Goal: Transaction & Acquisition: Purchase product/service

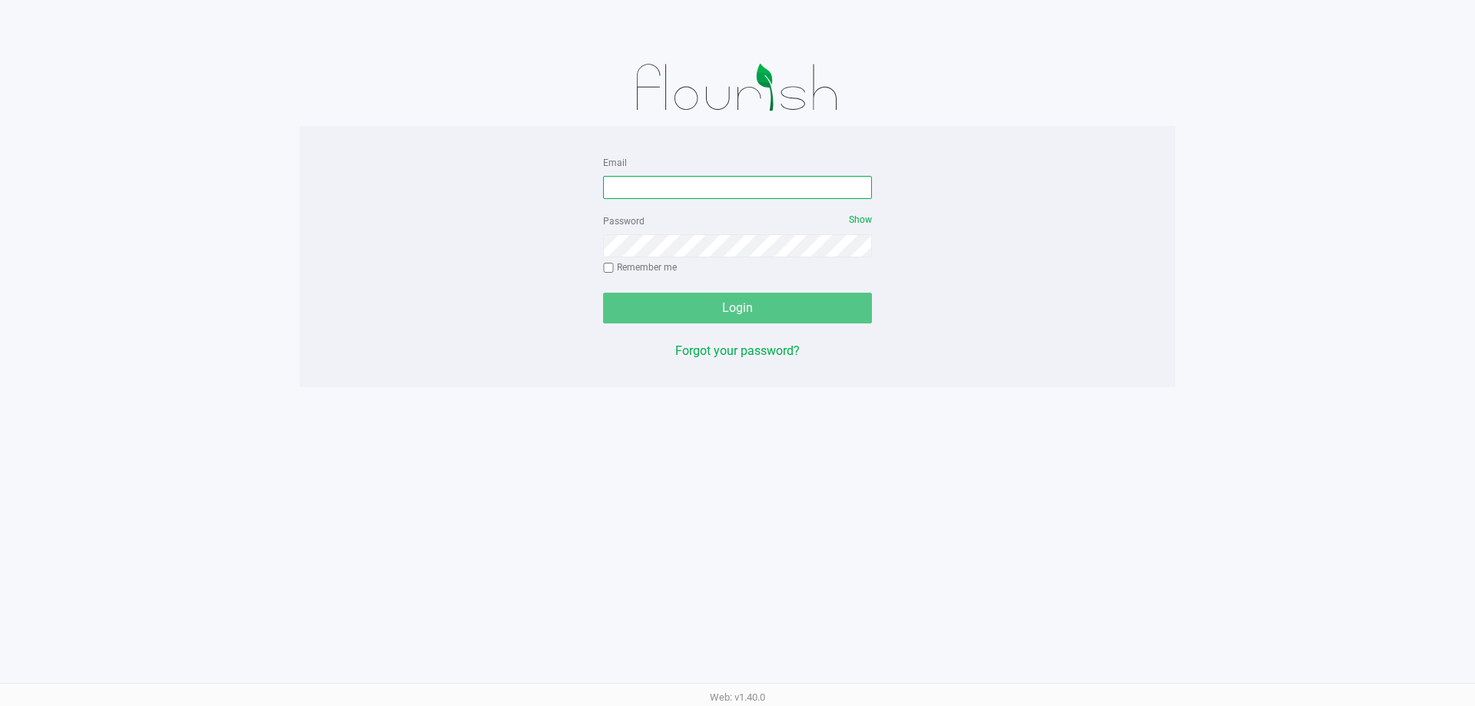
click at [730, 177] on input "Email" at bounding box center [737, 187] width 269 height 23
type input "[EMAIL_ADDRESS][DOMAIN_NAME]"
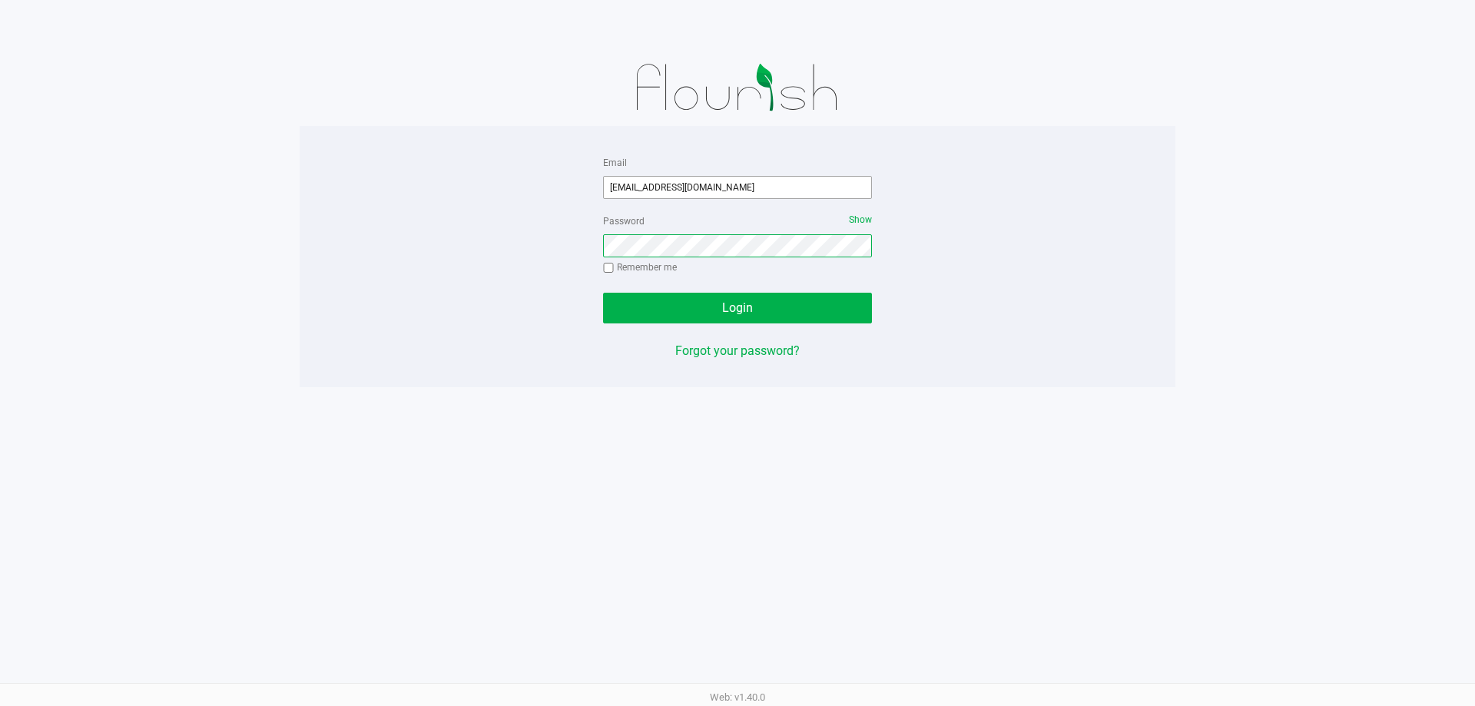
click at [603, 293] on button "Login" at bounding box center [737, 308] width 269 height 31
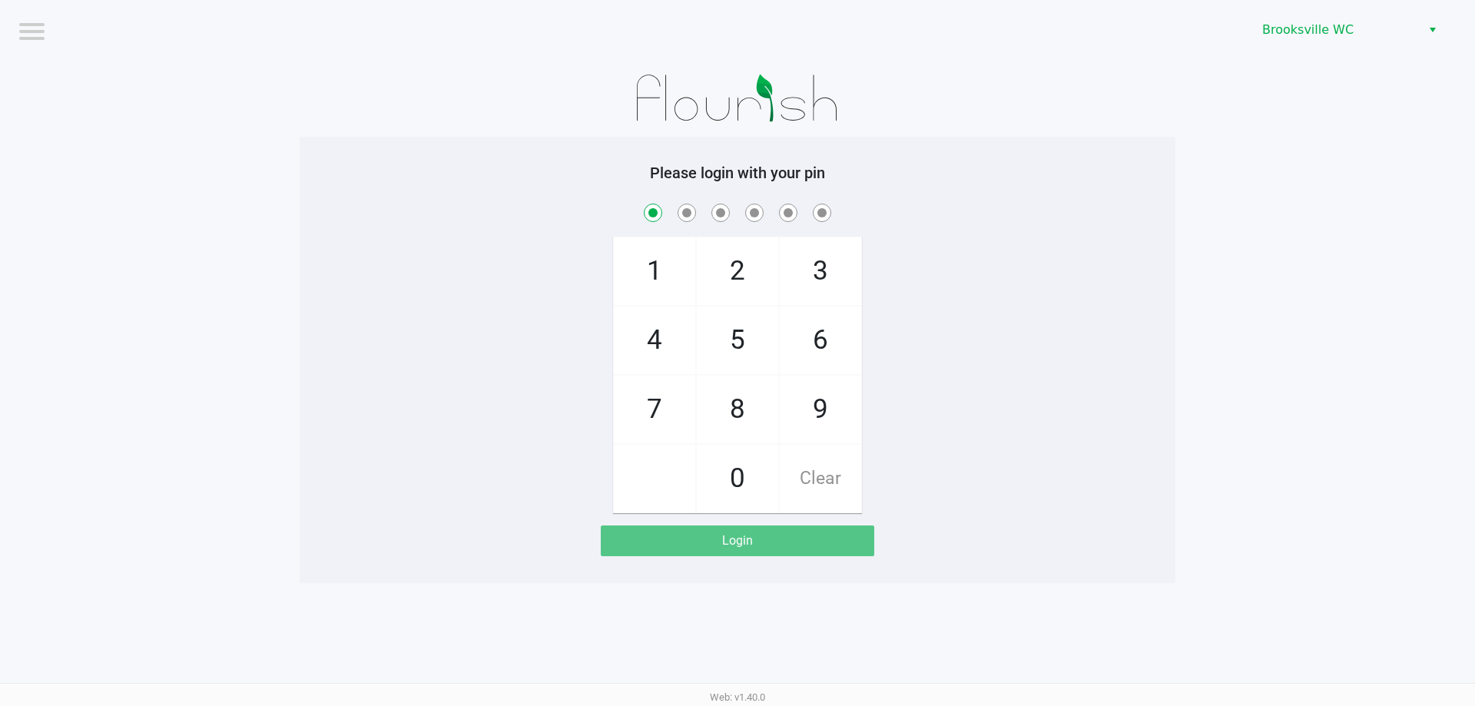
checkbox input "true"
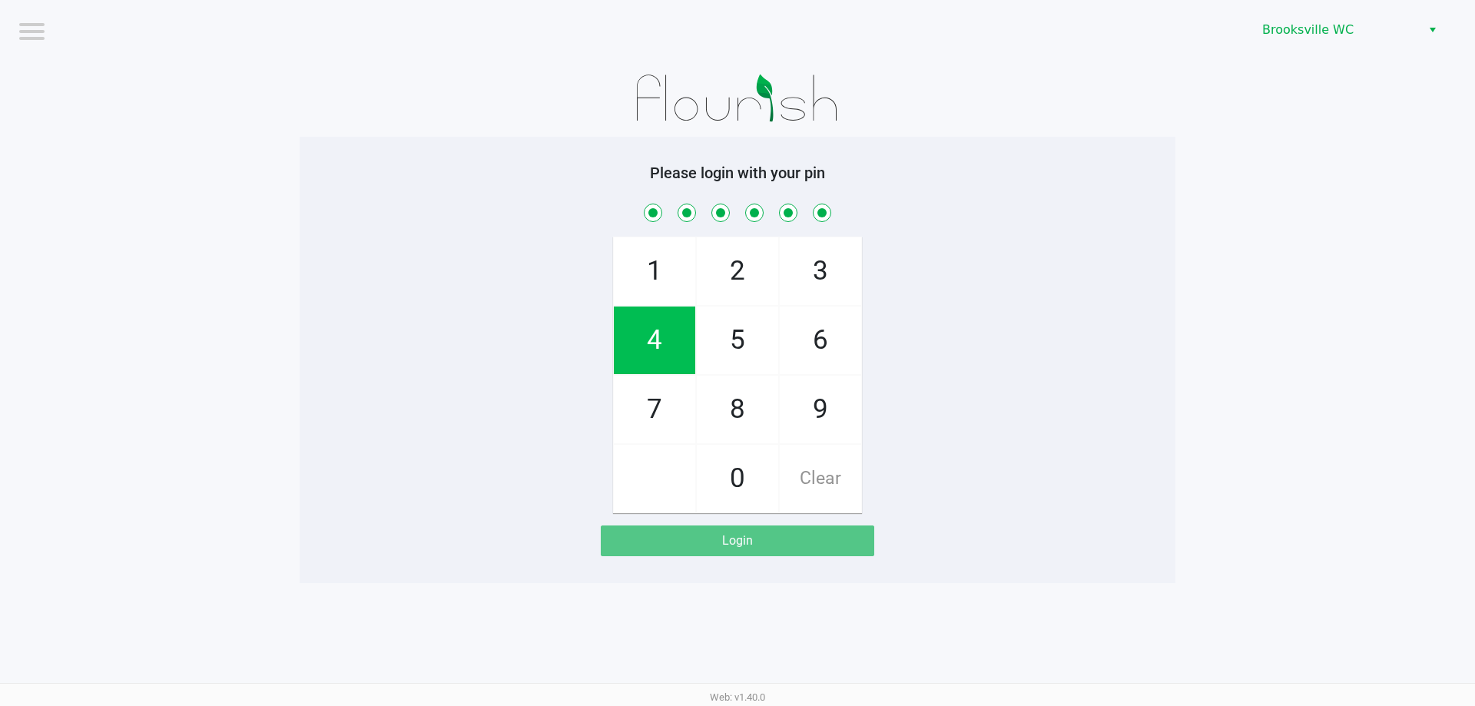
checkbox input "true"
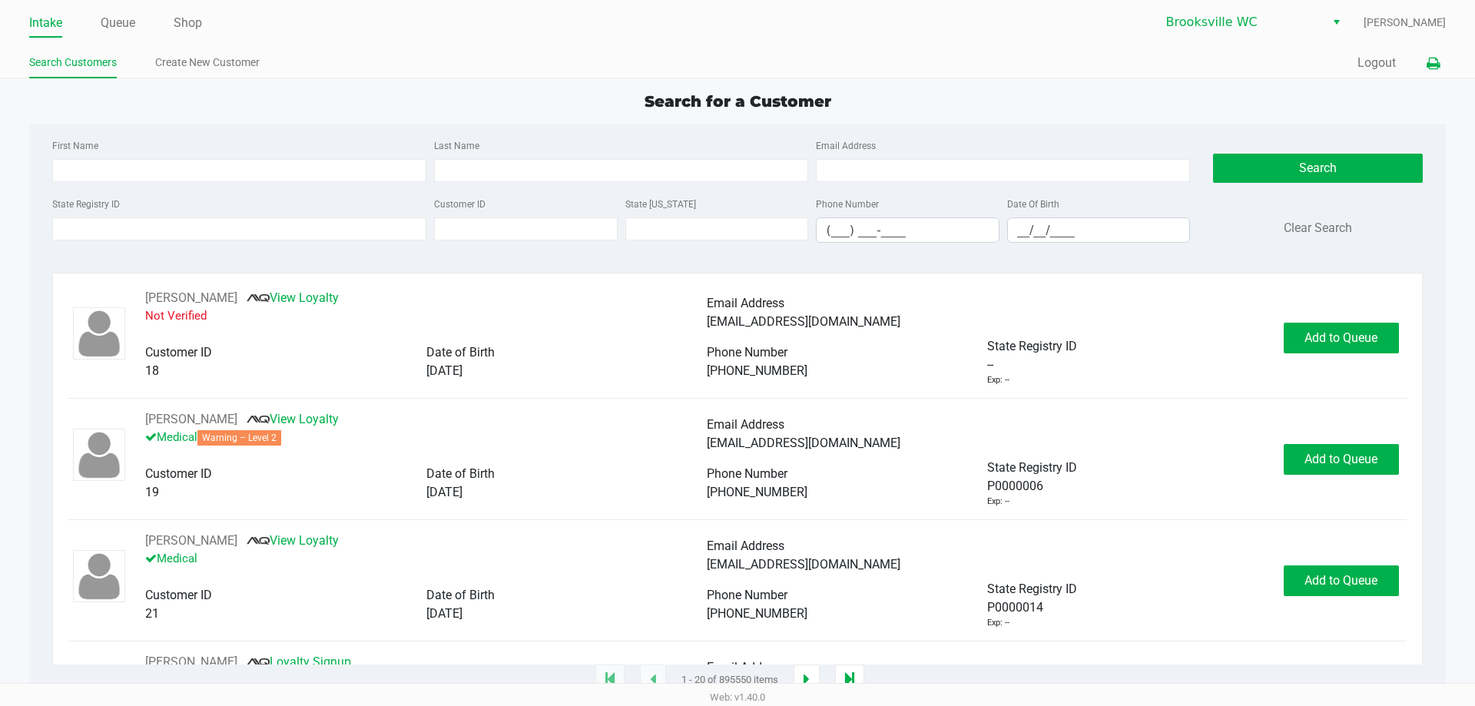
click at [1435, 58] on icon at bounding box center [1432, 63] width 13 height 11
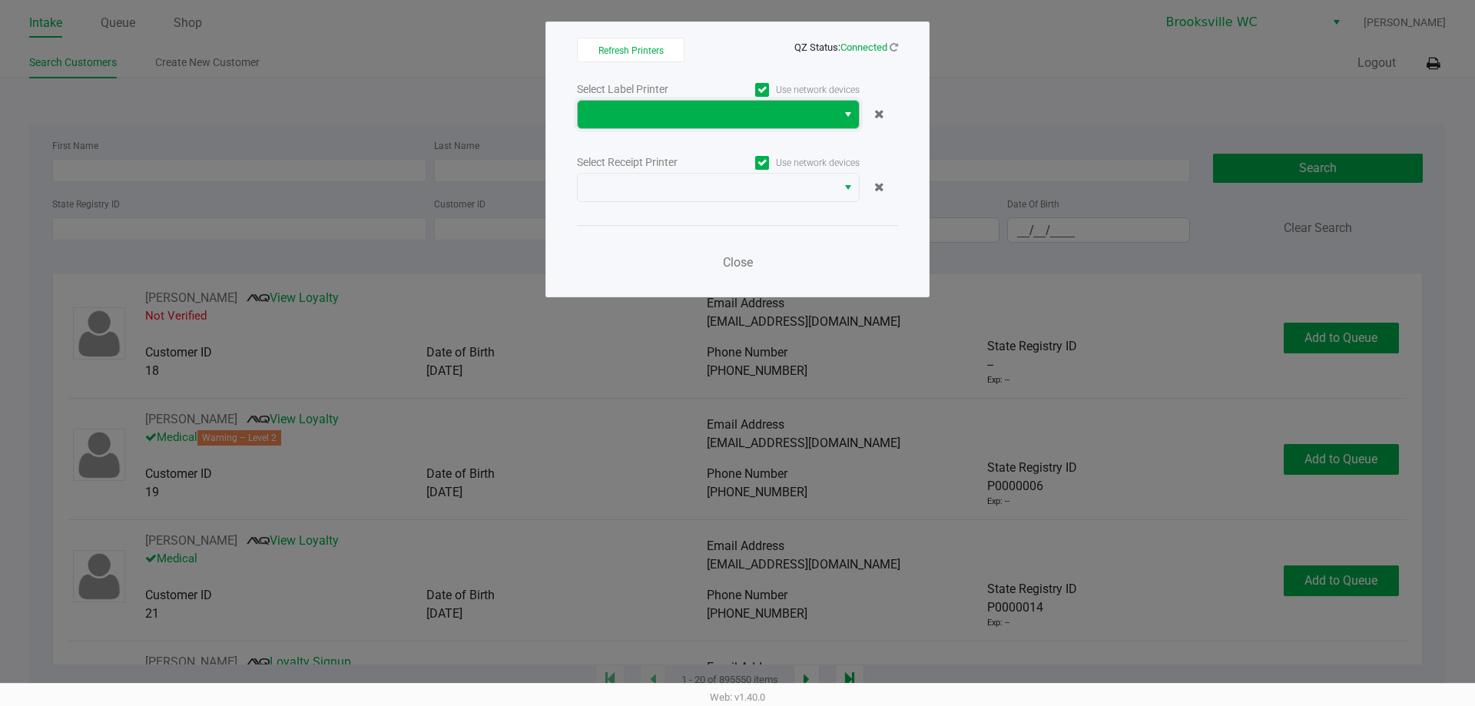
click at [812, 111] on span at bounding box center [707, 114] width 240 height 18
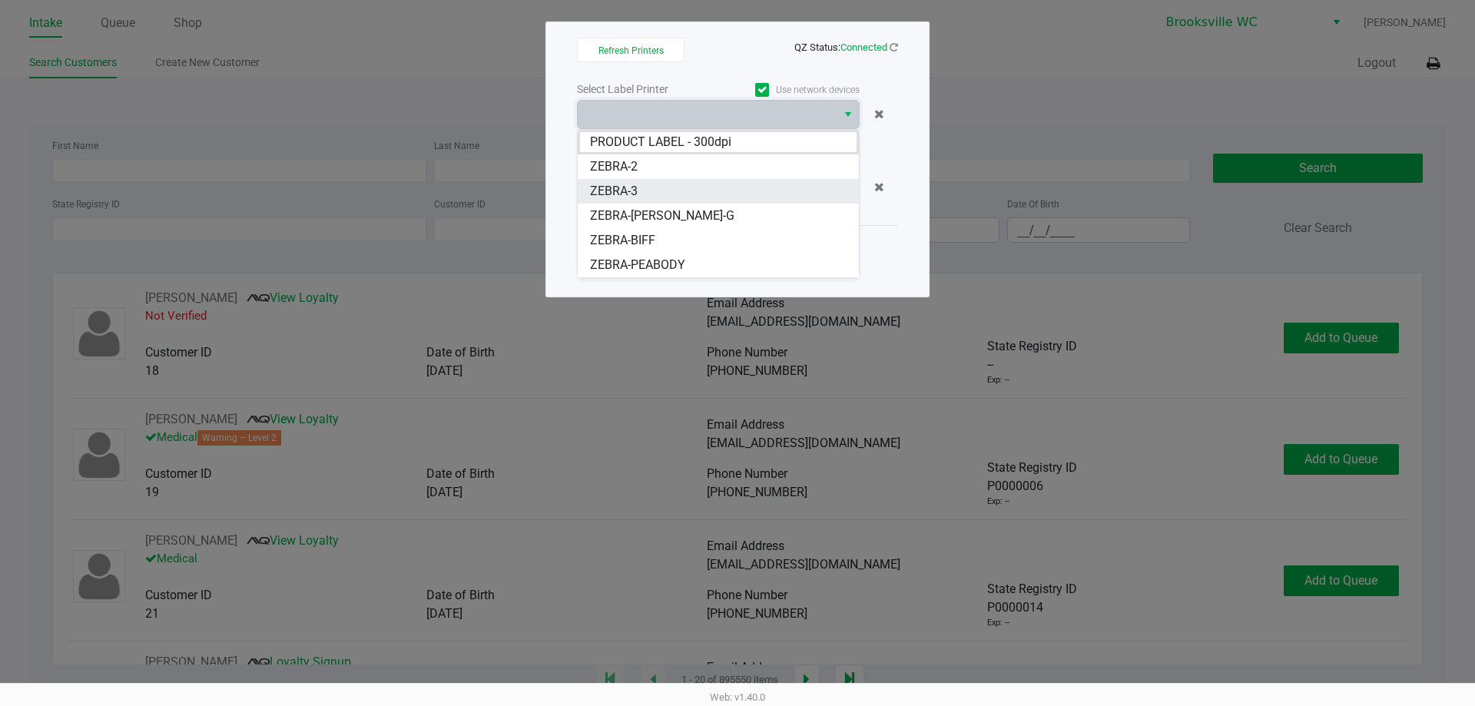
click at [651, 196] on li "ZEBRA-3" at bounding box center [718, 191] width 281 height 25
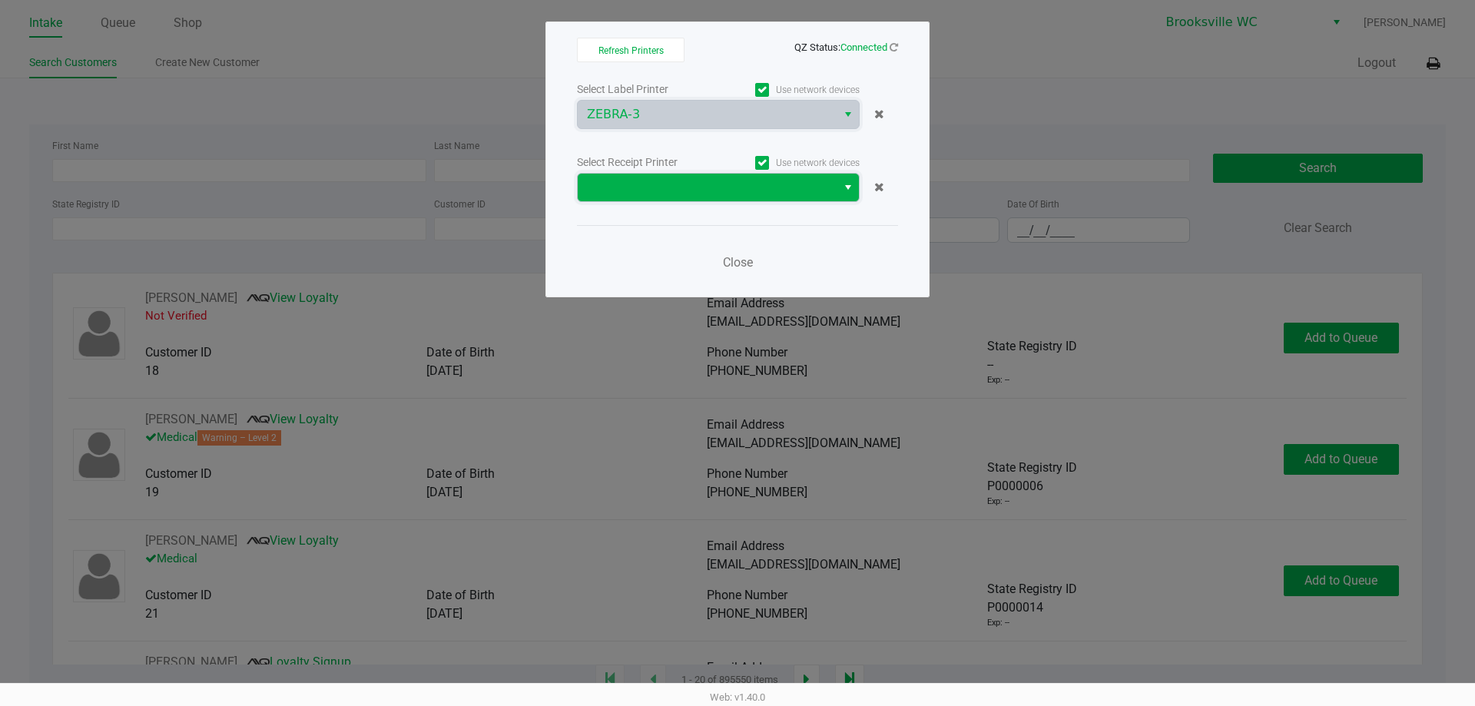
click at [666, 179] on span at bounding box center [707, 187] width 240 height 18
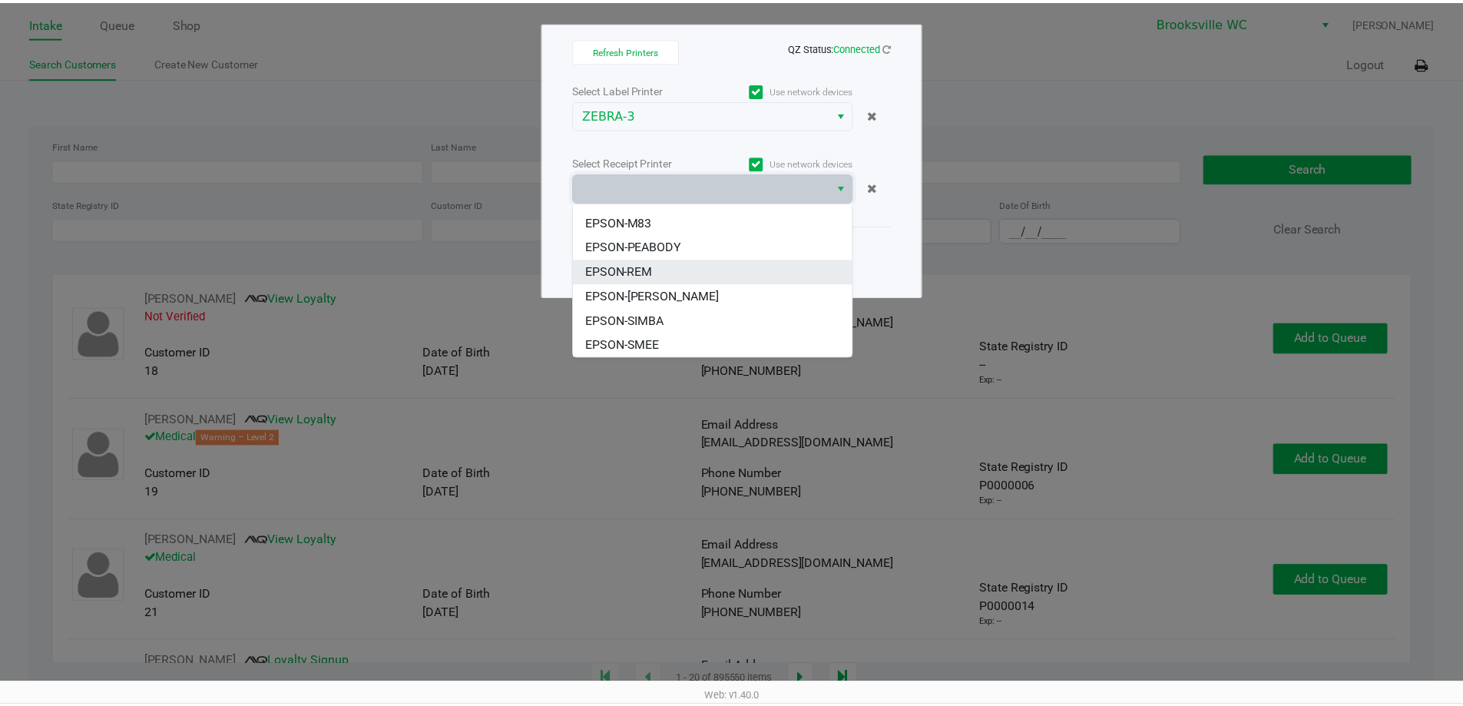
scroll to position [117, 0]
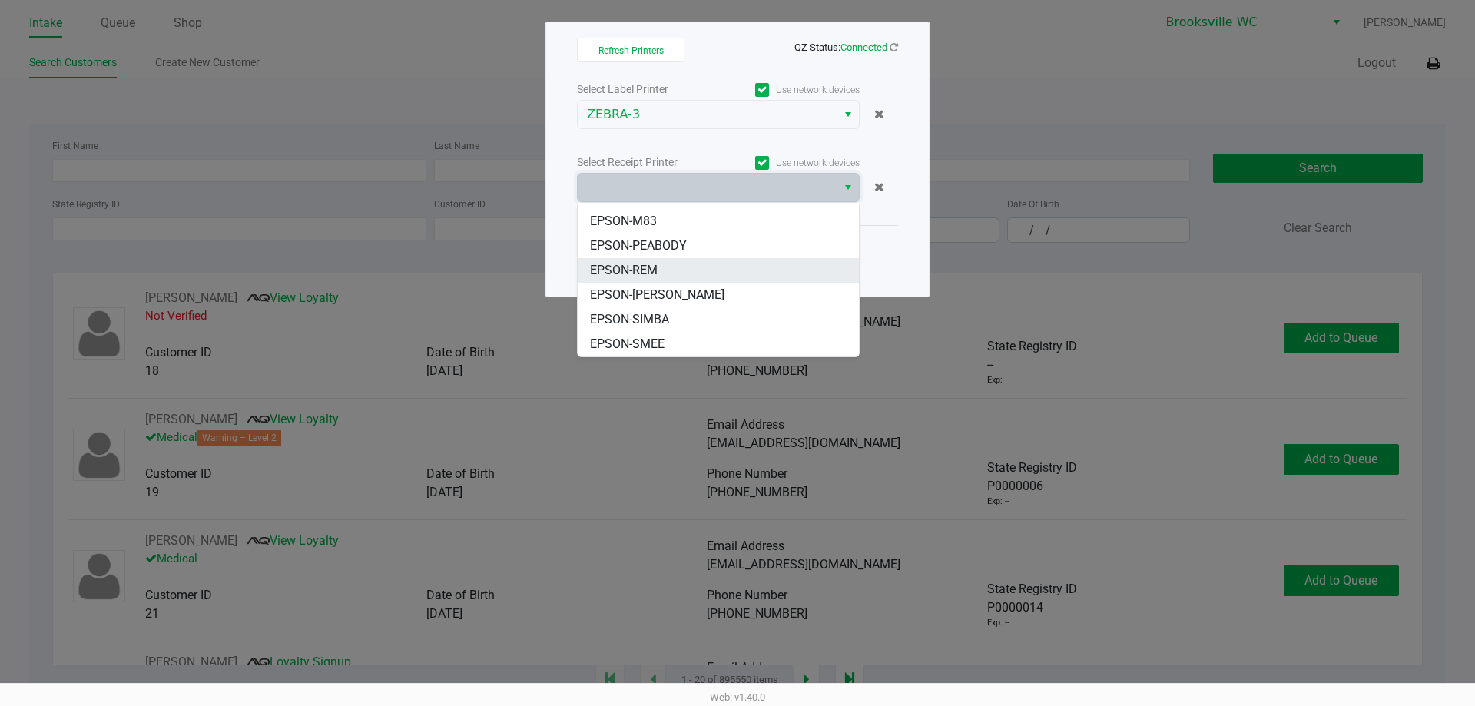
click at [677, 271] on li "EPSON-REM" at bounding box center [718, 270] width 281 height 25
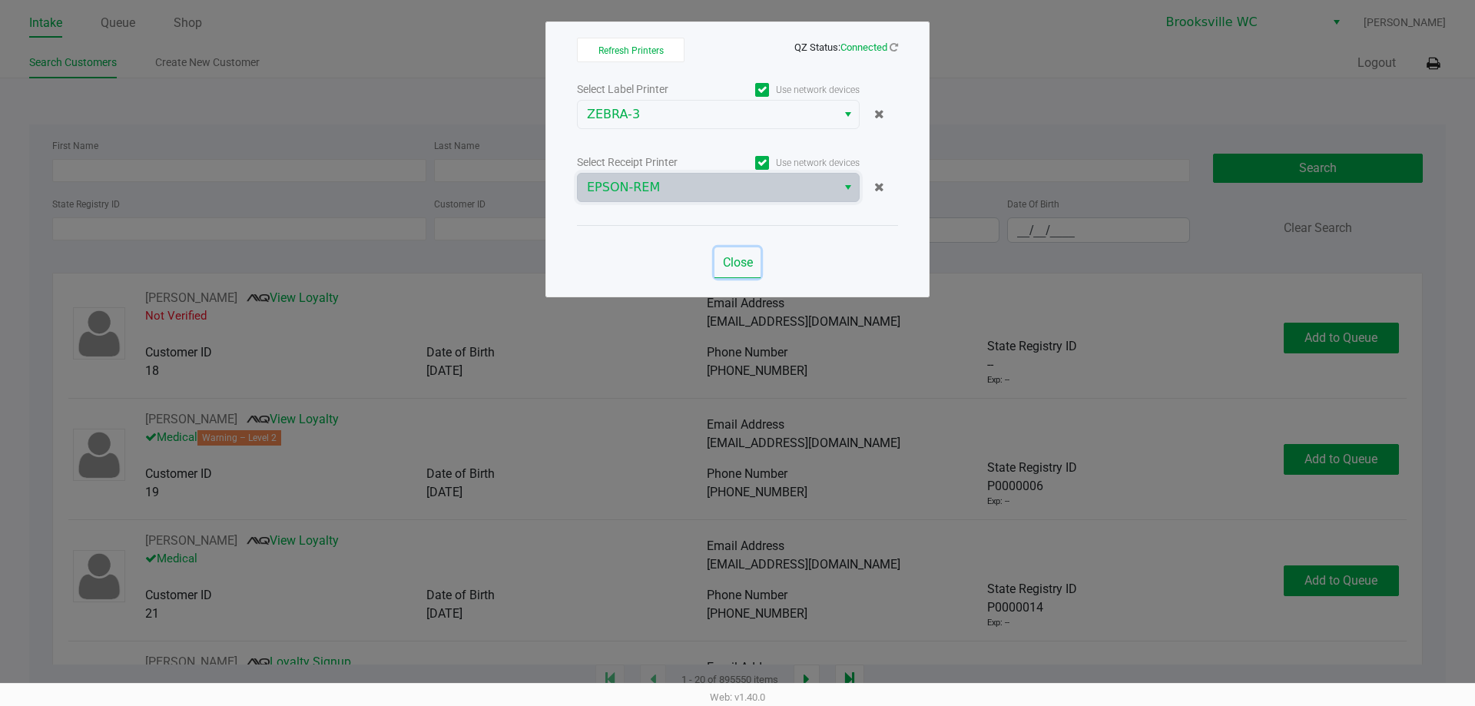
click at [741, 274] on button "Close" at bounding box center [737, 262] width 46 height 31
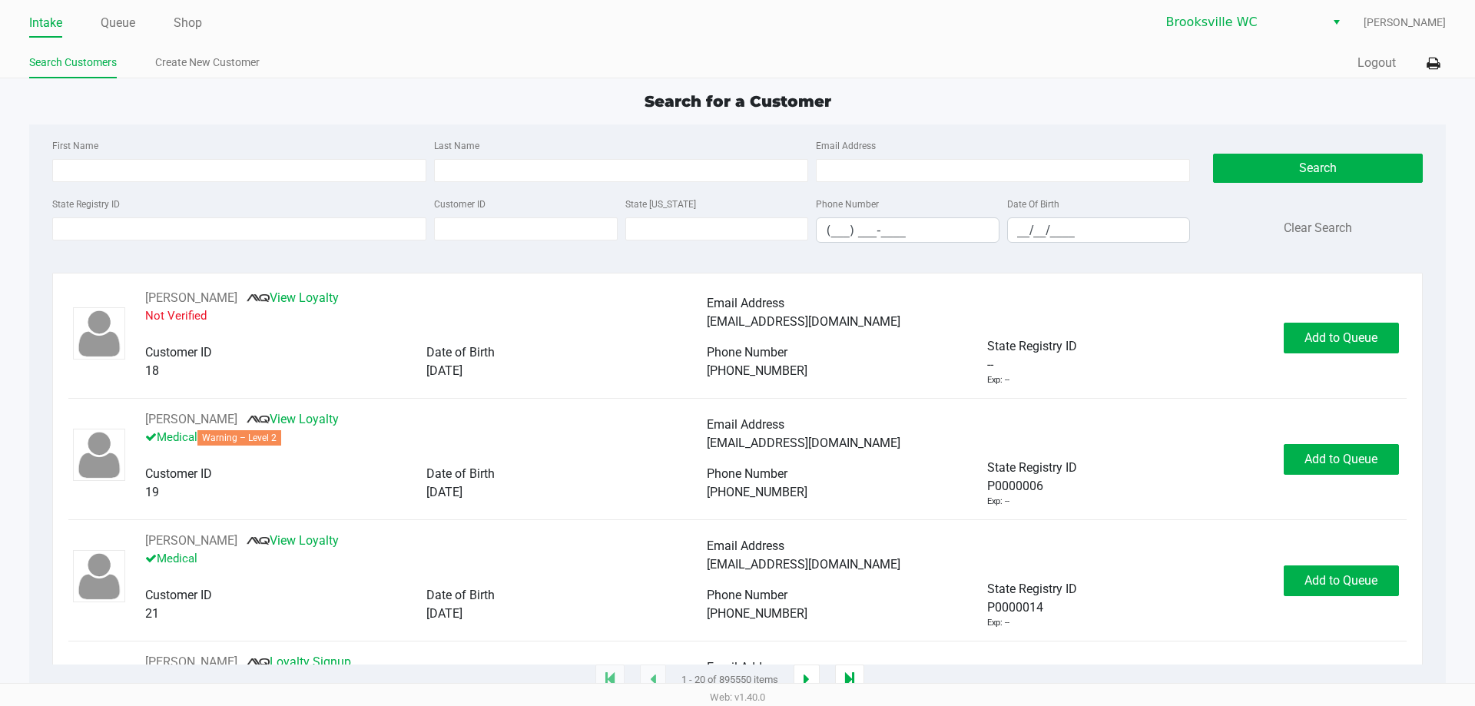
click at [180, 196] on div "State Registry ID" at bounding box center [239, 218] width 382 height 48
click at [164, 234] on input "State Registry ID" at bounding box center [239, 228] width 374 height 23
click at [177, 236] on input "State Registry ID" at bounding box center [239, 228] width 374 height 23
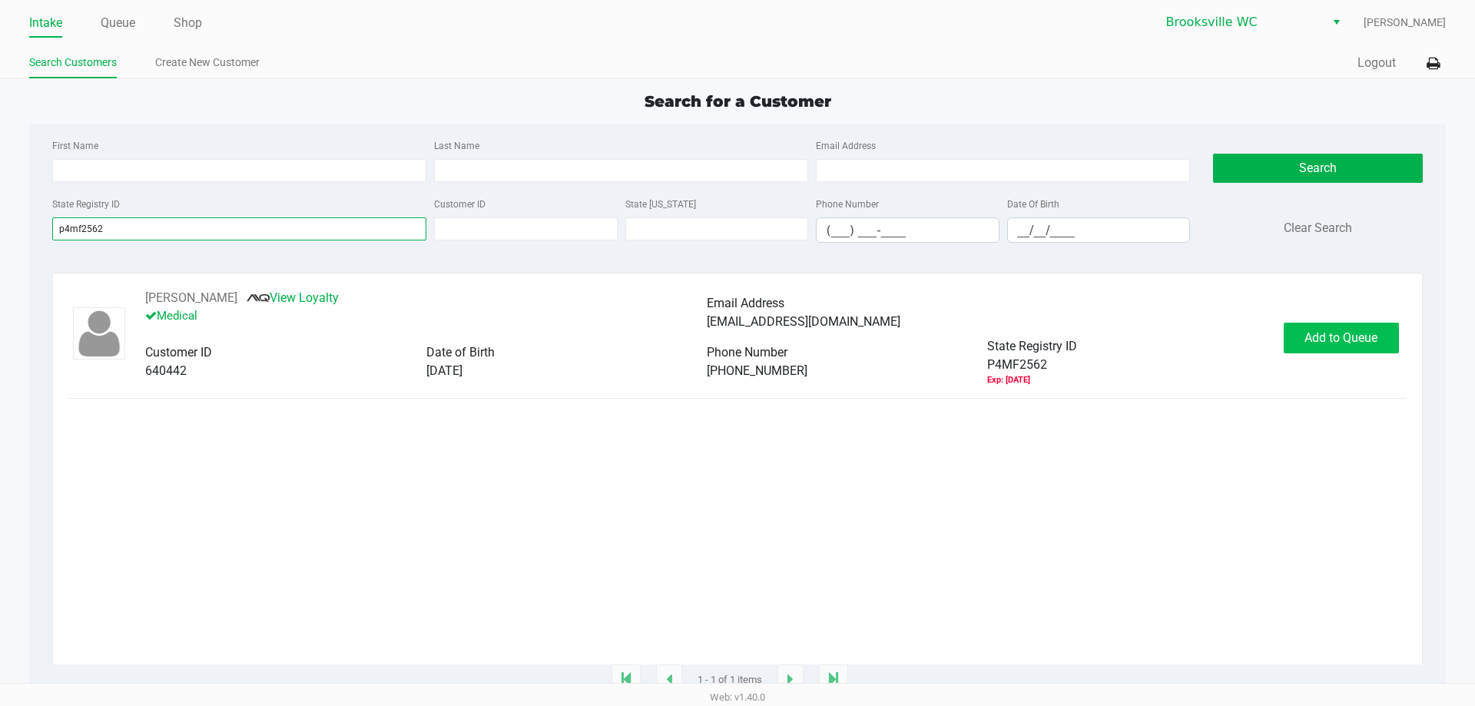
type input "p4mf2562"
click at [1317, 350] on button "Add to Queue" at bounding box center [1340, 338] width 115 height 31
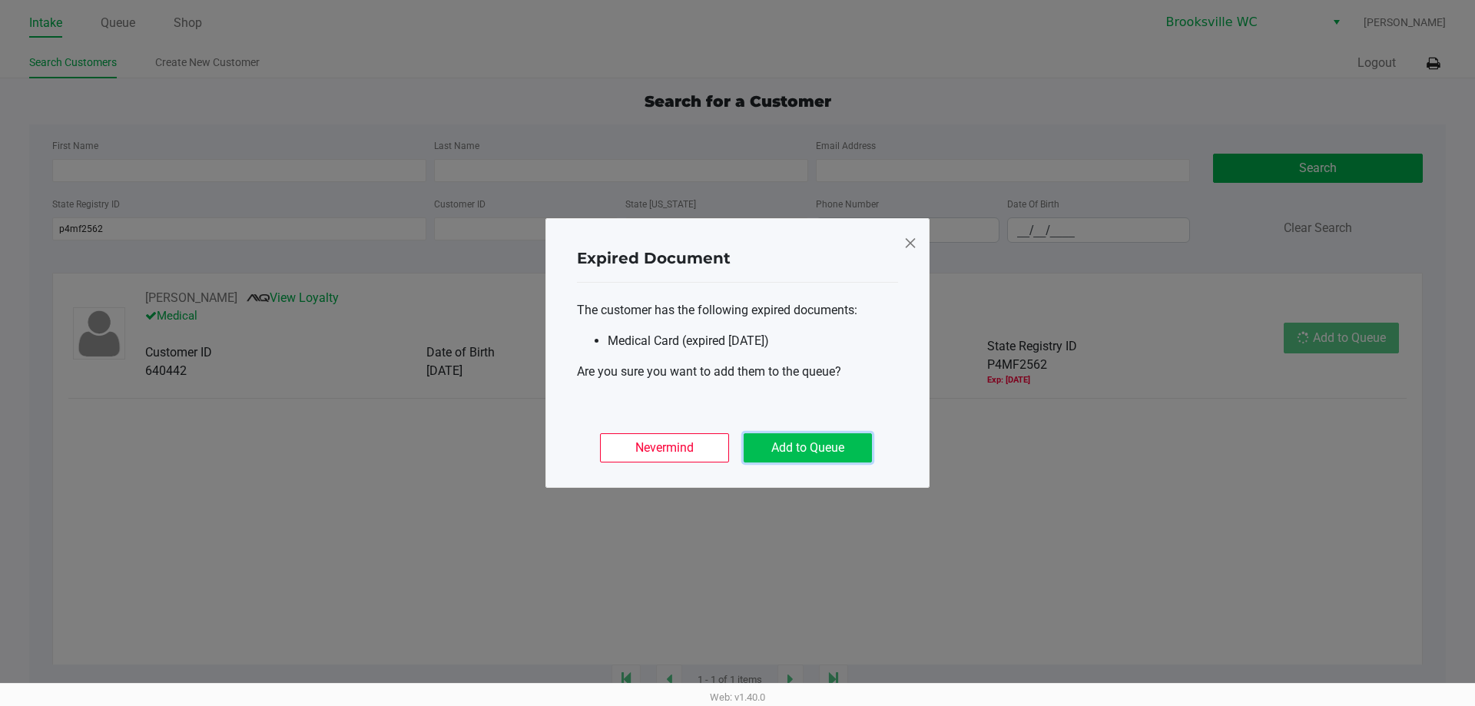
click at [832, 452] on button "Add to Queue" at bounding box center [807, 447] width 128 height 29
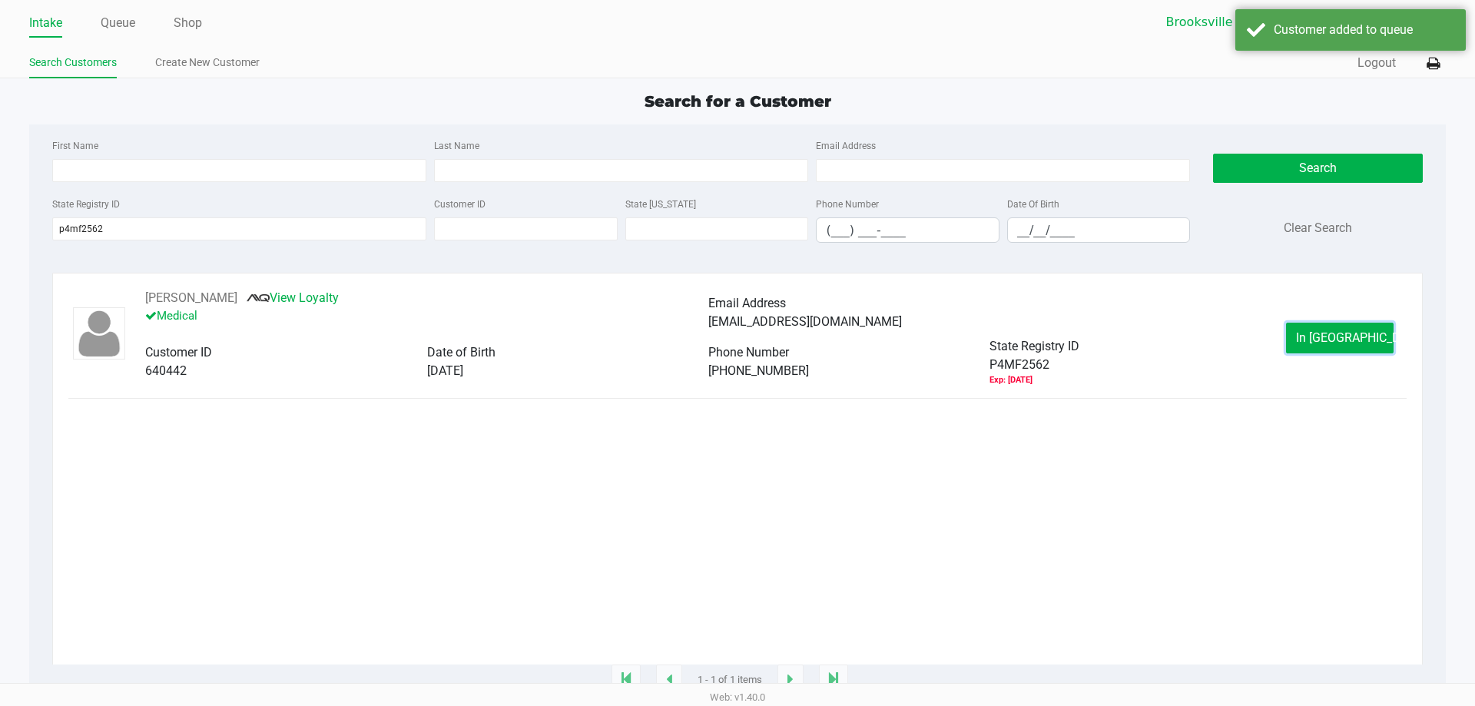
click at [1356, 346] on button "In [GEOGRAPHIC_DATA]" at bounding box center [1340, 338] width 108 height 31
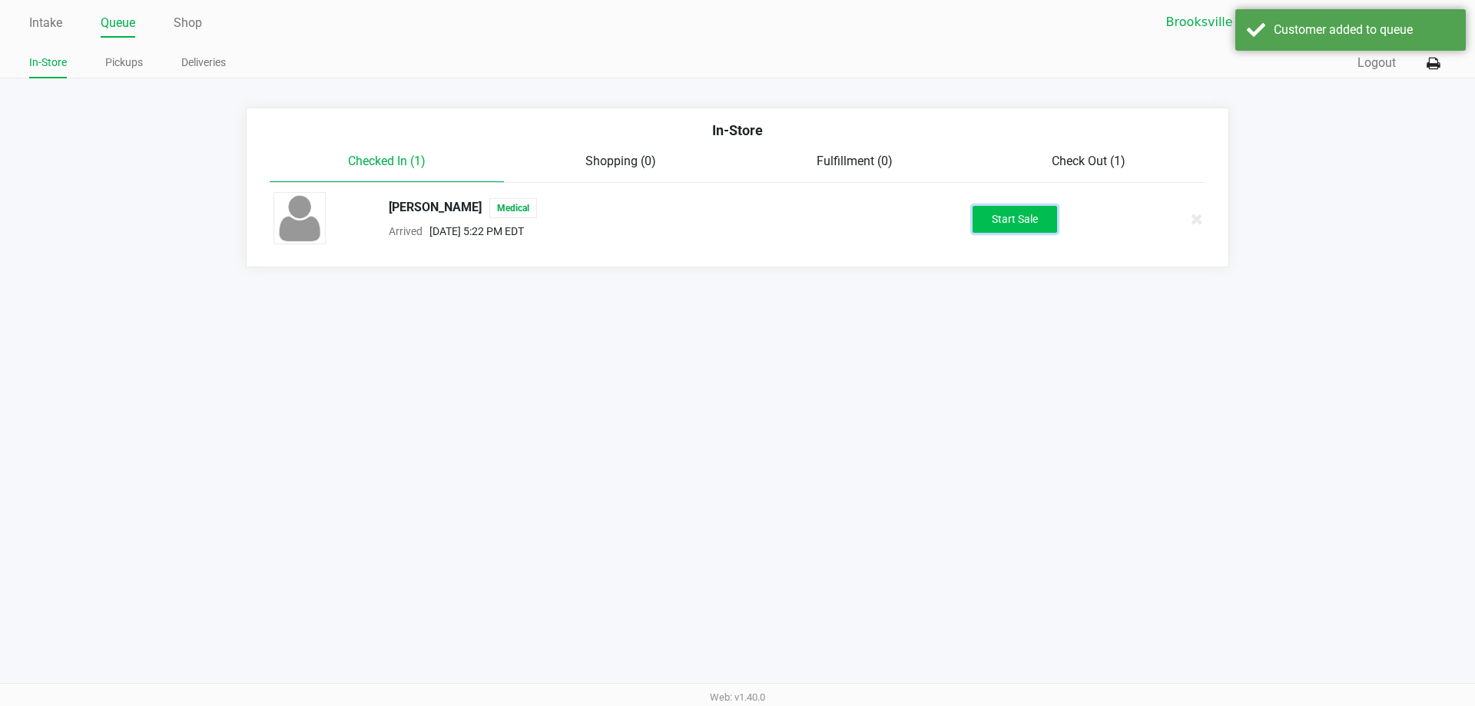
click at [1047, 216] on button "Start Sale" at bounding box center [1014, 219] width 84 height 27
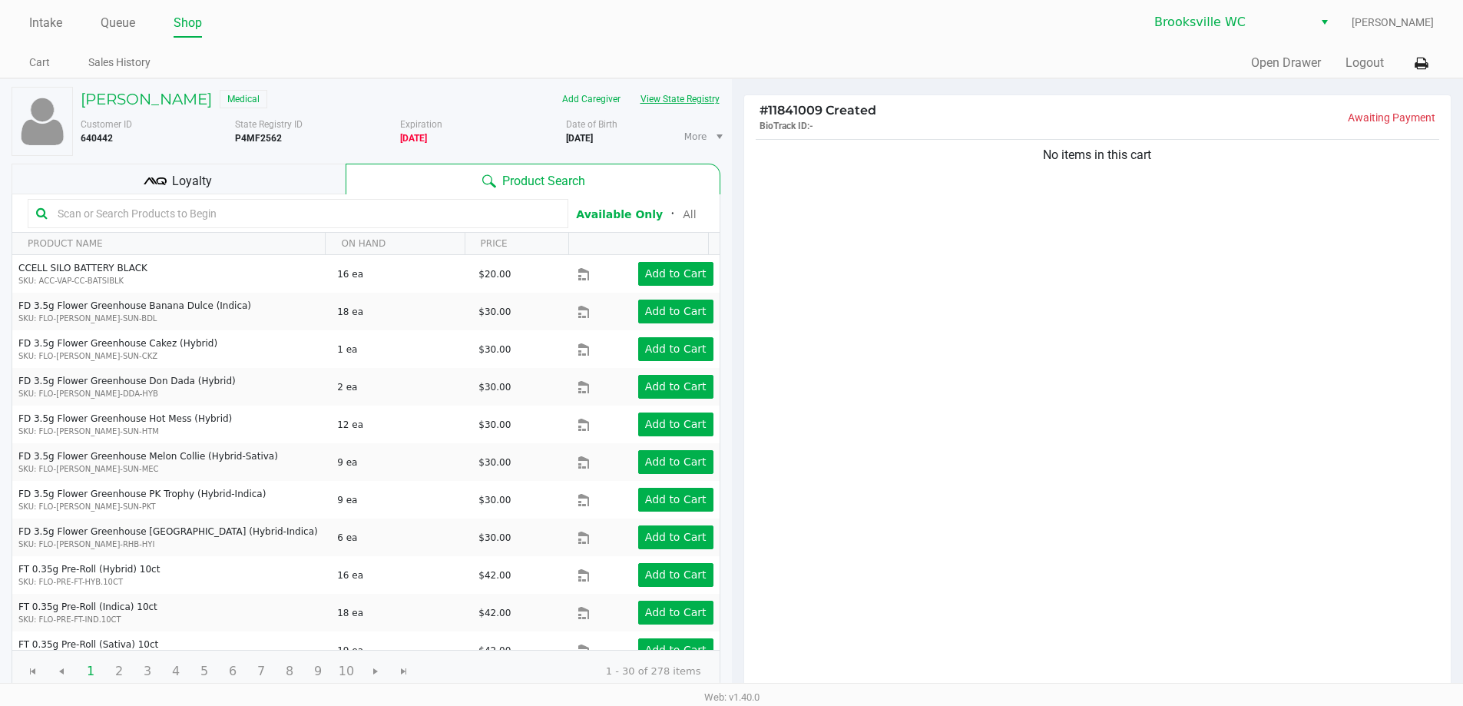
click at [674, 105] on button "View State Registry" at bounding box center [676, 99] width 90 height 25
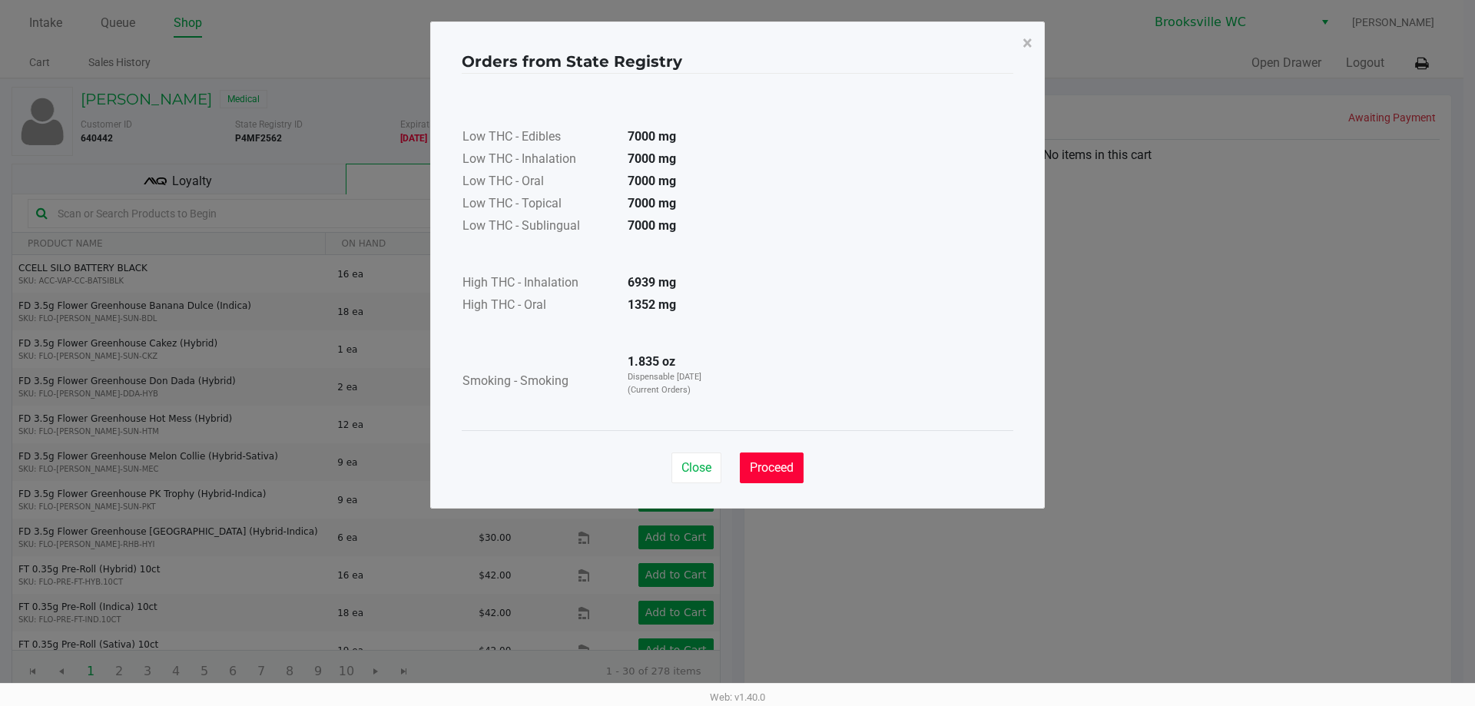
click at [785, 465] on span "Proceed" at bounding box center [772, 467] width 44 height 15
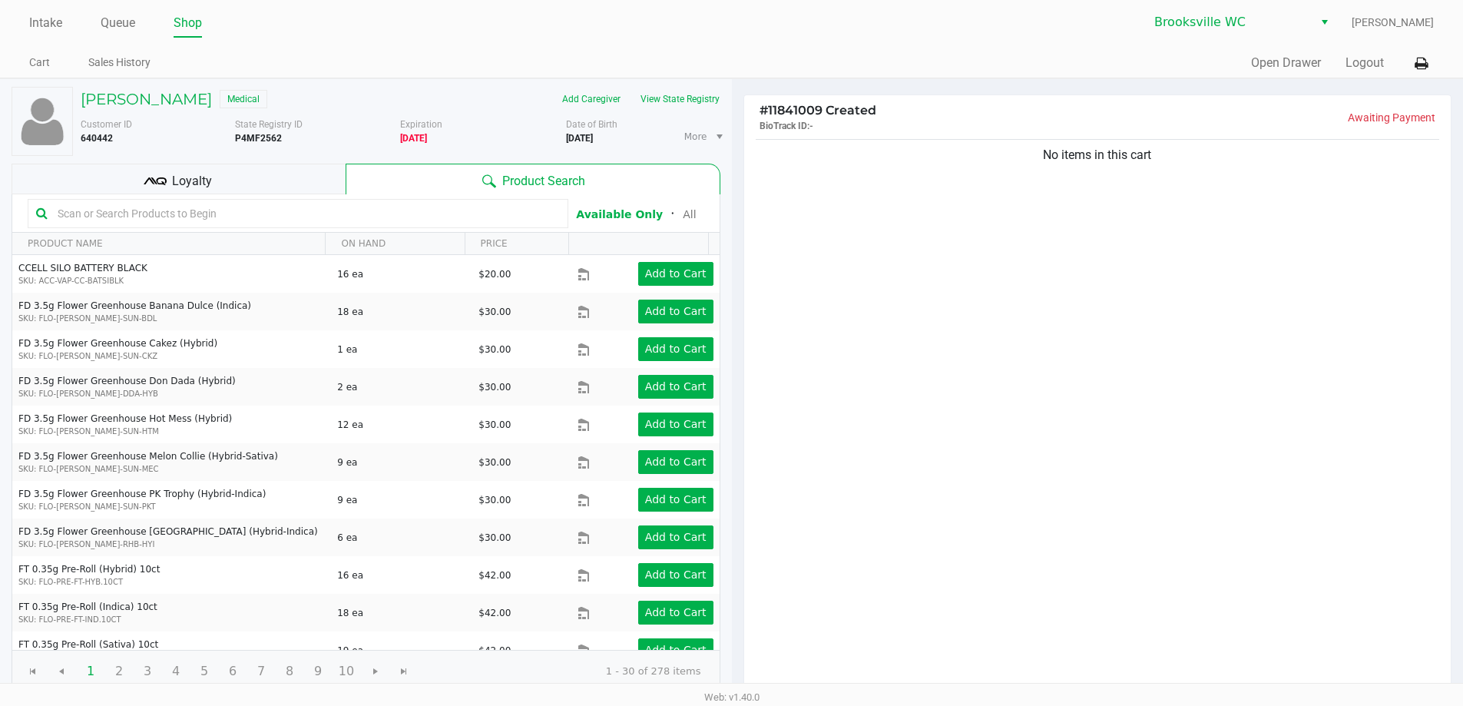
click at [992, 340] on div "No items in this cart" at bounding box center [1097, 415] width 707 height 558
click at [300, 177] on div "Loyalty" at bounding box center [179, 179] width 334 height 31
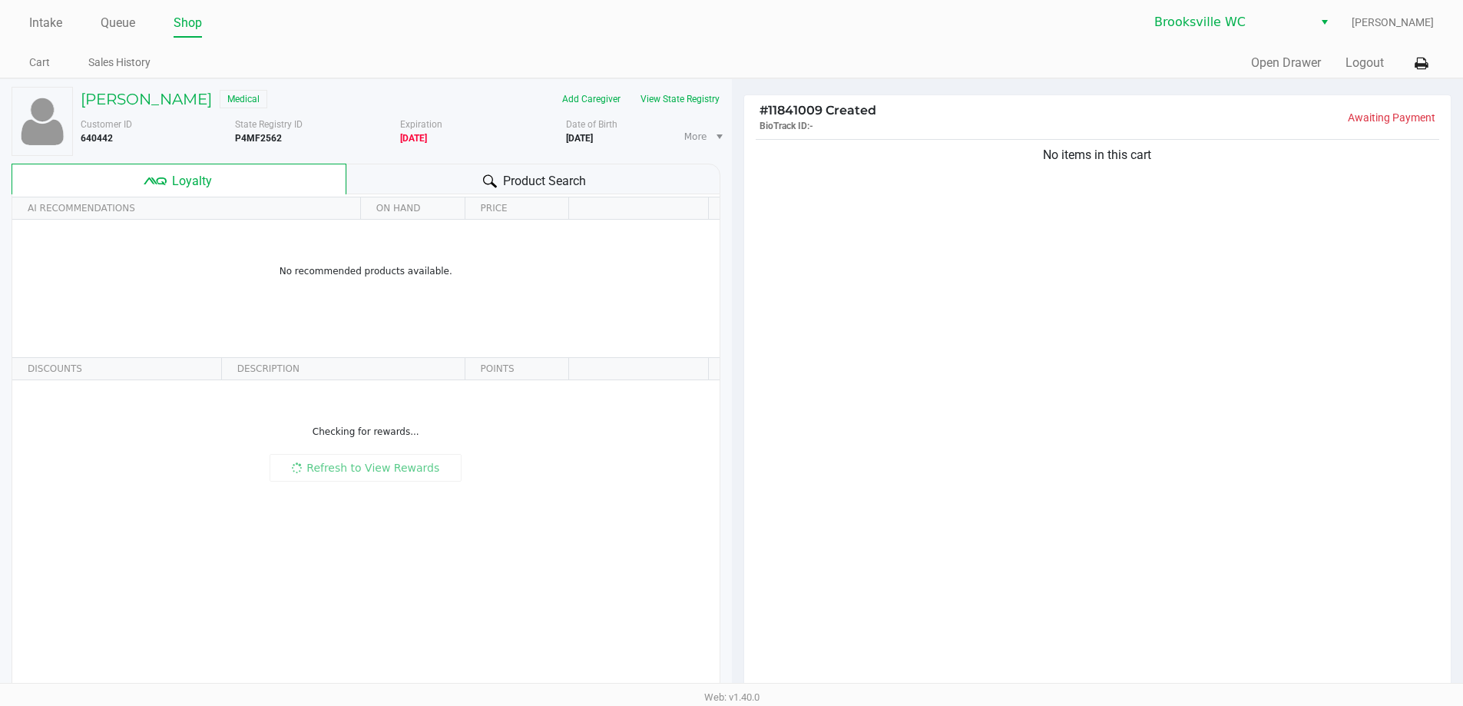
click at [414, 171] on div "Product Search" at bounding box center [533, 179] width 374 height 31
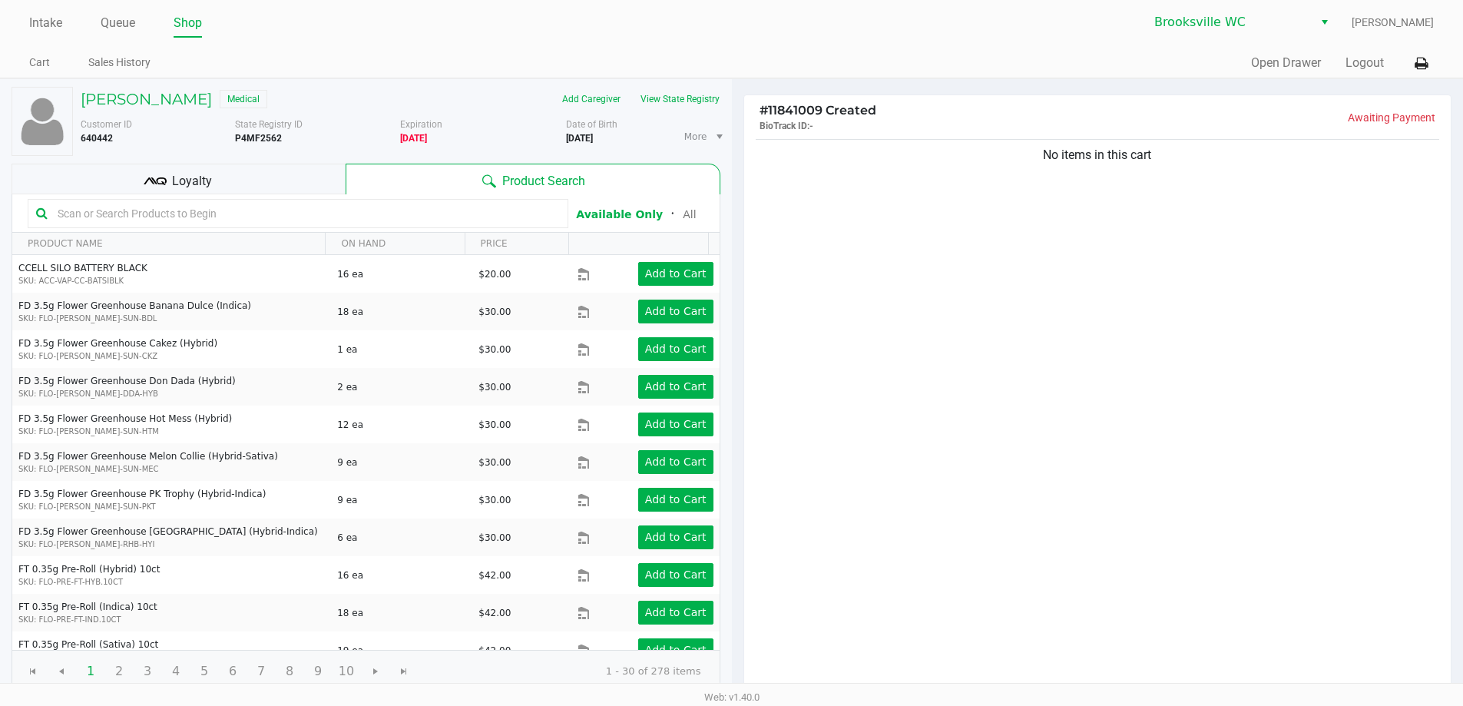
click at [224, 174] on div "Loyalty" at bounding box center [179, 179] width 334 height 31
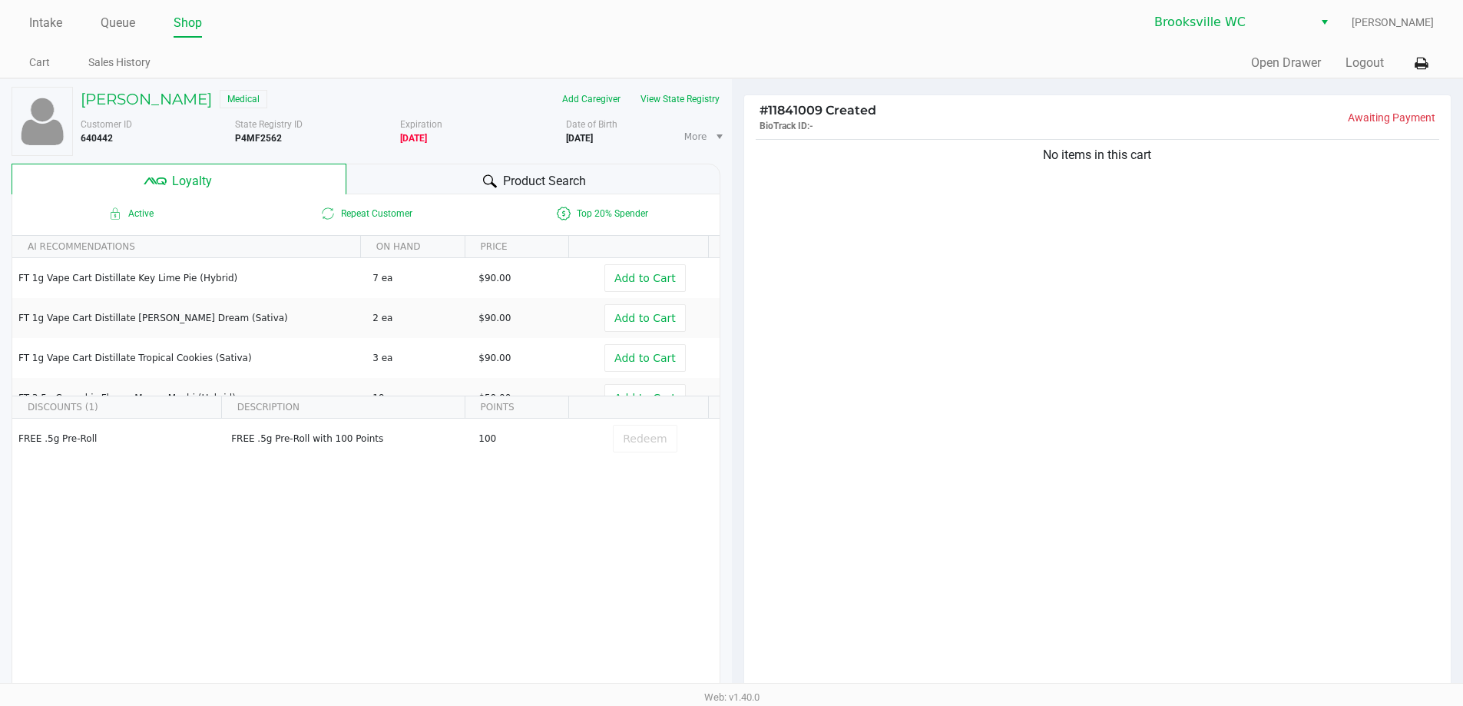
click at [461, 183] on div "Product Search" at bounding box center [533, 179] width 374 height 31
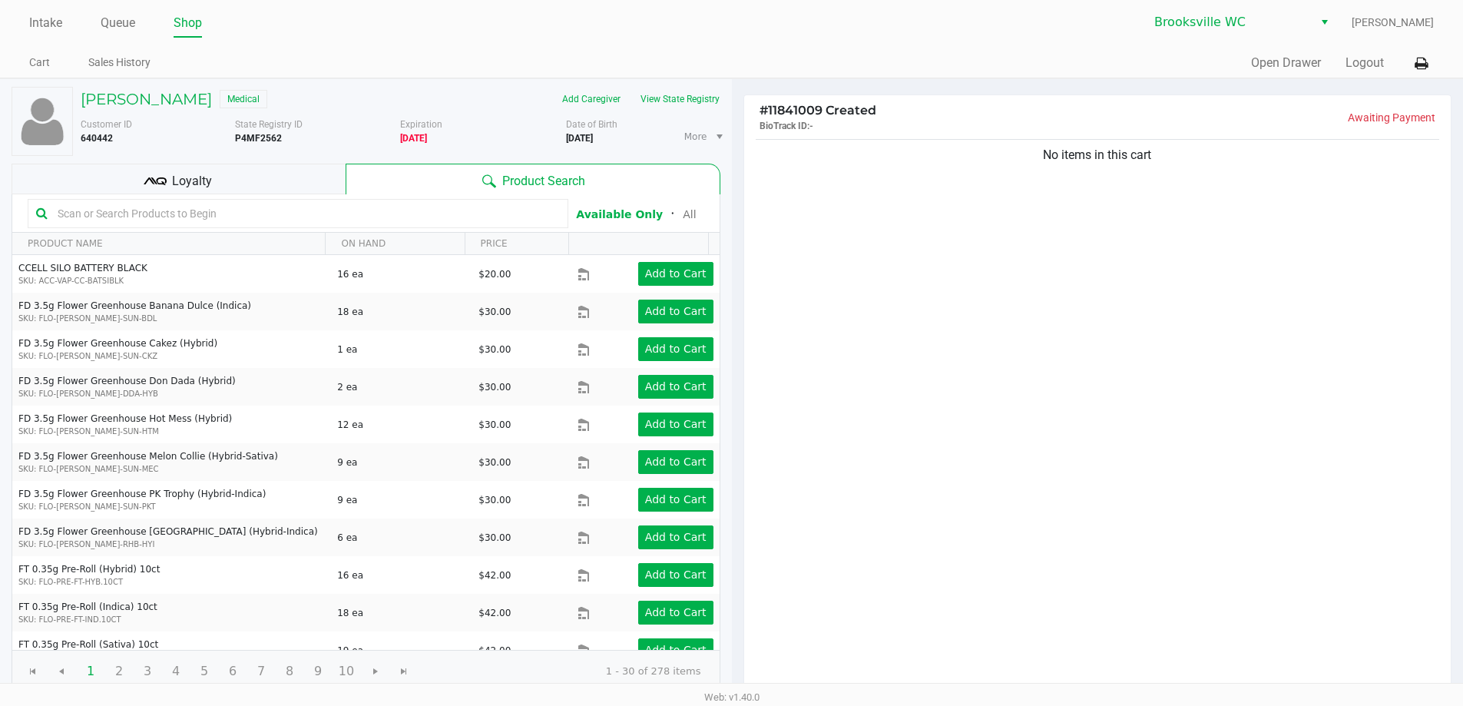
click at [242, 221] on input "text" at bounding box center [305, 213] width 508 height 23
click at [260, 209] on input "text" at bounding box center [305, 213] width 508 height 23
click at [338, 211] on input "text" at bounding box center [305, 213] width 508 height 23
click at [178, 207] on input "text" at bounding box center [305, 213] width 508 height 23
click at [215, 214] on input "text" at bounding box center [305, 213] width 508 height 23
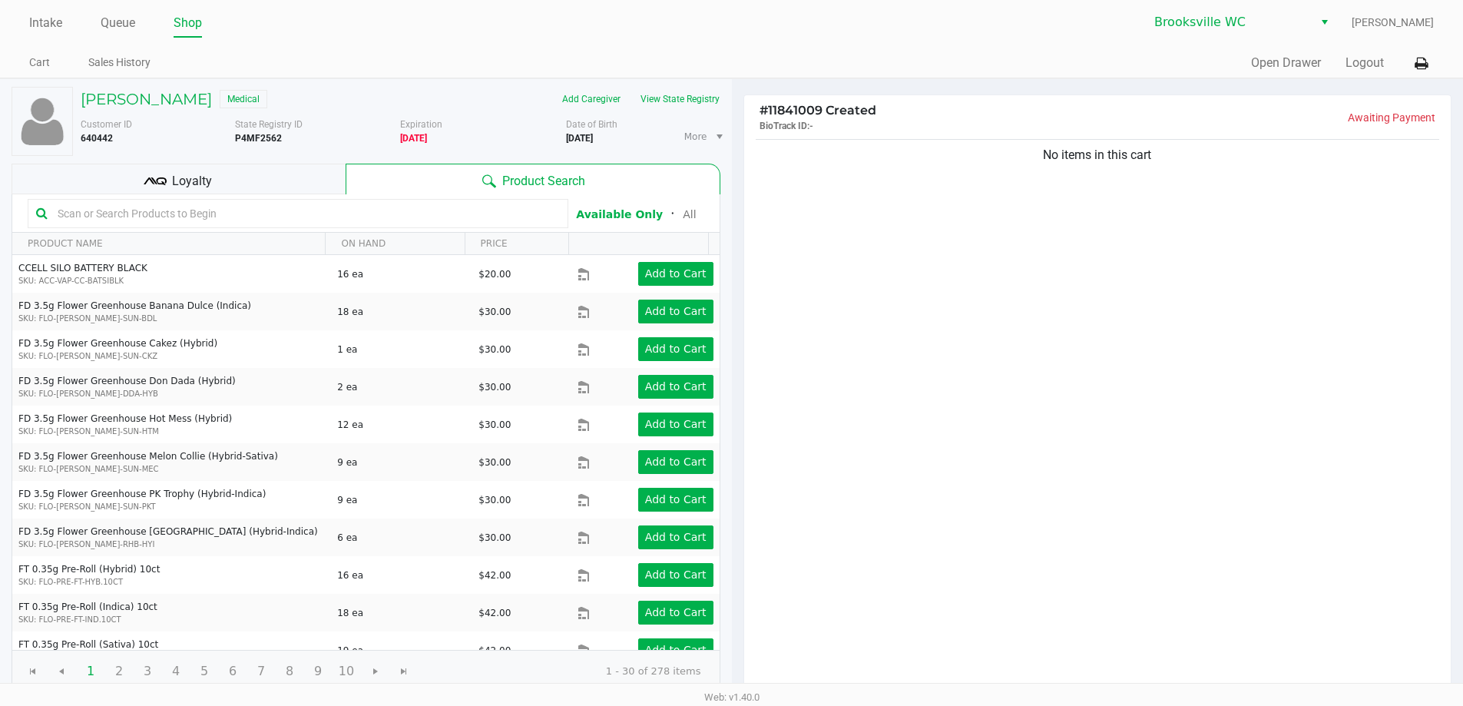
click at [307, 180] on div "Loyalty" at bounding box center [179, 179] width 334 height 31
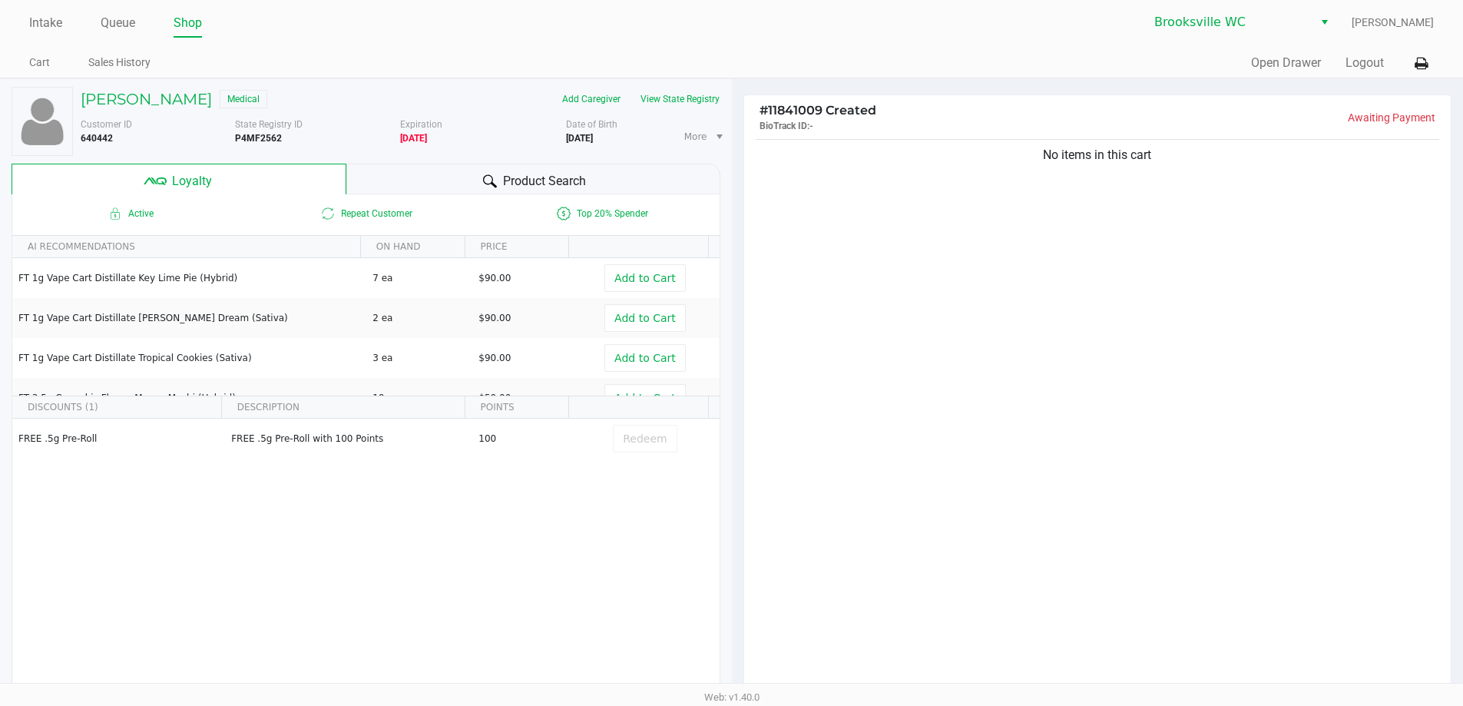
click at [389, 178] on div "Product Search" at bounding box center [533, 179] width 374 height 31
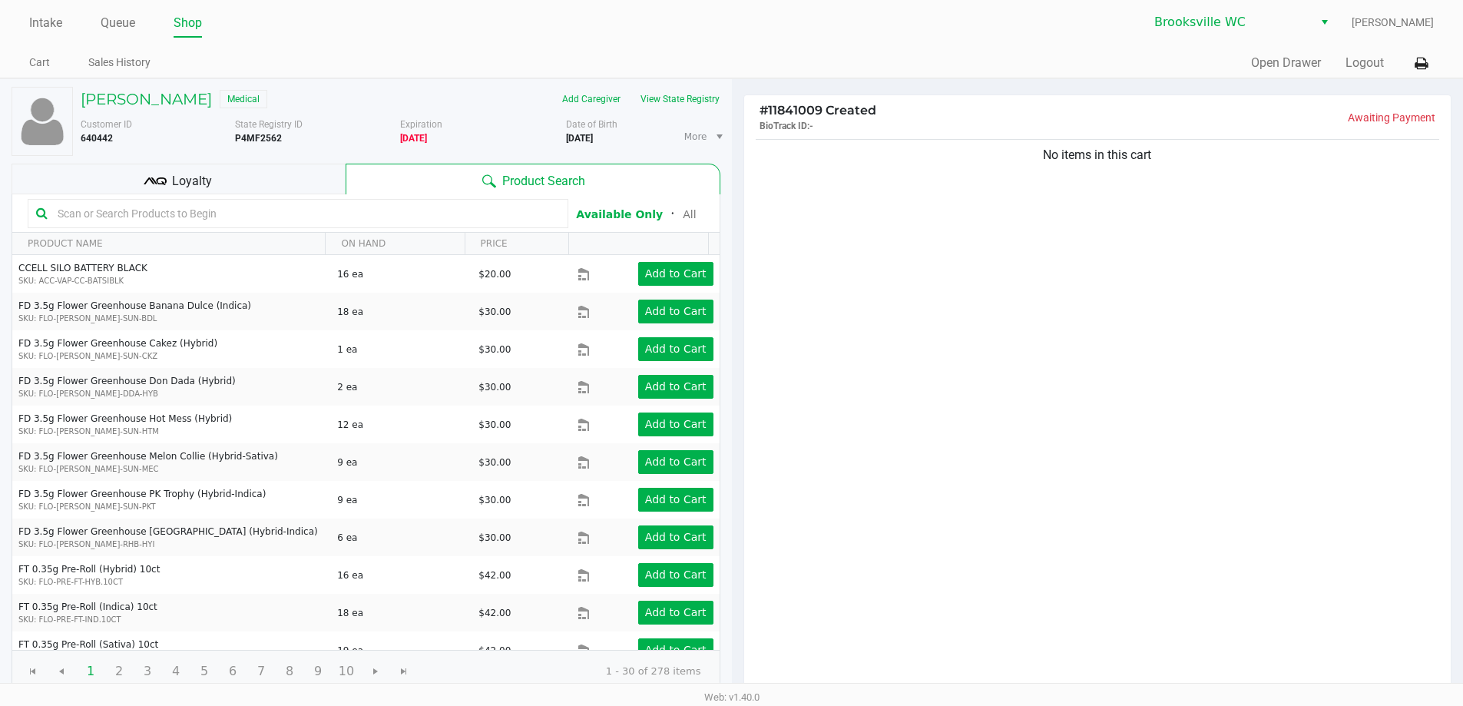
click at [320, 217] on input "text" at bounding box center [305, 213] width 508 height 23
click at [118, 207] on input "text" at bounding box center [305, 213] width 508 height 23
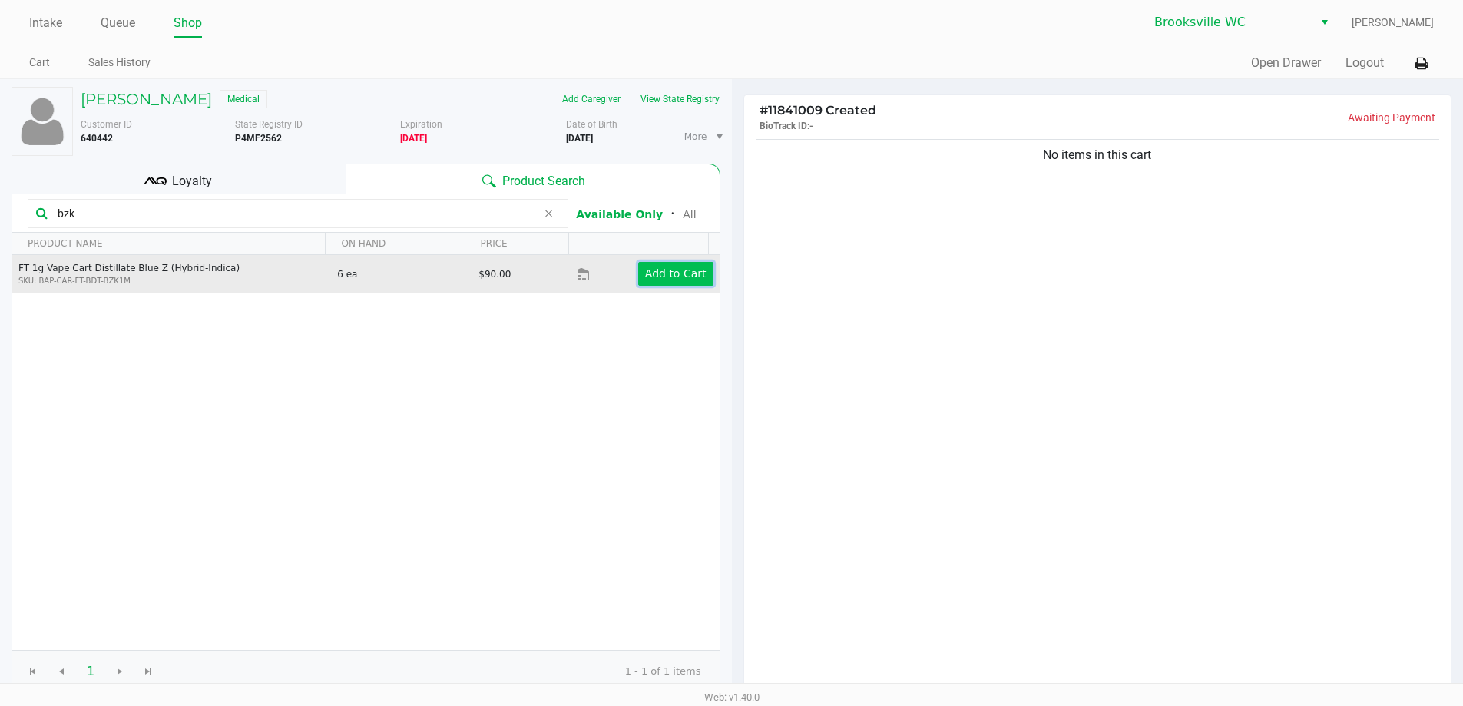
click at [670, 277] on app-button-loader "Add to Cart" at bounding box center [675, 273] width 61 height 12
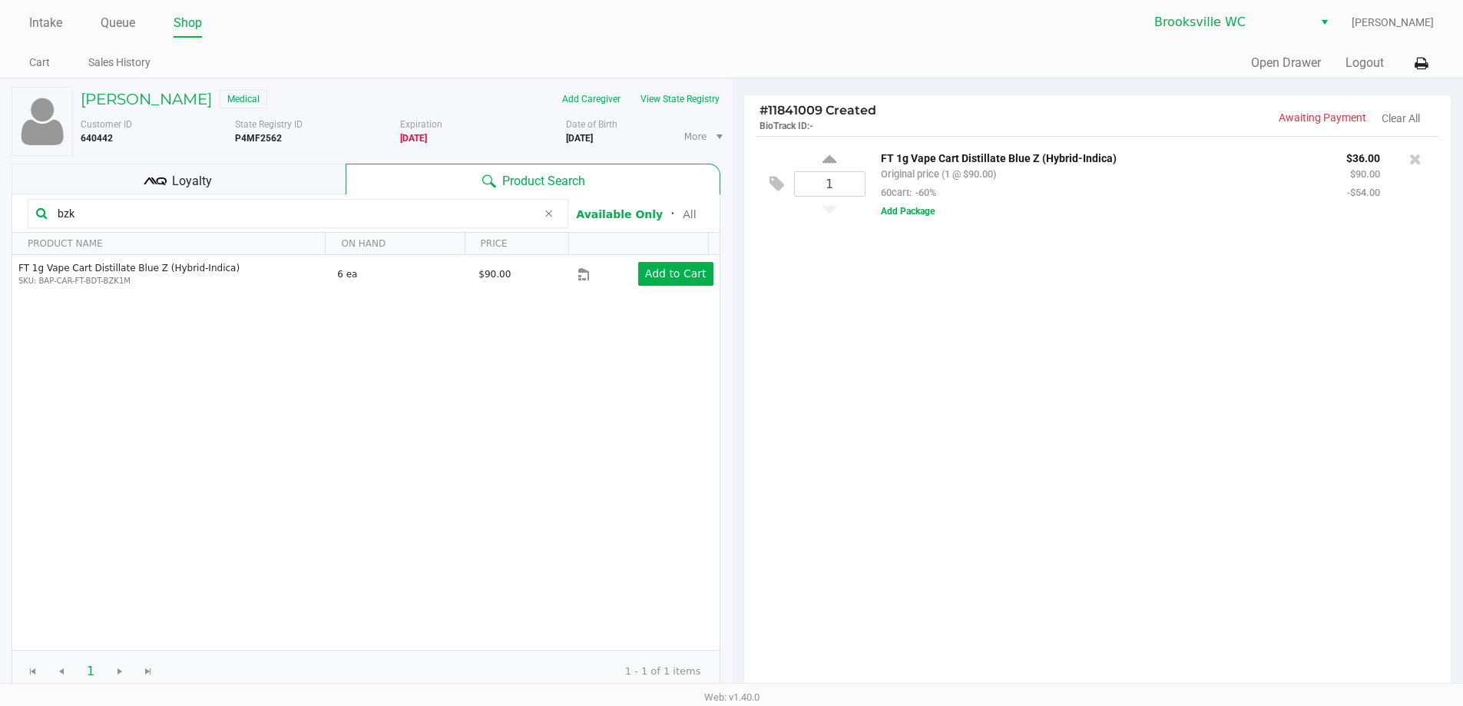
drag, startPoint x: 128, startPoint y: 211, endPoint x: 0, endPoint y: 214, distance: 128.3
click at [0, 231] on div "[PERSON_NAME] Medical Add Caregiver View State Registry Customer ID 640442 Stat…" at bounding box center [366, 480] width 732 height 803
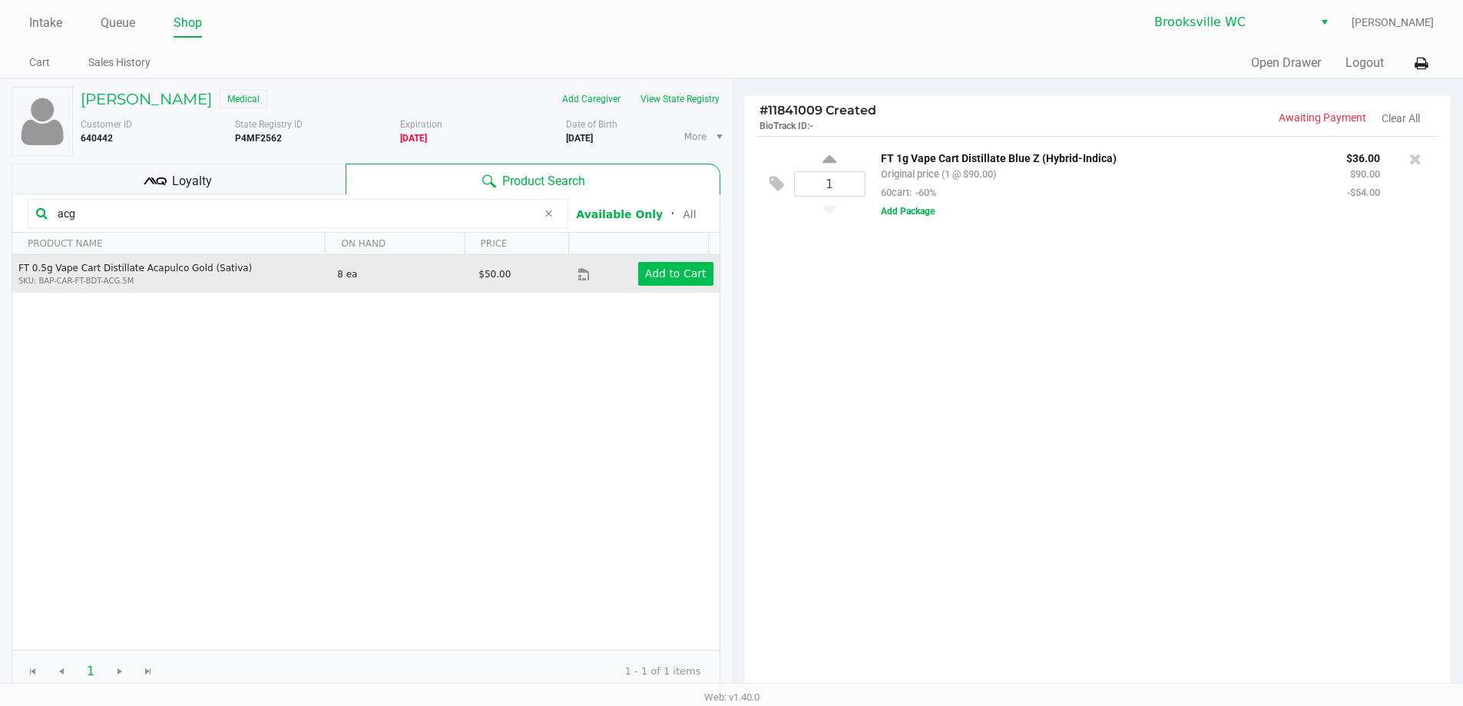
type input "acg"
click at [664, 277] on app-button-loader "Add to Cart" at bounding box center [675, 273] width 61 height 12
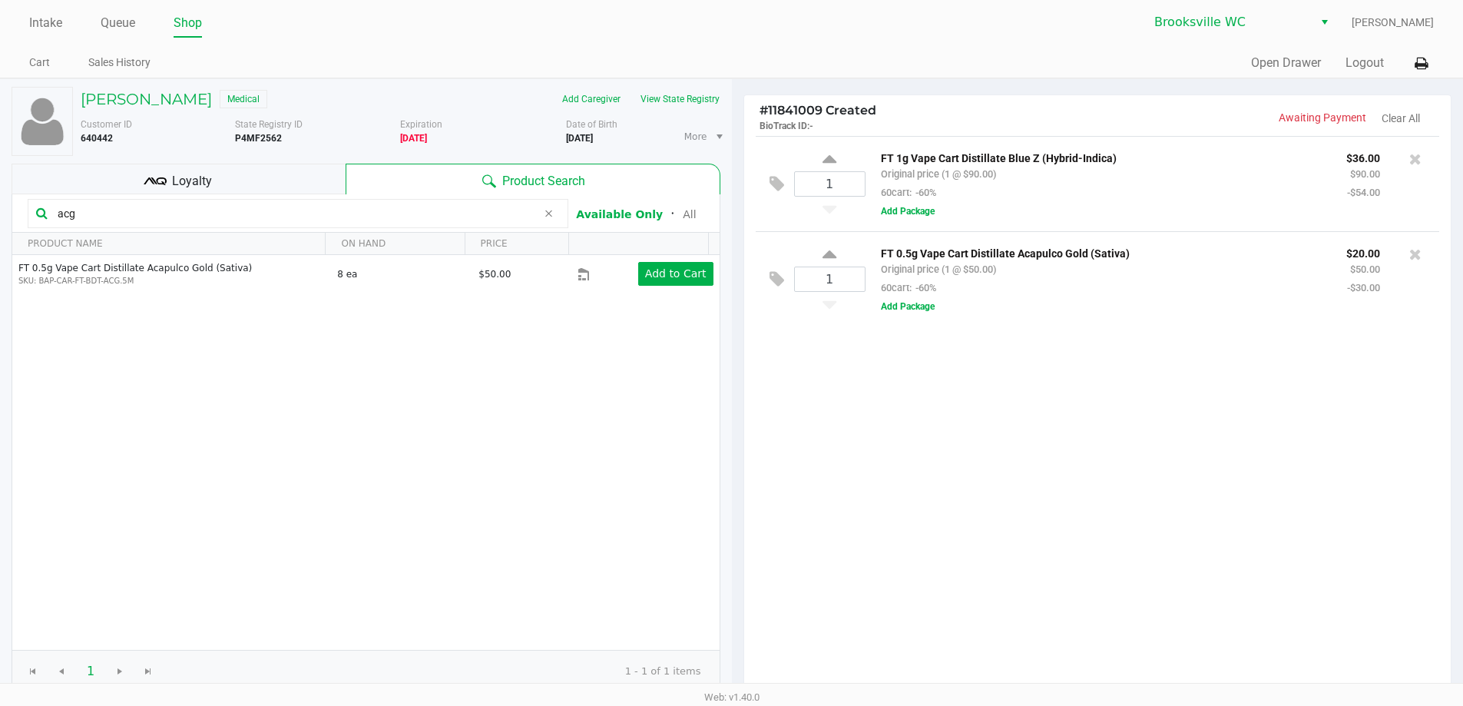
drag, startPoint x: 121, startPoint y: 217, endPoint x: 0, endPoint y: 147, distance: 139.4
click at [0, 194] on div "[PERSON_NAME] Medical Add Caregiver View State Registry Customer ID 640442 Stat…" at bounding box center [366, 480] width 732 height 803
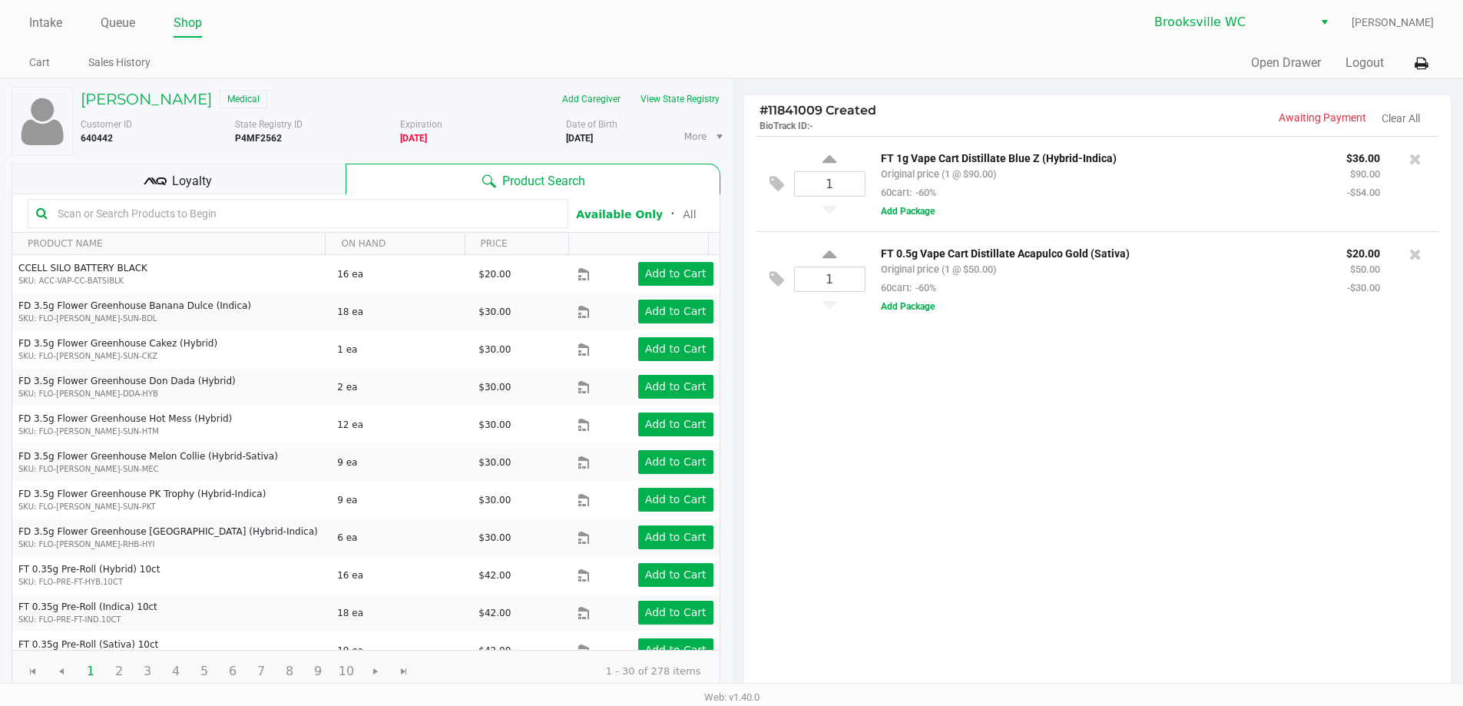
click at [143, 222] on input "text" at bounding box center [305, 213] width 508 height 23
click at [177, 188] on span "Loyalty" at bounding box center [192, 181] width 40 height 18
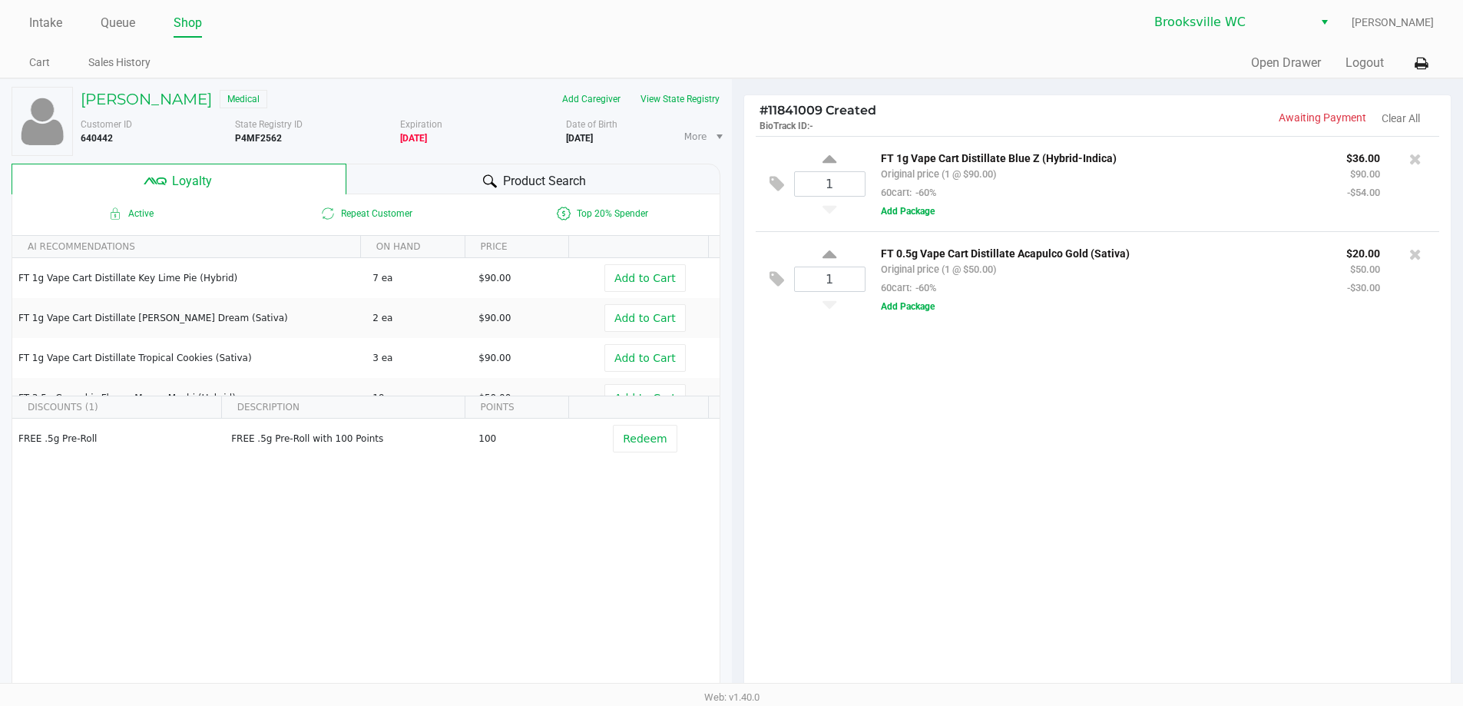
click at [472, 194] on div "Product Search" at bounding box center [533, 179] width 374 height 31
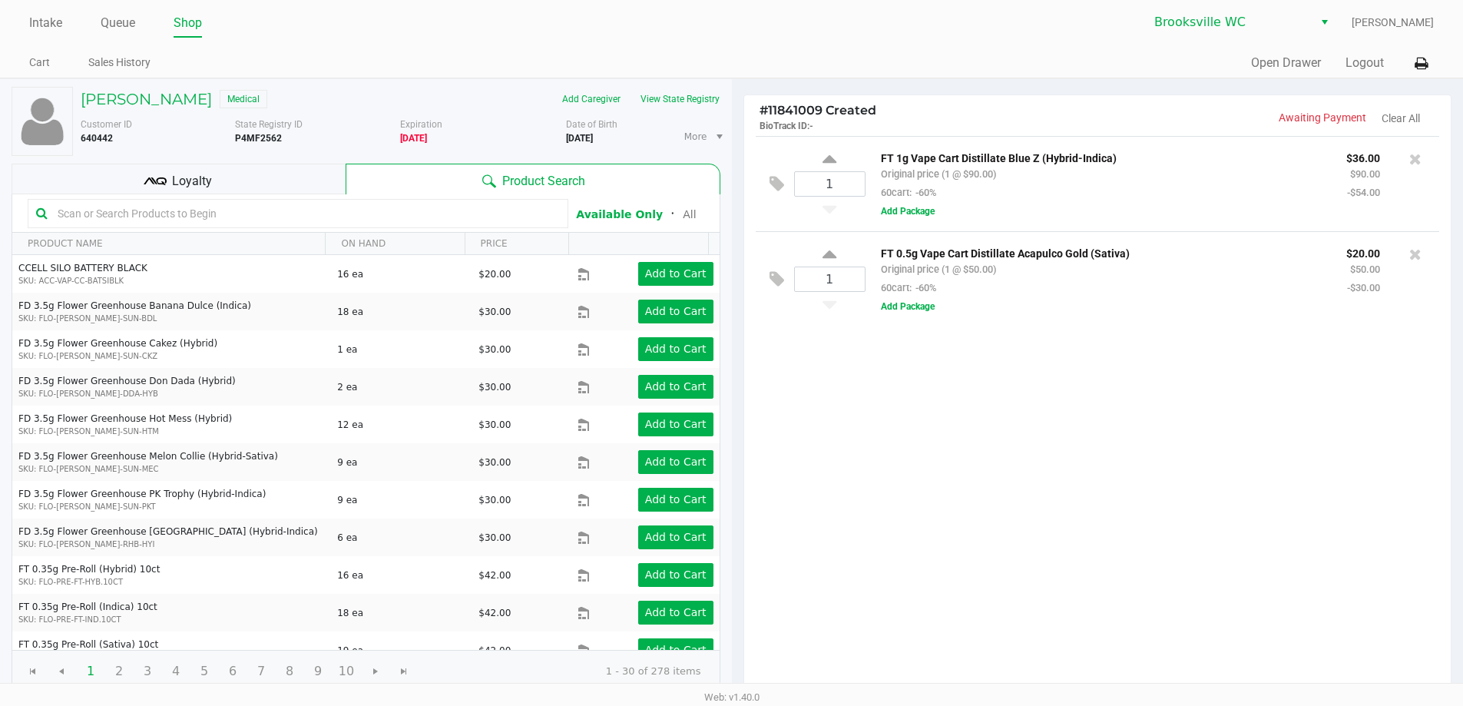
click at [250, 212] on input "text" at bounding box center [305, 213] width 508 height 23
click at [353, 206] on input "text" at bounding box center [305, 213] width 508 height 23
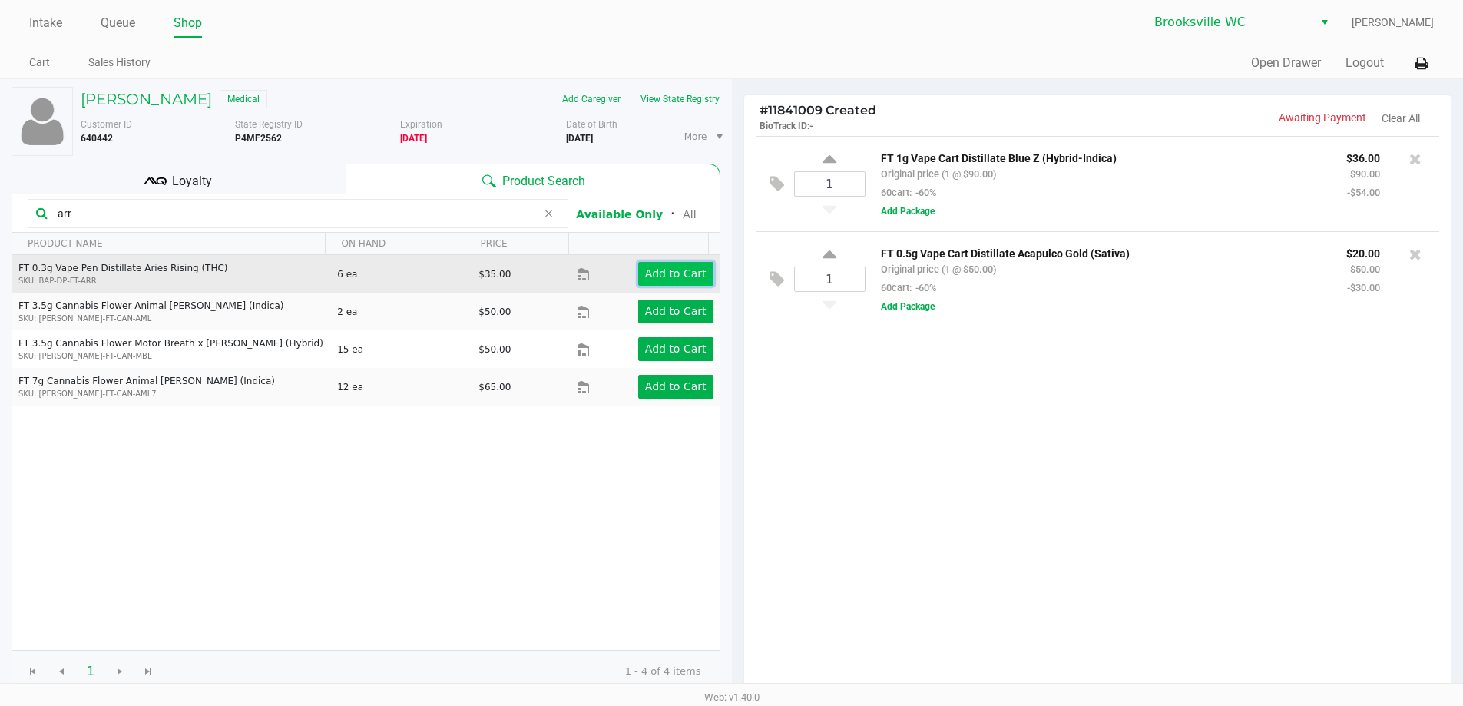
click at [653, 271] on app-button-loader "Add to Cart" at bounding box center [675, 273] width 61 height 12
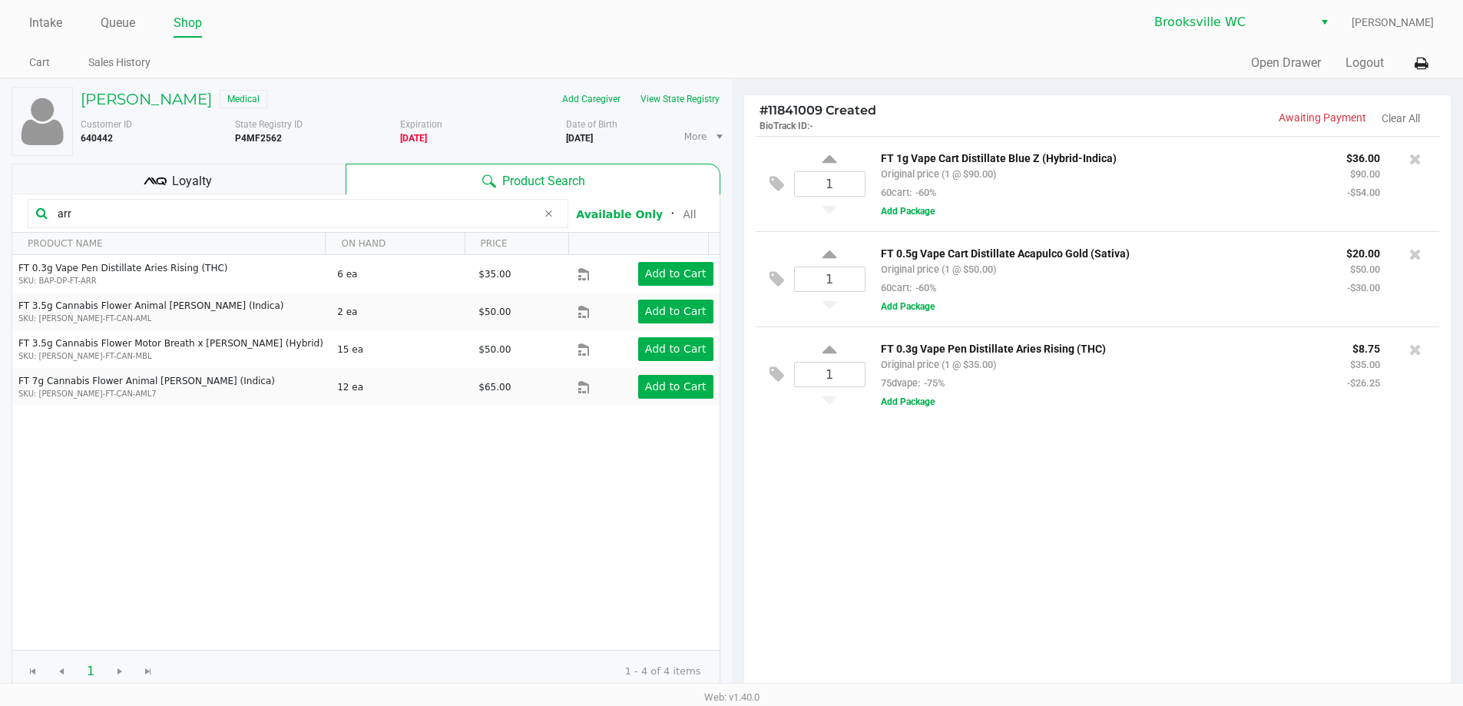
drag, startPoint x: 125, startPoint y: 215, endPoint x: 0, endPoint y: 215, distance: 125.2
click at [0, 215] on div "[PERSON_NAME] Medical Add Caregiver View State Registry Customer ID 640442 Stat…" at bounding box center [366, 480] width 732 height 803
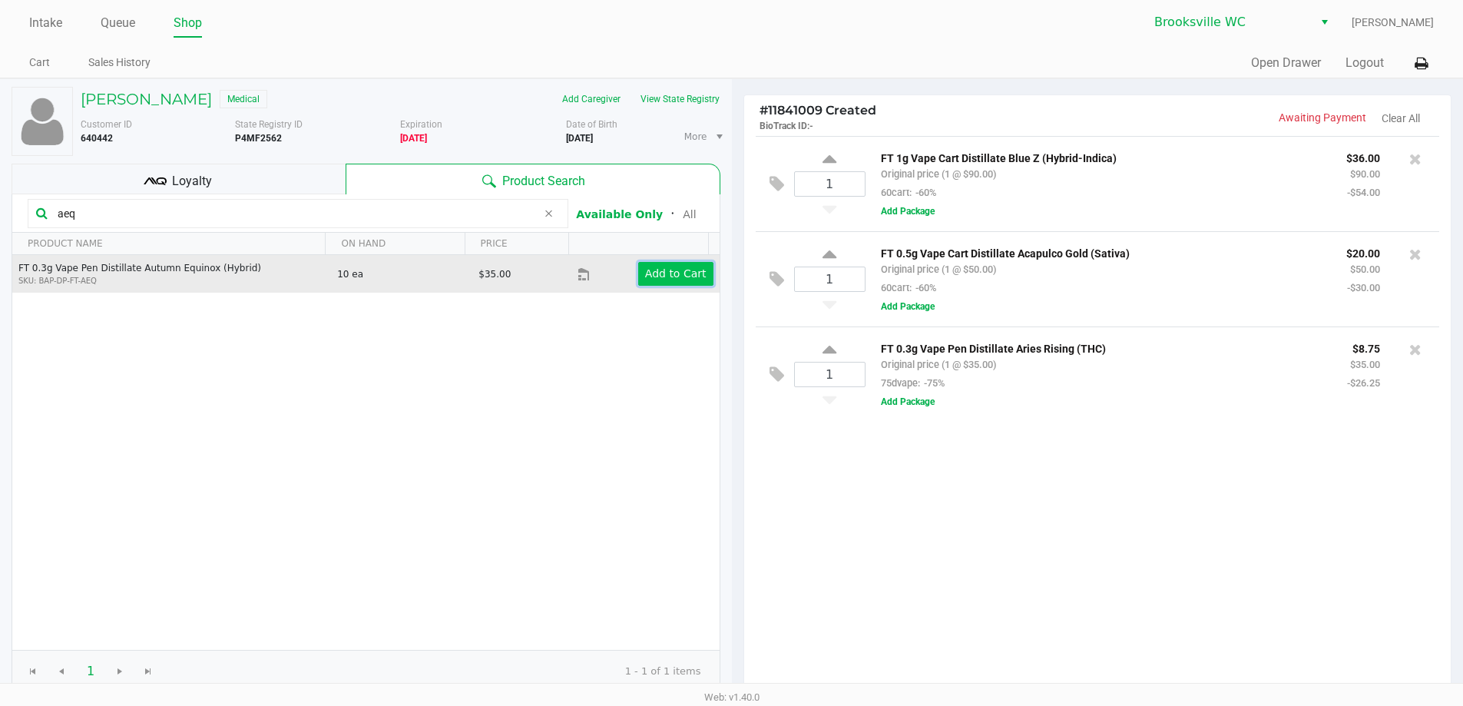
click at [650, 267] on app-button-loader "Add to Cart" at bounding box center [675, 273] width 61 height 12
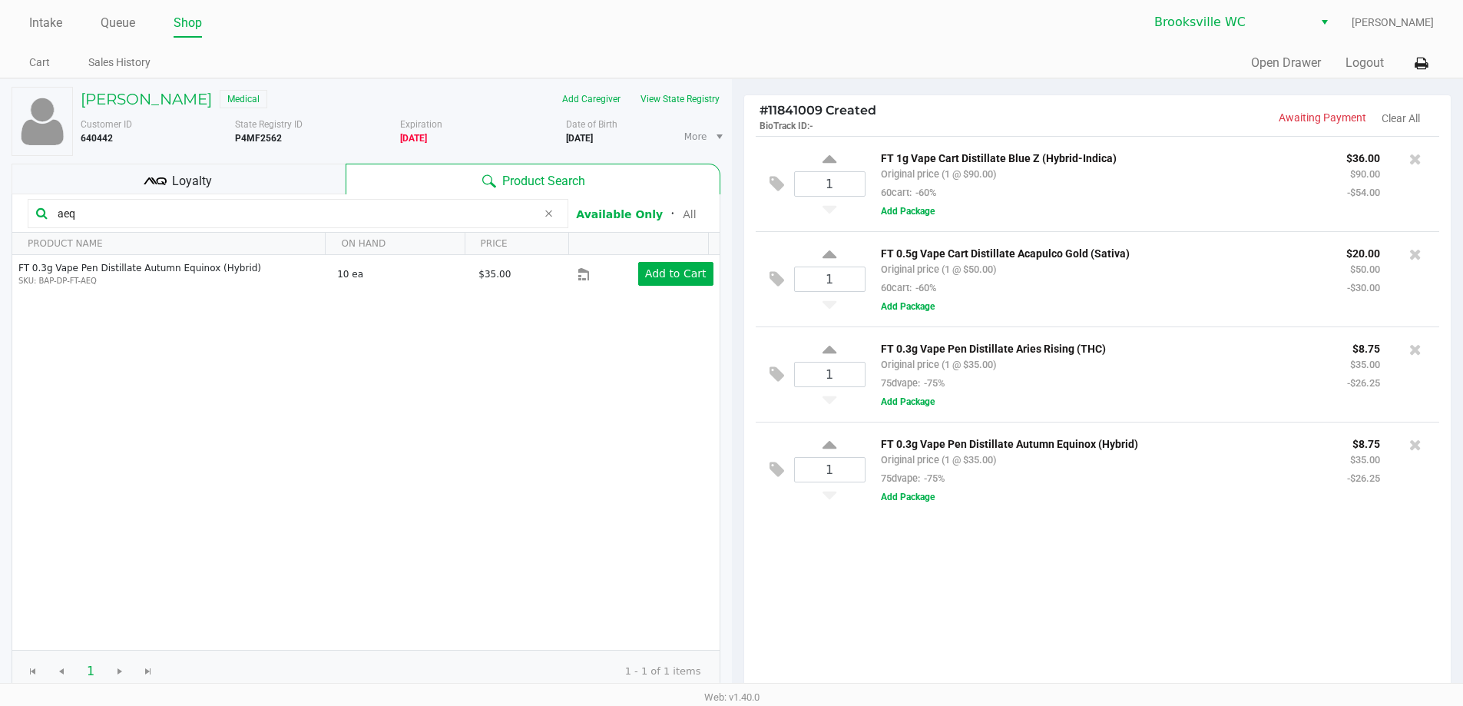
drag, startPoint x: 111, startPoint y: 215, endPoint x: 3, endPoint y: 194, distance: 109.7
click at [0, 186] on div "[PERSON_NAME] Medical Add Caregiver View State Registry Customer ID 640442 Stat…" at bounding box center [366, 480] width 732 height 803
click at [0, 187] on div "[PERSON_NAME] Medical Add Caregiver View State Registry Customer ID 640442 Stat…" at bounding box center [366, 480] width 732 height 803
click at [98, 214] on input "aeq" at bounding box center [293, 213] width 485 height 23
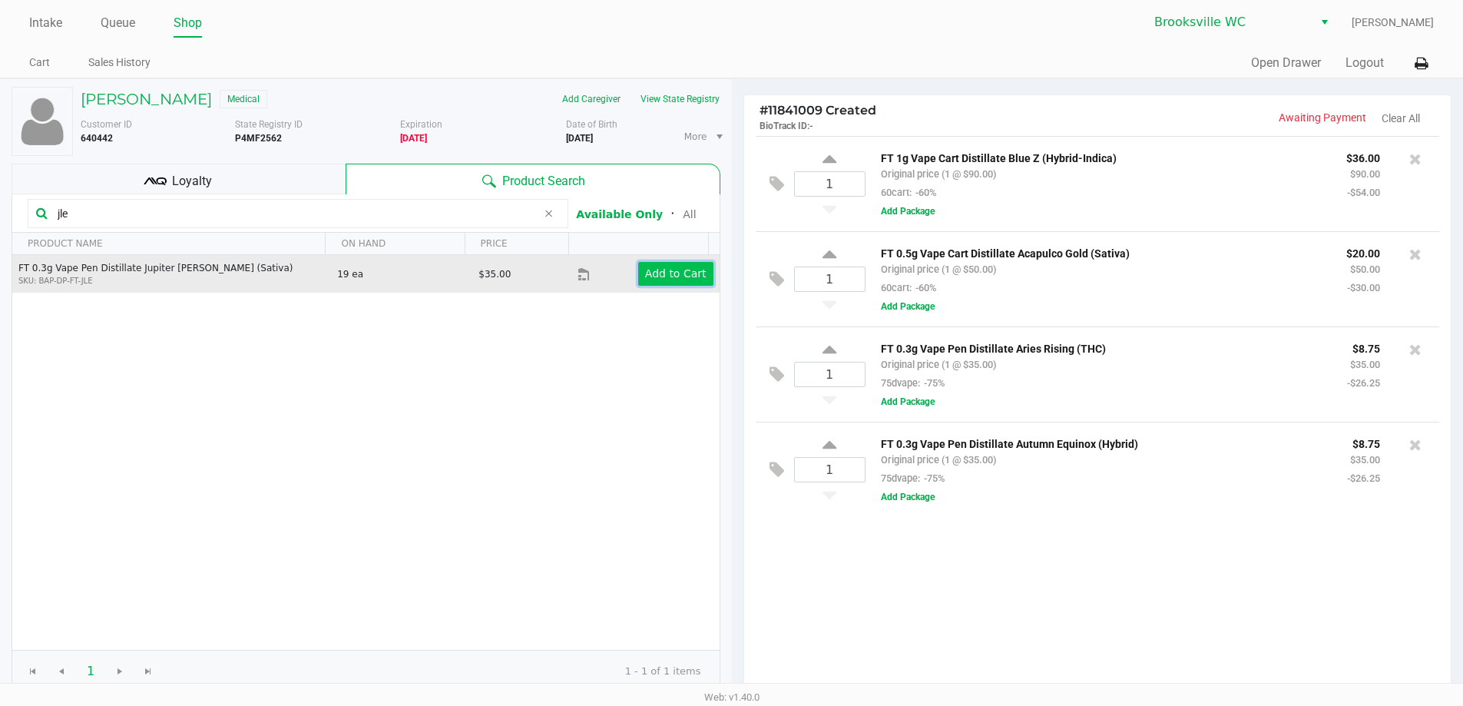
click at [664, 276] on app-button-loader "Add to Cart" at bounding box center [675, 273] width 61 height 12
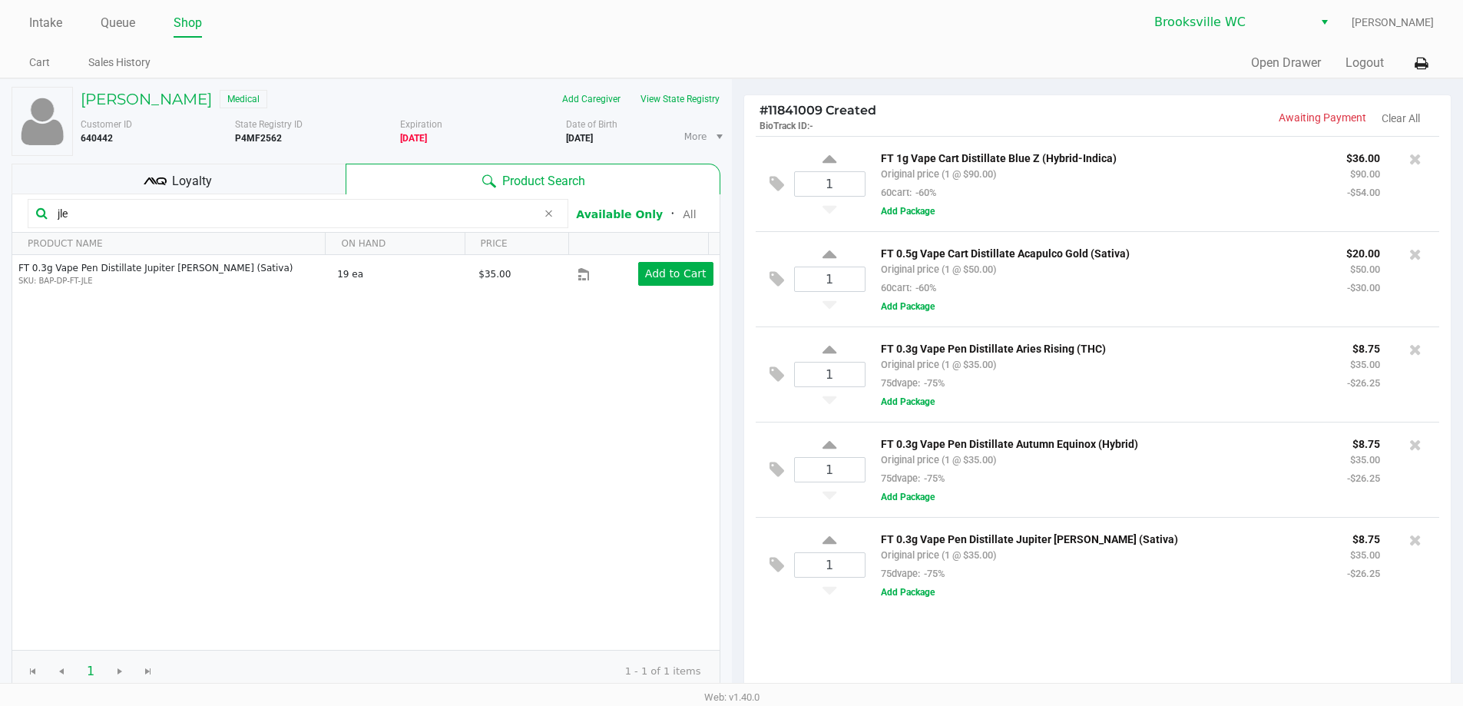
drag, startPoint x: 11, startPoint y: 225, endPoint x: 0, endPoint y: 219, distance: 12.4
click at [0, 219] on div "[PERSON_NAME] Medical Add Caregiver View State Registry Customer ID 640442 Stat…" at bounding box center [366, 480] width 732 height 803
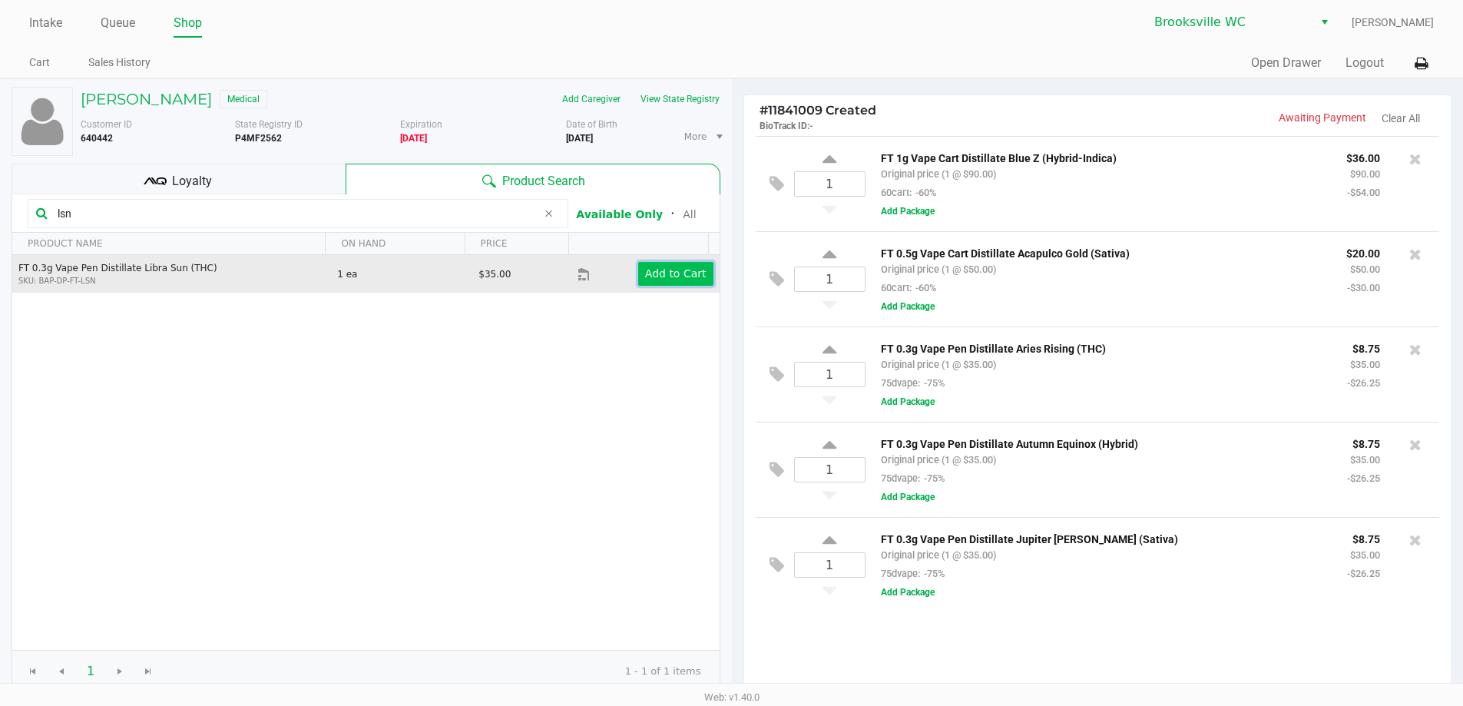
click at [655, 273] on app-button-loader "Add to Cart" at bounding box center [675, 273] width 61 height 12
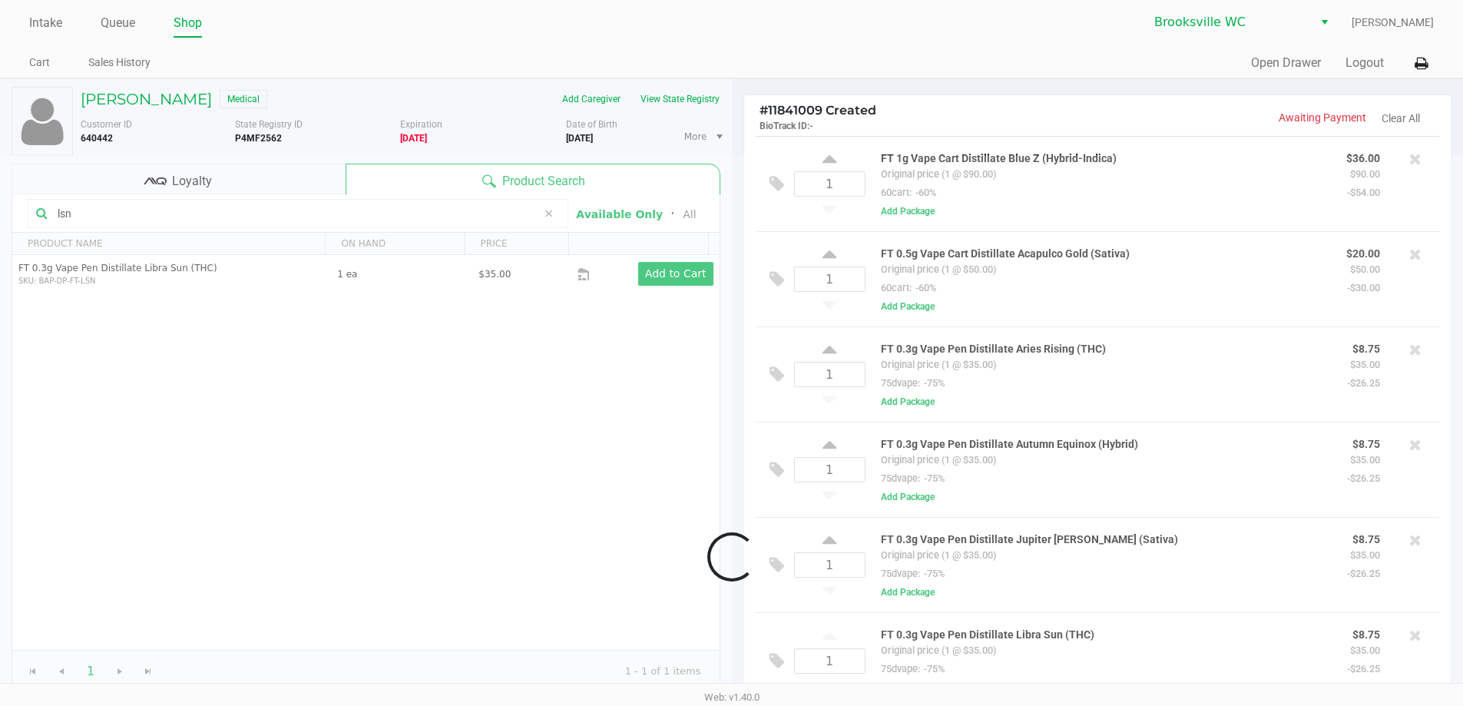
scroll to position [18, 0]
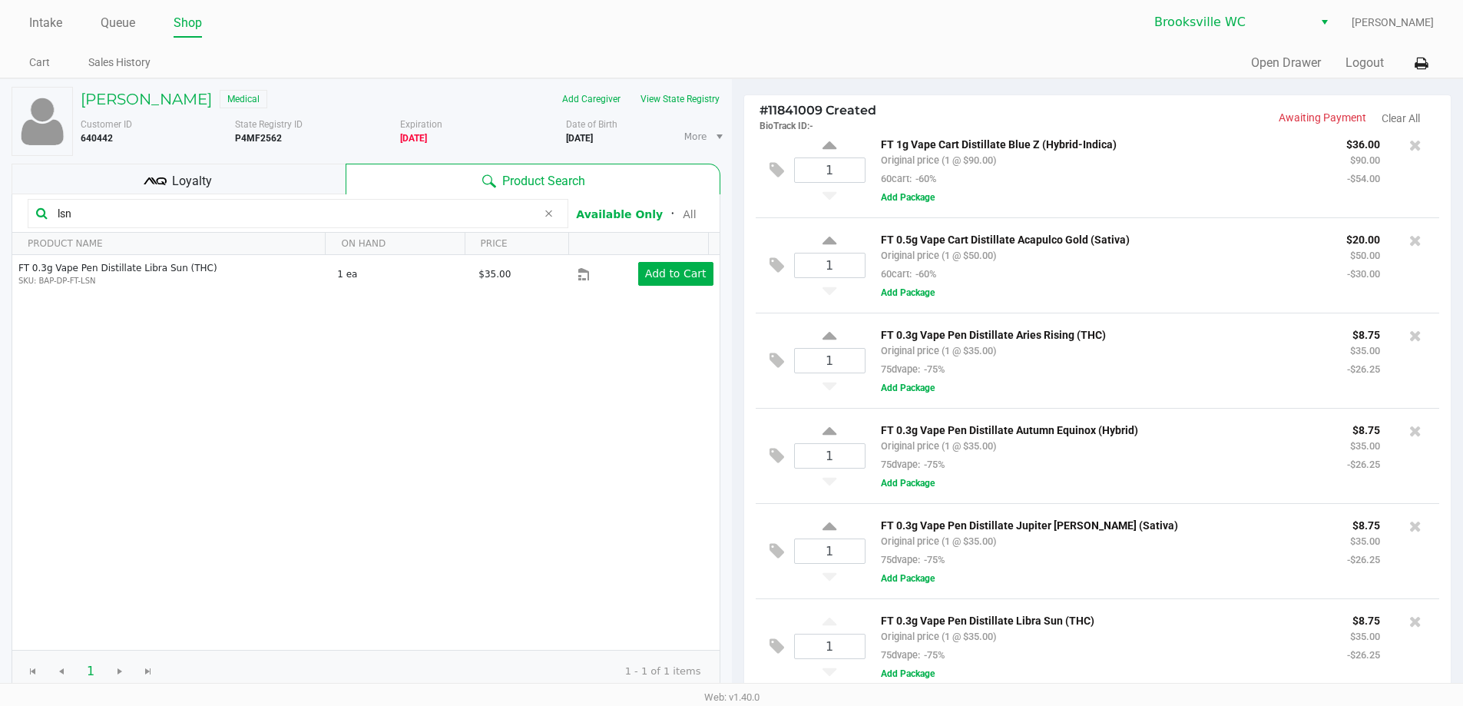
drag, startPoint x: 111, startPoint y: 214, endPoint x: 4, endPoint y: 194, distance: 108.5
click at [0, 205] on div "[PERSON_NAME] Medical Add Caregiver View State Registry Customer ID 640442 Stat…" at bounding box center [366, 480] width 732 height 803
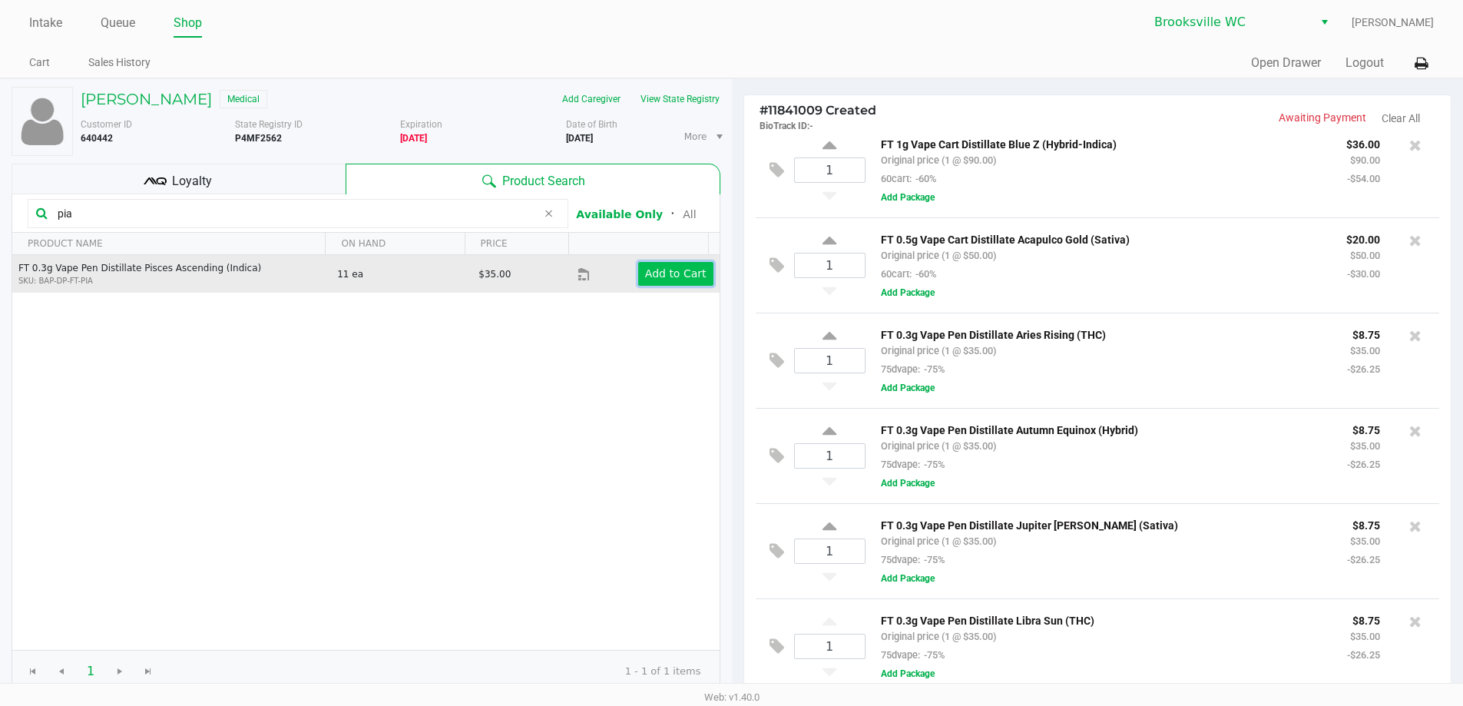
click at [655, 279] on app-button-loader "Add to Cart" at bounding box center [675, 273] width 61 height 12
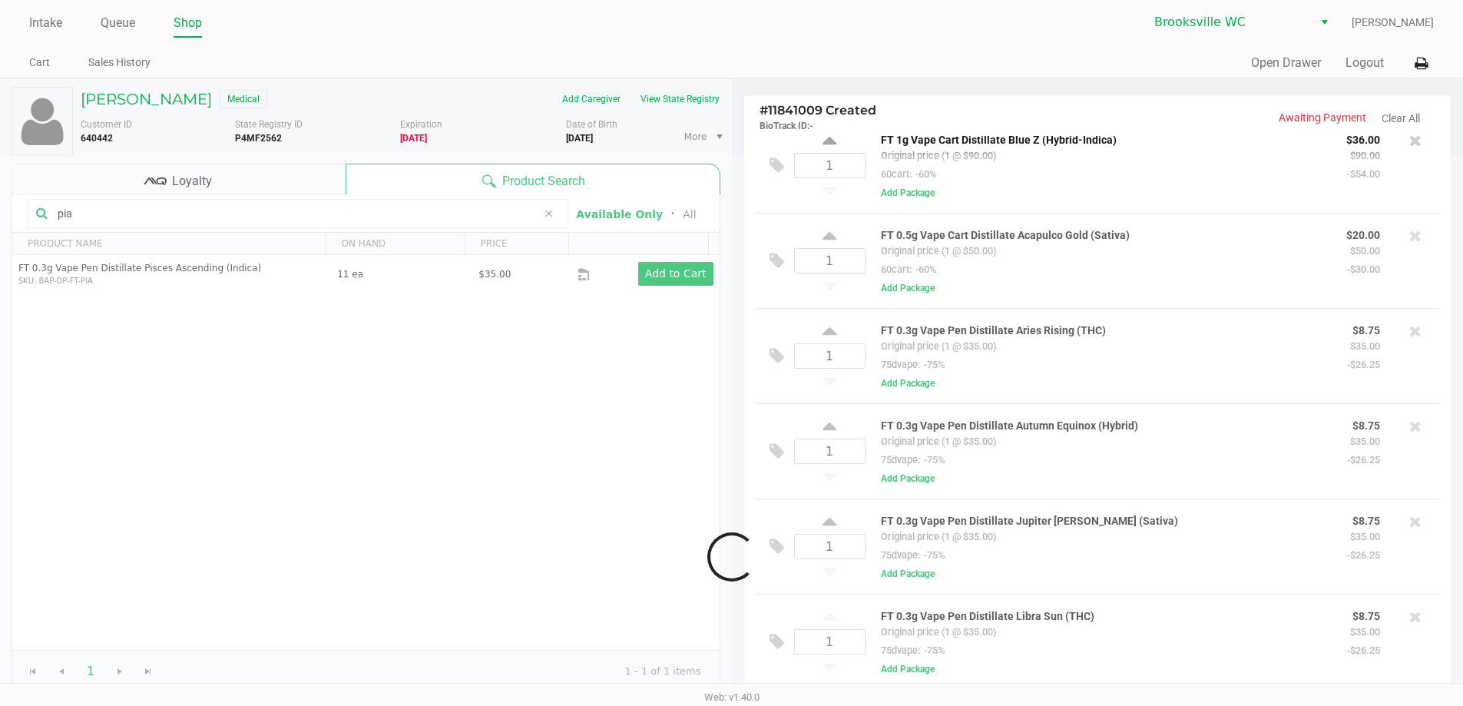
scroll to position [114, 0]
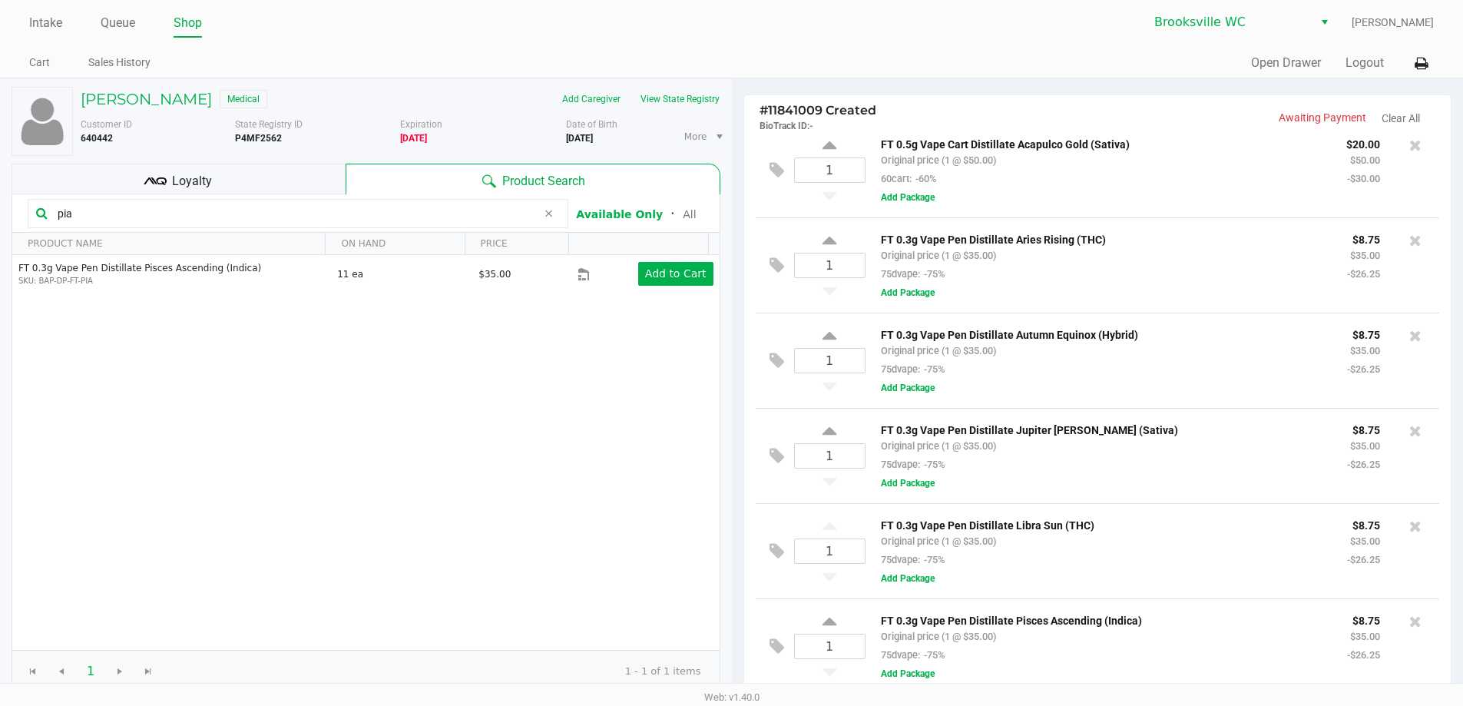
drag, startPoint x: 104, startPoint y: 214, endPoint x: 0, endPoint y: 209, distance: 104.6
click at [0, 216] on div "[PERSON_NAME] Medical Add Caregiver View State Registry Customer ID 640442 Stat…" at bounding box center [366, 480] width 732 height 803
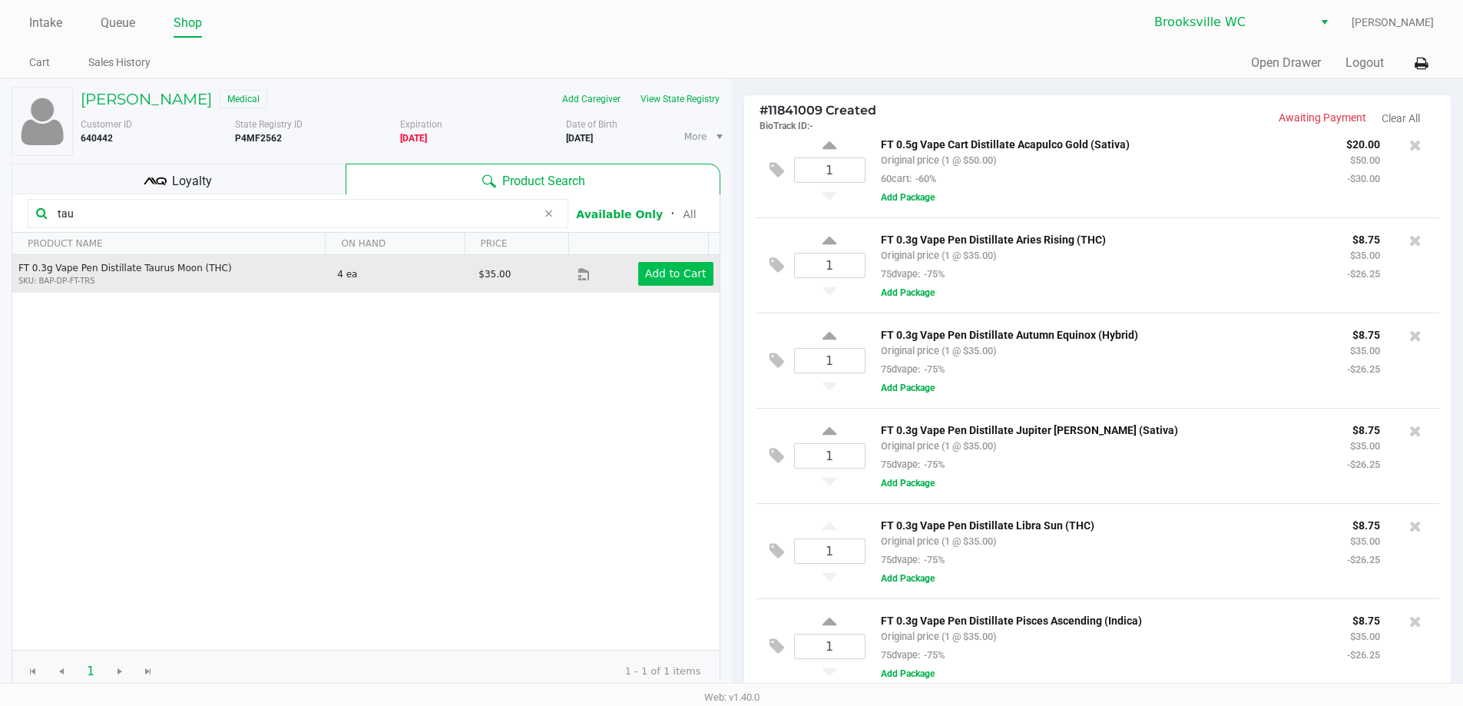
type input "tau"
click at [657, 274] on app-button-loader "Add to Cart" at bounding box center [675, 273] width 61 height 12
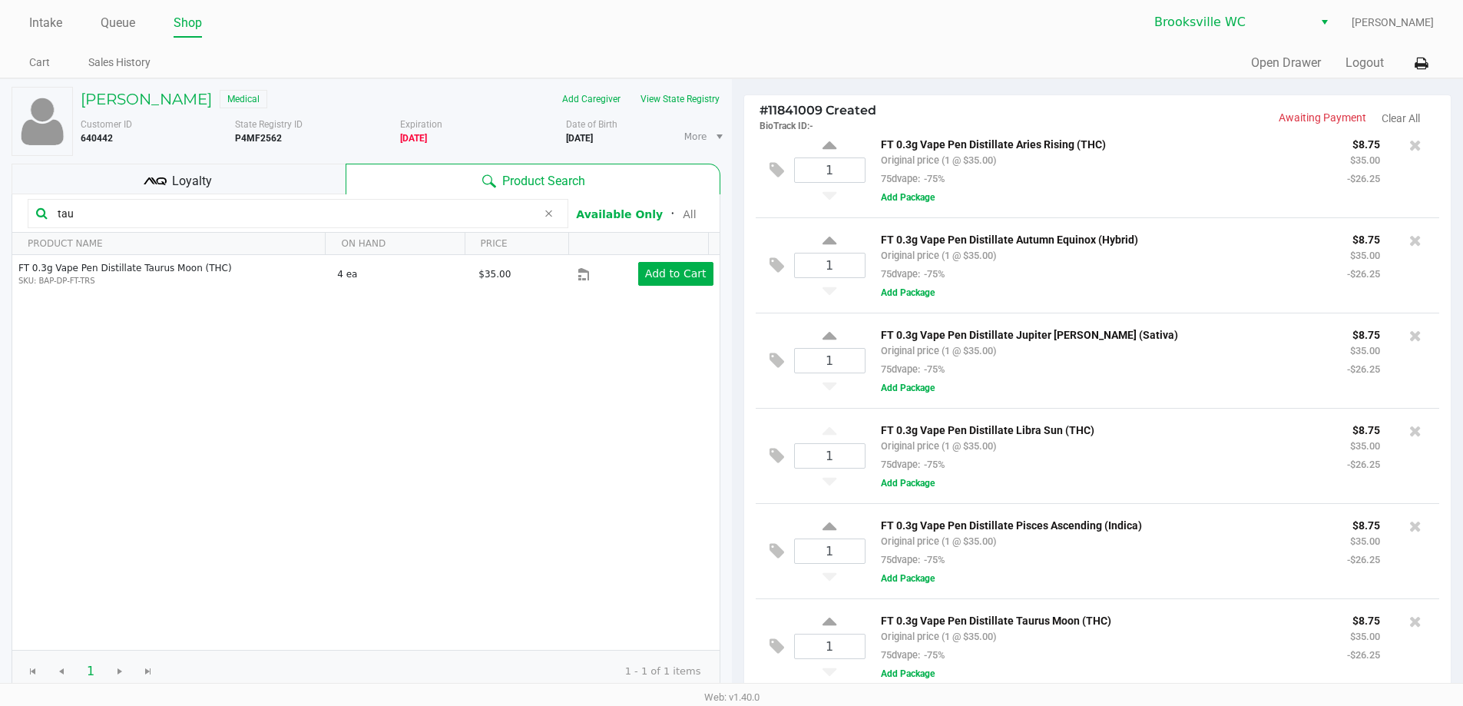
scroll to position [0, 0]
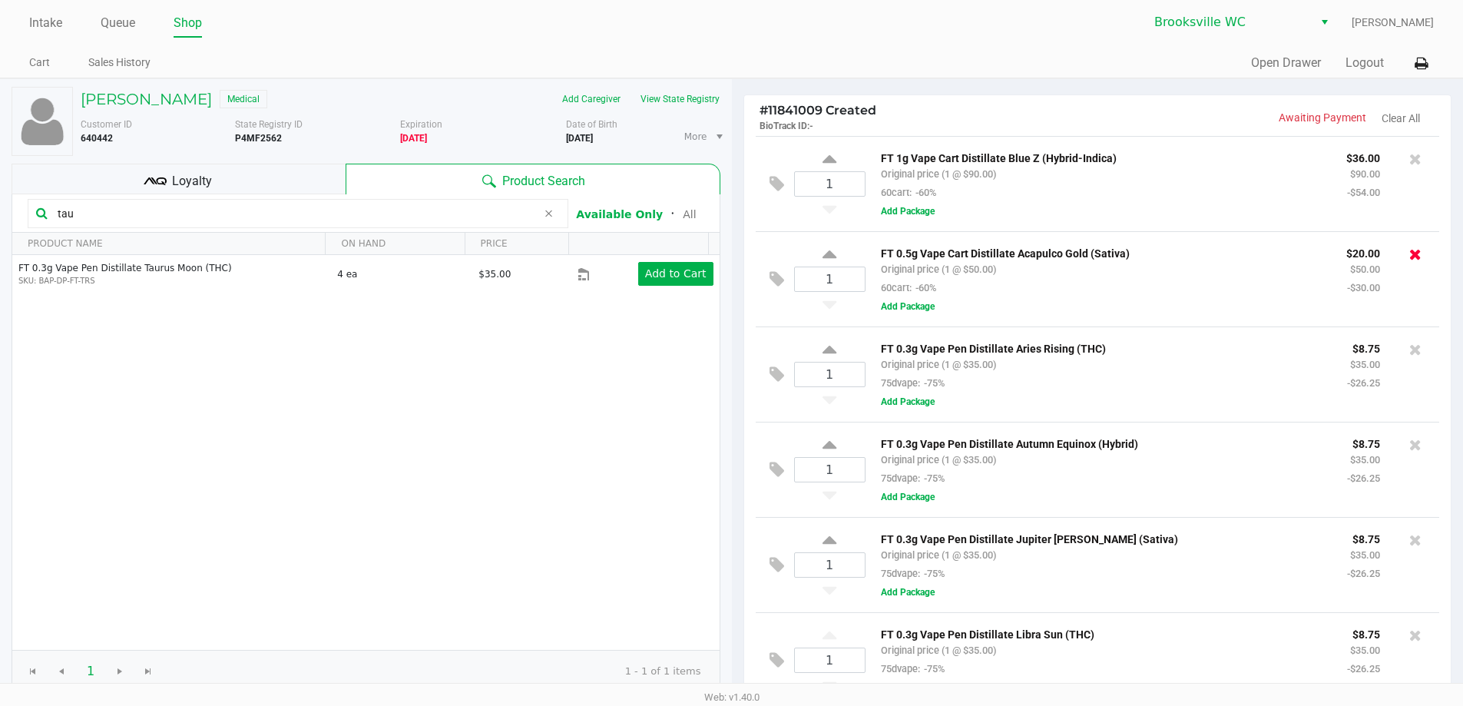
click at [1409, 256] on icon at bounding box center [1415, 254] width 12 height 15
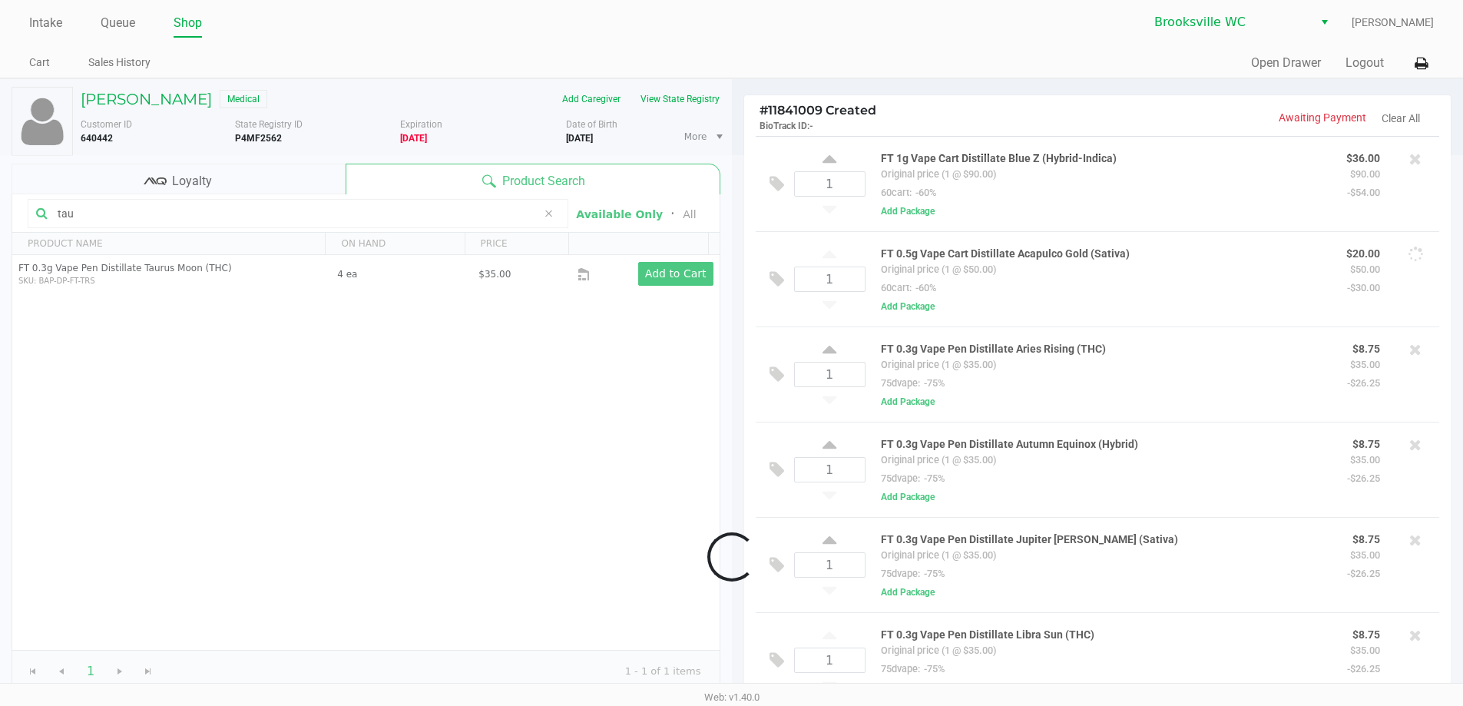
scroll to position [114, 0]
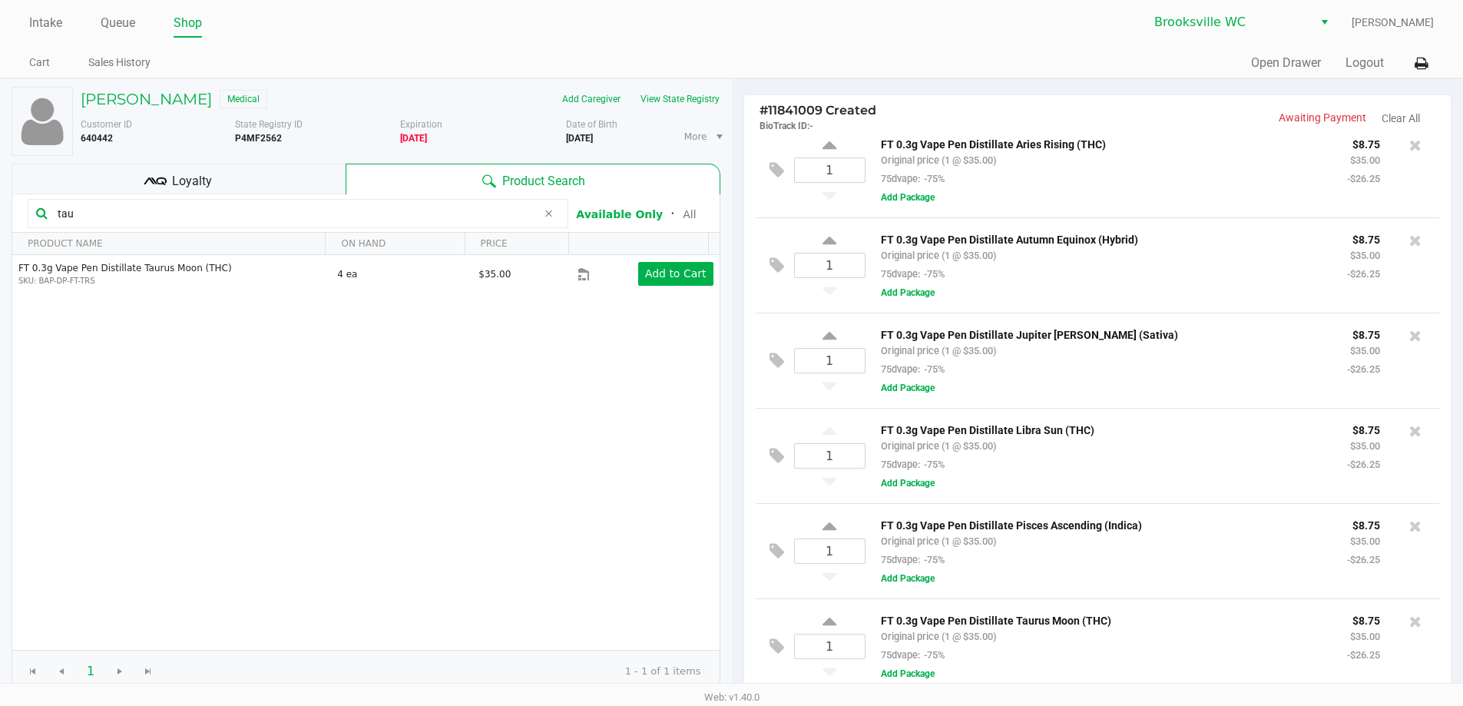
drag, startPoint x: 170, startPoint y: 215, endPoint x: 0, endPoint y: 216, distance: 169.7
click at [0, 216] on div "[PERSON_NAME] Medical Add Caregiver View State Registry Customer ID 640442 Stat…" at bounding box center [366, 480] width 732 height 803
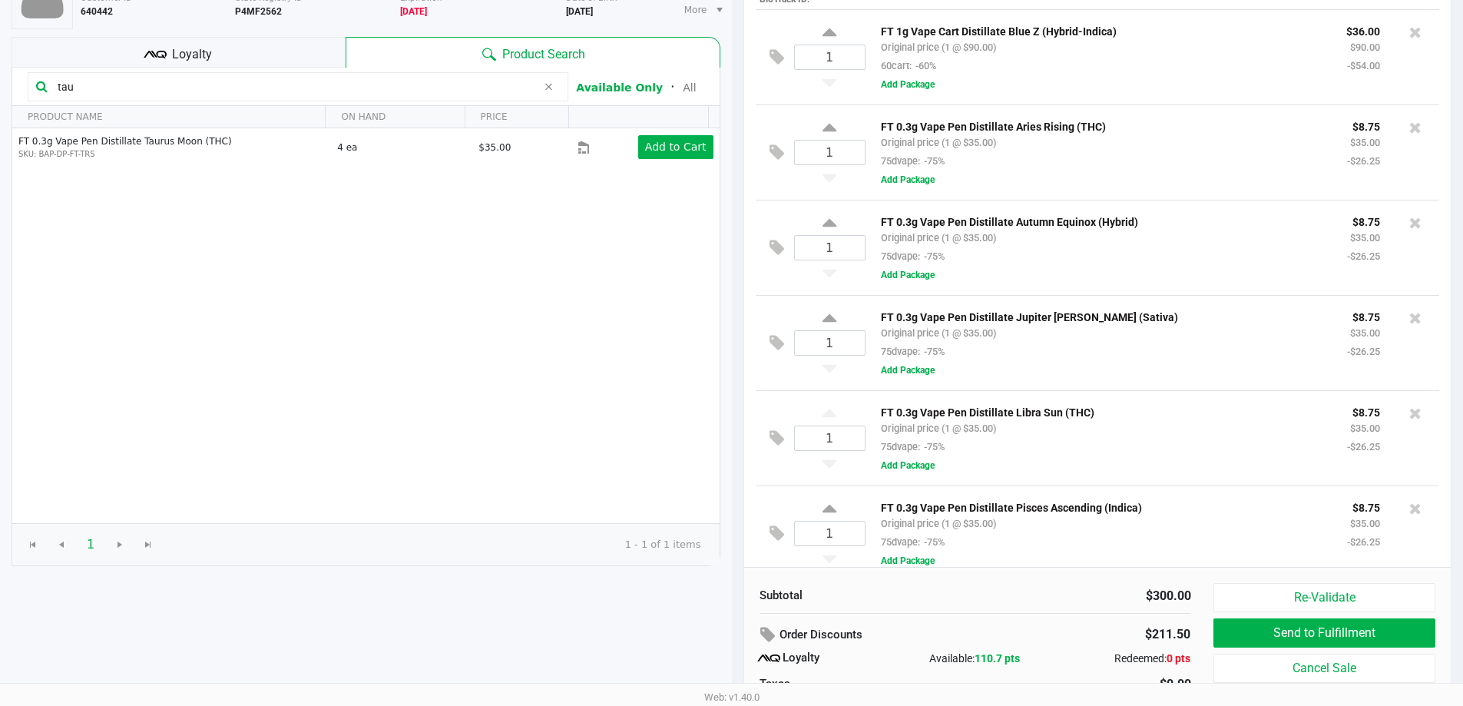
scroll to position [0, 0]
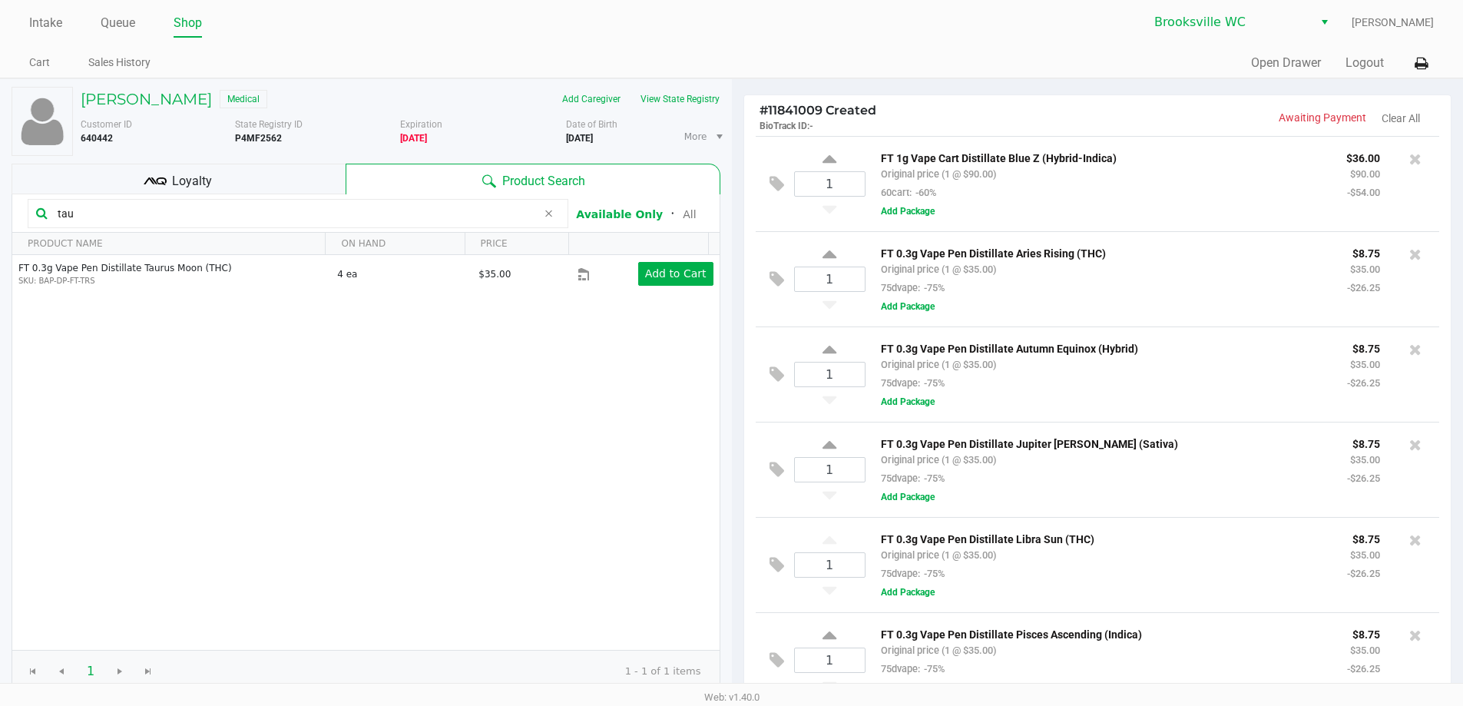
click at [217, 178] on div "Loyalty" at bounding box center [179, 179] width 334 height 31
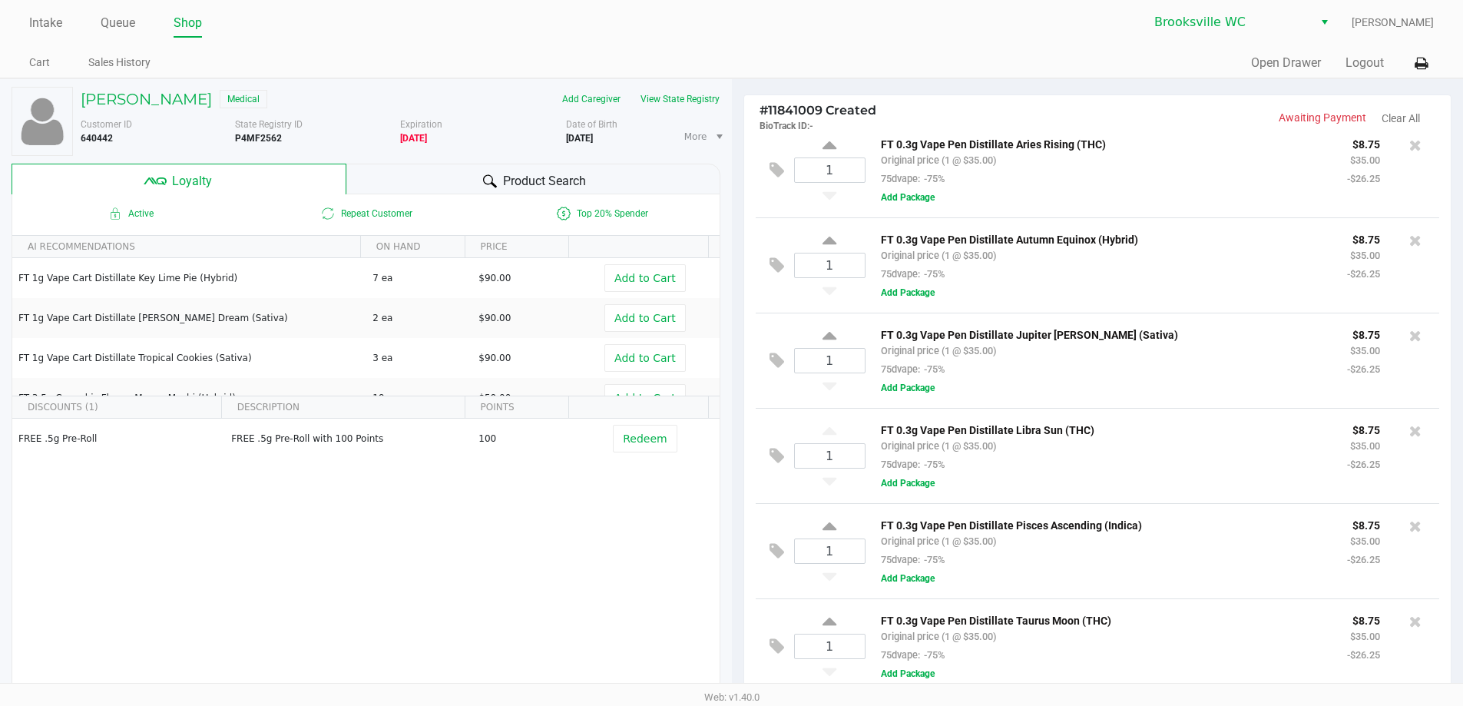
click at [502, 167] on div "Product Search" at bounding box center [533, 179] width 374 height 31
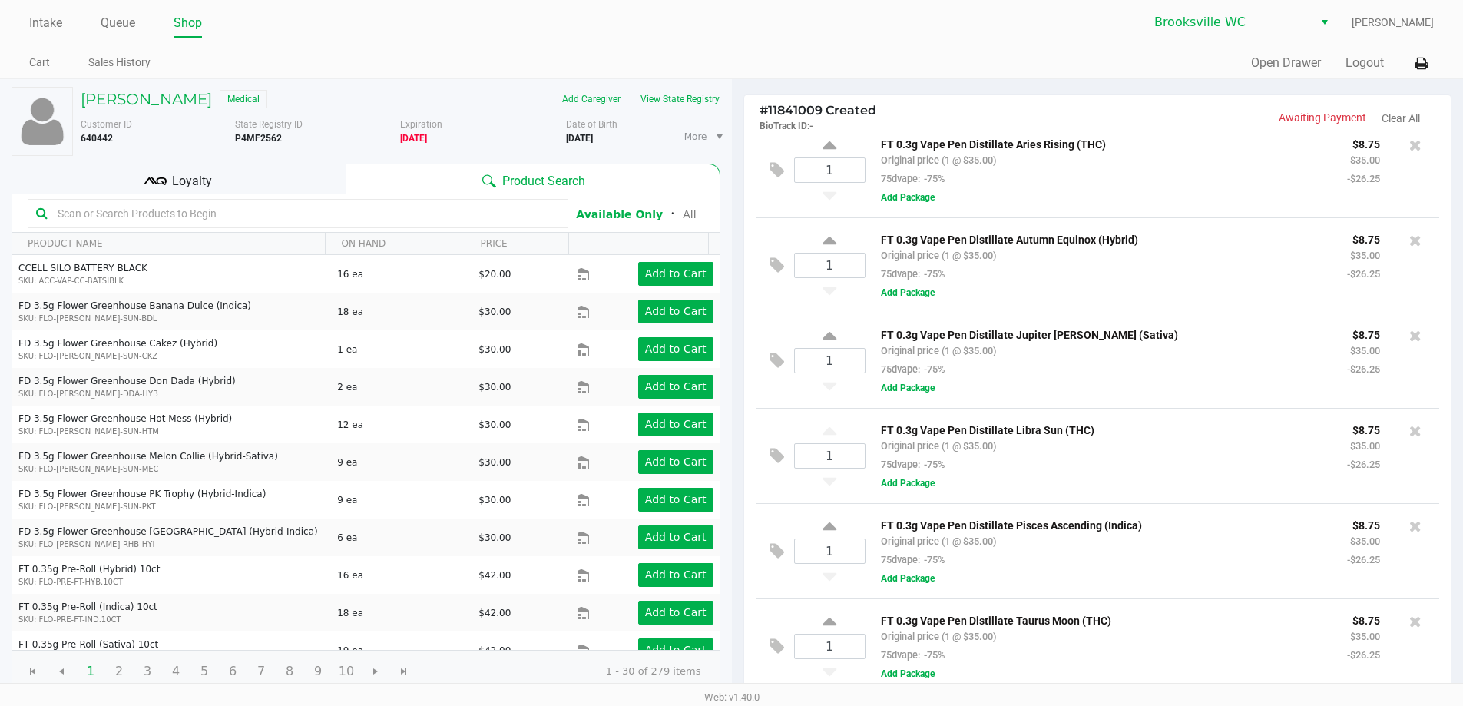
click at [203, 204] on input "text" at bounding box center [305, 213] width 508 height 23
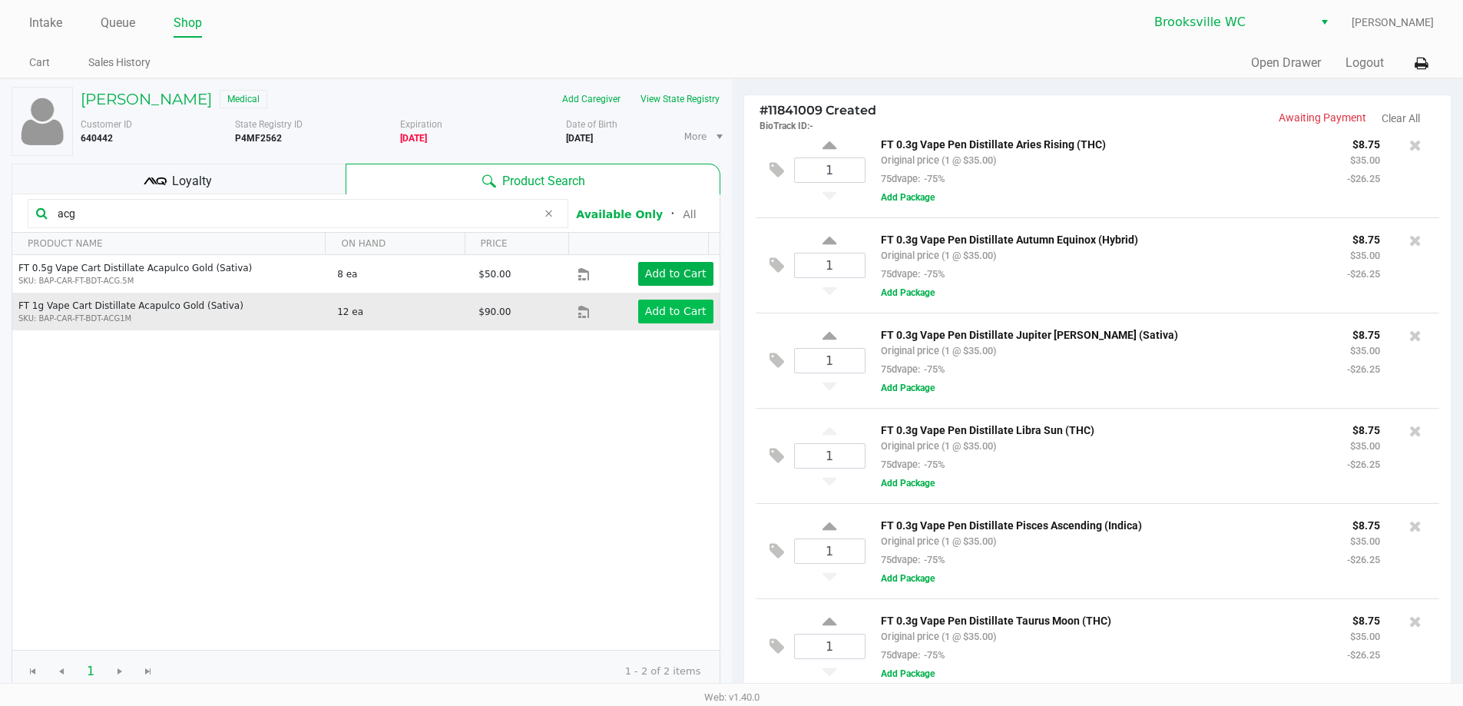
type input "acg"
click at [664, 316] on app-button-loader "Add to Cart" at bounding box center [675, 311] width 61 height 12
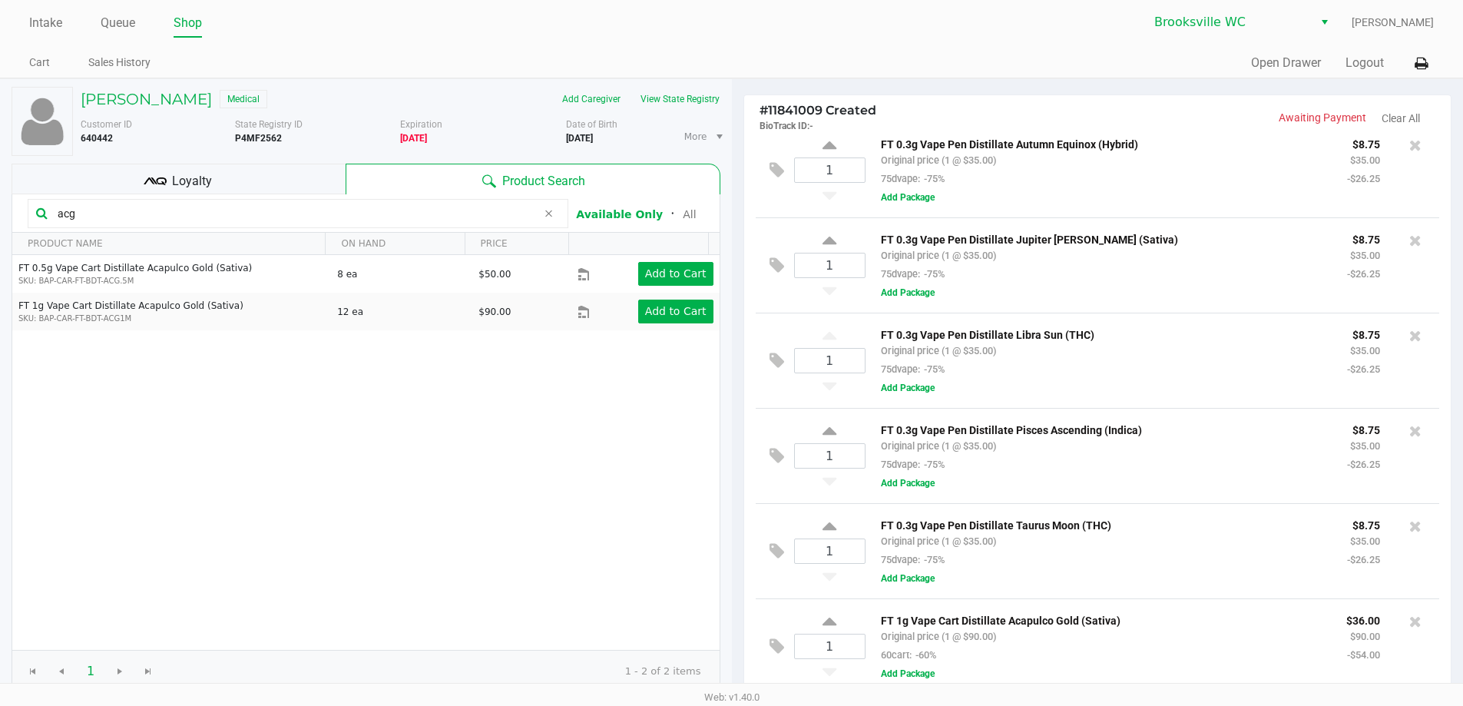
drag, startPoint x: 107, startPoint y: 214, endPoint x: 0, endPoint y: 174, distance: 114.3
click at [0, 179] on div "[PERSON_NAME] Medical Add Caregiver View State Registry Customer ID 640442 Stat…" at bounding box center [366, 480] width 732 height 803
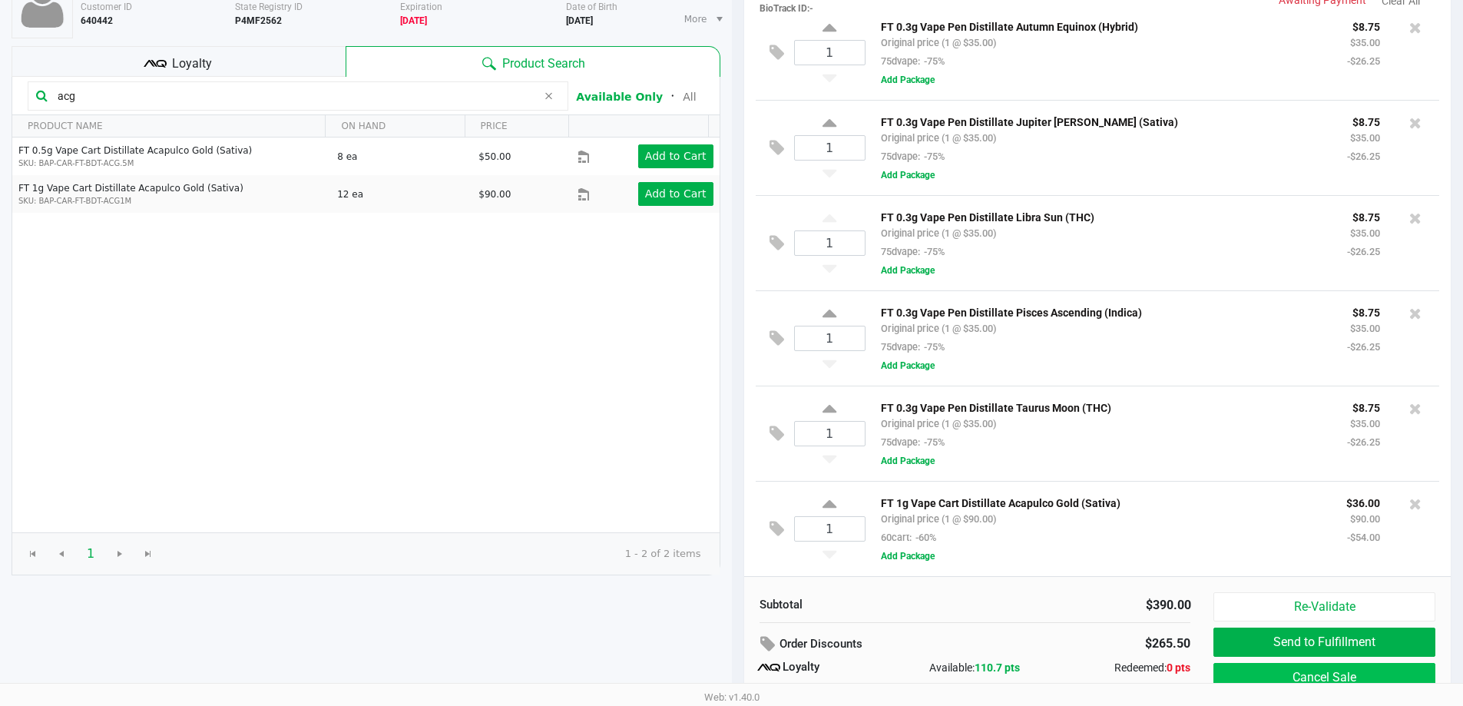
scroll to position [176, 0]
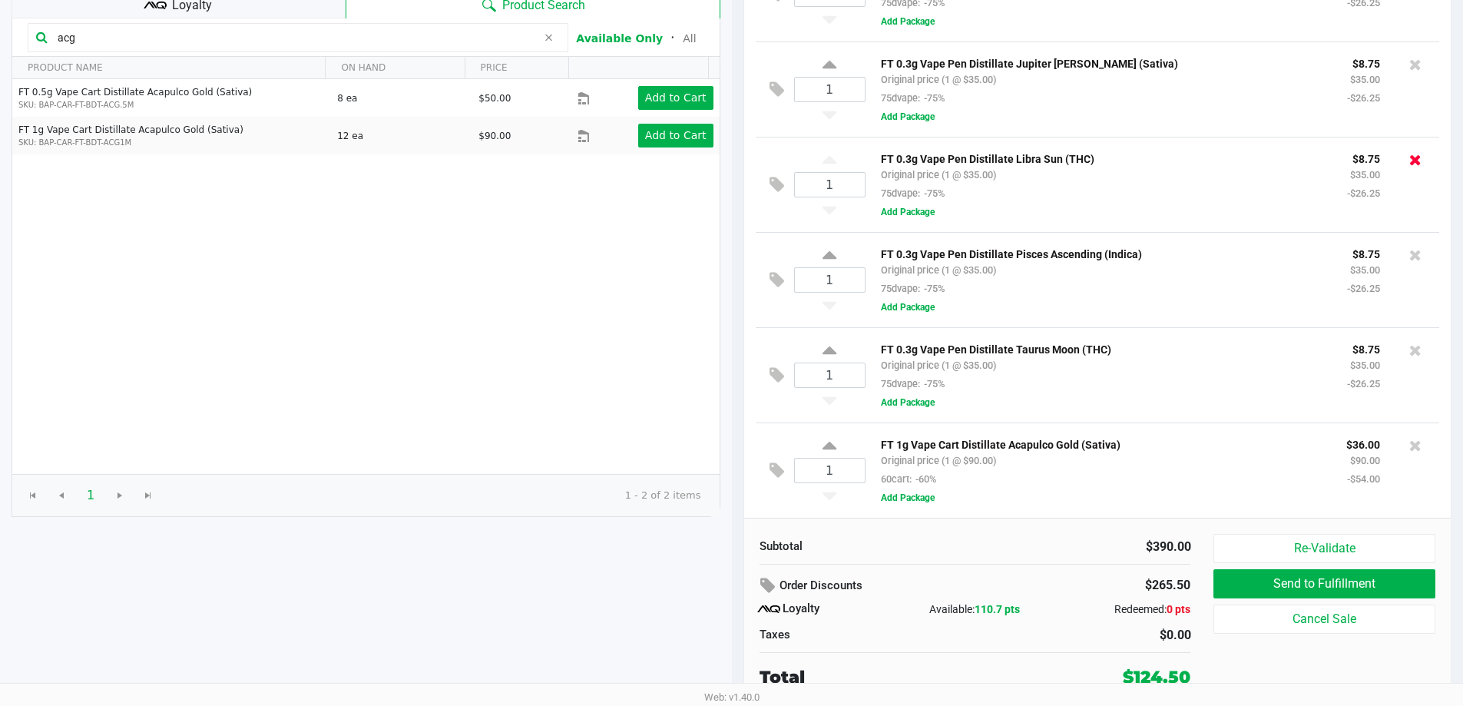
click at [1409, 157] on icon at bounding box center [1415, 159] width 12 height 15
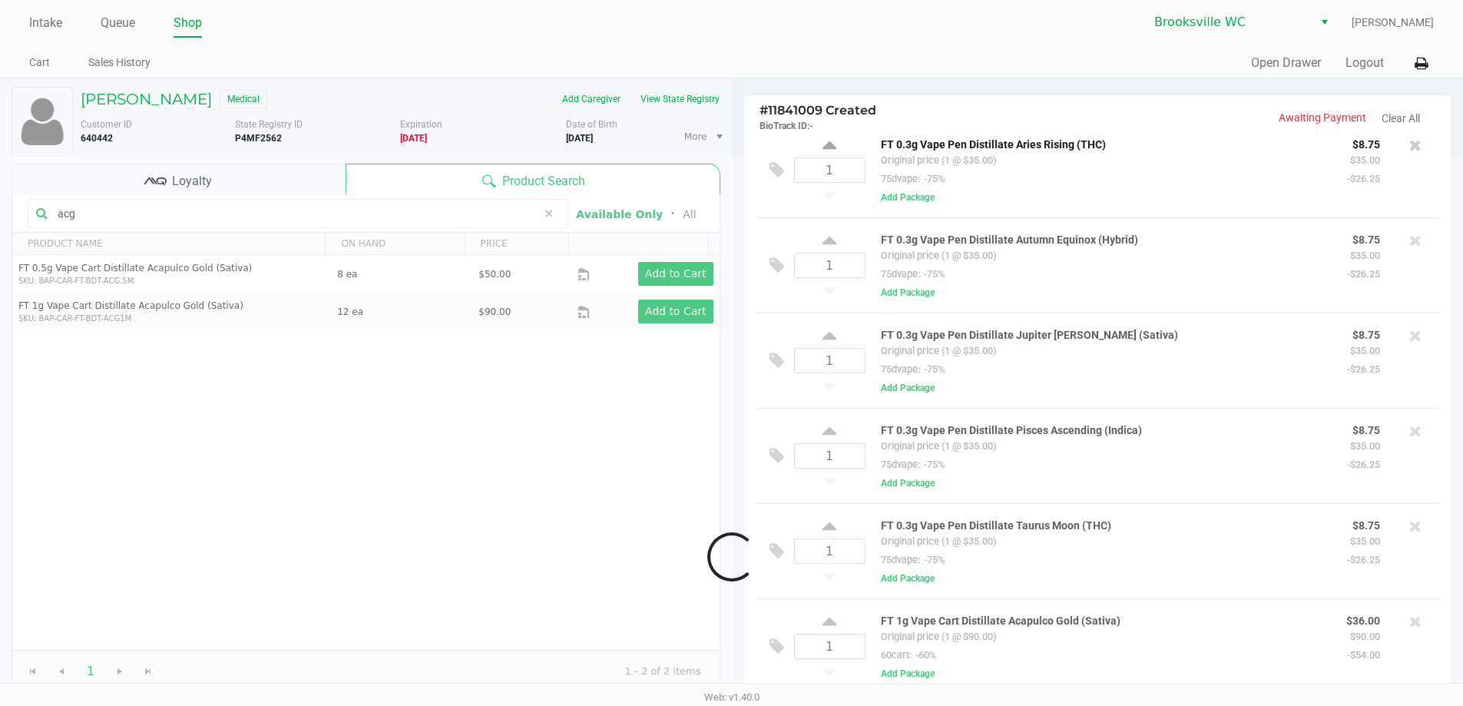
scroll to position [114, 0]
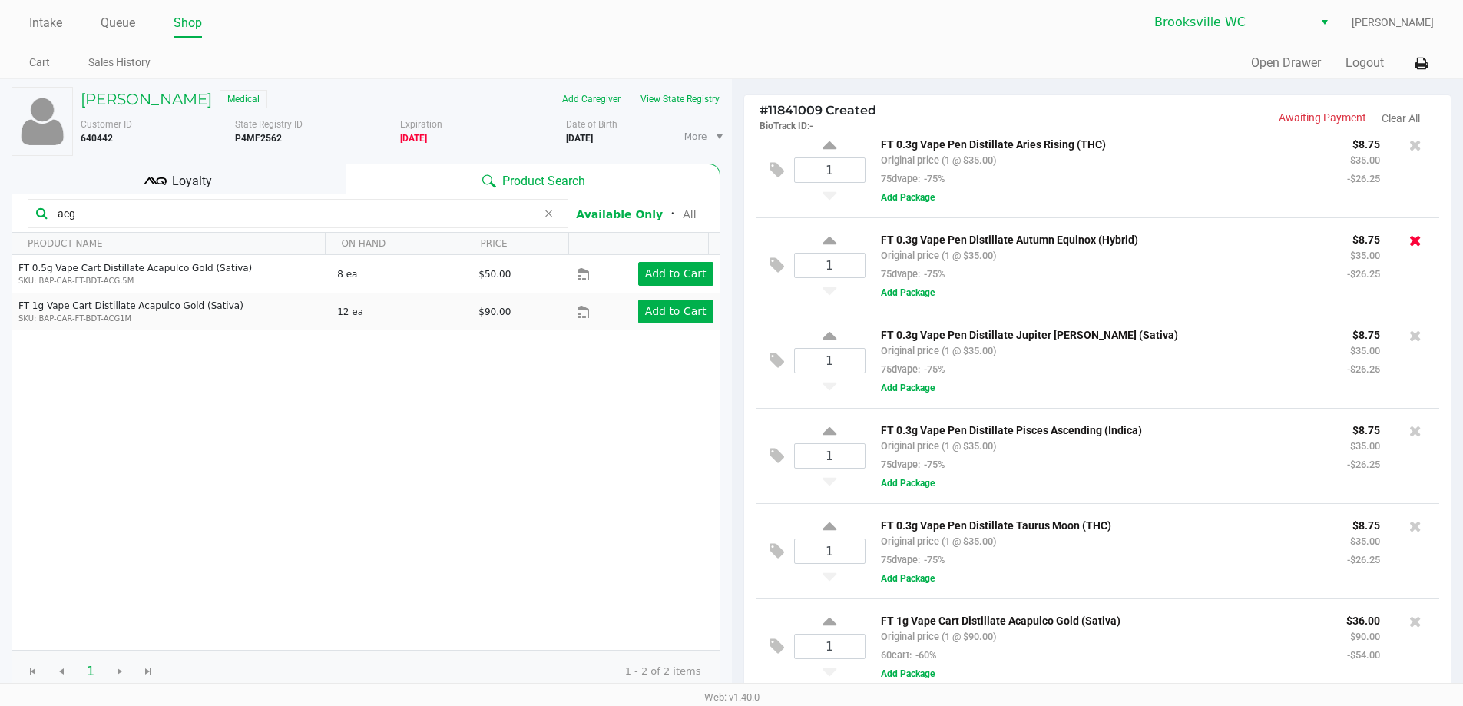
click at [1409, 237] on icon at bounding box center [1415, 240] width 12 height 15
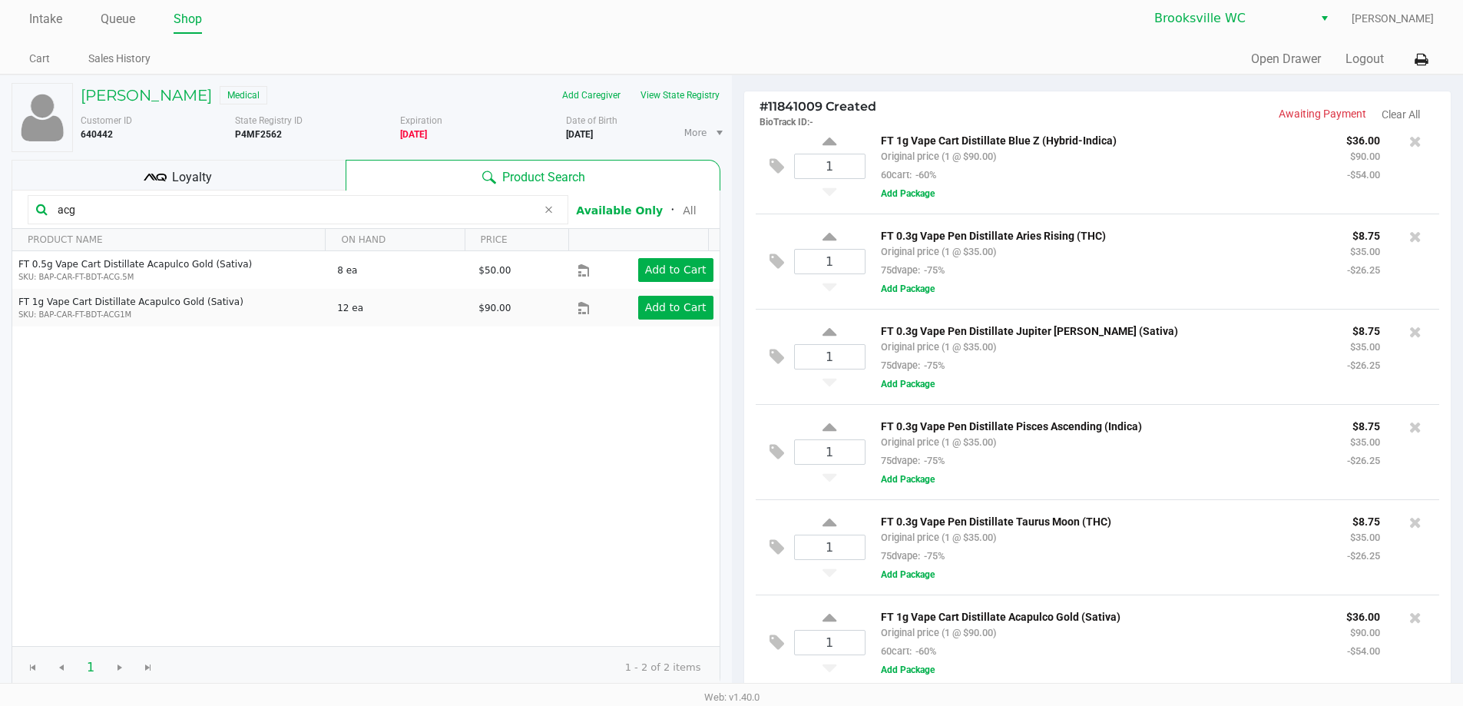
scroll to position [0, 0]
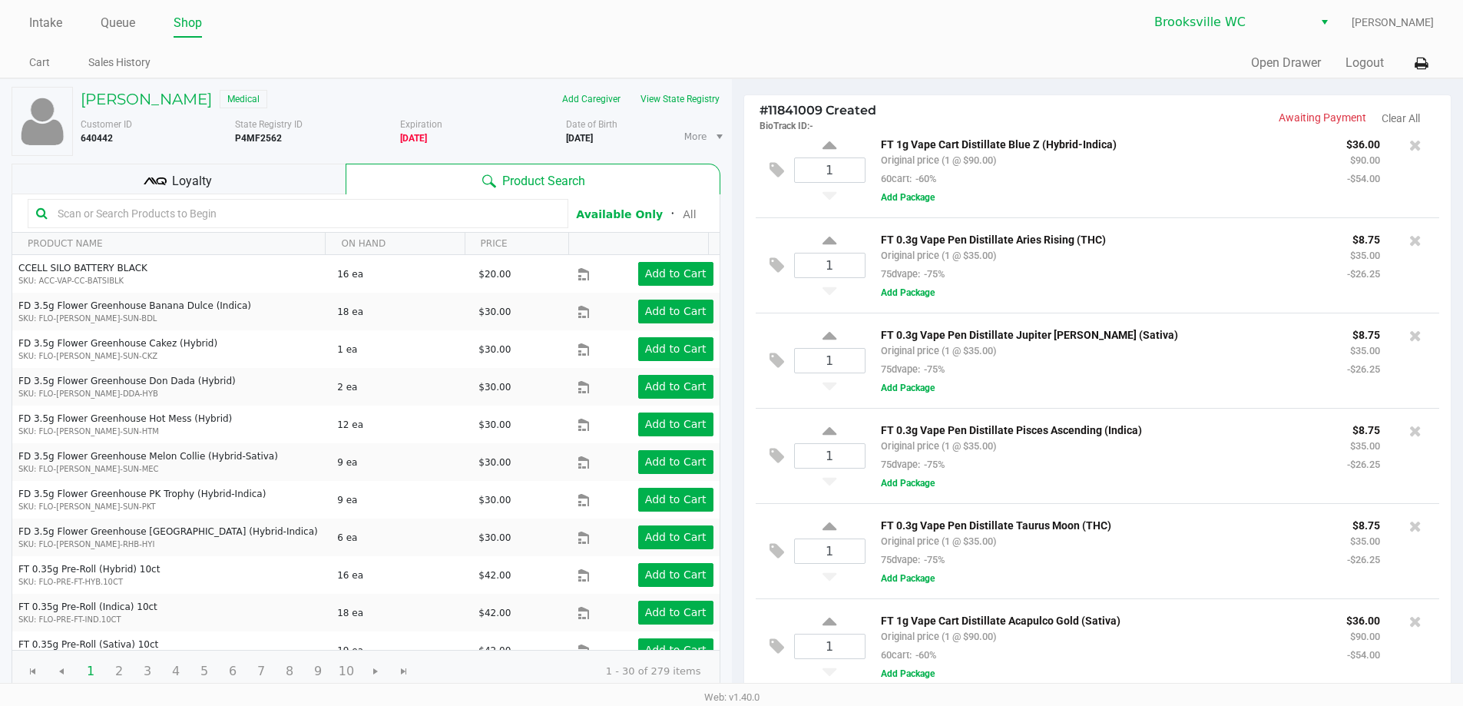
click at [182, 220] on input "text" at bounding box center [305, 213] width 508 height 23
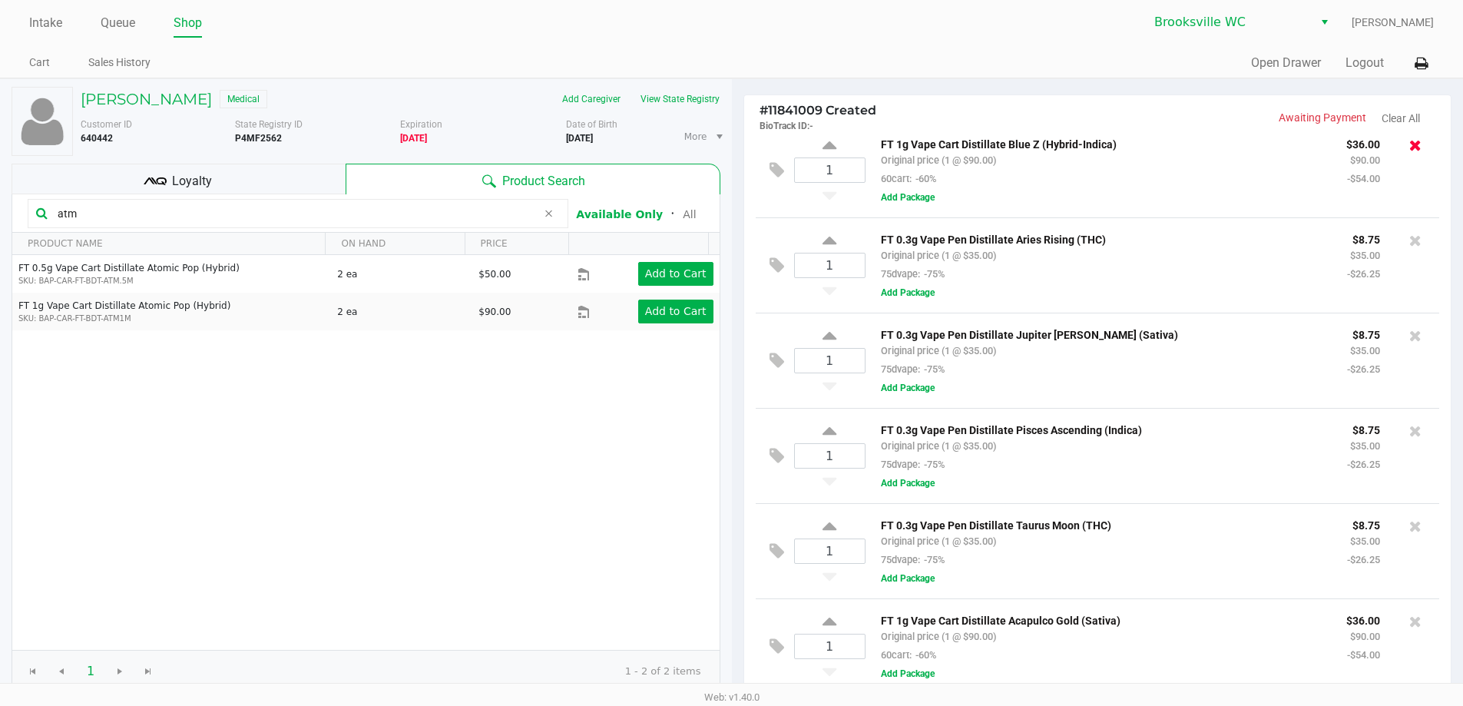
click at [1409, 141] on icon at bounding box center [1415, 144] width 12 height 15
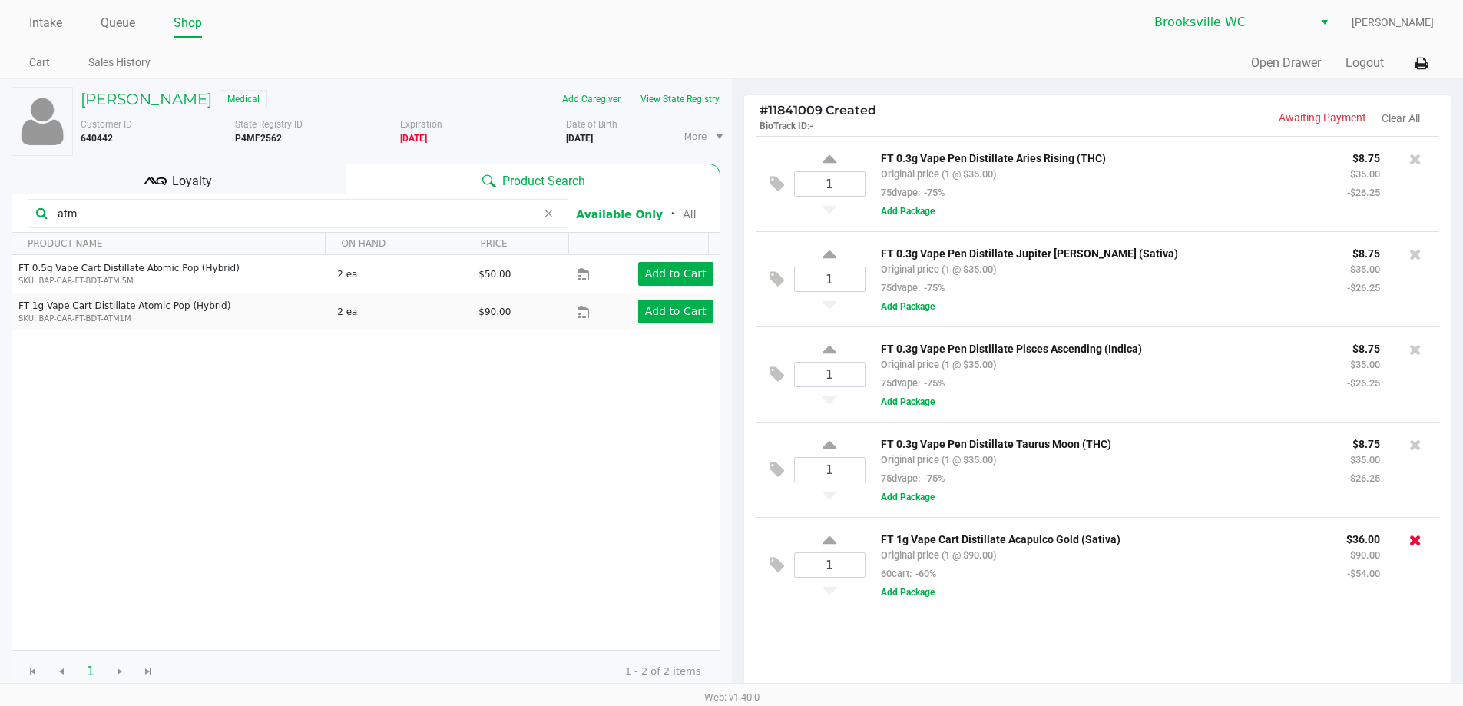
click at [1411, 544] on icon at bounding box center [1415, 539] width 12 height 15
drag, startPoint x: 91, startPoint y: 210, endPoint x: 0, endPoint y: 174, distance: 98.0
click at [0, 174] on div "[PERSON_NAME] Medical Add Caregiver View State Registry Customer ID 640442 Stat…" at bounding box center [366, 480] width 732 height 803
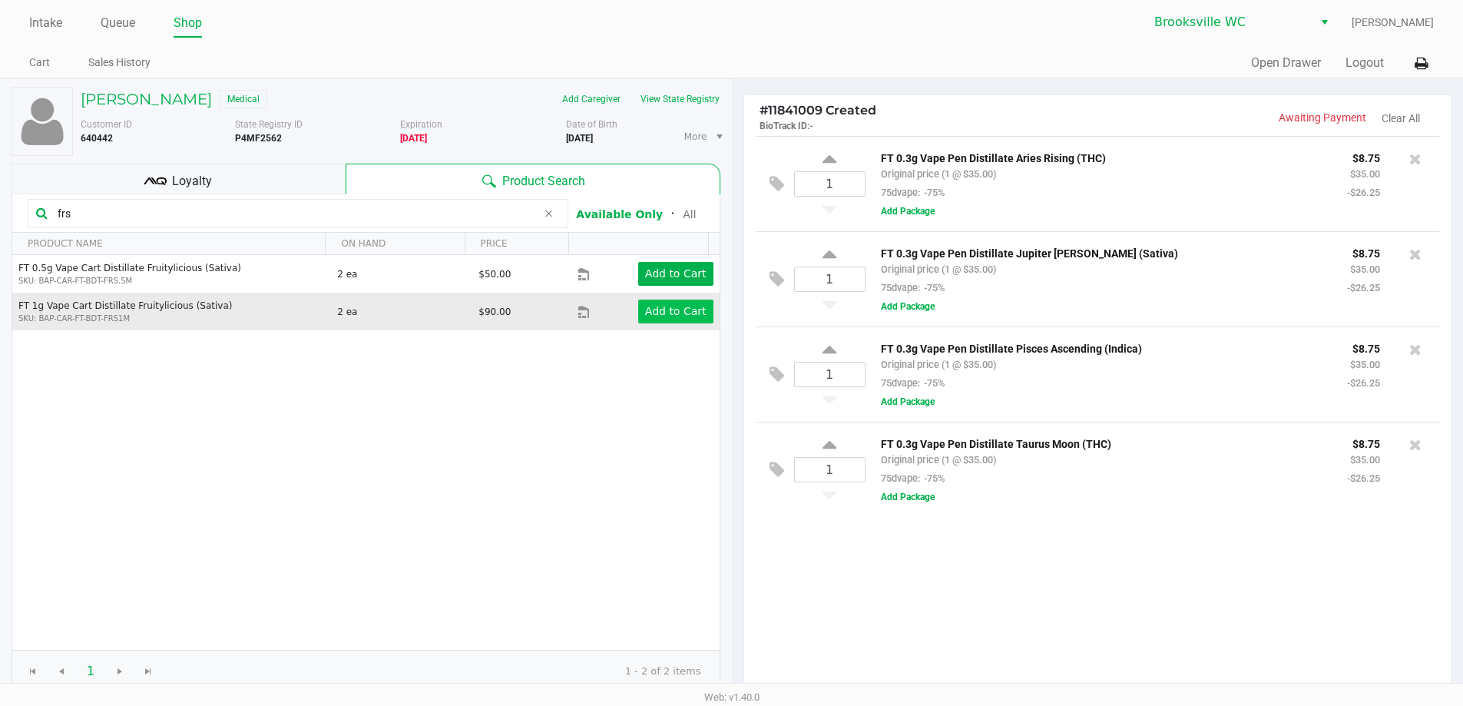
type input "frs"
click at [677, 307] on app-button-loader "Add to Cart" at bounding box center [675, 311] width 61 height 12
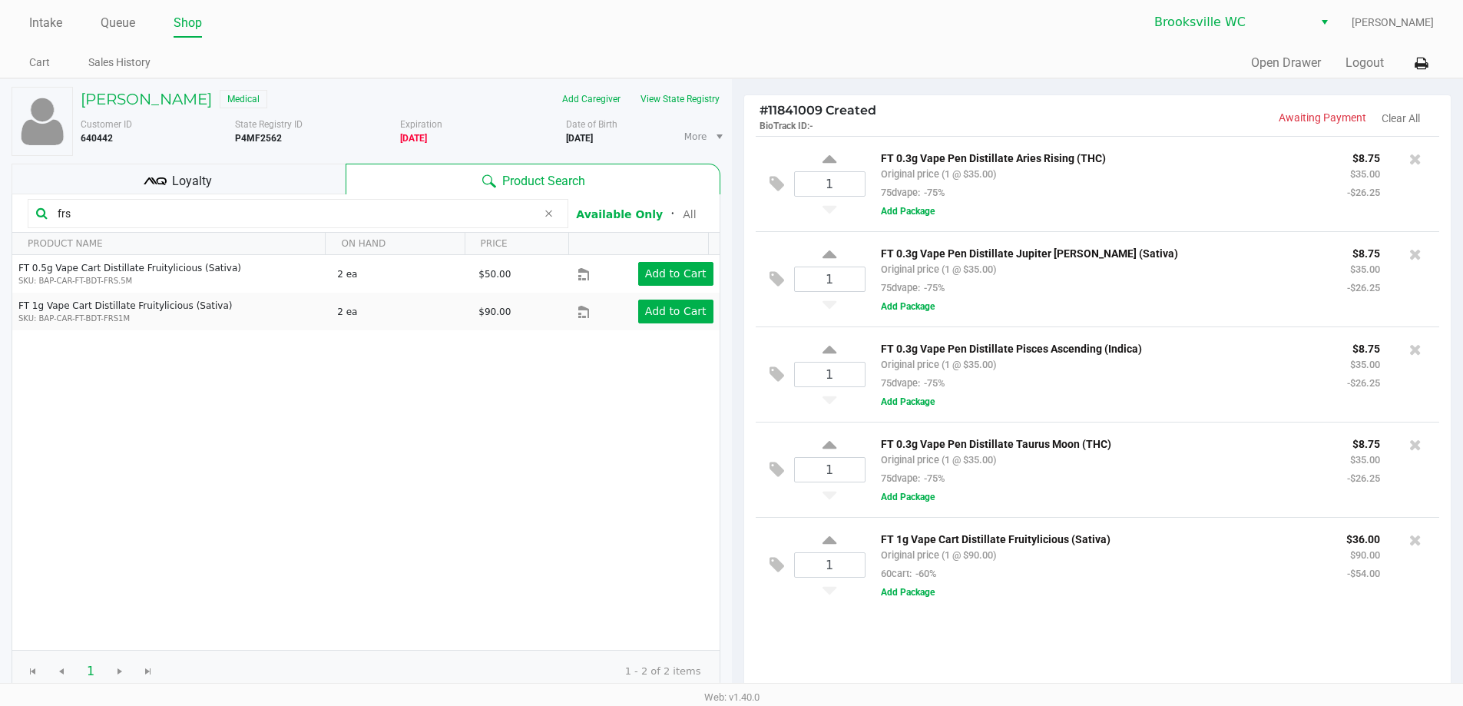
drag, startPoint x: 124, startPoint y: 213, endPoint x: 0, endPoint y: 204, distance: 124.8
click at [0, 210] on div "[PERSON_NAME] Medical Add Caregiver View State Registry Customer ID 640442 Stat…" at bounding box center [366, 480] width 732 height 803
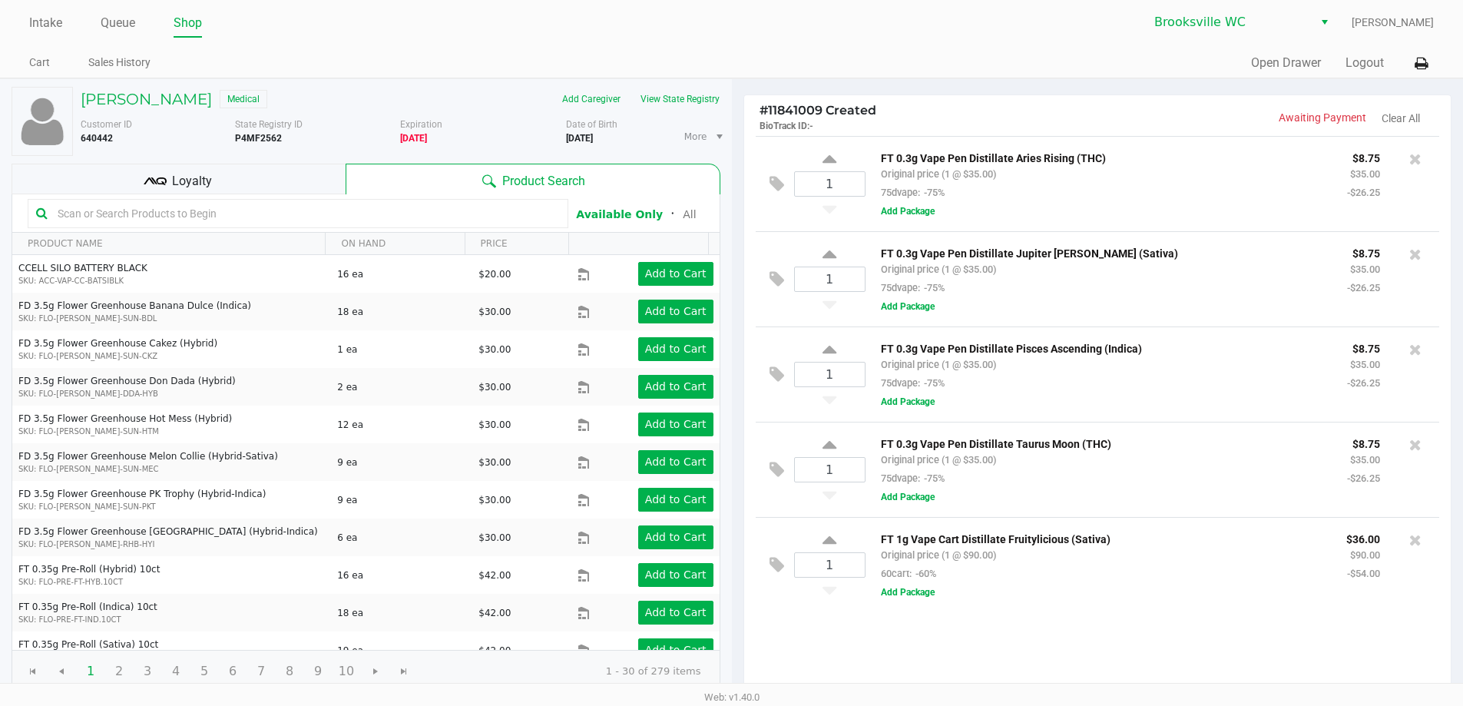
click at [286, 213] on input "text" at bounding box center [305, 213] width 508 height 23
click at [164, 217] on input "text" at bounding box center [305, 213] width 508 height 23
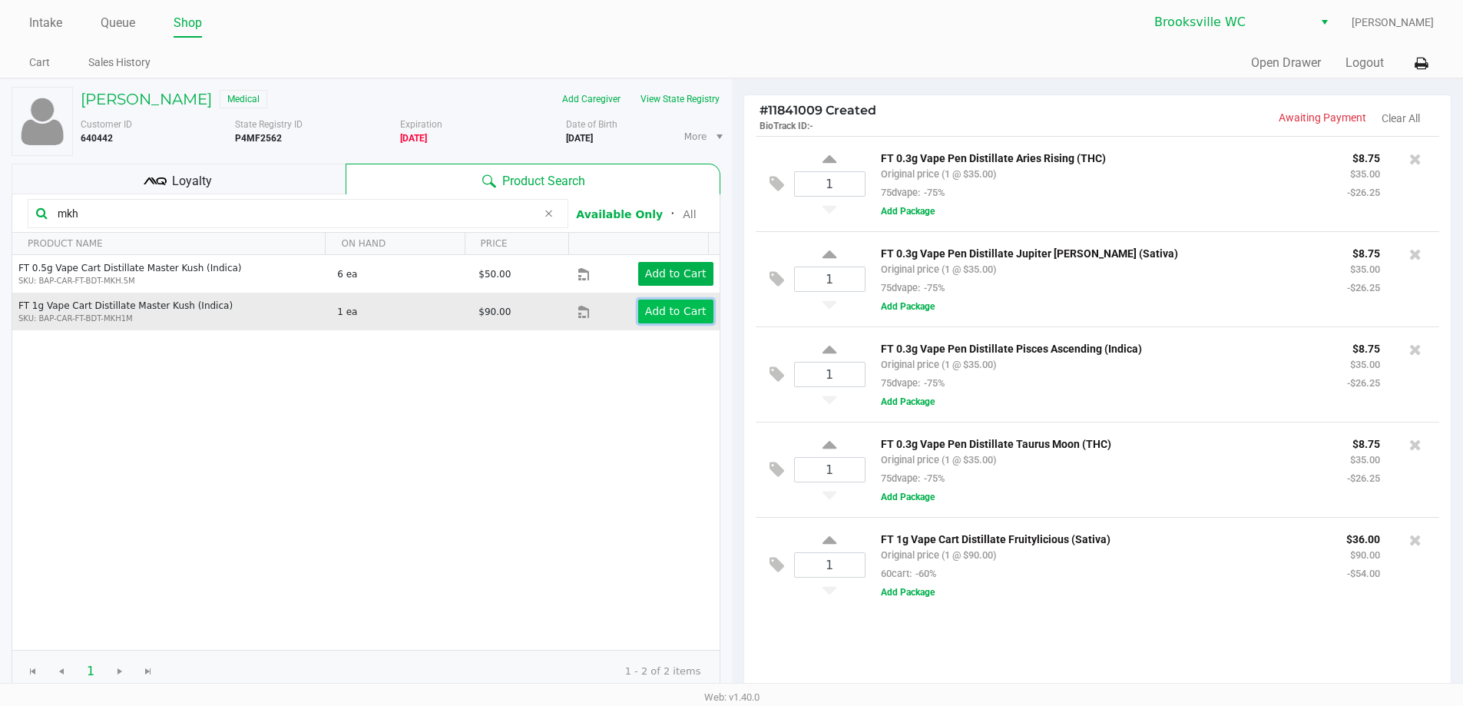
click at [651, 303] on button "Add to Cart" at bounding box center [675, 312] width 75 height 24
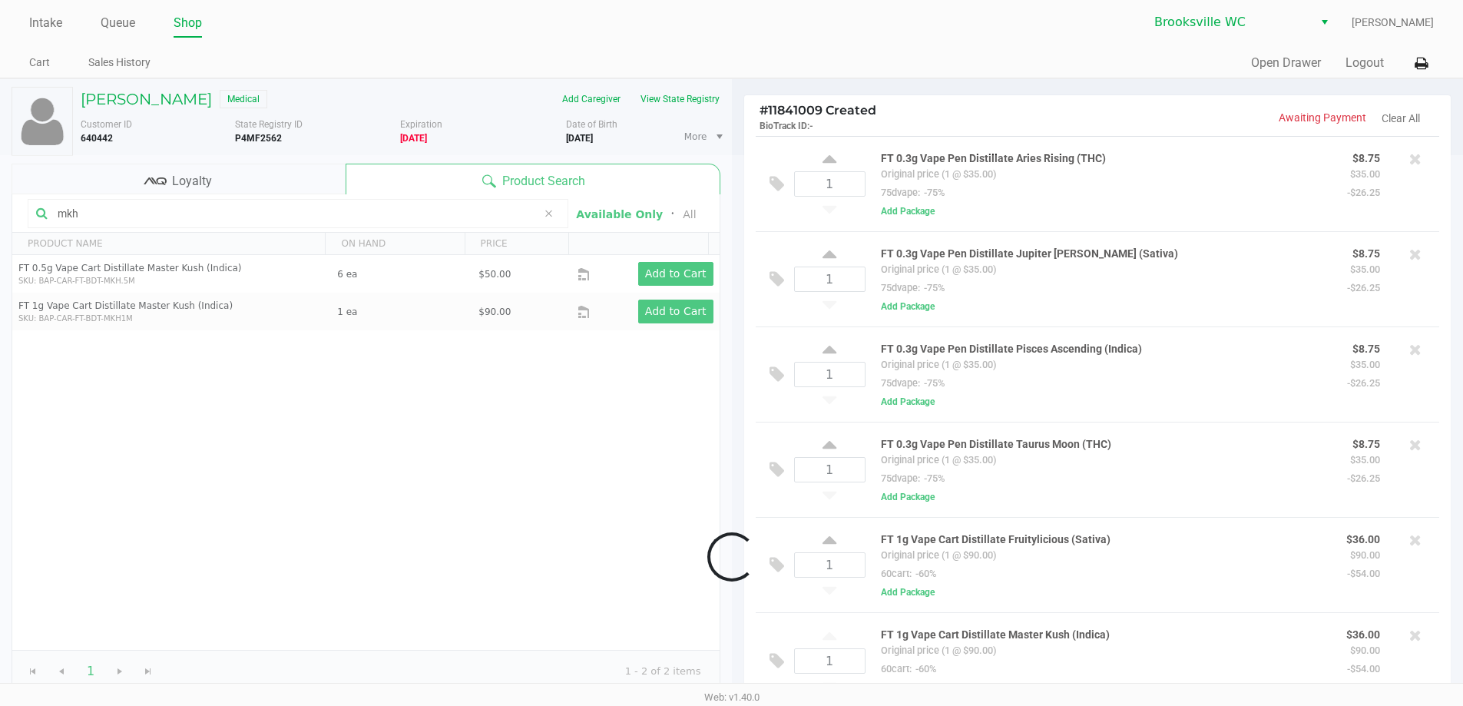
scroll to position [18, 0]
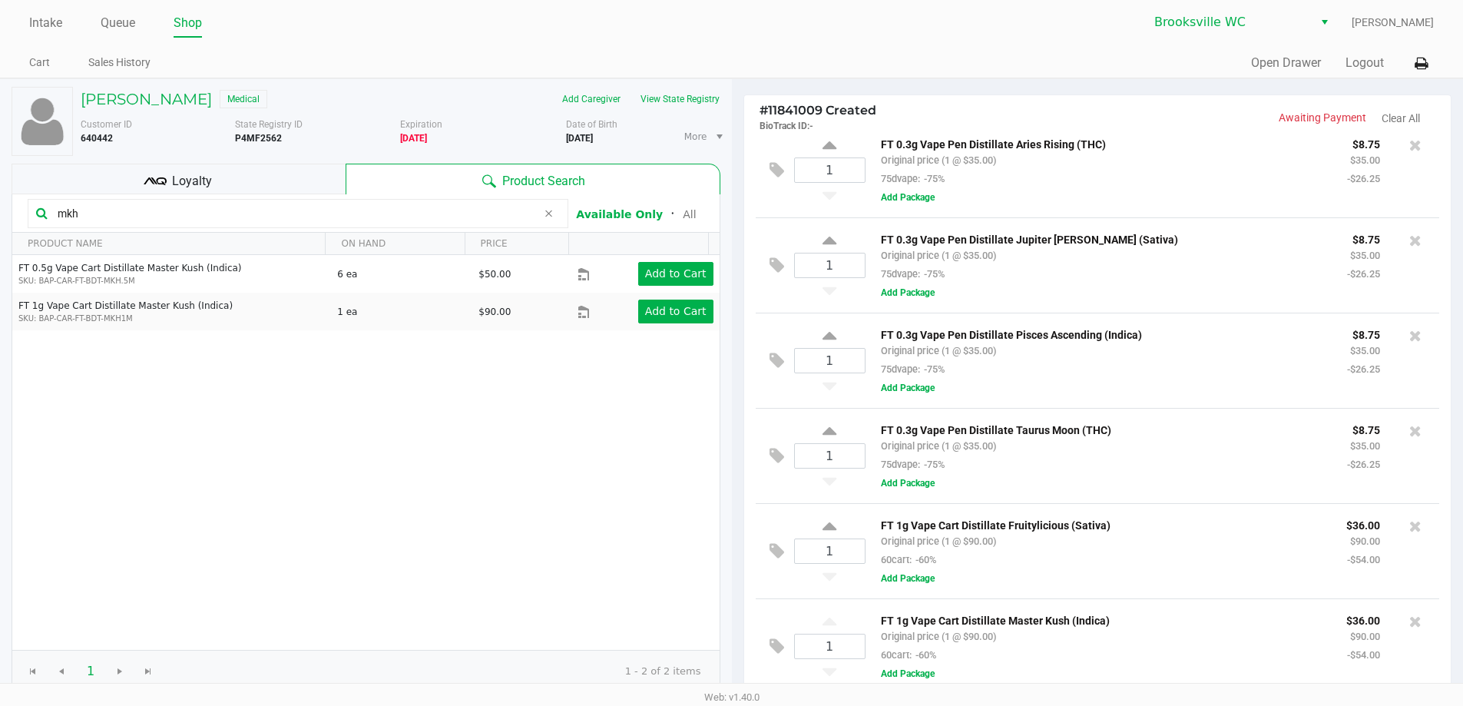
drag, startPoint x: 124, startPoint y: 215, endPoint x: 0, endPoint y: 177, distance: 129.3
click at [0, 180] on div "[PERSON_NAME] Medical Add Caregiver View State Registry Customer ID 640442 Stat…" at bounding box center [366, 480] width 732 height 803
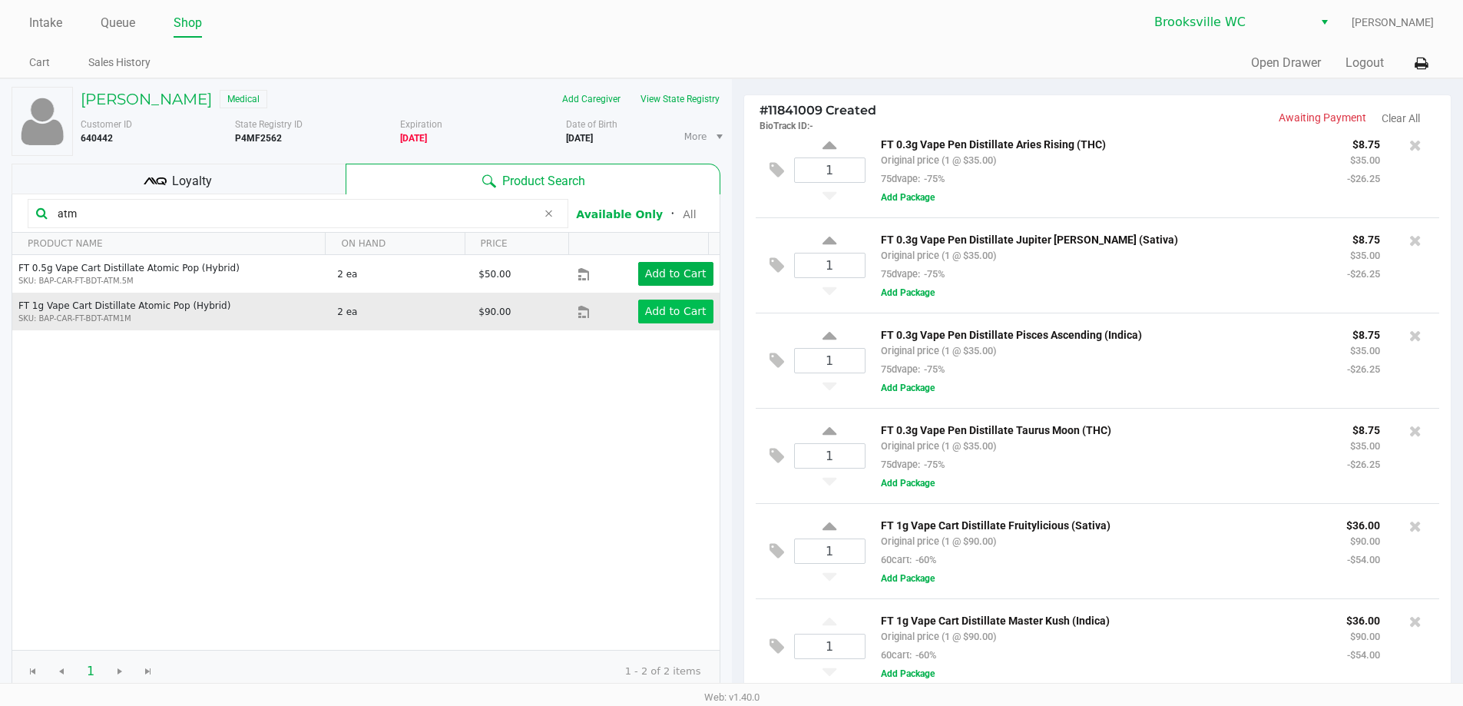
type input "atm"
click at [664, 313] on app-button-loader "Add to Cart" at bounding box center [675, 311] width 61 height 12
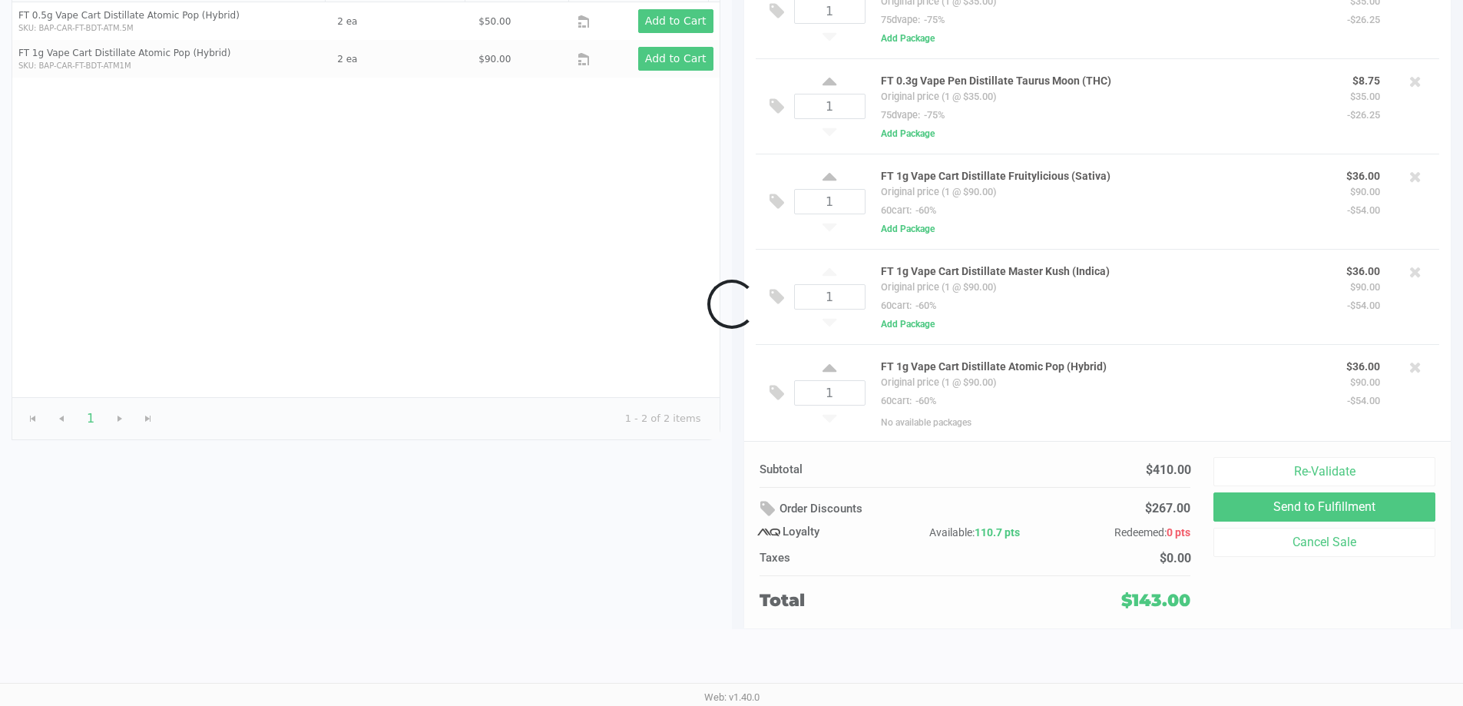
scroll to position [176, 0]
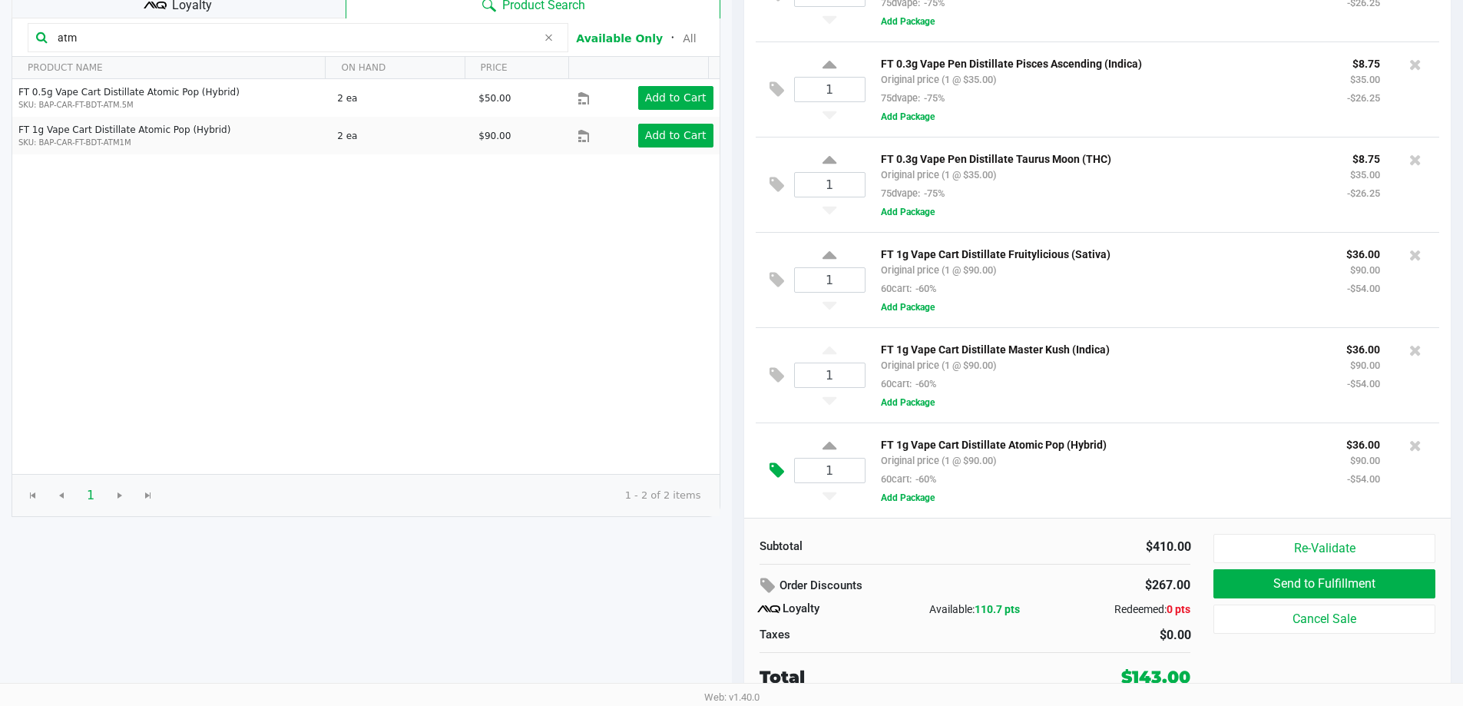
click at [780, 472] on icon at bounding box center [777, 471] width 15 height 18
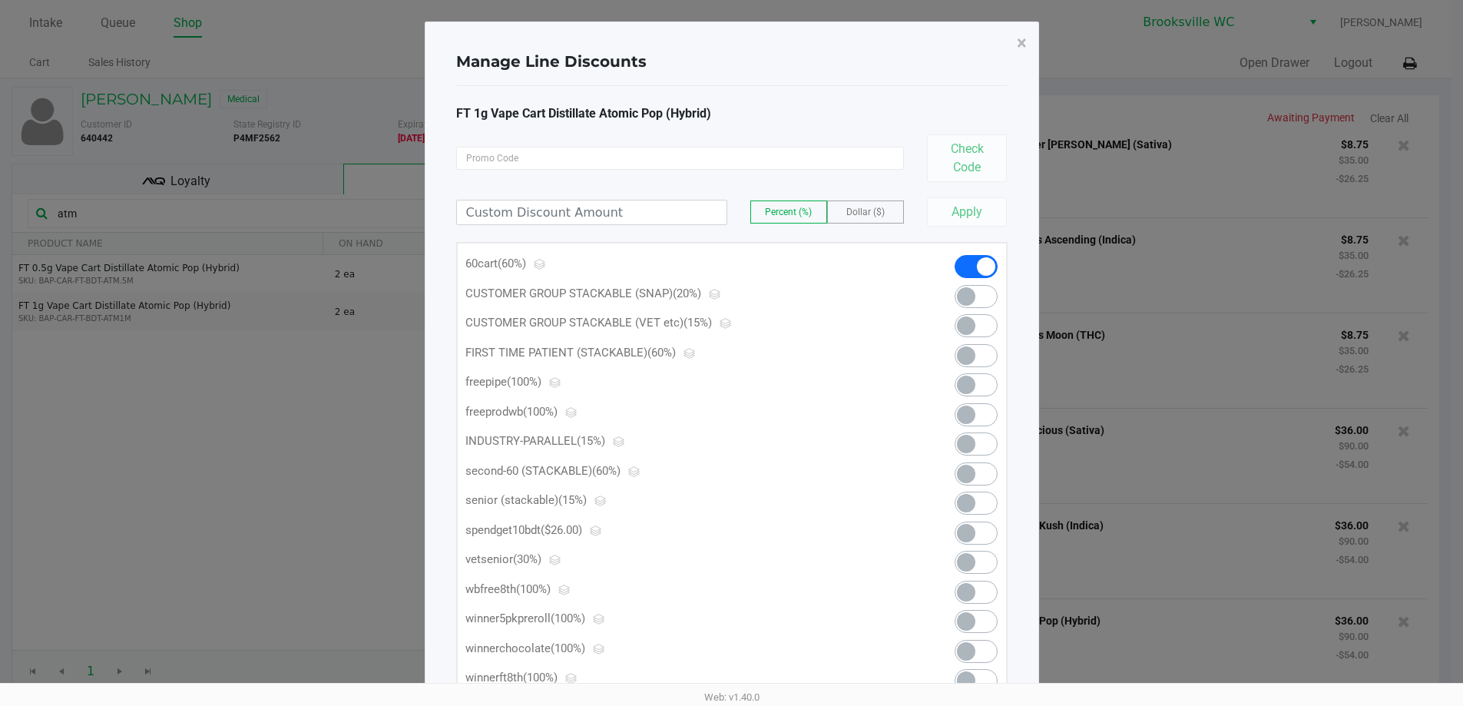
scroll to position [0, 0]
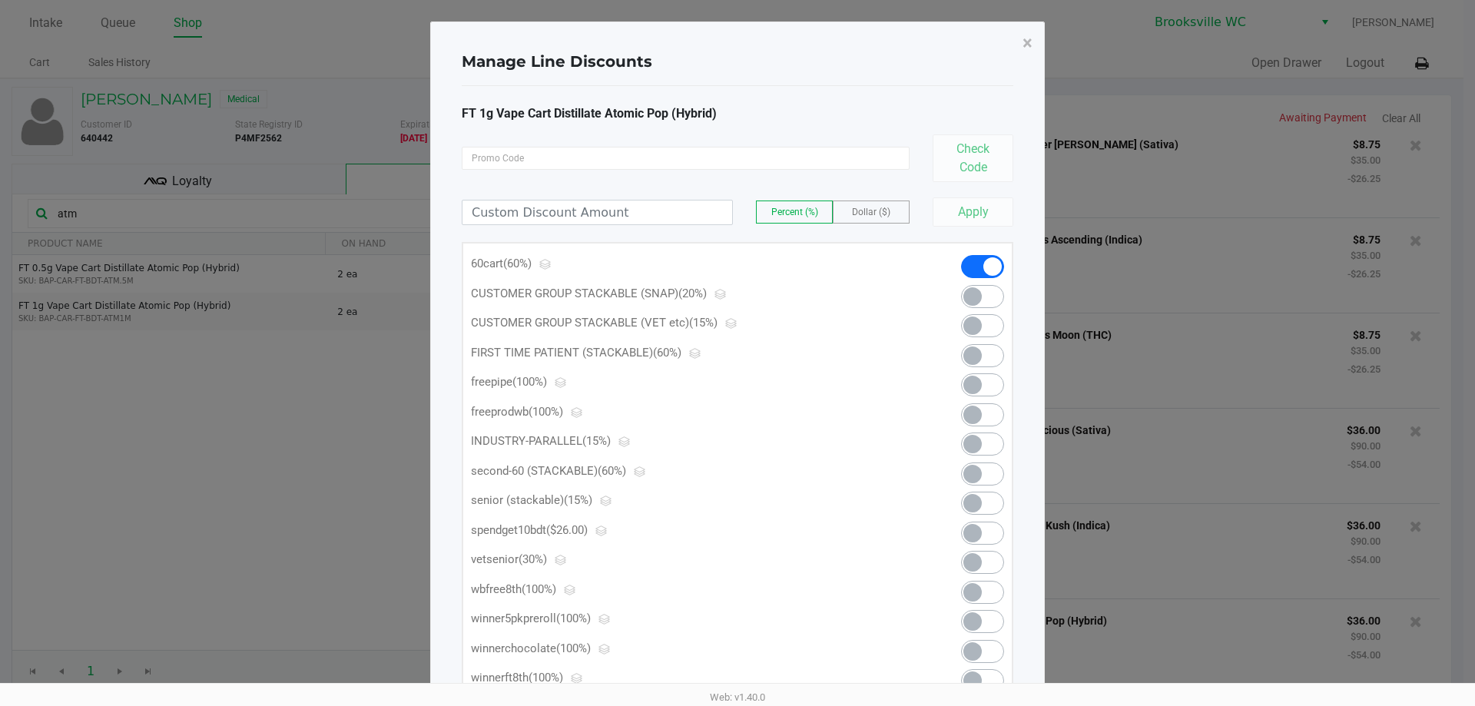
click at [982, 534] on span at bounding box center [982, 532] width 43 height 23
click at [1025, 36] on span "×" at bounding box center [1027, 43] width 10 height 22
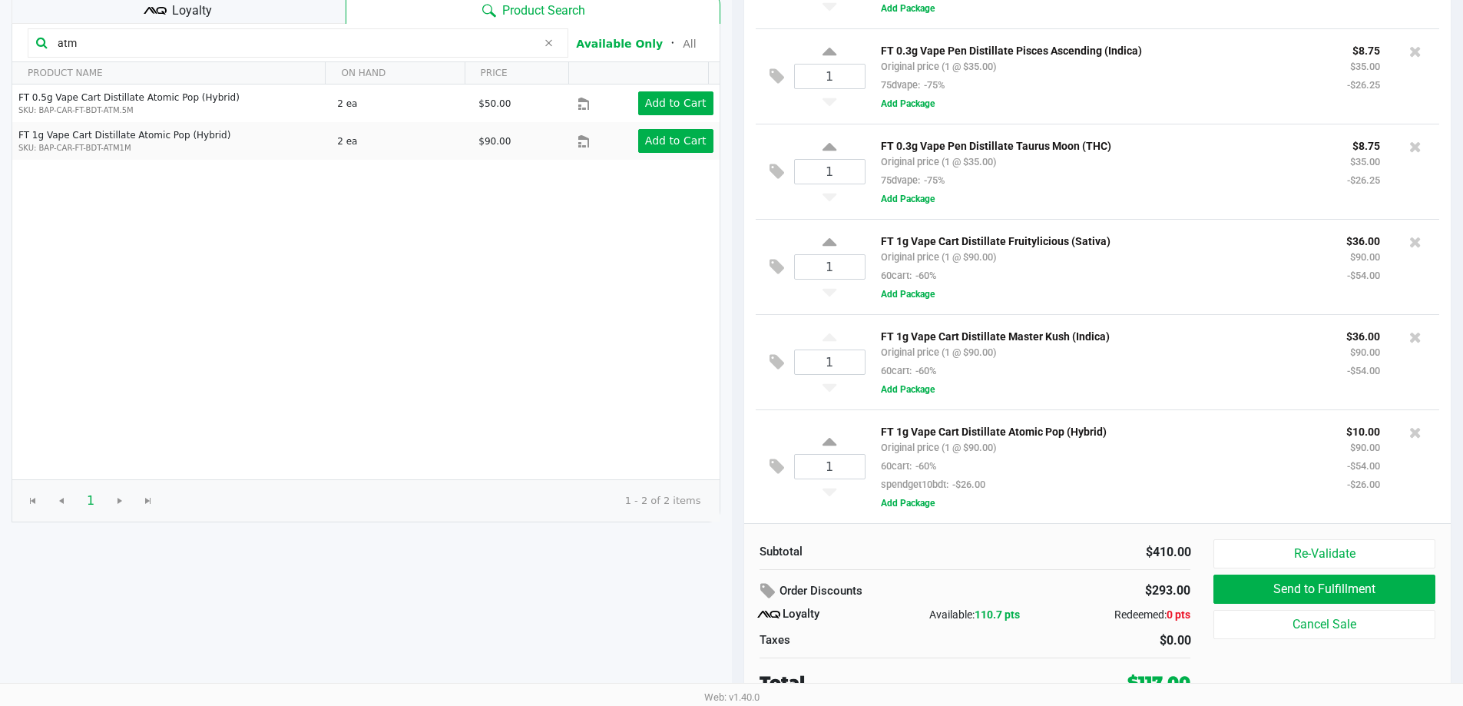
scroll to position [176, 0]
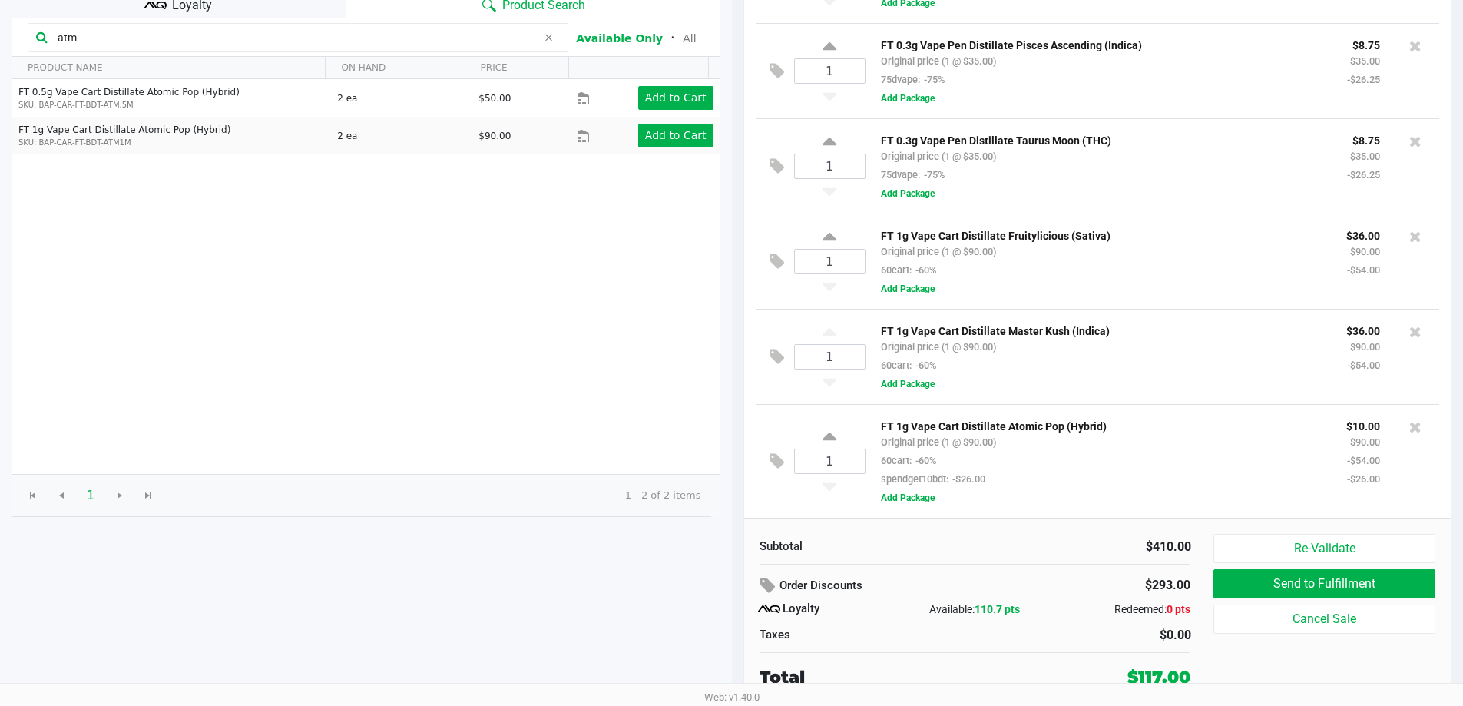
click at [241, 14] on div "Loyalty" at bounding box center [179, 3] width 334 height 31
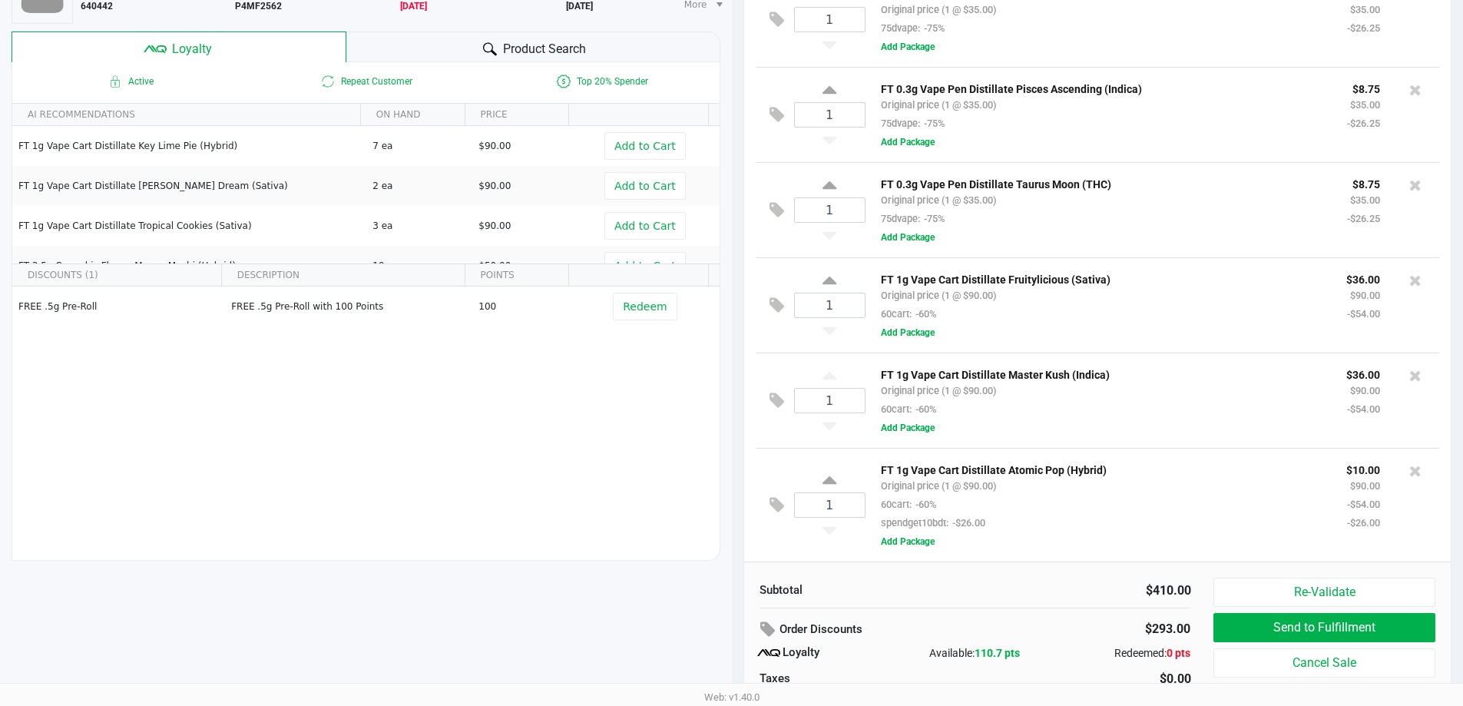
scroll to position [0, 0]
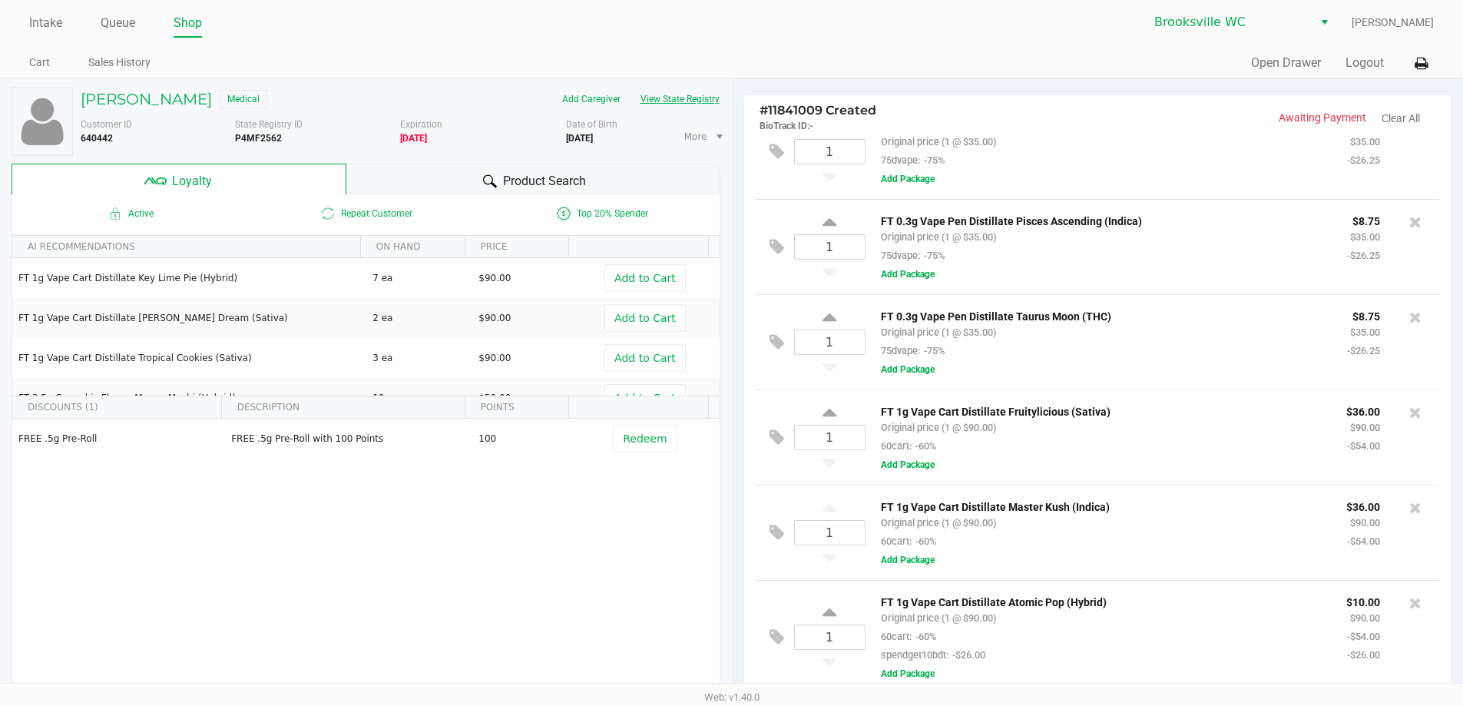
click at [702, 96] on button "View State Registry" at bounding box center [676, 99] width 90 height 25
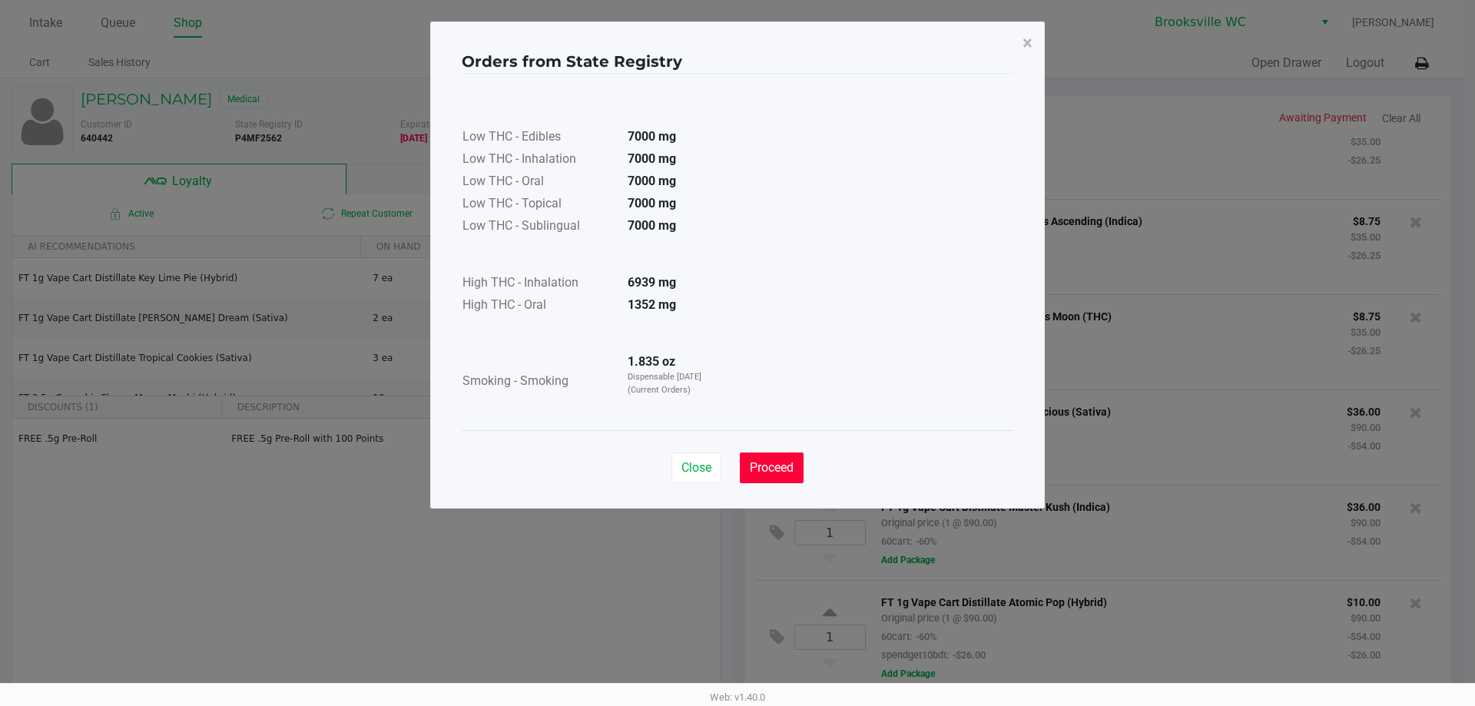
click at [756, 462] on span "Proceed" at bounding box center [772, 467] width 44 height 15
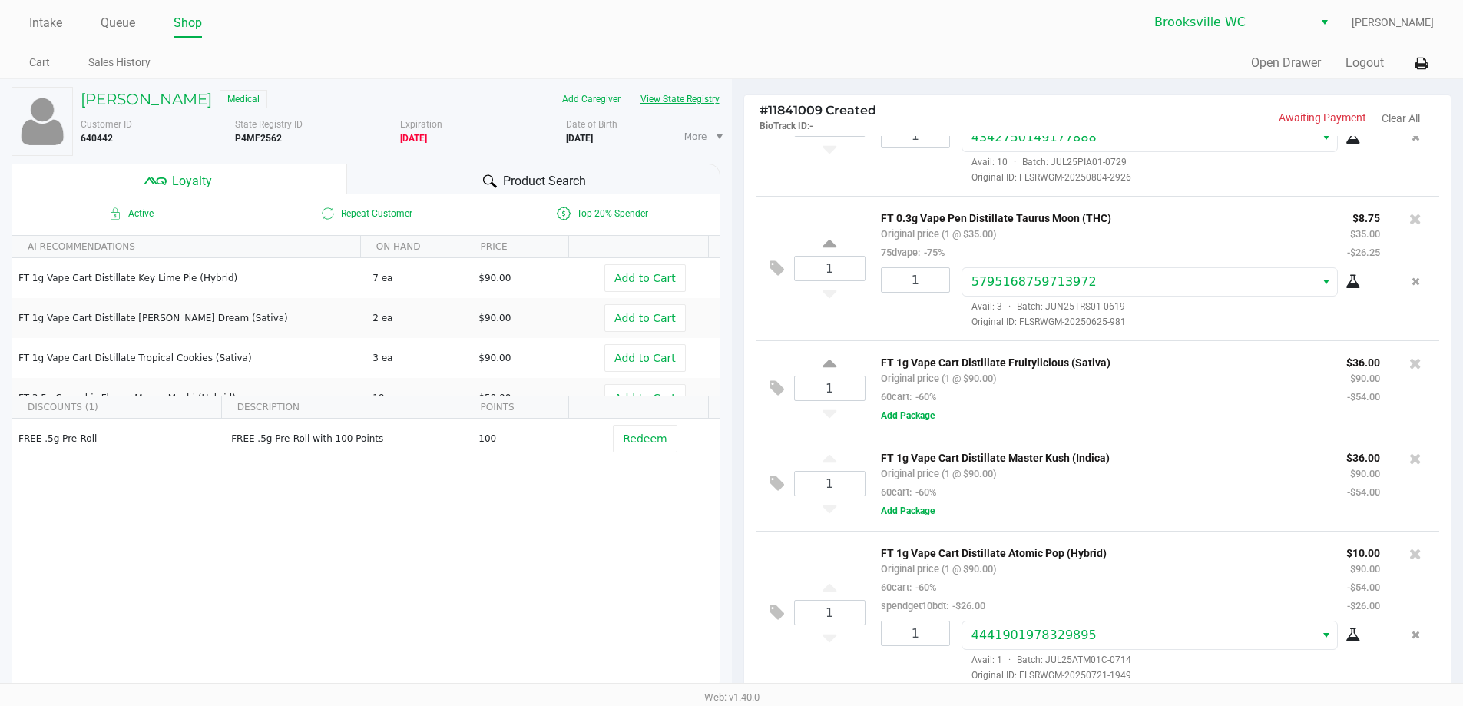
scroll to position [22, 0]
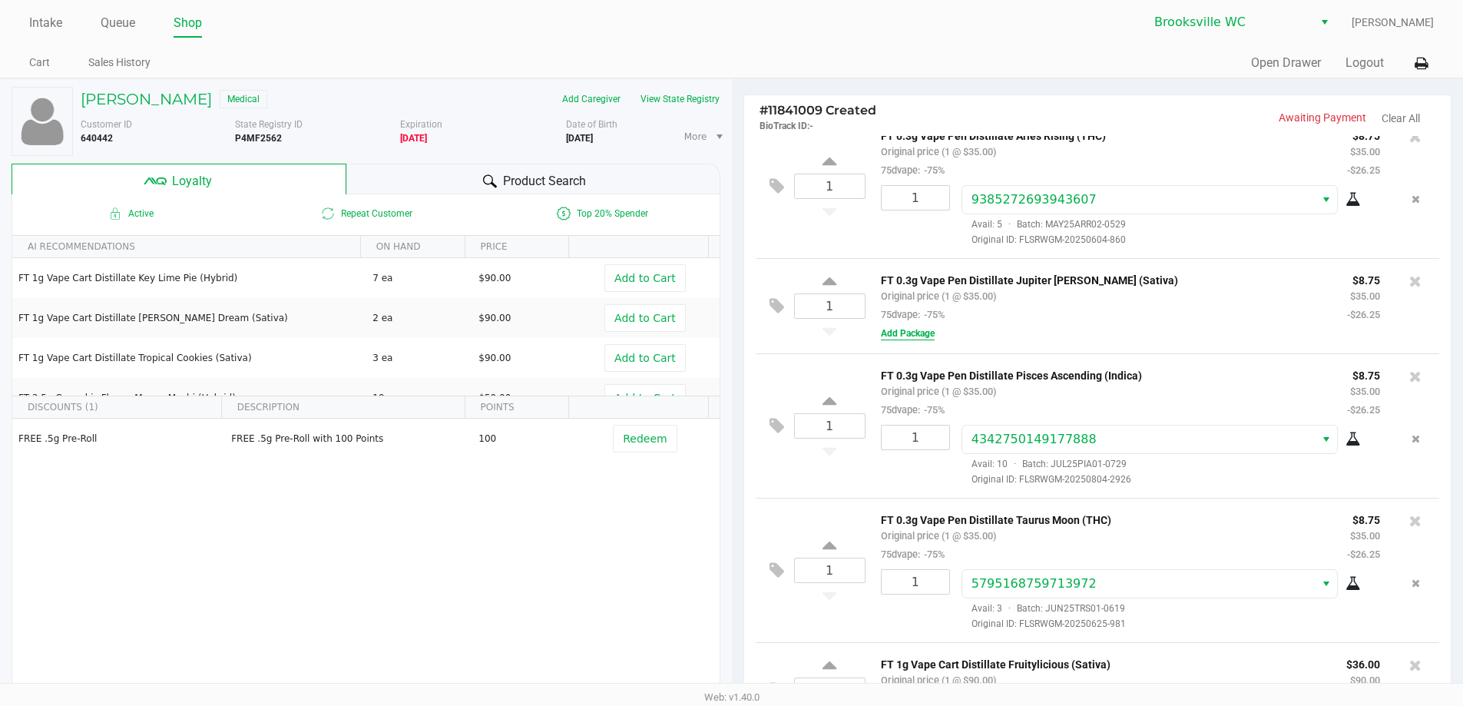
click at [901, 334] on button "Add Package" at bounding box center [908, 333] width 54 height 14
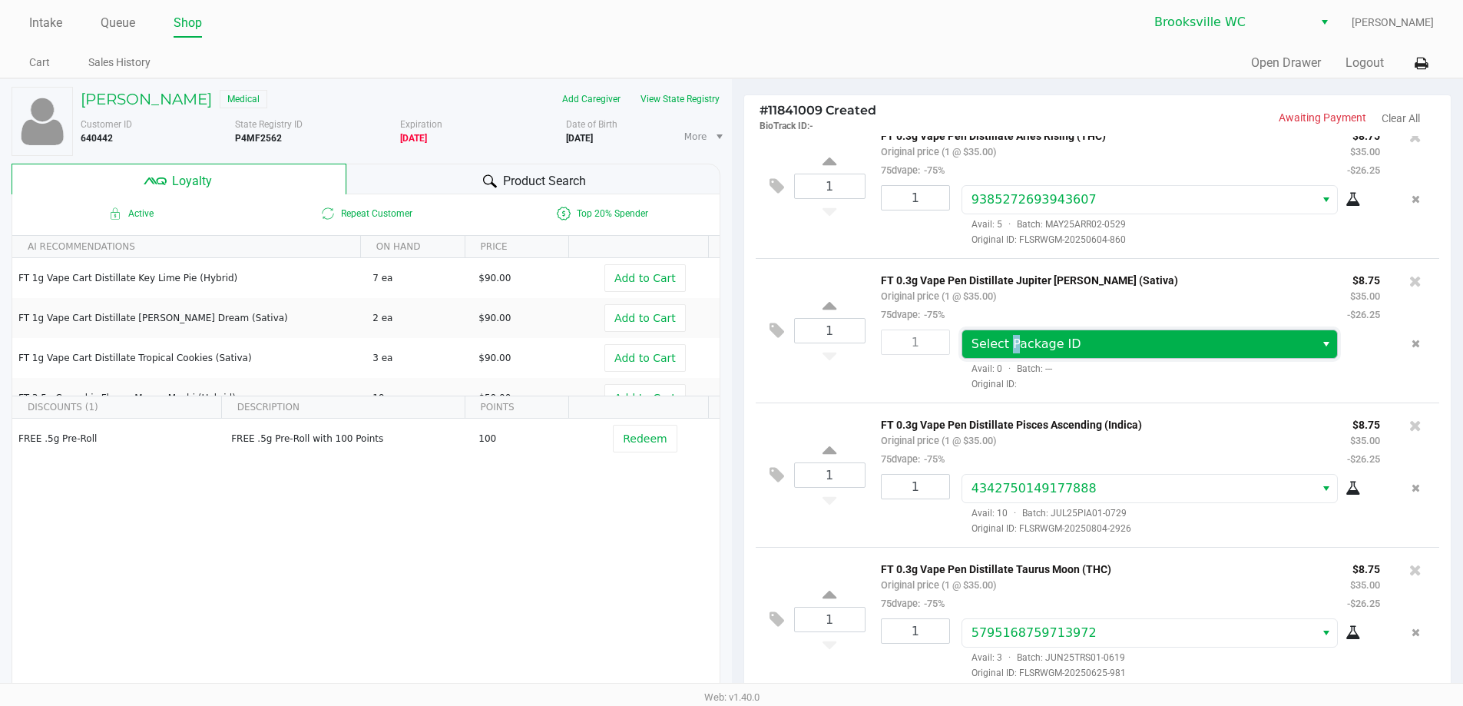
click at [1010, 338] on span "Select Package ID" at bounding box center [1027, 343] width 110 height 15
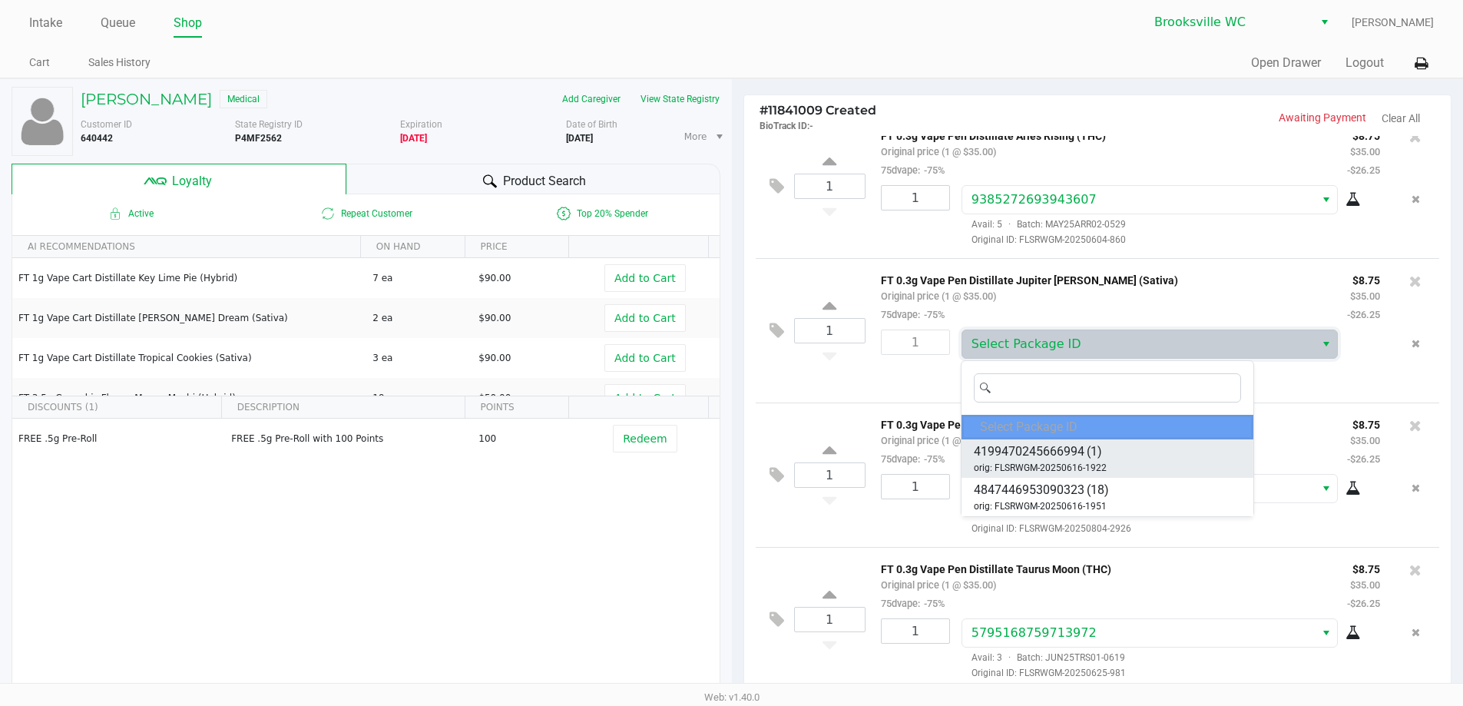
click at [1060, 447] on span "4199470245666994" at bounding box center [1029, 451] width 111 height 18
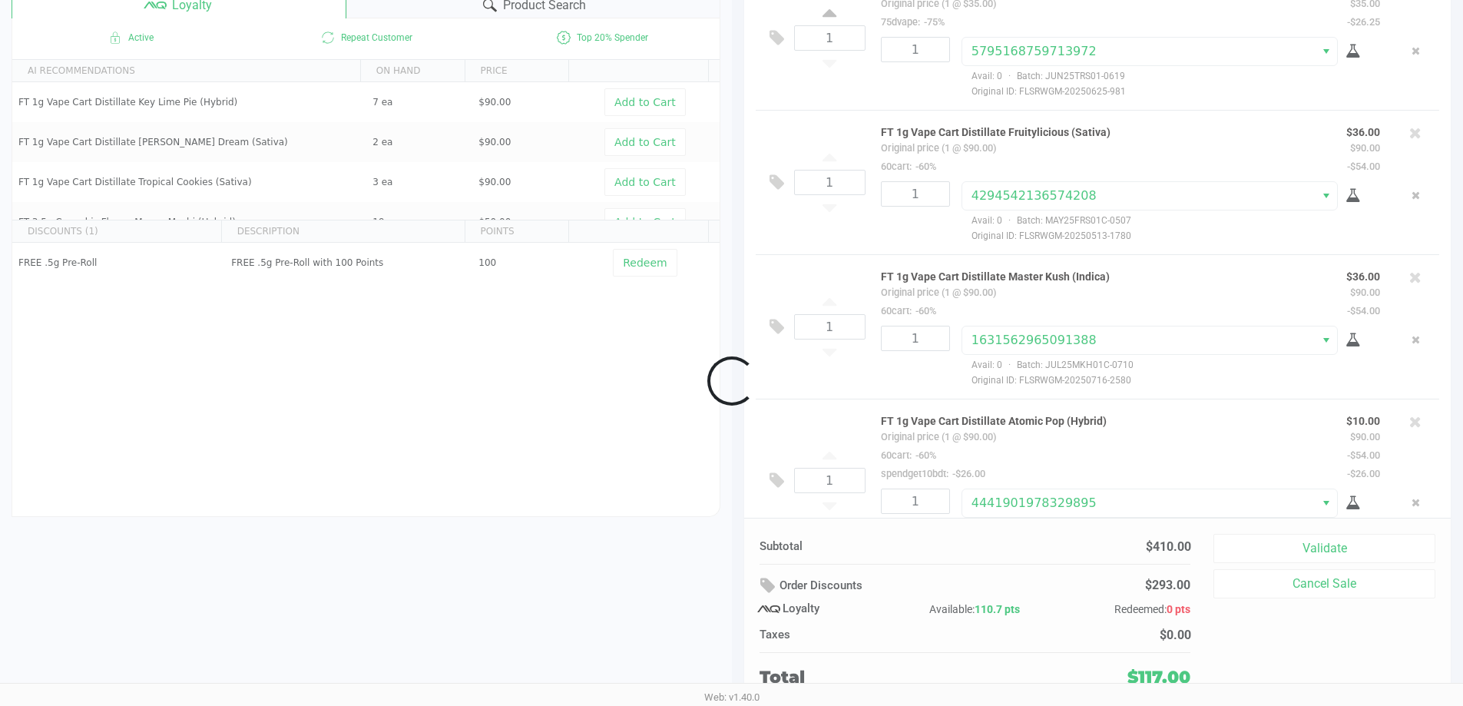
scroll to position [477, 0]
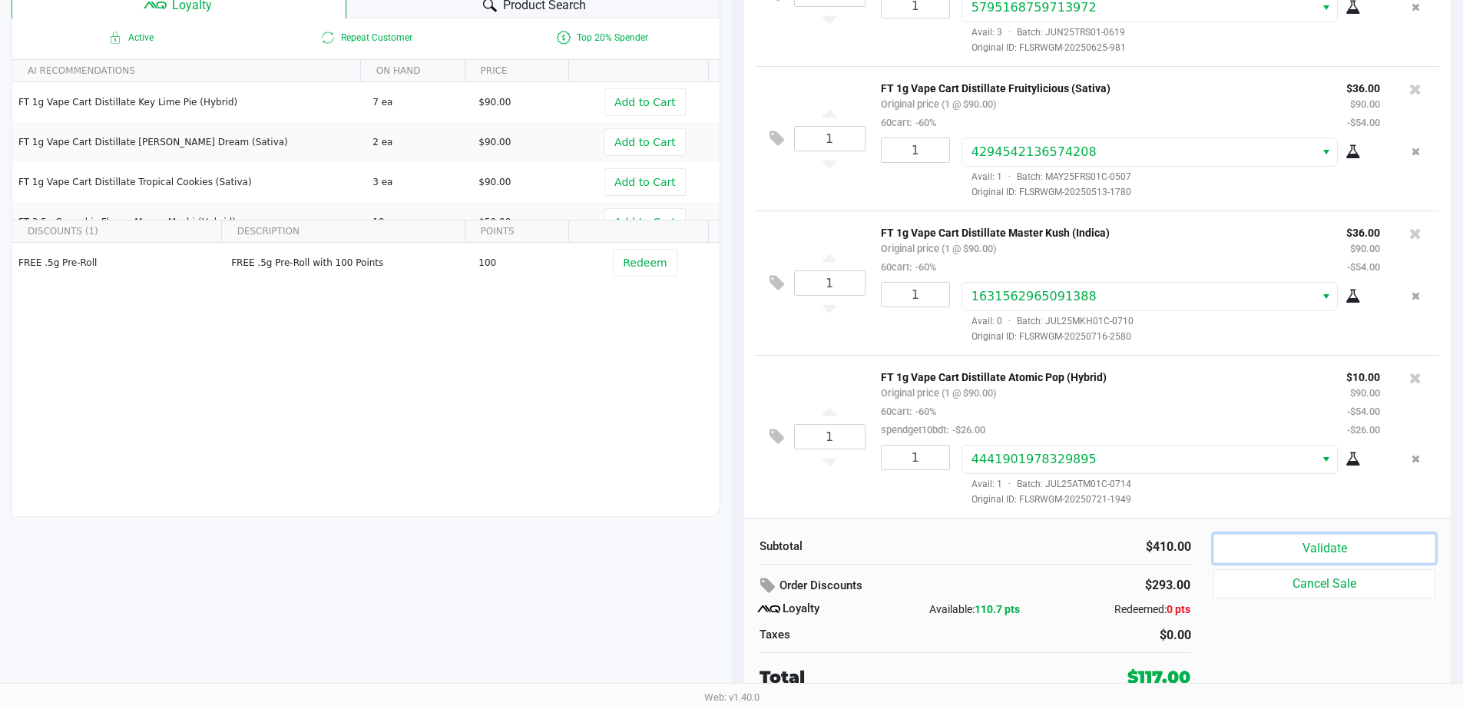
click at [1314, 541] on button "Validate" at bounding box center [1323, 548] width 221 height 29
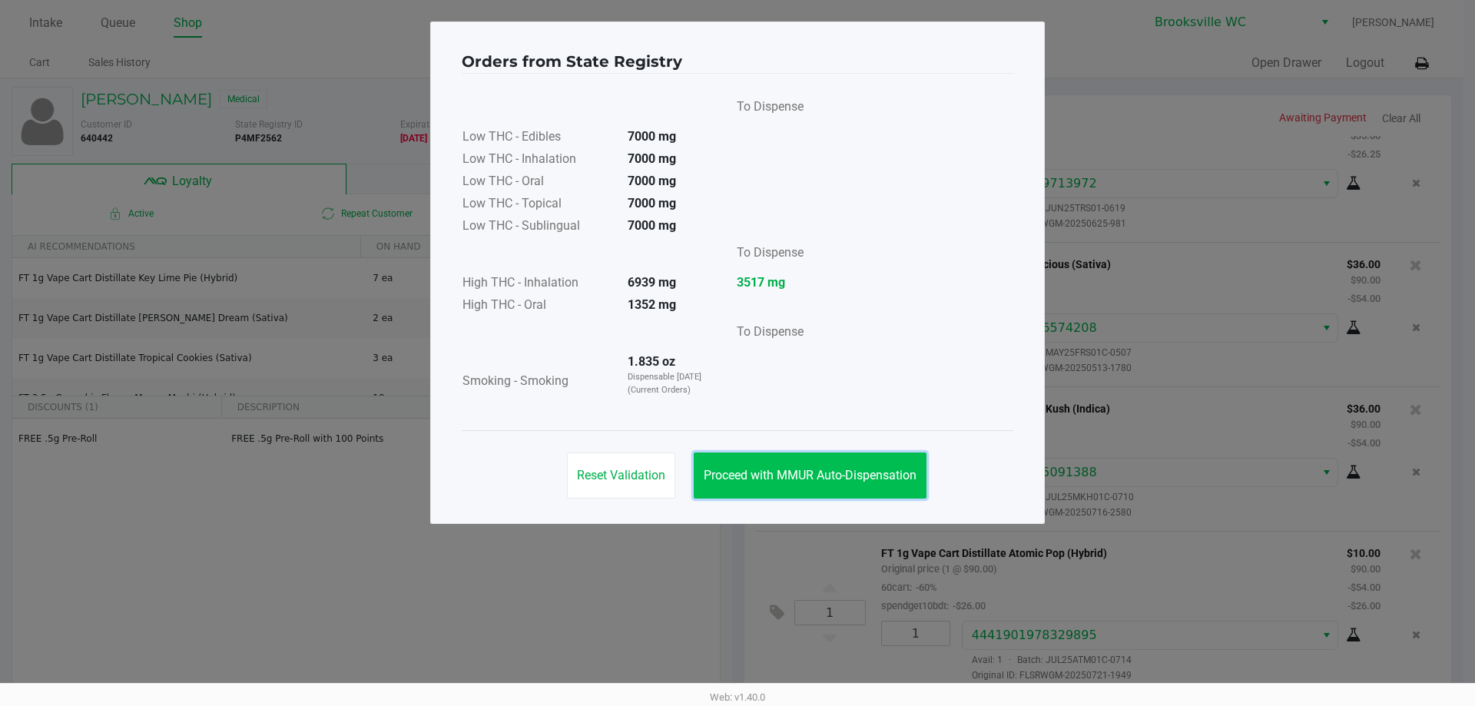
click at [784, 472] on span "Proceed with MMUR Auto-Dispensation" at bounding box center [810, 475] width 213 height 15
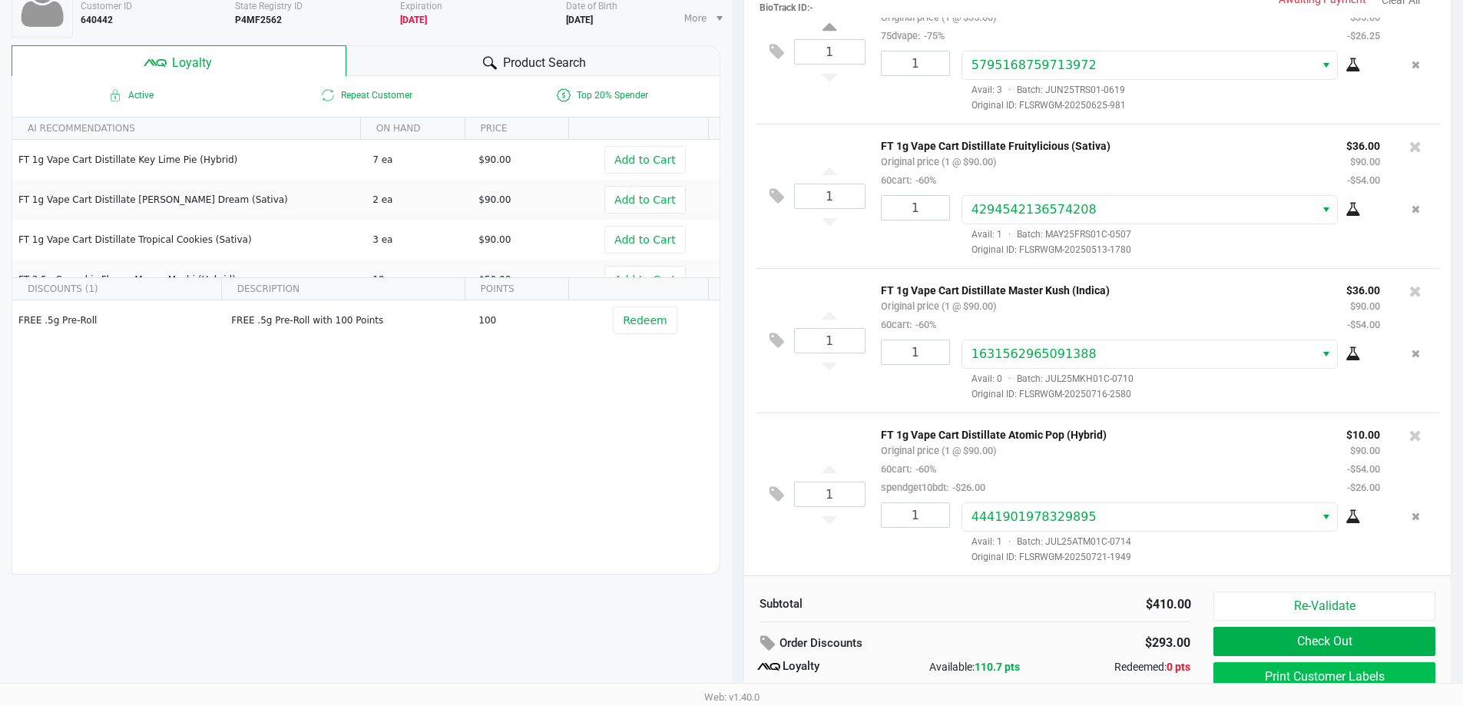
scroll to position [176, 0]
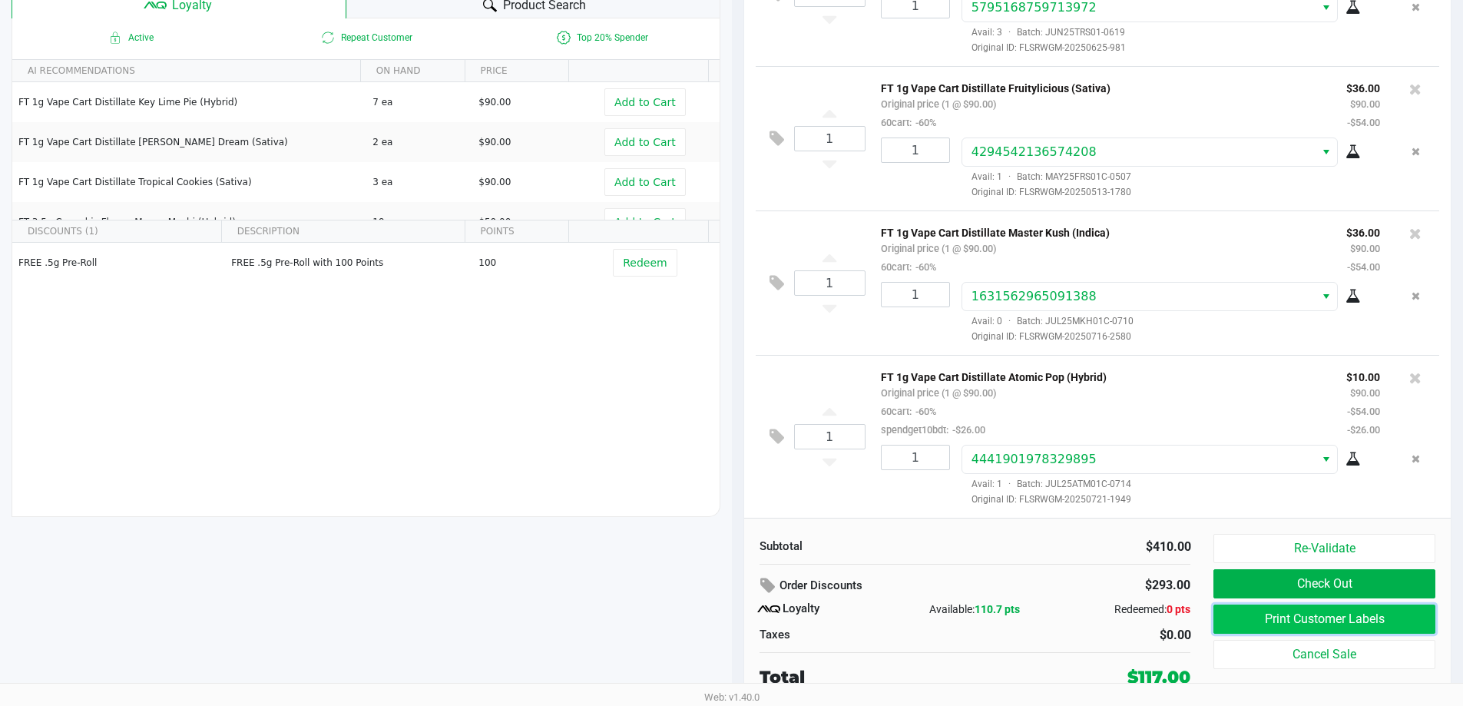
click at [1319, 621] on button "Print Customer Labels" at bounding box center [1323, 618] width 221 height 29
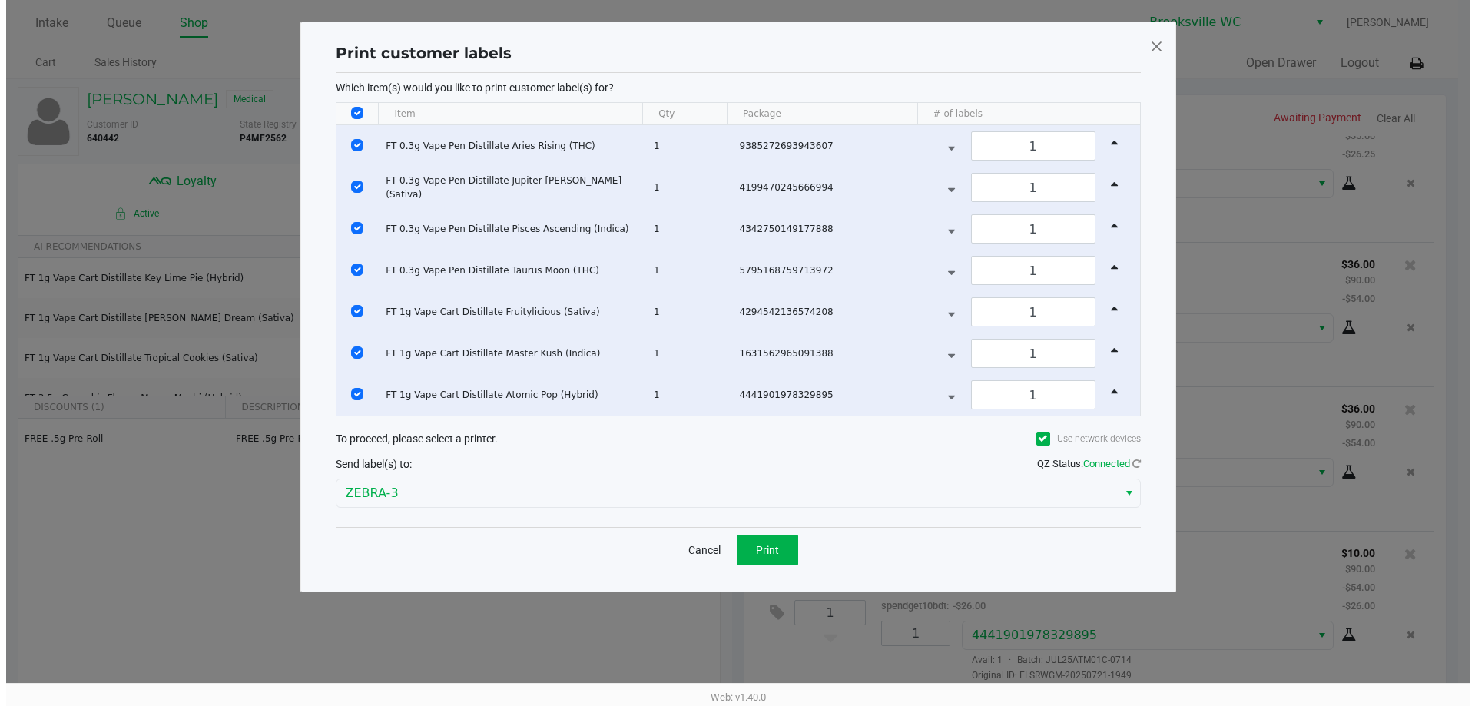
scroll to position [0, 0]
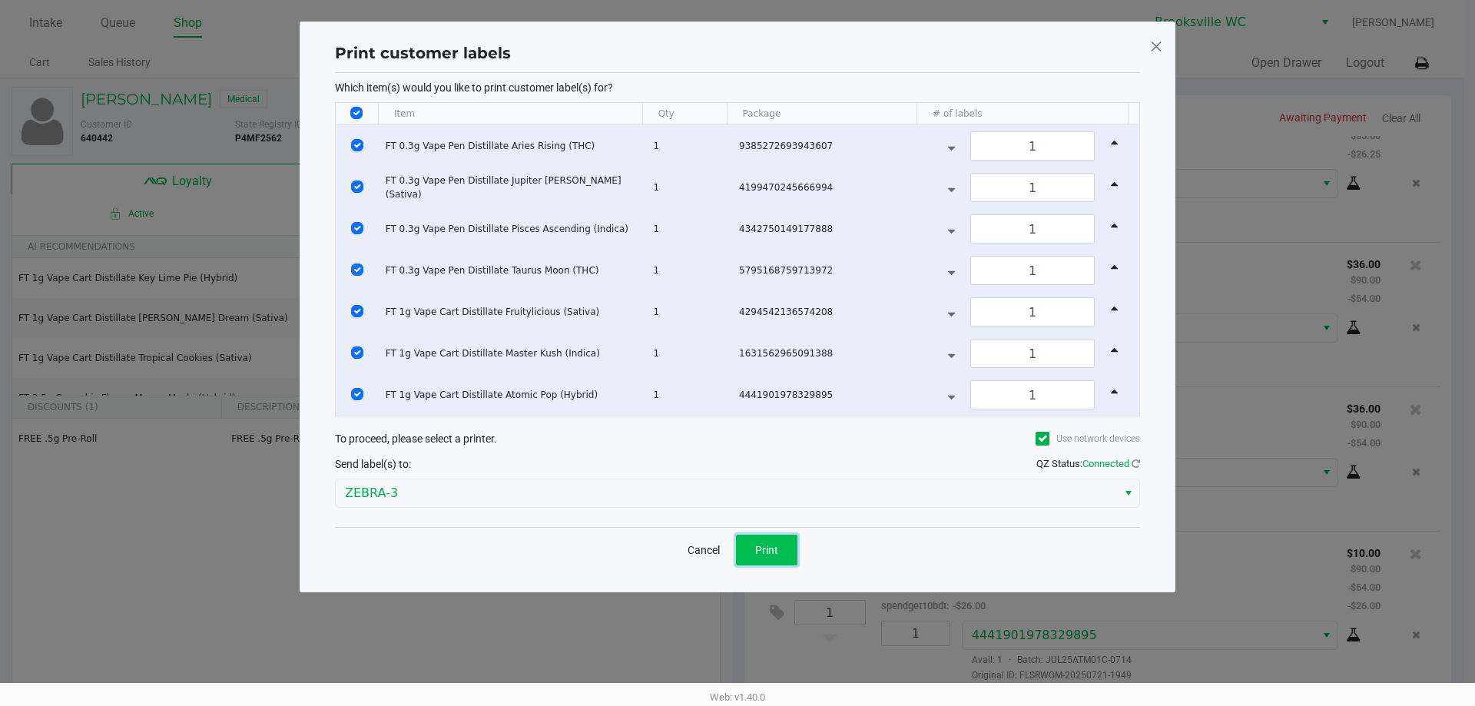
click at [765, 555] on span "Print" at bounding box center [766, 550] width 23 height 12
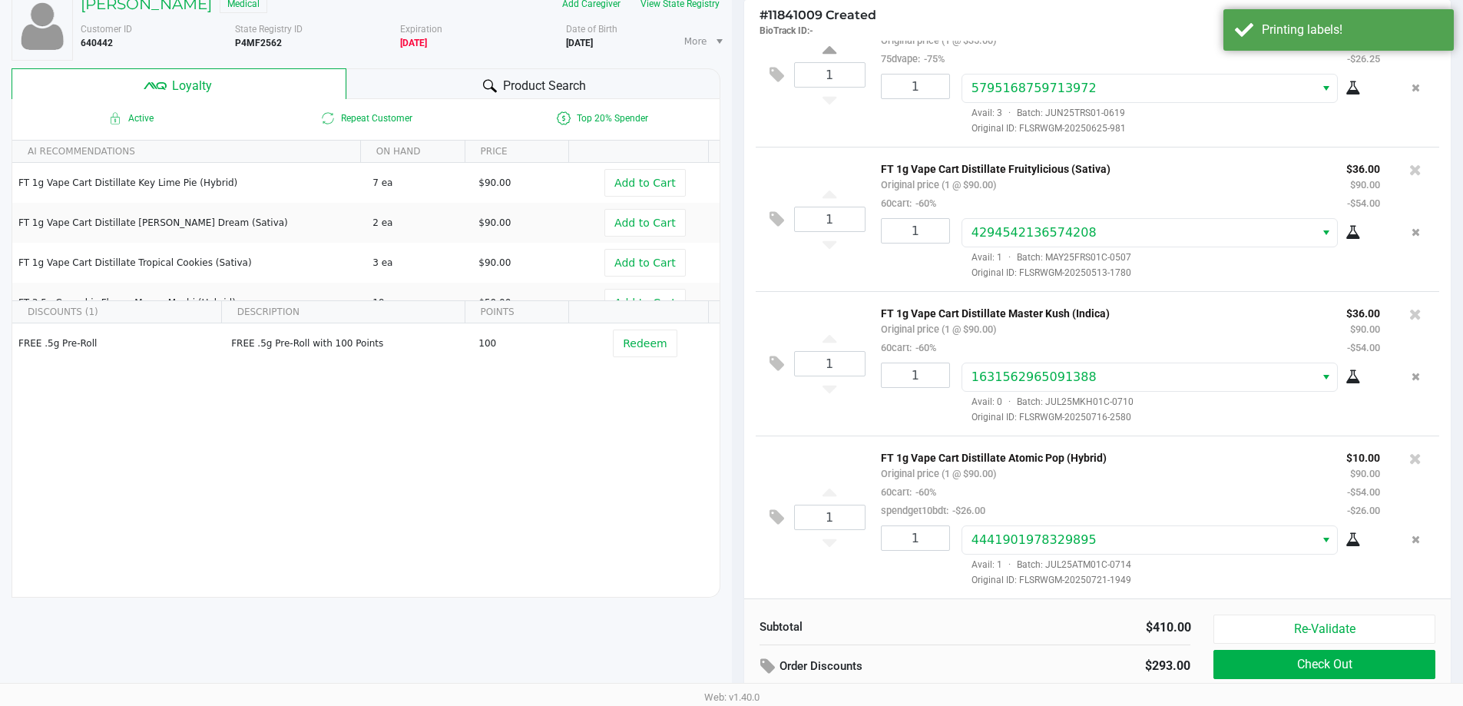
scroll to position [176, 0]
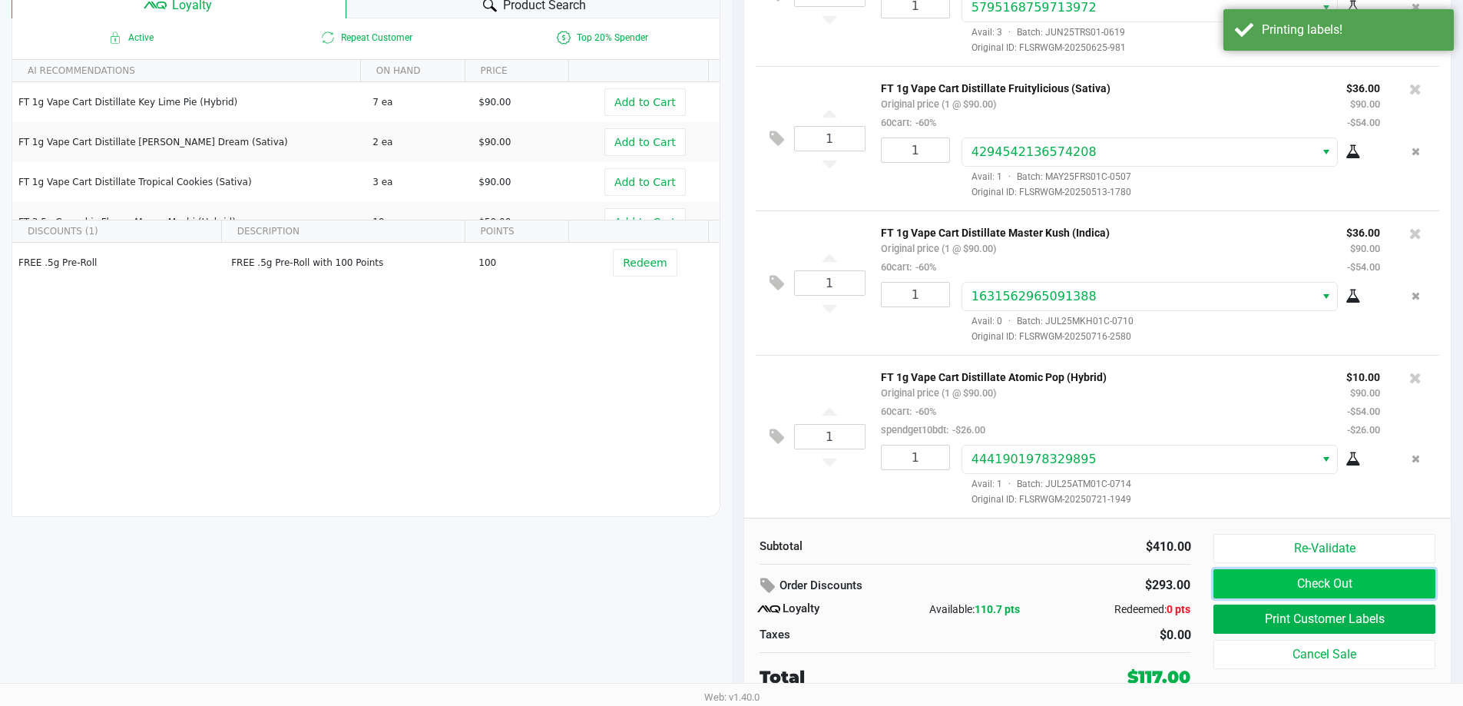
click at [1335, 584] on button "Check Out" at bounding box center [1323, 583] width 221 height 29
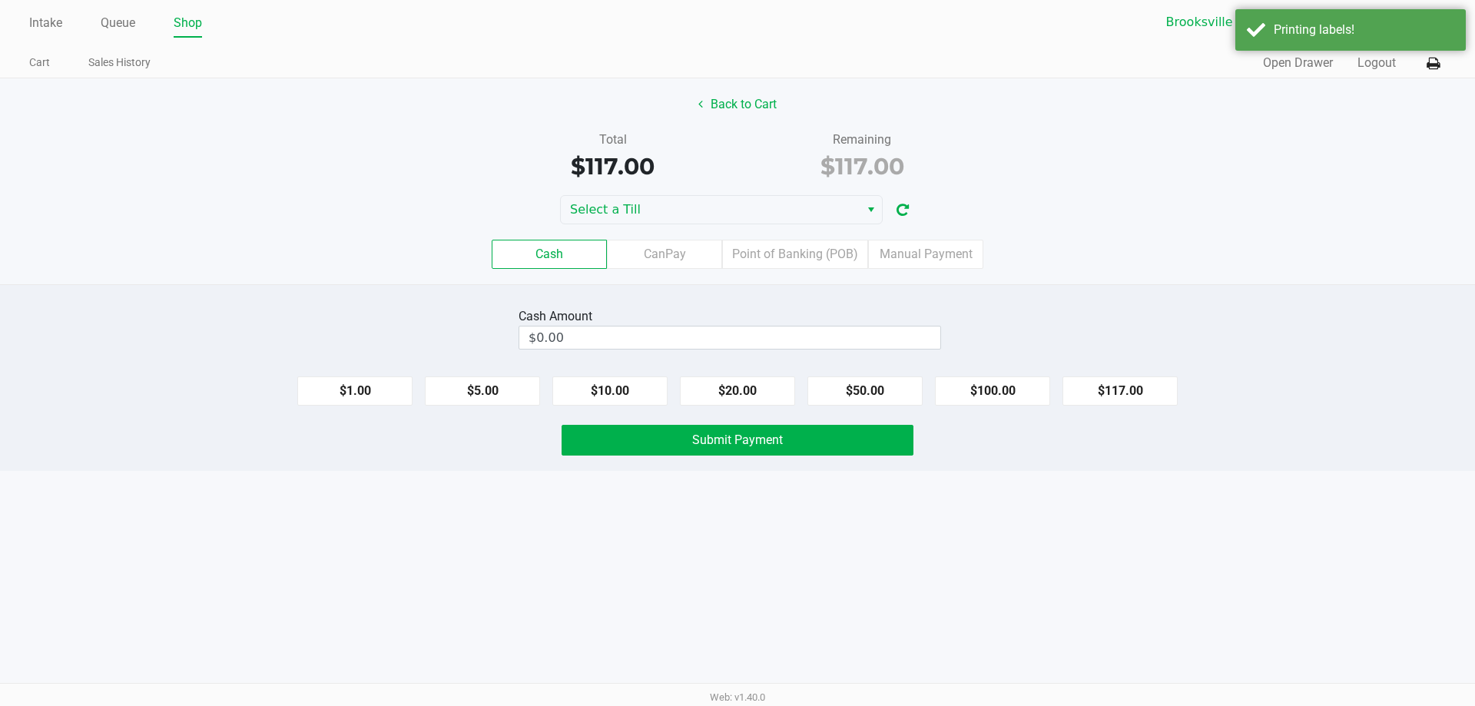
click at [588, 227] on div "Cash CanPay Point of Banking (POB) Manual Payment" at bounding box center [737, 254] width 1498 height 60
click at [606, 217] on span "Select a Till" at bounding box center [710, 209] width 280 height 18
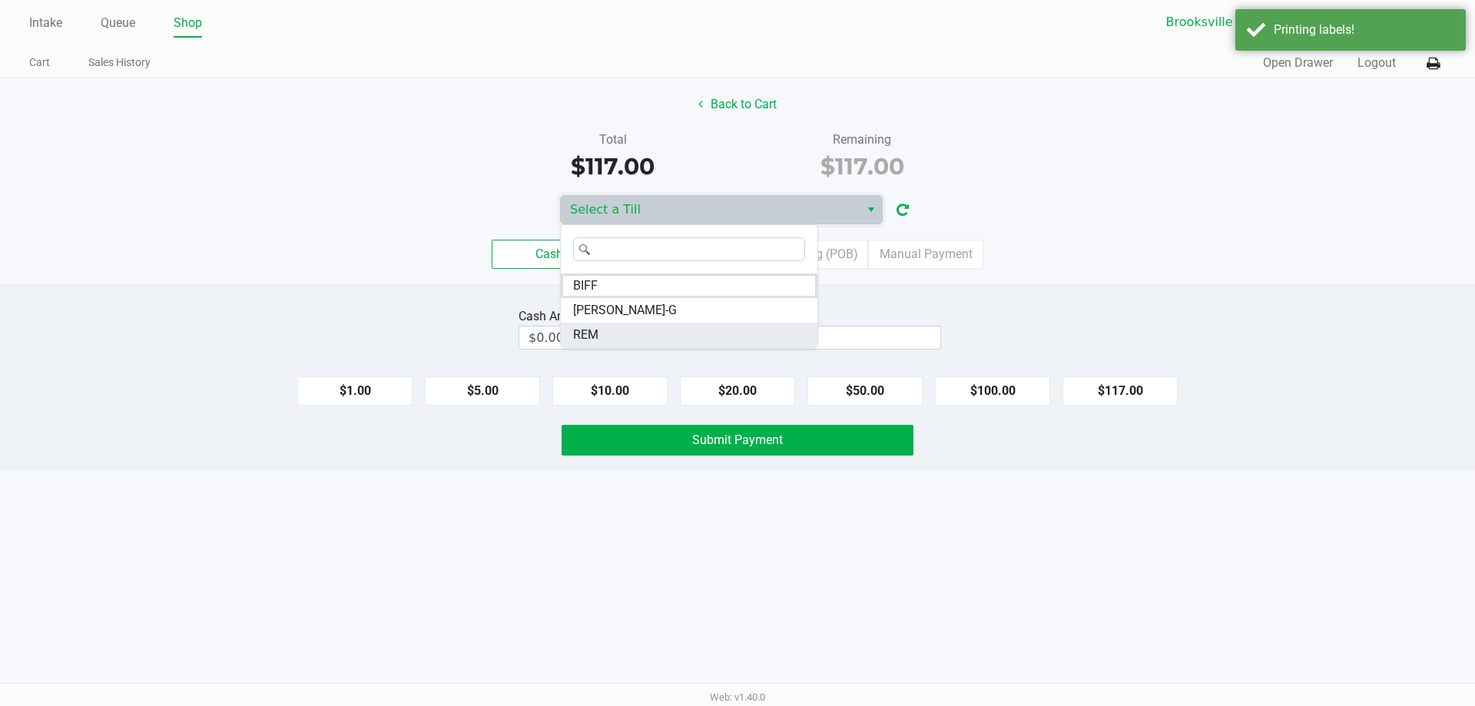
click at [605, 327] on li "REM" at bounding box center [689, 335] width 257 height 25
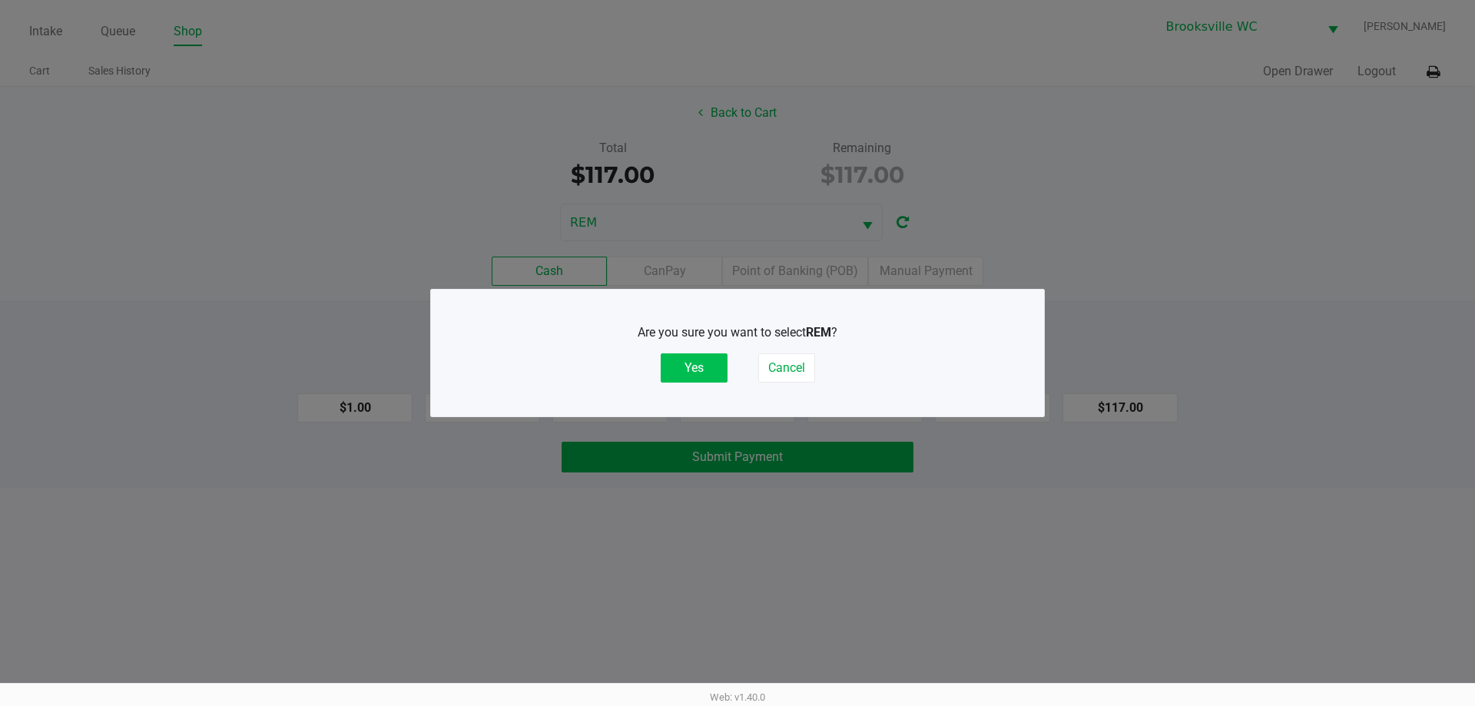
click at [692, 371] on button "Yes" at bounding box center [694, 367] width 67 height 29
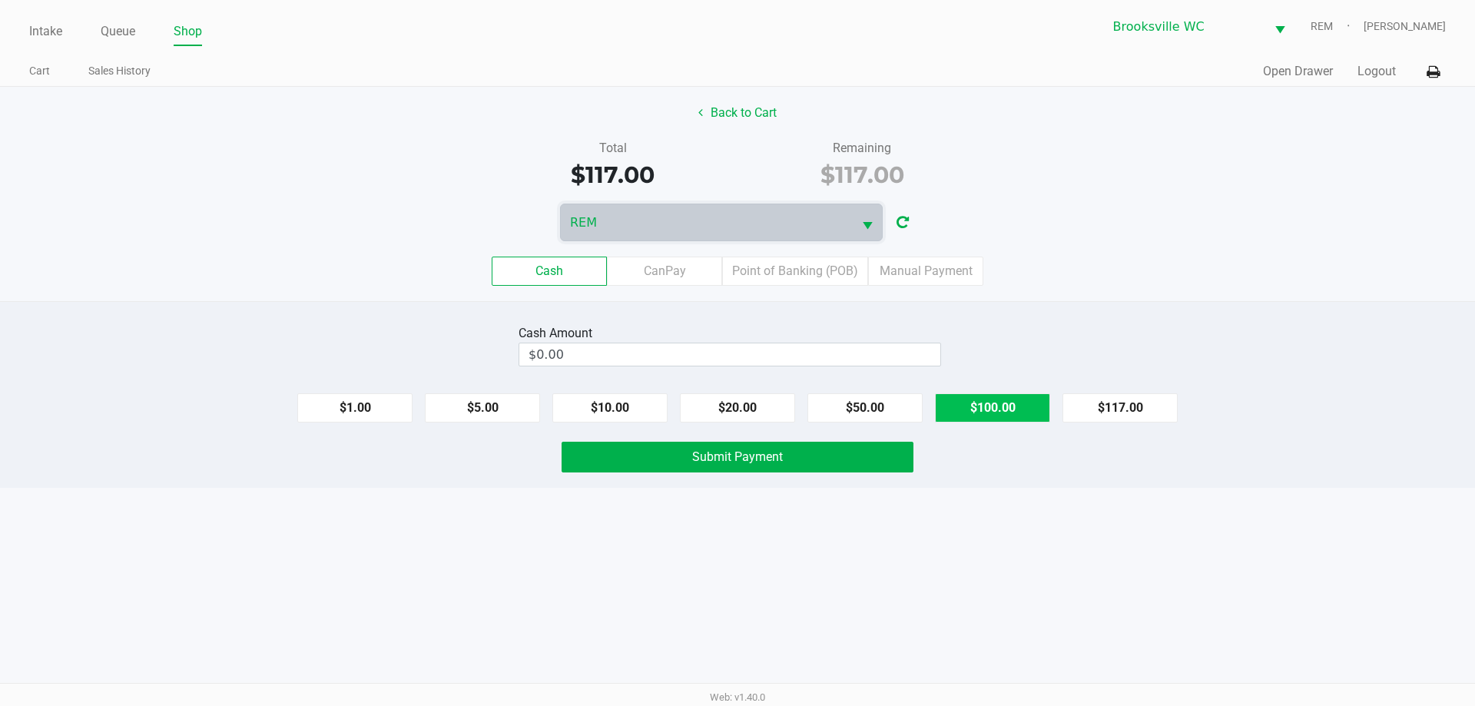
click at [974, 407] on button "$100.00" at bounding box center [992, 407] width 115 height 29
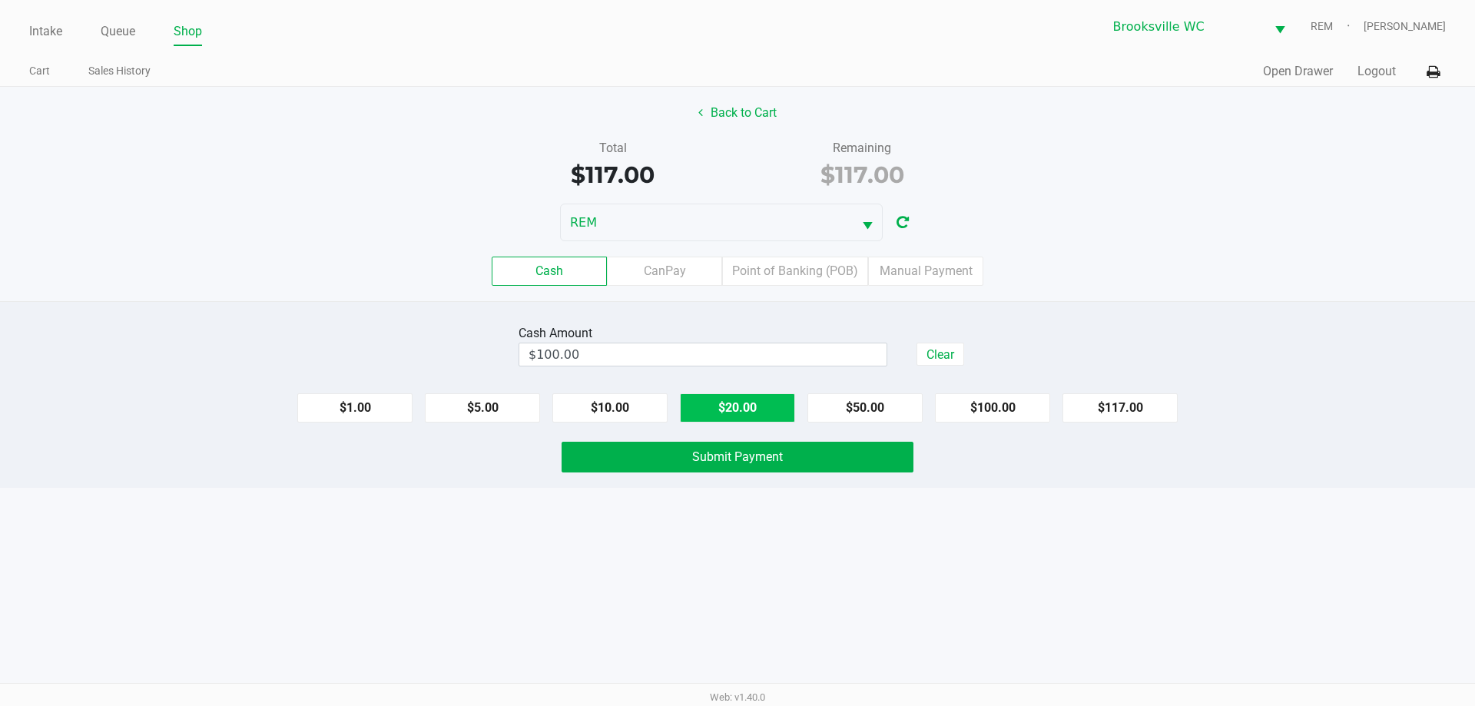
click at [754, 417] on button "$20.00" at bounding box center [737, 407] width 115 height 29
type input "$120.00"
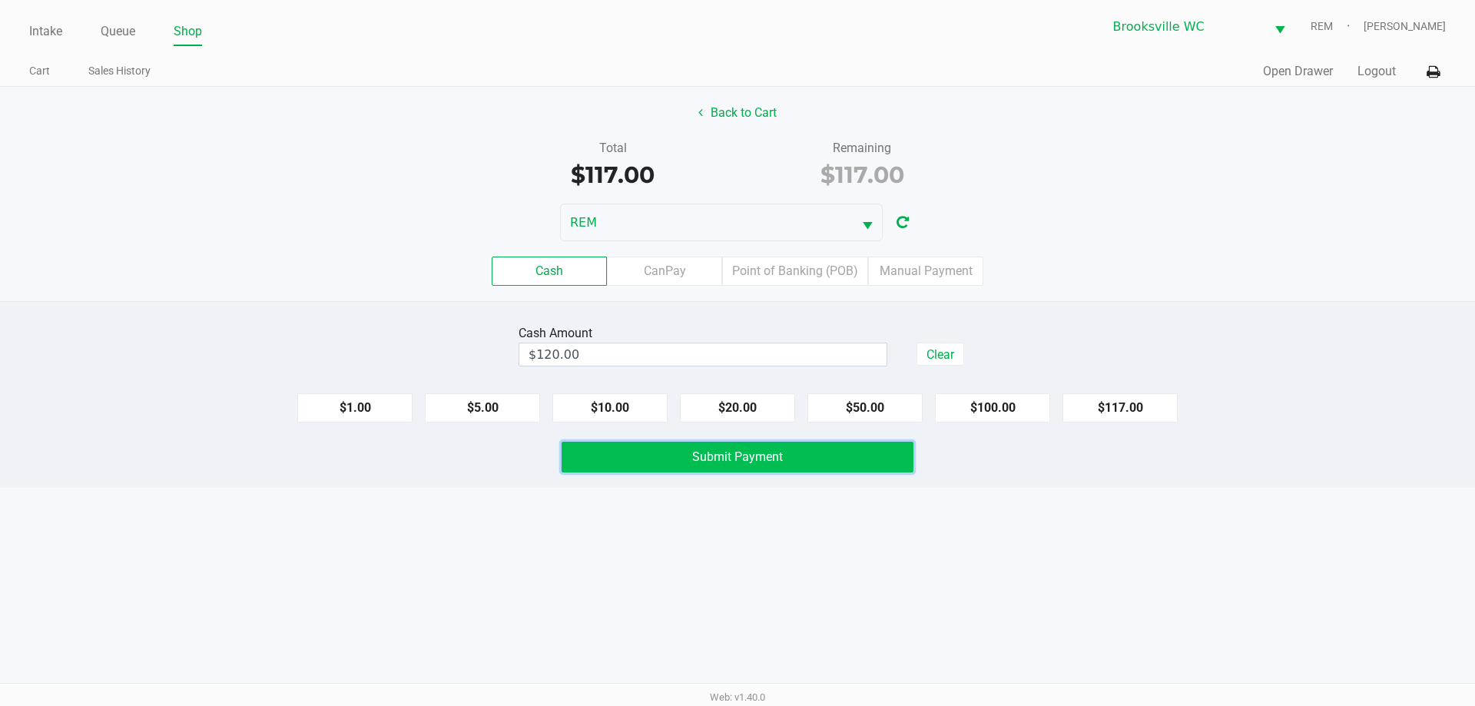
click at [752, 448] on button "Submit Payment" at bounding box center [737, 457] width 352 height 31
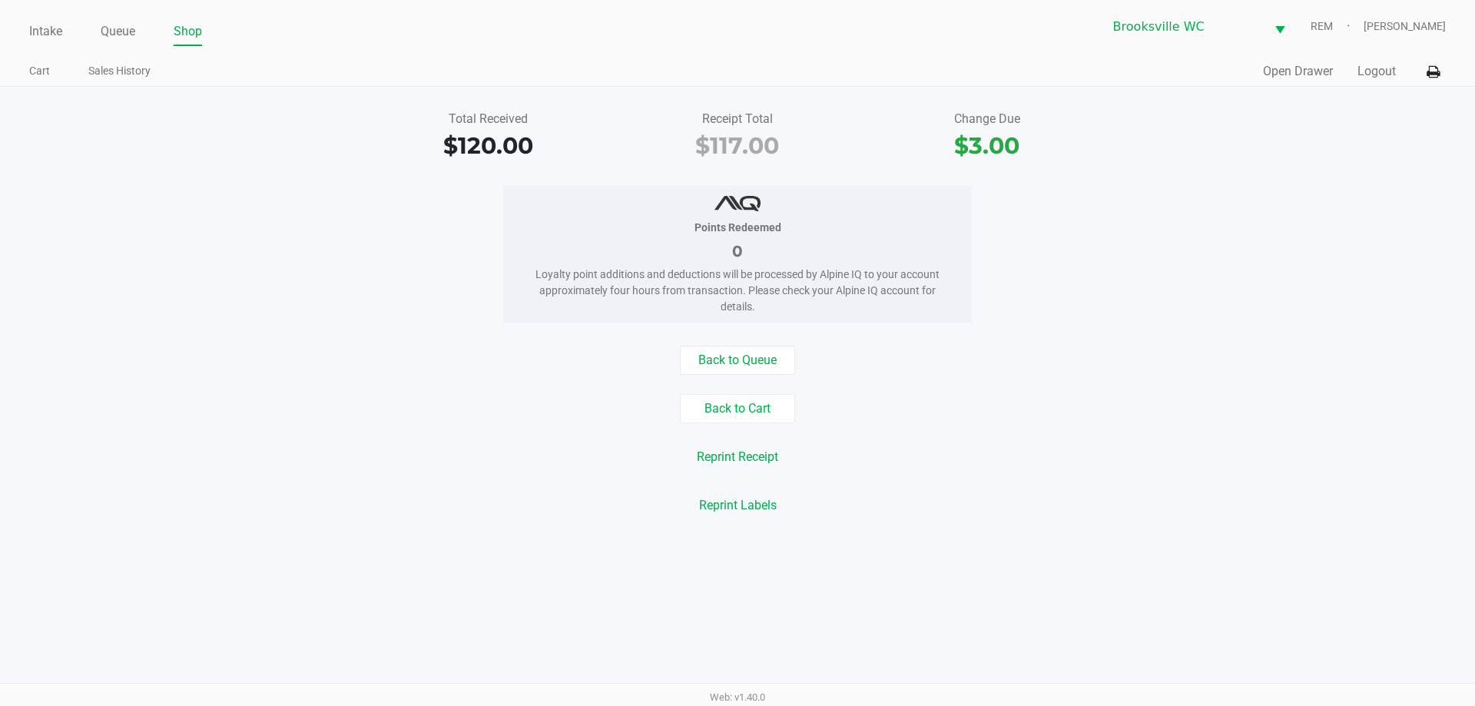
click at [264, 122] on div "Total Received $120.00 Receipt Total $117.00 Change Due $3.00" at bounding box center [737, 136] width 1498 height 53
click at [750, 450] on button "Reprint Receipt" at bounding box center [737, 456] width 101 height 29
click at [35, 31] on link "Intake" at bounding box center [45, 32] width 33 height 22
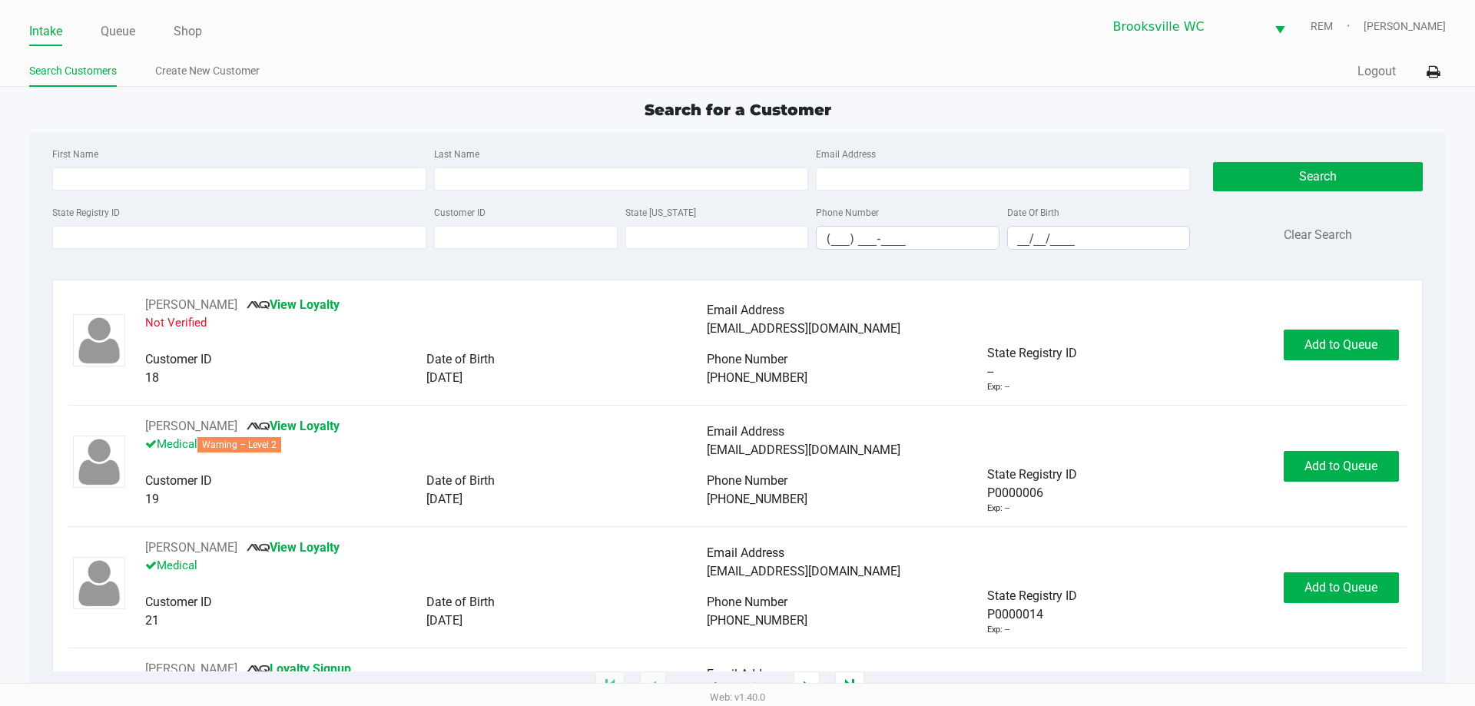
click at [111, 249] on div "State Registry ID" at bounding box center [239, 226] width 382 height 47
click at [111, 246] on input "State Registry ID" at bounding box center [239, 237] width 374 height 23
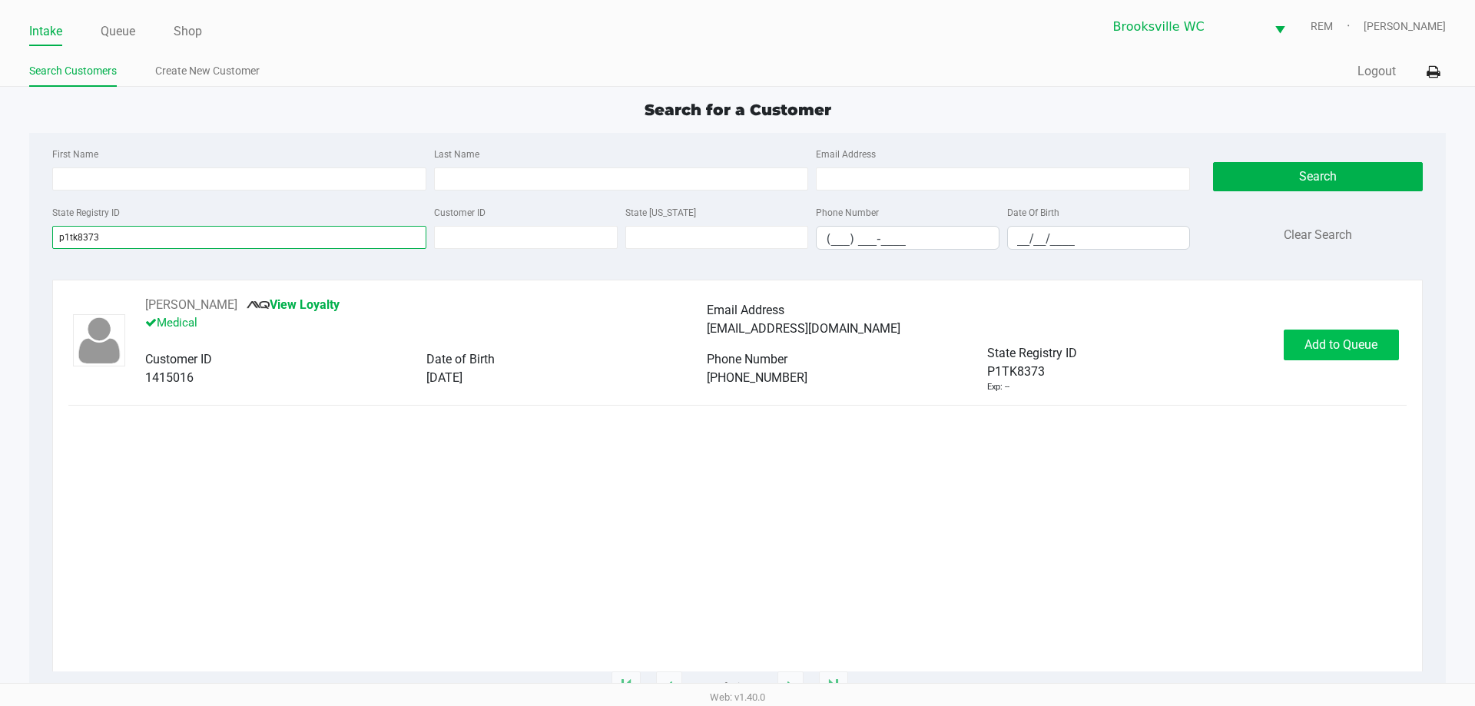
type input "p1tk8373"
click at [1339, 335] on button "Add to Queue" at bounding box center [1340, 344] width 115 height 31
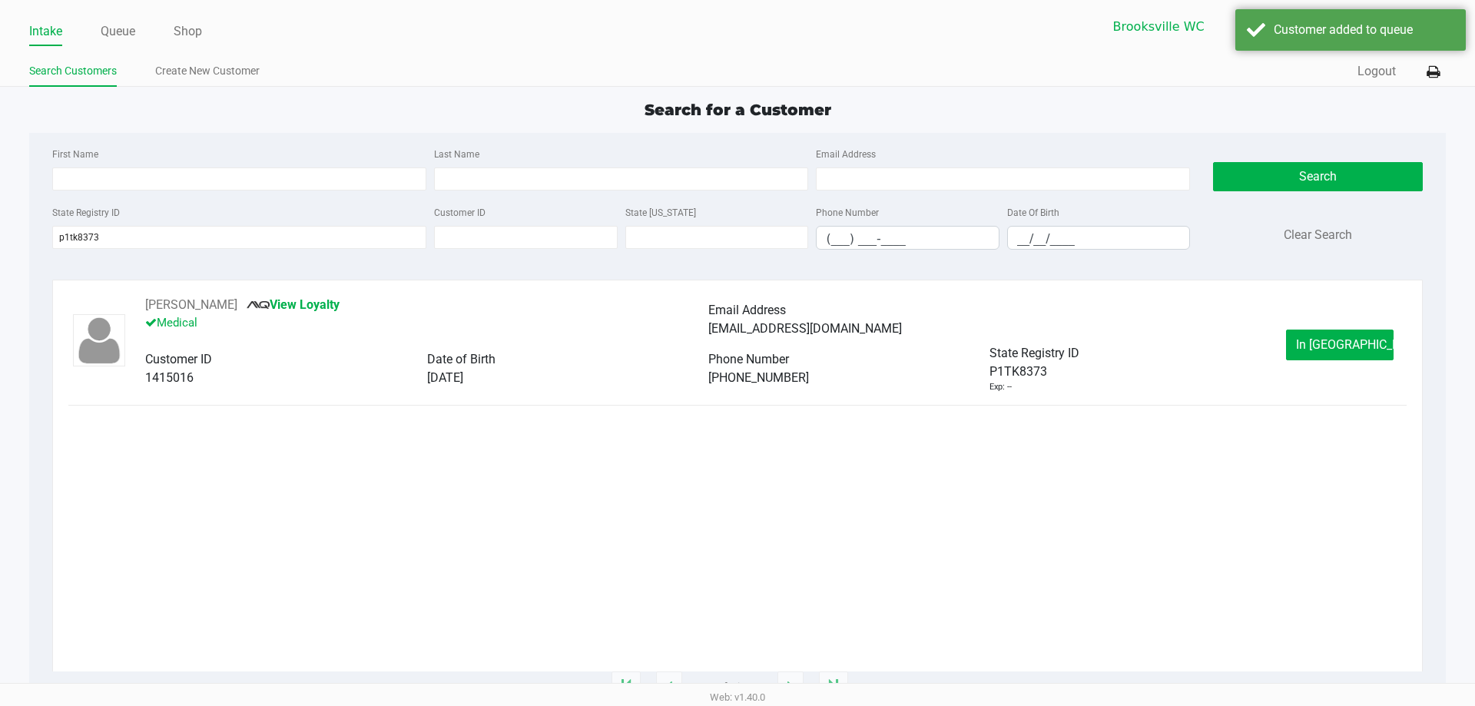
click at [1339, 335] on button "In [GEOGRAPHIC_DATA]" at bounding box center [1340, 344] width 108 height 31
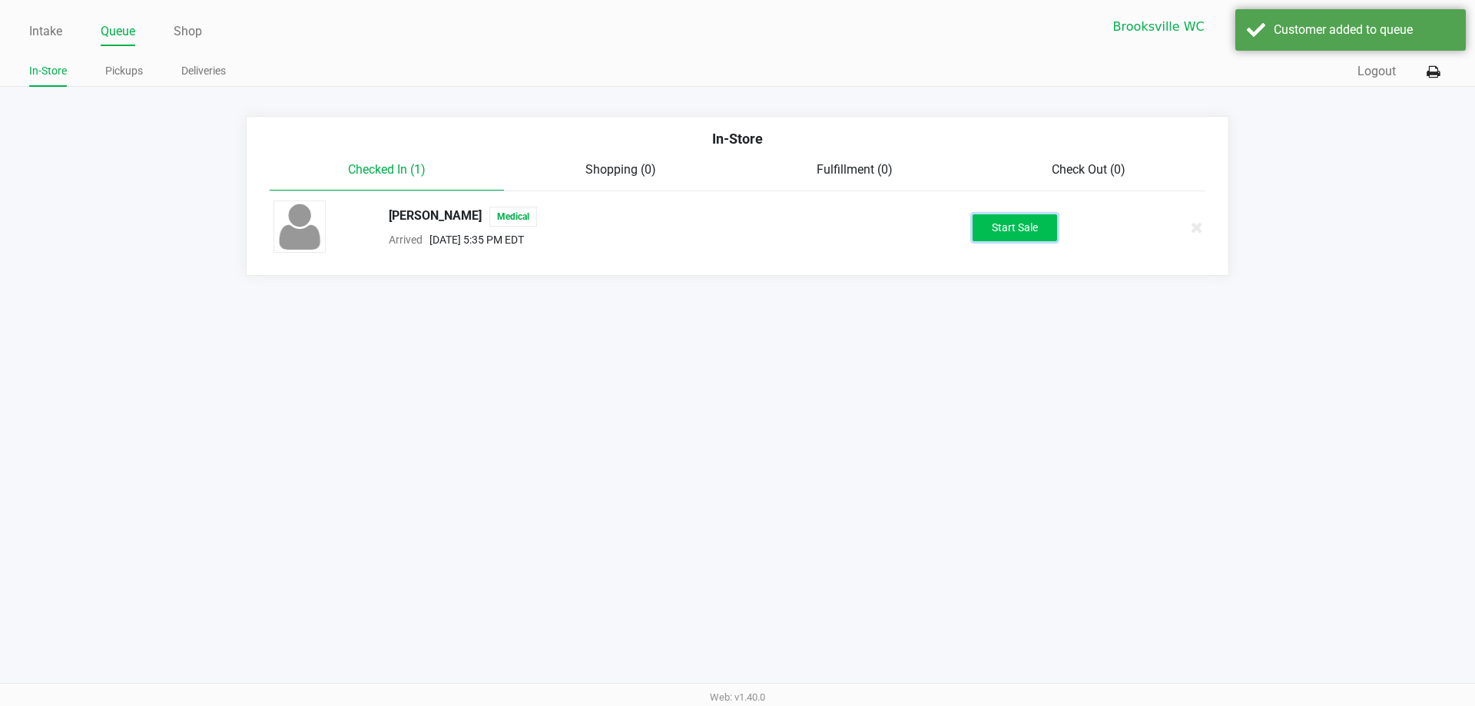
click at [1018, 233] on button "Start Sale" at bounding box center [1014, 227] width 84 height 27
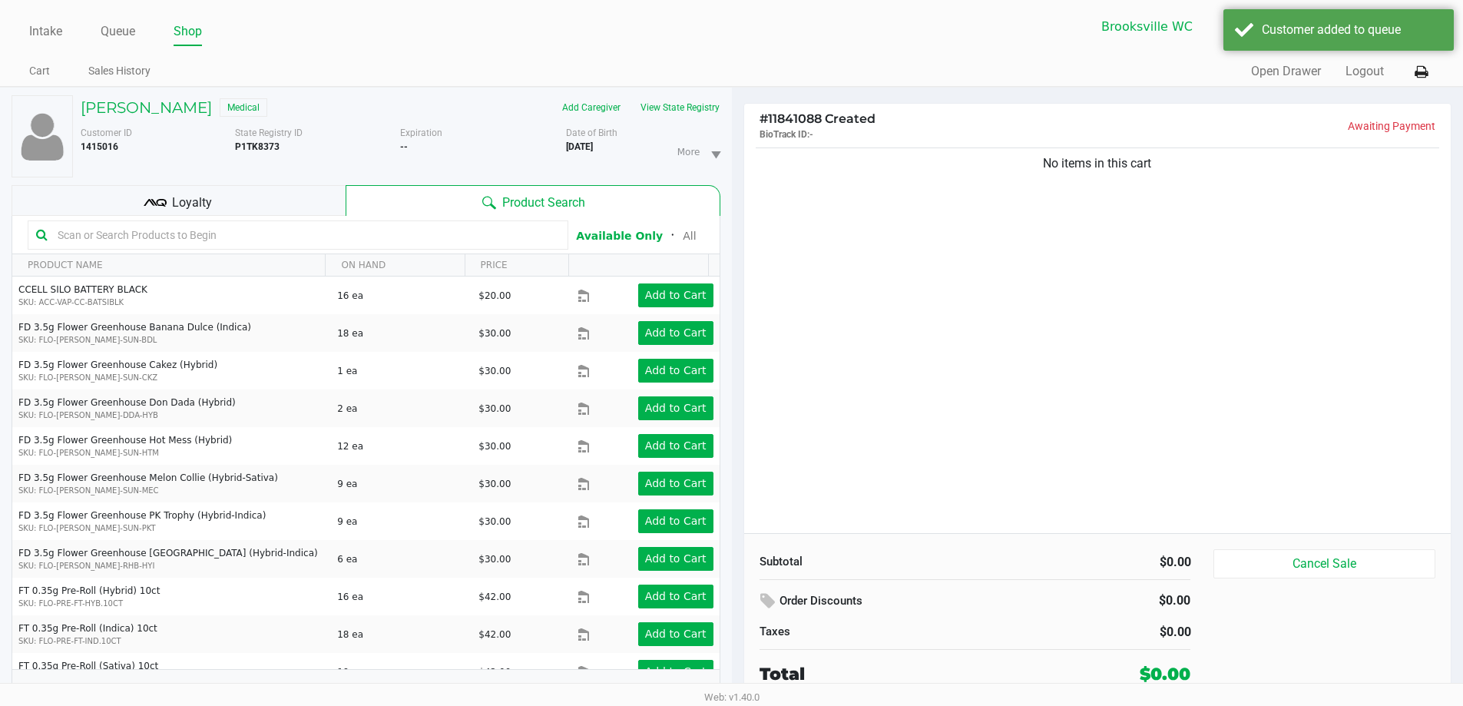
click at [200, 233] on input "text" at bounding box center [305, 234] width 508 height 23
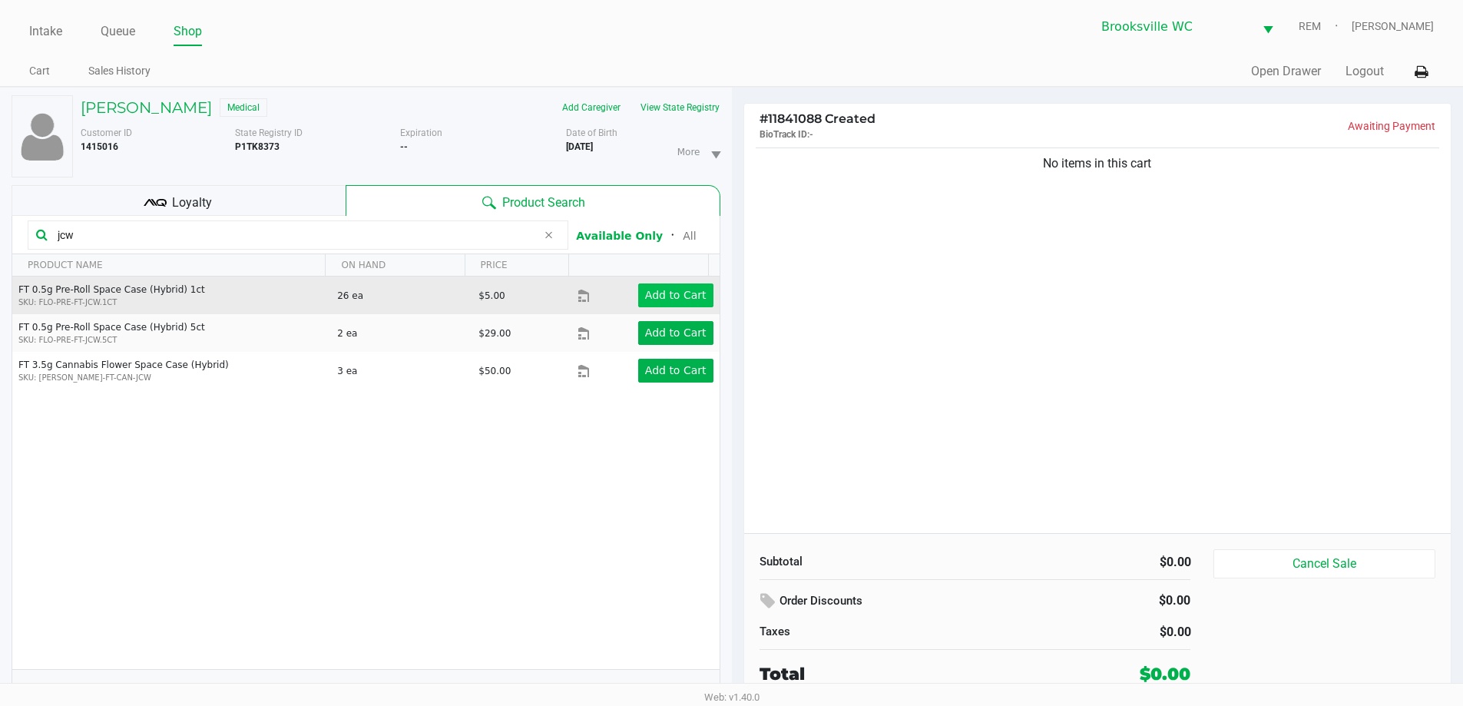
type input "jcw"
click at [669, 296] on app-button-loader "Add to Cart" at bounding box center [675, 295] width 61 height 12
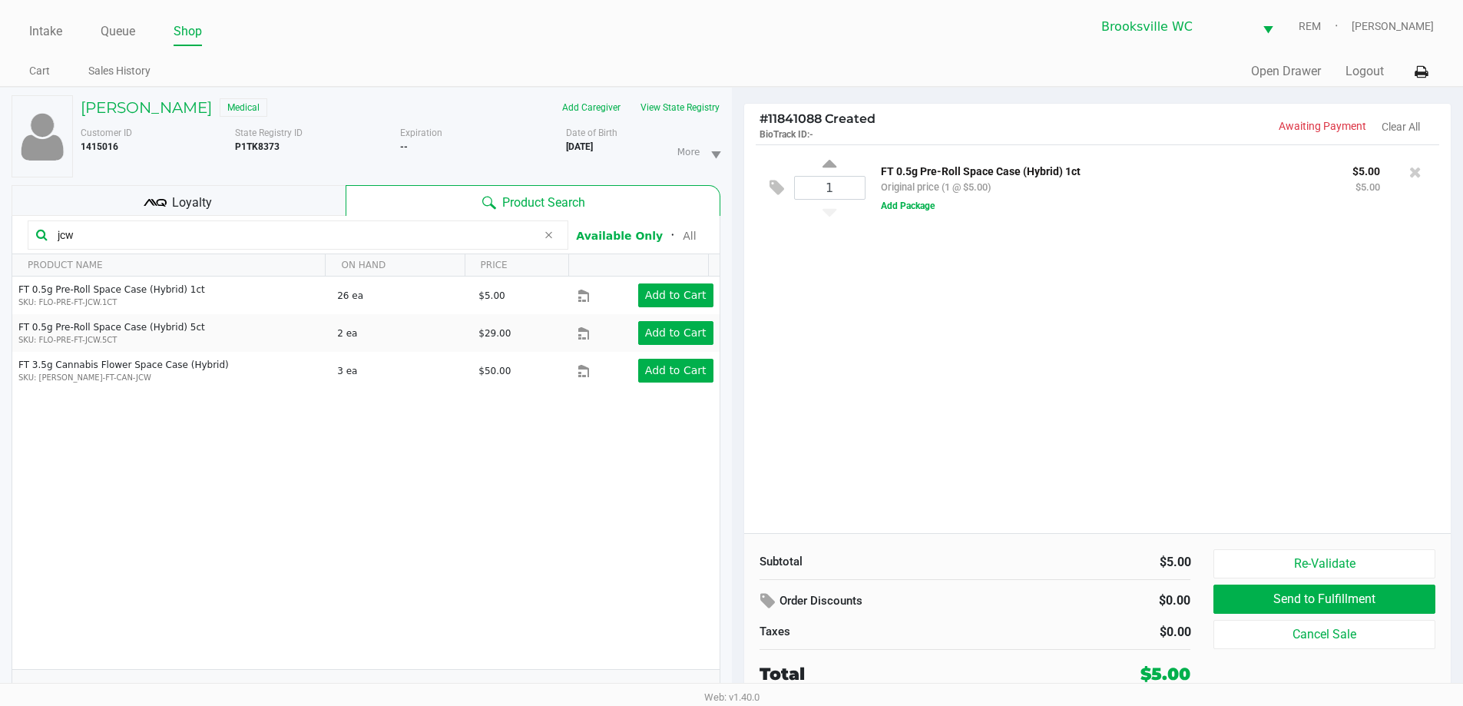
click at [281, 206] on div "Loyalty" at bounding box center [179, 200] width 334 height 31
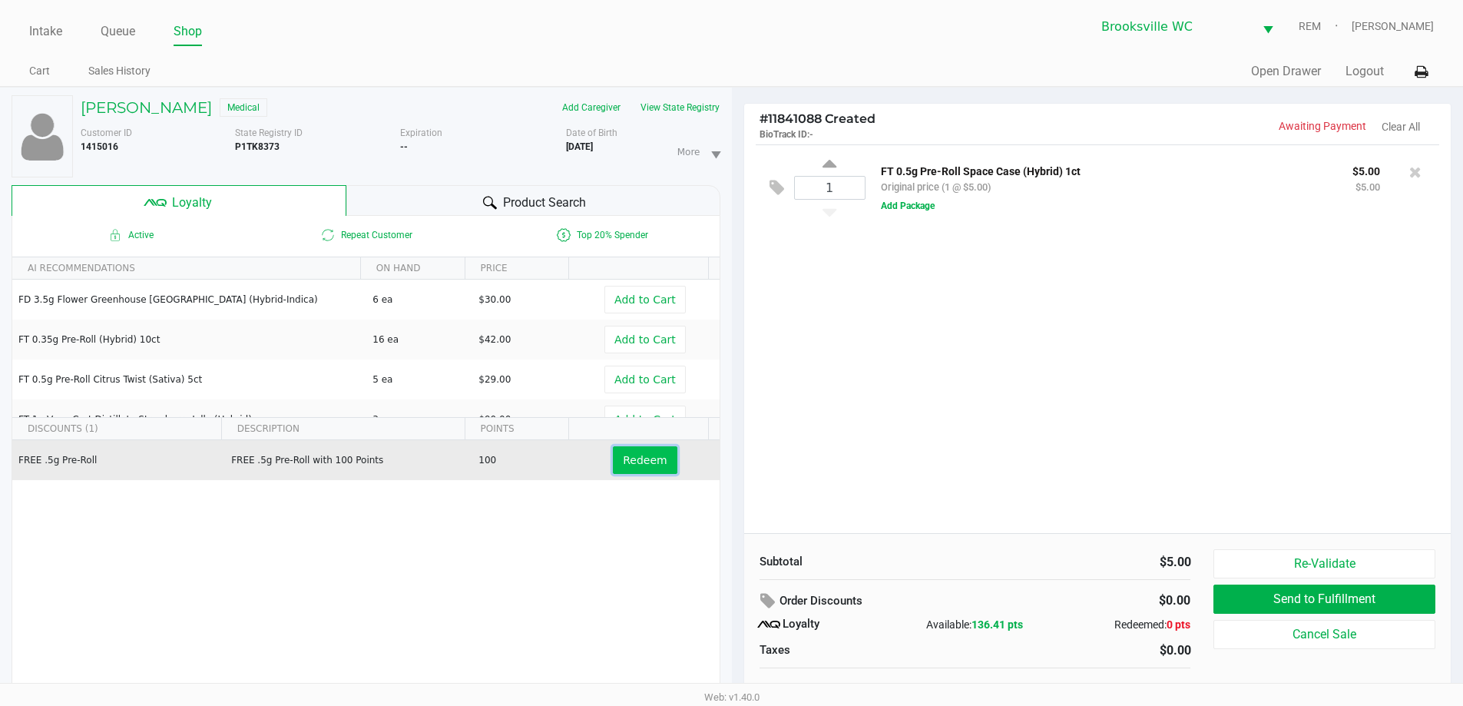
click at [629, 459] on span "Redeem" at bounding box center [645, 460] width 44 height 12
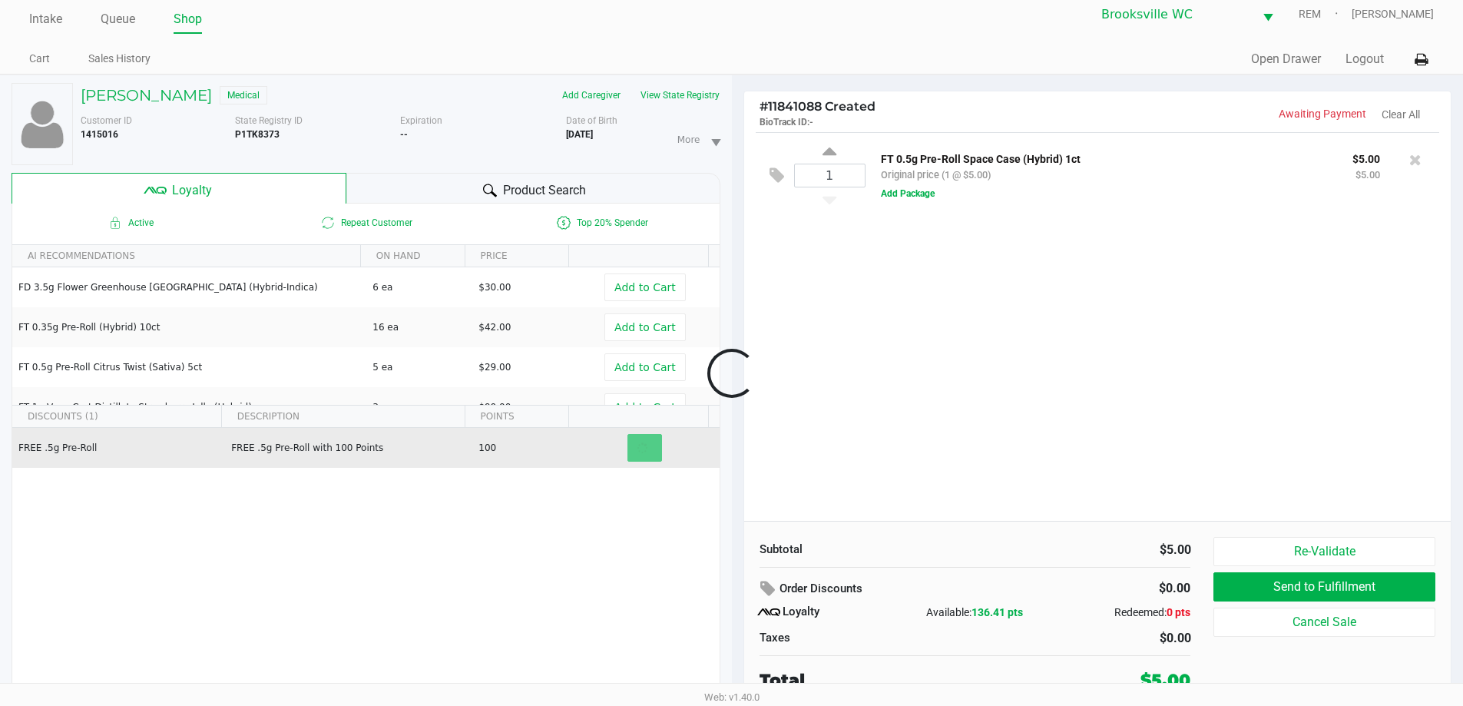
scroll to position [16, 0]
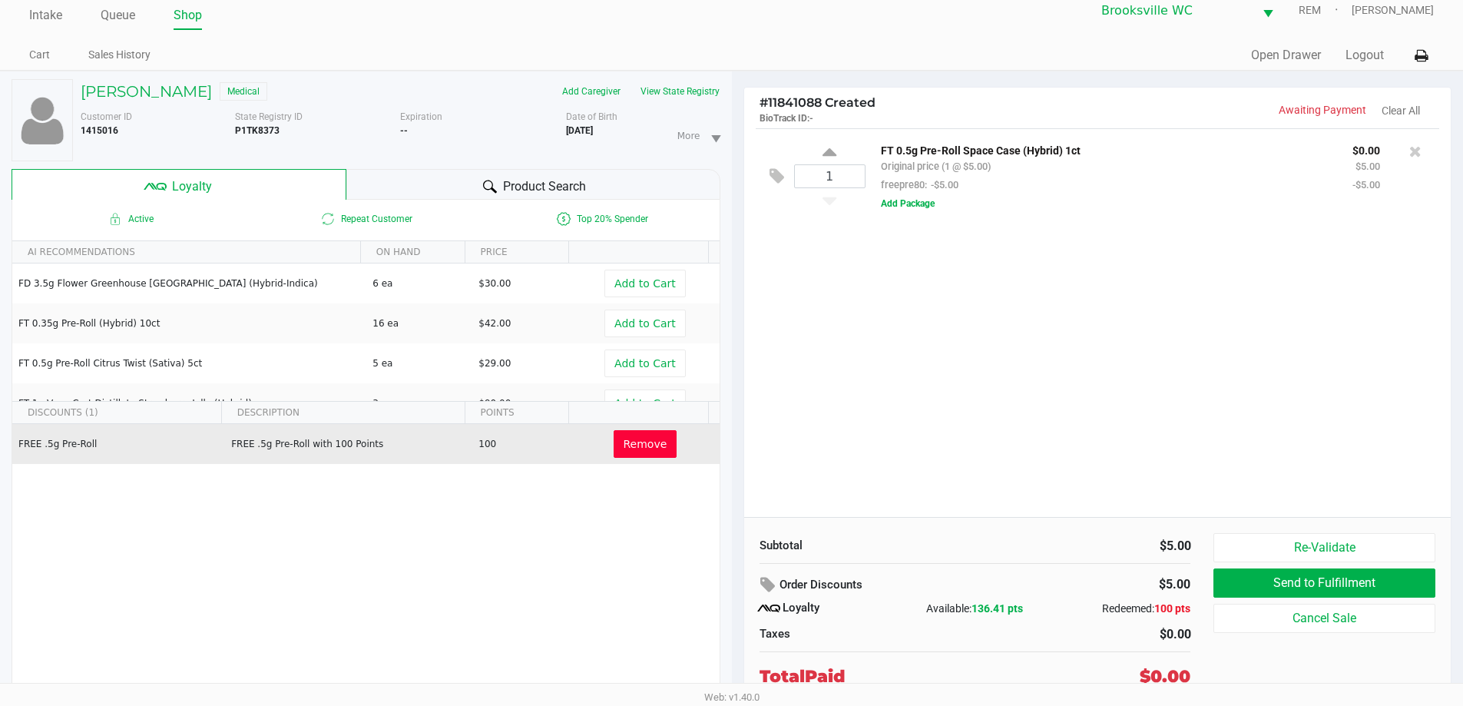
click at [658, 445] on button "Remove" at bounding box center [646, 444] width 64 height 28
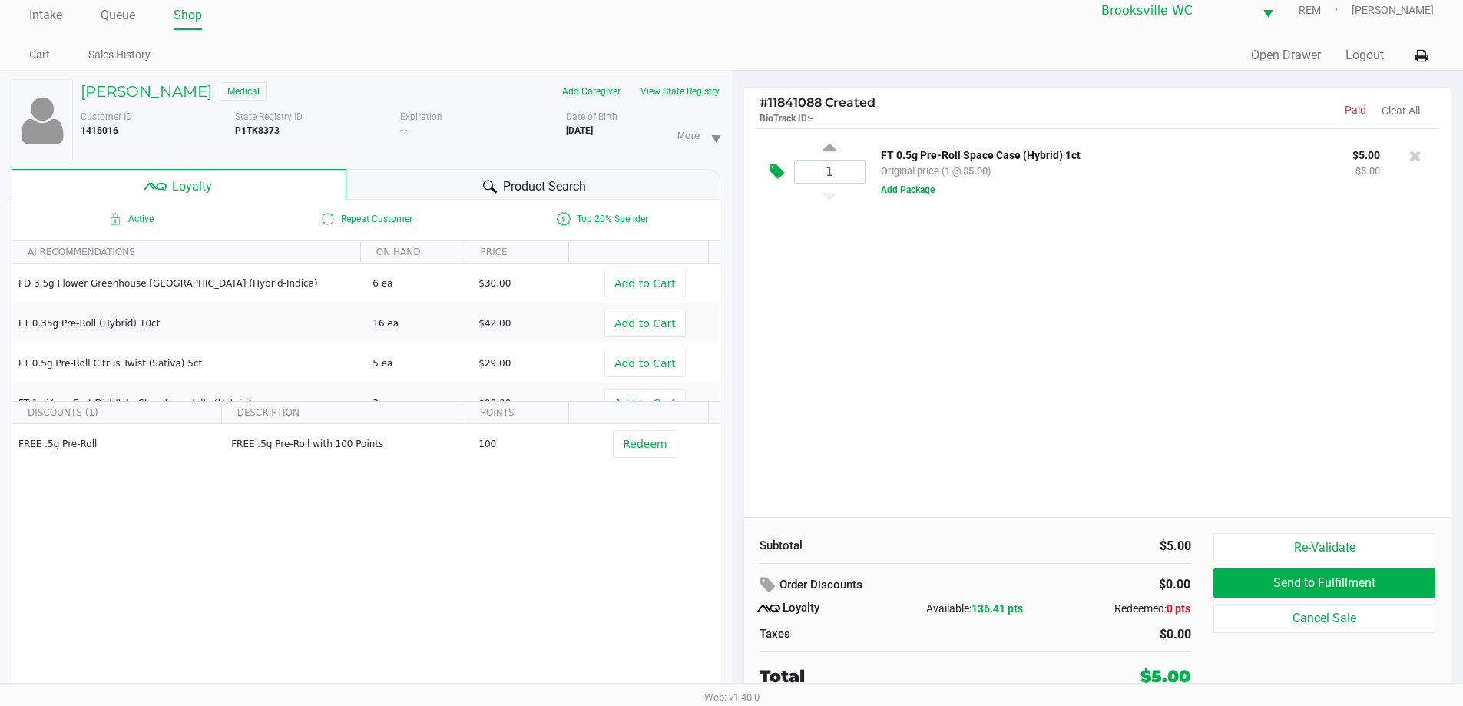
click at [776, 174] on icon at bounding box center [777, 172] width 15 height 18
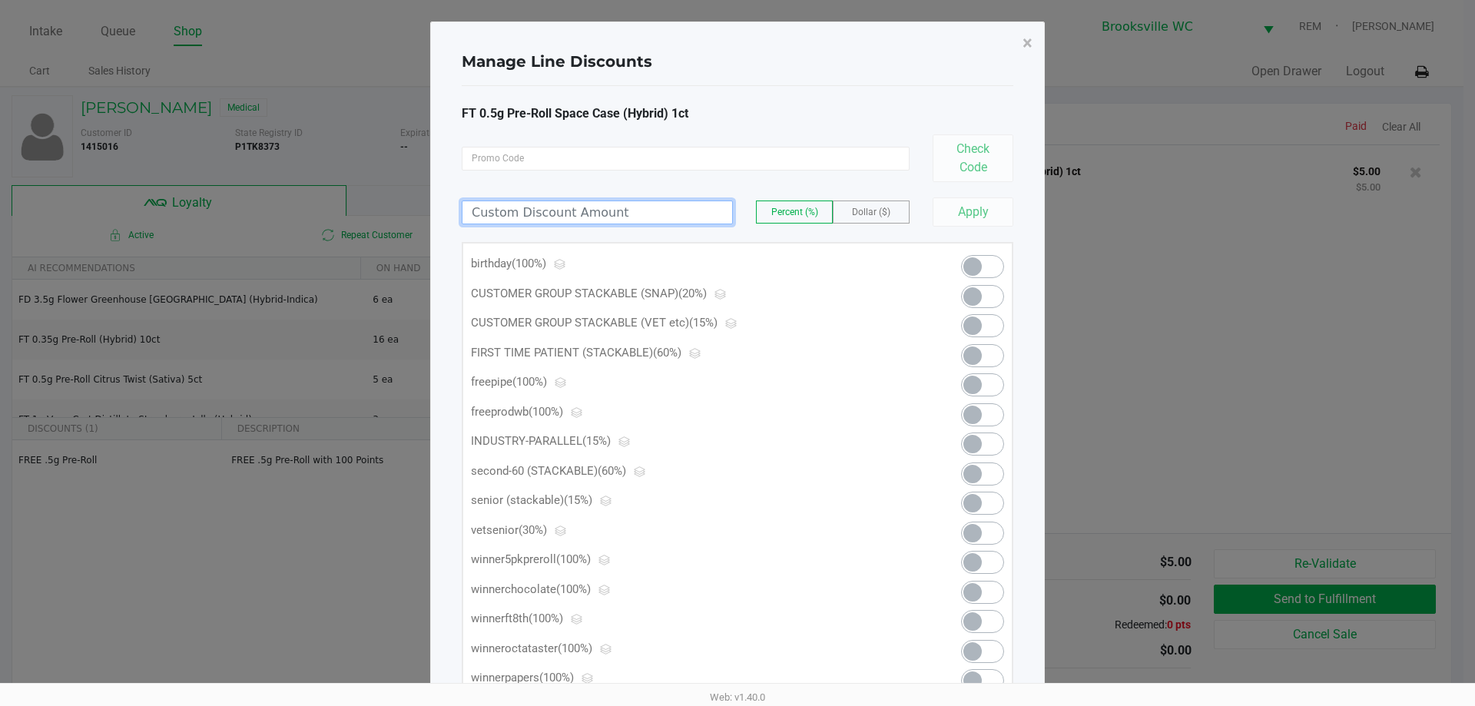
click at [652, 220] on input at bounding box center [597, 212] width 270 height 22
type input "4.99"
click at [881, 213] on span "Dollar ($)" at bounding box center [871, 212] width 38 height 11
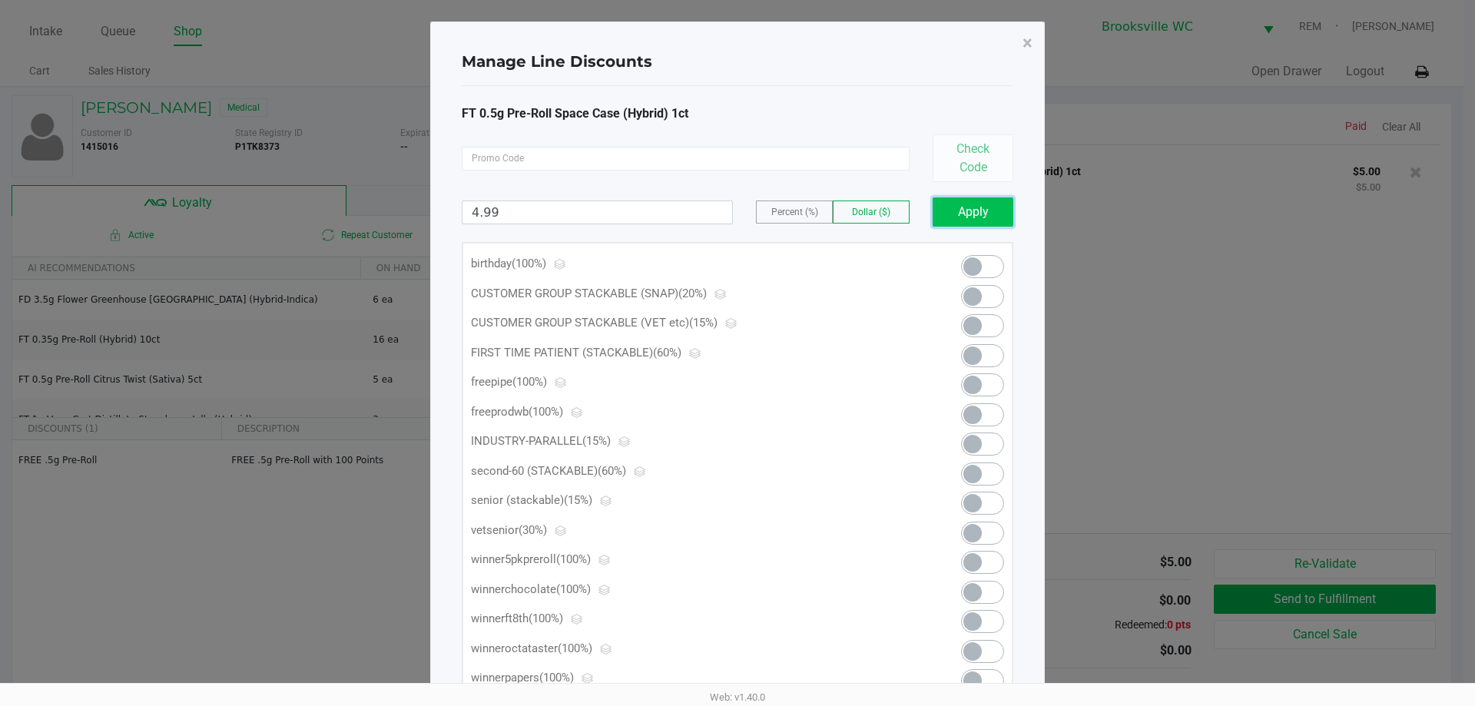
click at [994, 214] on button "Apply" at bounding box center [972, 211] width 81 height 29
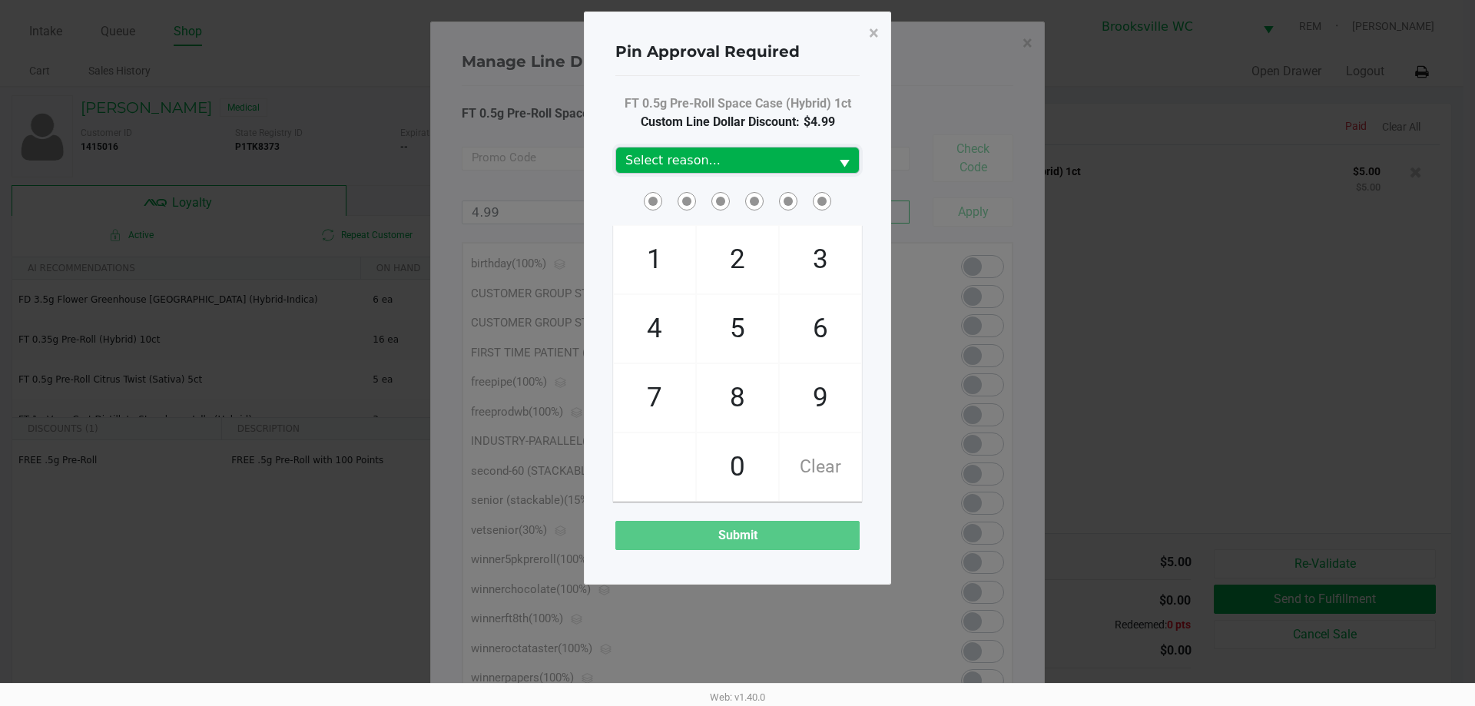
click at [764, 147] on span "Select reason..." at bounding box center [723, 159] width 214 height 25
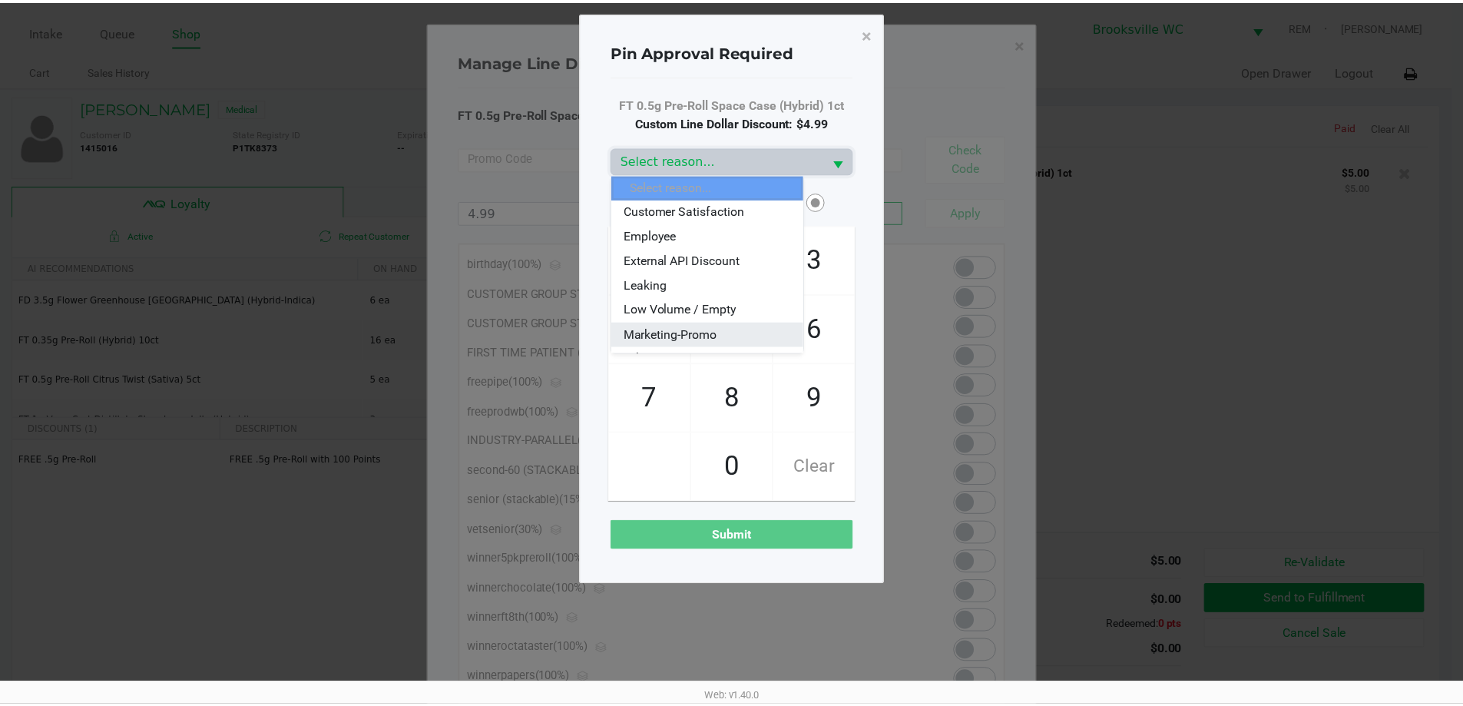
scroll to position [77, 0]
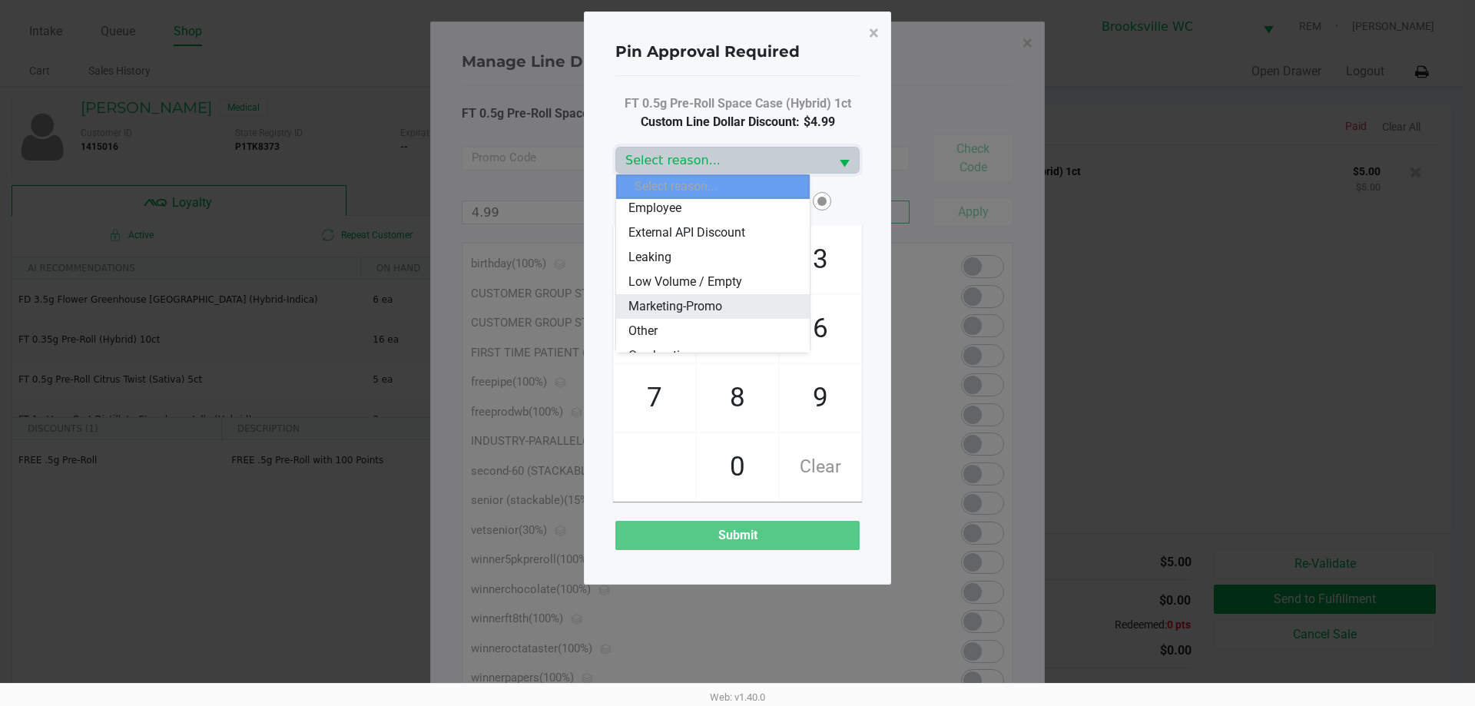
click at [685, 316] on li "Marketing-Promo" at bounding box center [713, 306] width 194 height 25
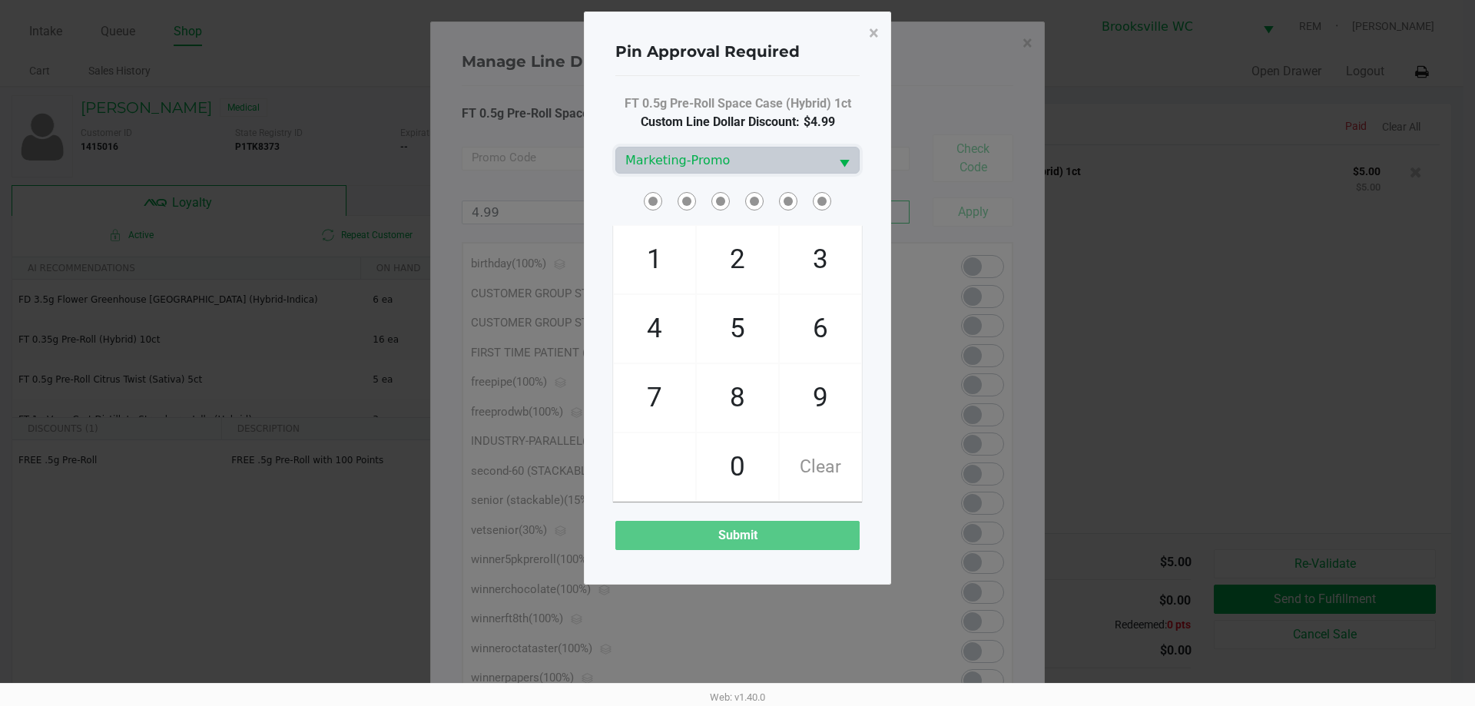
drag, startPoint x: 665, startPoint y: 409, endPoint x: 832, endPoint y: 296, distance: 201.3
click at [677, 400] on span "7" at bounding box center [654, 398] width 81 height 68
checkbox input "true"
click at [846, 268] on span "3" at bounding box center [820, 260] width 81 height 68
checkbox input "true"
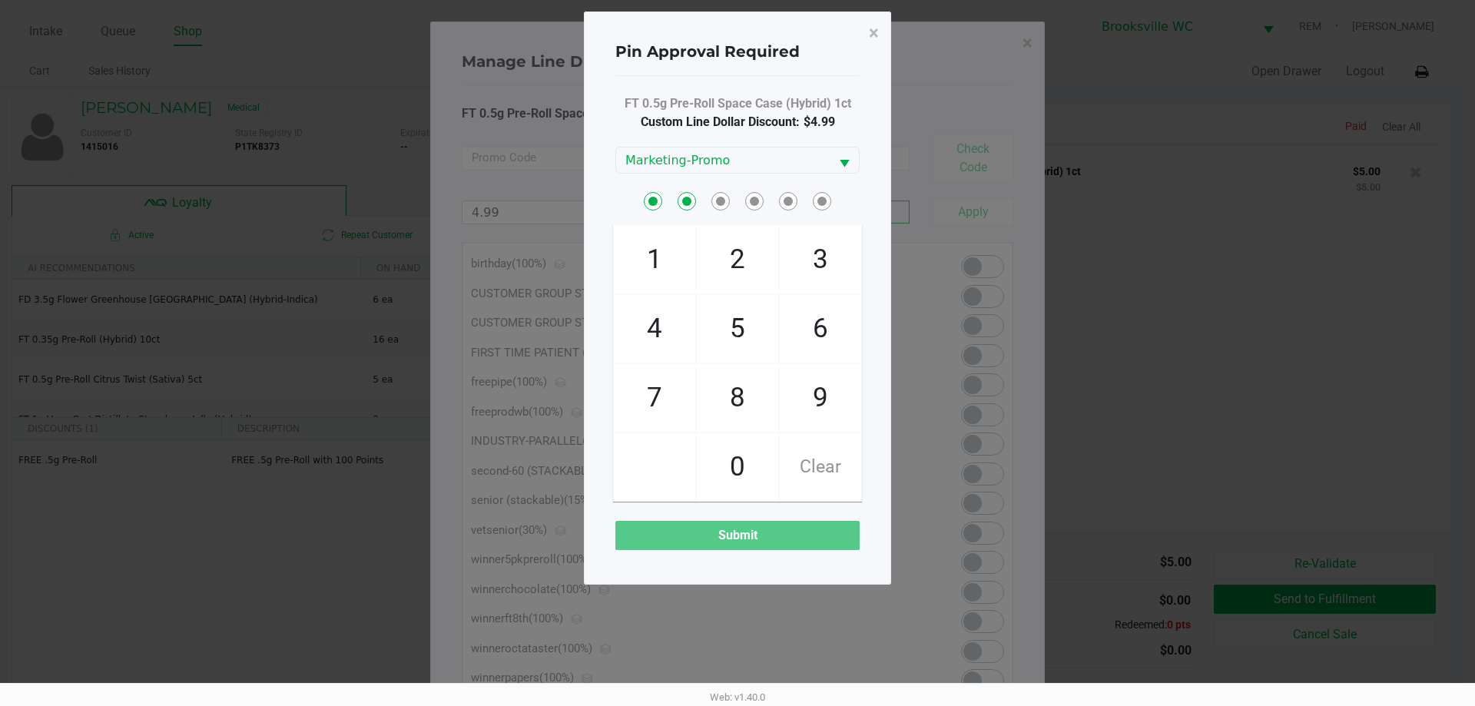
click at [747, 463] on span "0" at bounding box center [737, 467] width 81 height 68
checkbox input "true"
click at [667, 336] on span "4" at bounding box center [654, 329] width 81 height 68
checkbox input "true"
click at [727, 467] on span "0" at bounding box center [737, 467] width 81 height 68
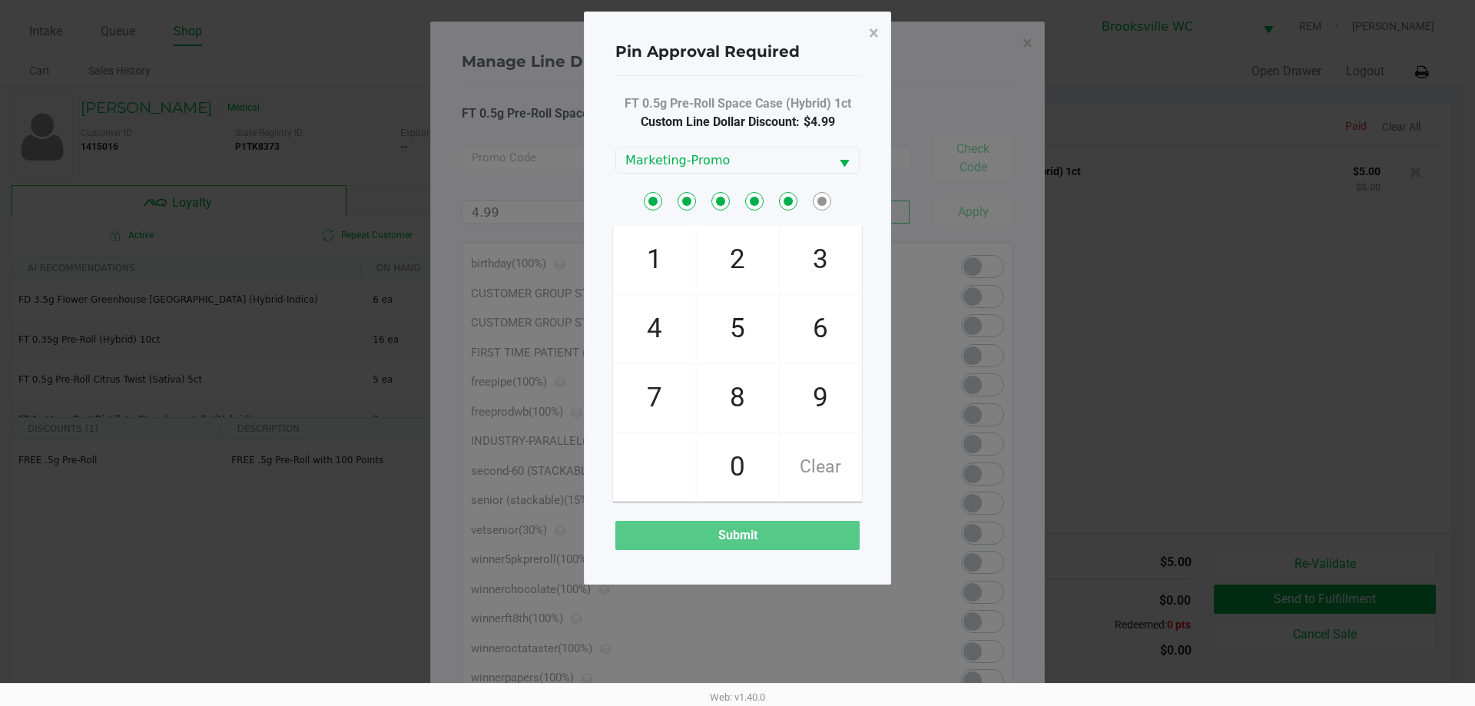
checkbox input "true"
click at [846, 249] on span "3" at bounding box center [820, 260] width 81 height 68
checkbox input "true"
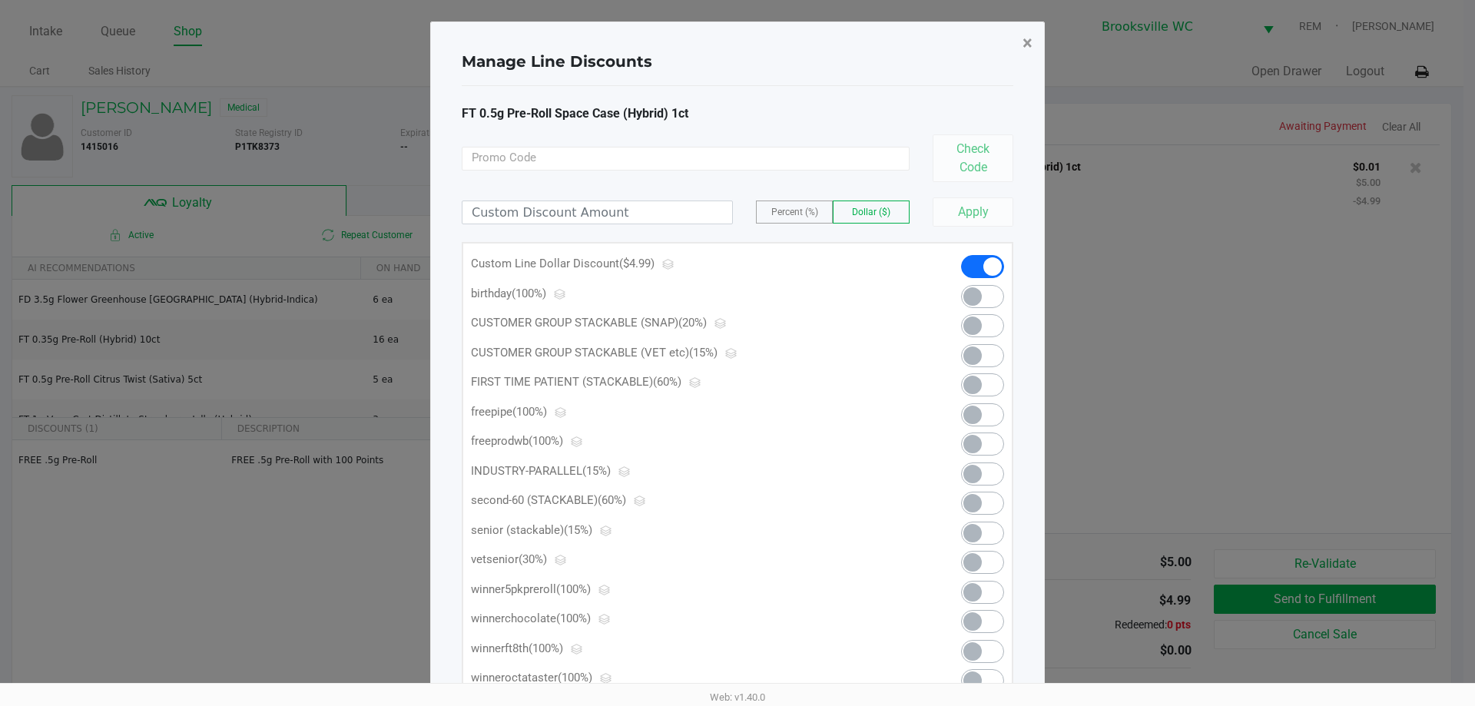
click at [1028, 39] on span "×" at bounding box center [1027, 43] width 10 height 22
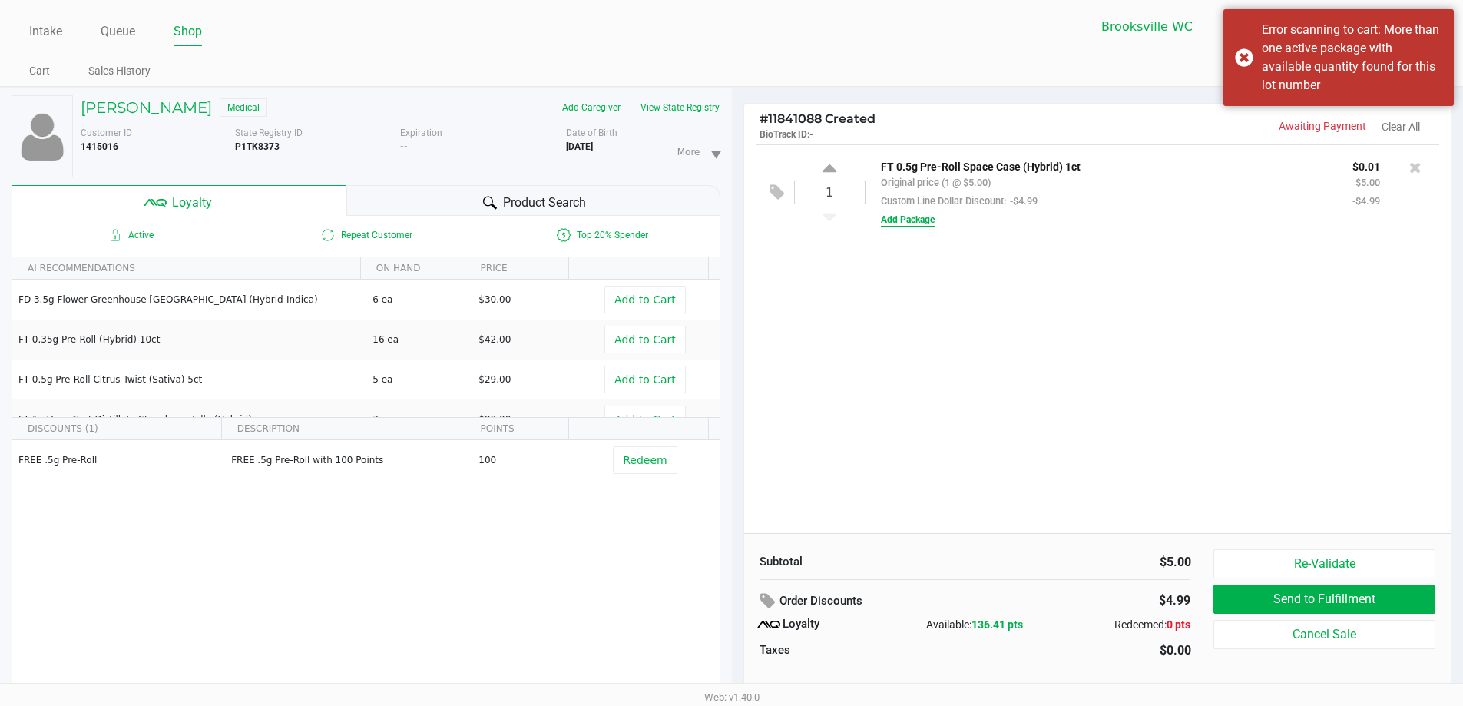
click at [916, 218] on button "Add Package" at bounding box center [908, 220] width 54 height 14
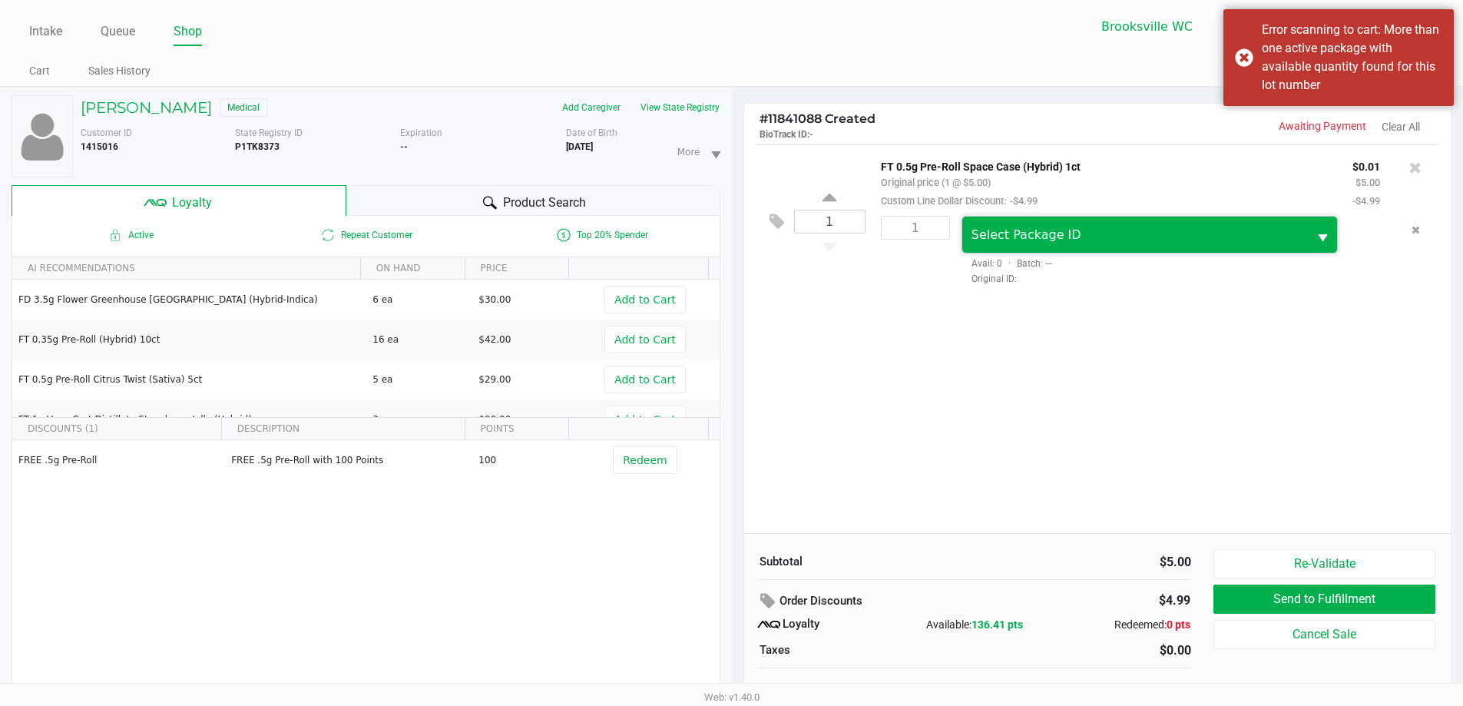
click at [1047, 236] on span "Select Package ID" at bounding box center [1027, 234] width 110 height 15
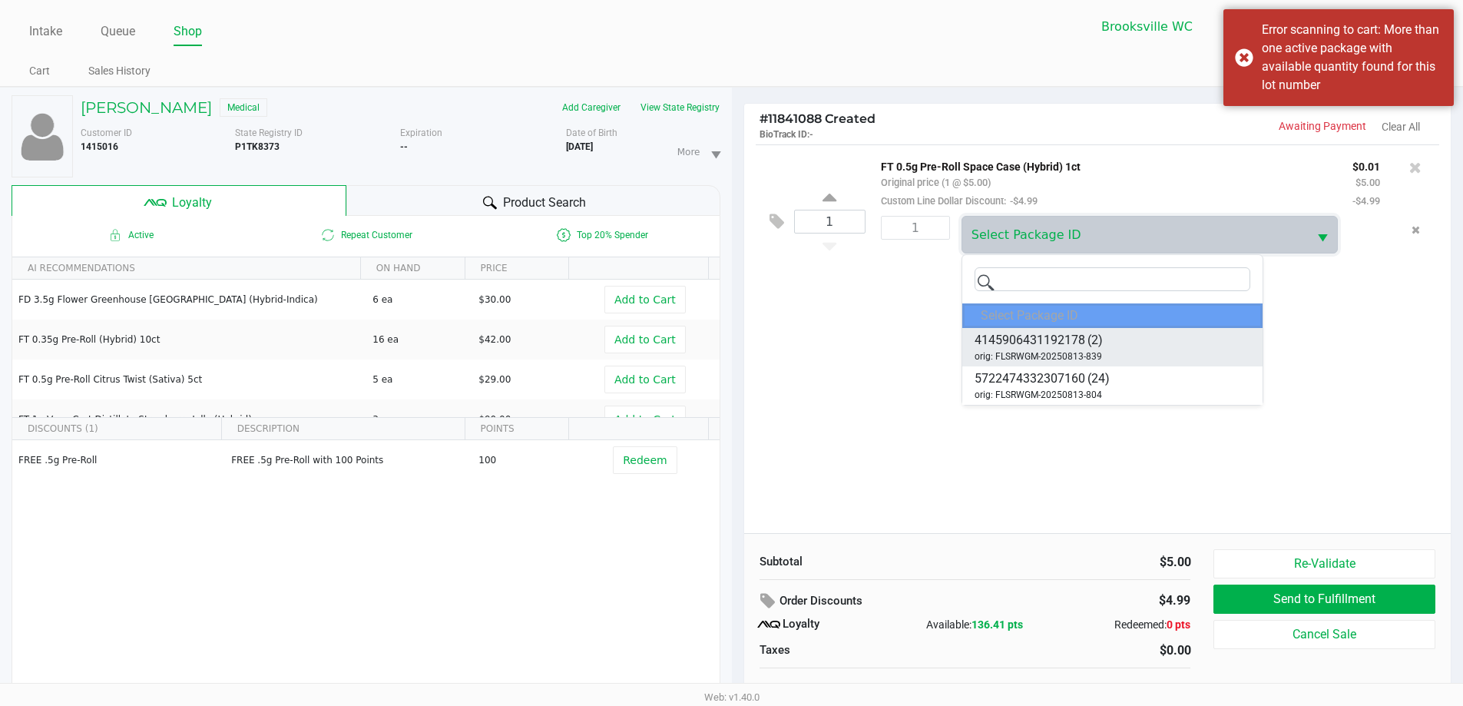
click at [1088, 352] on span "orig: FLSRWGM-20250813-839" at bounding box center [1038, 356] width 127 height 14
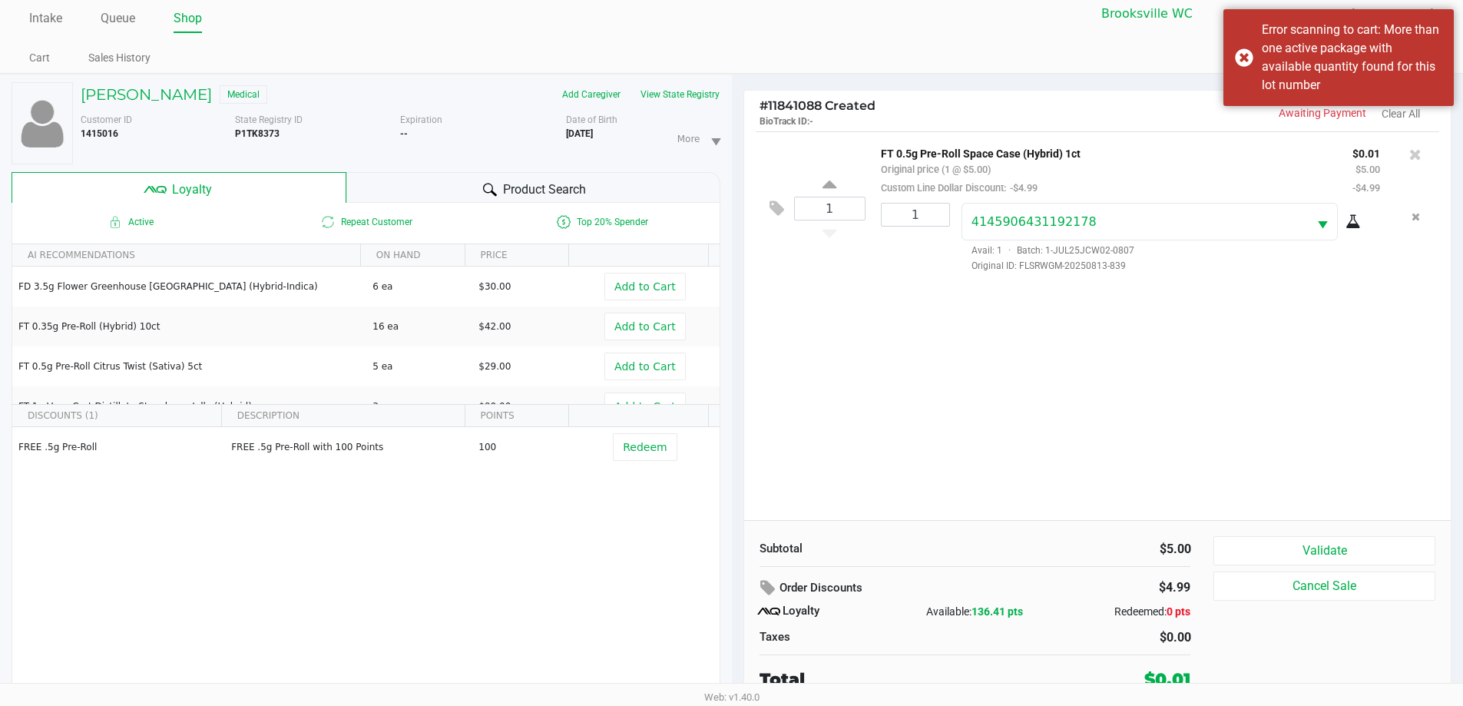
scroll to position [16, 0]
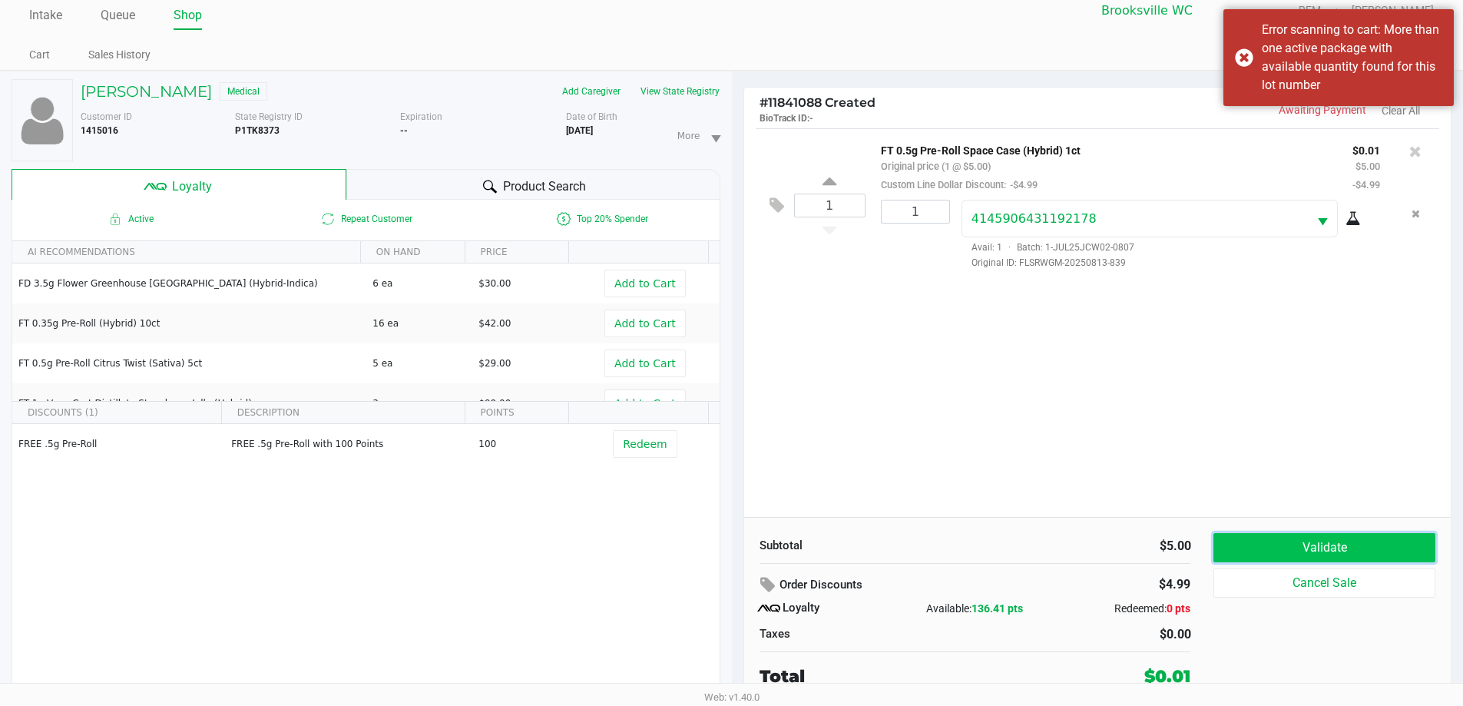
click at [1283, 548] on button "Validate" at bounding box center [1323, 547] width 221 height 29
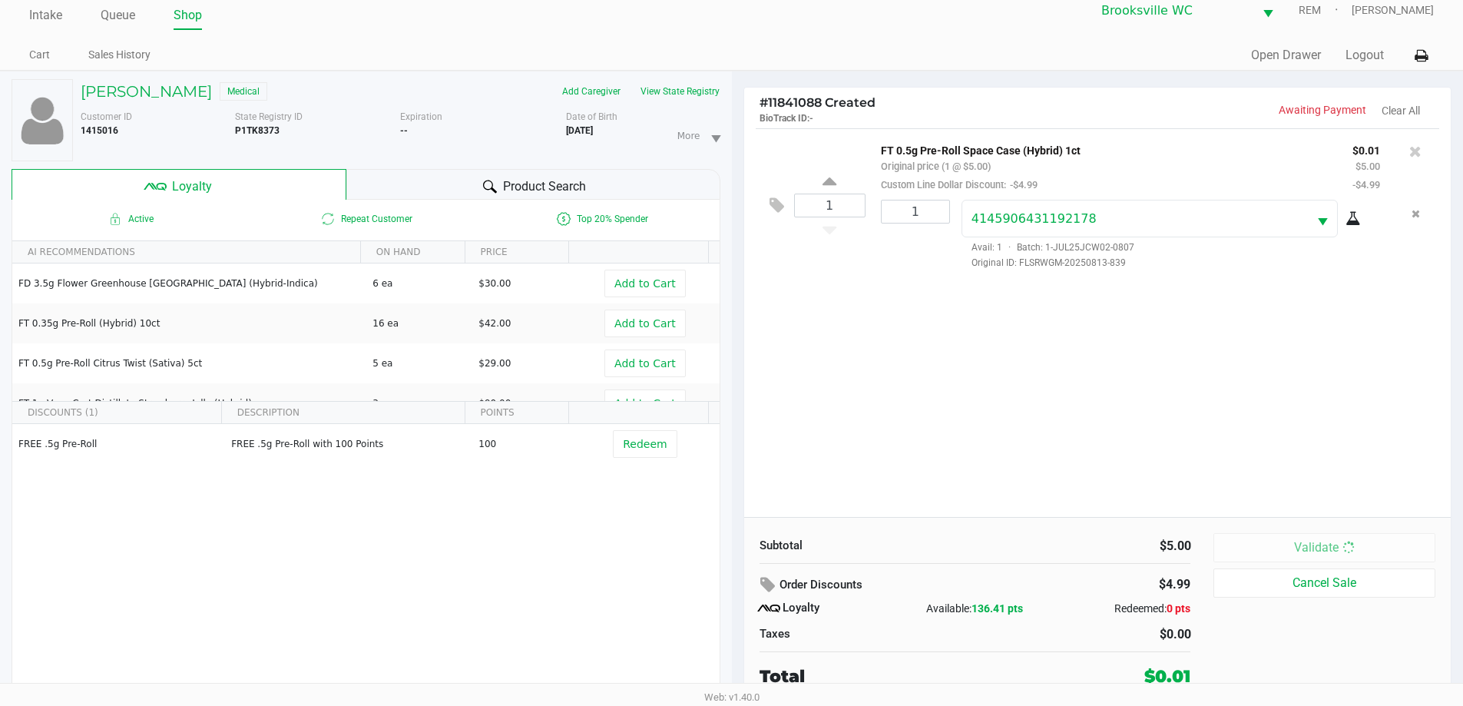
scroll to position [0, 0]
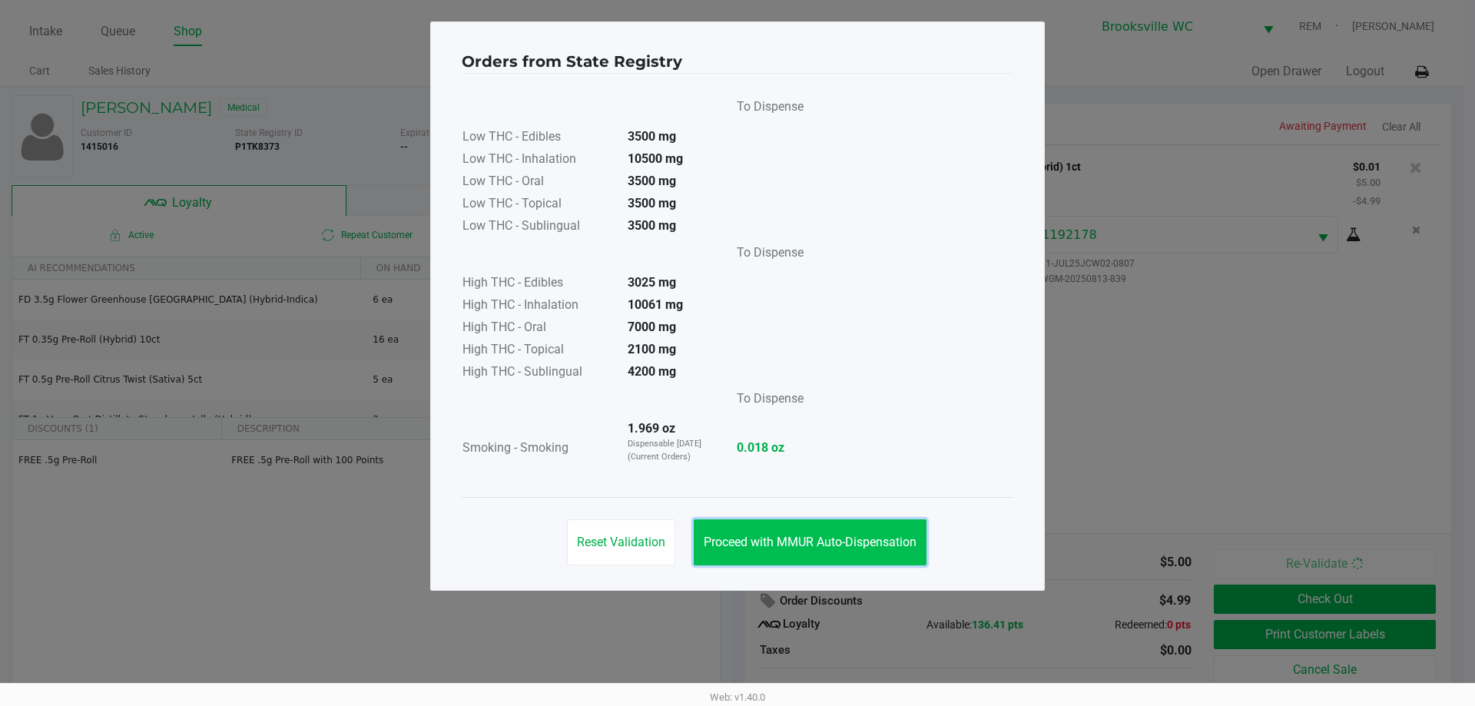
drag, startPoint x: 863, startPoint y: 545, endPoint x: 1106, endPoint y: 610, distance: 251.3
click at [865, 545] on span "Proceed with MMUR Auto-Dispensation" at bounding box center [810, 542] width 213 height 15
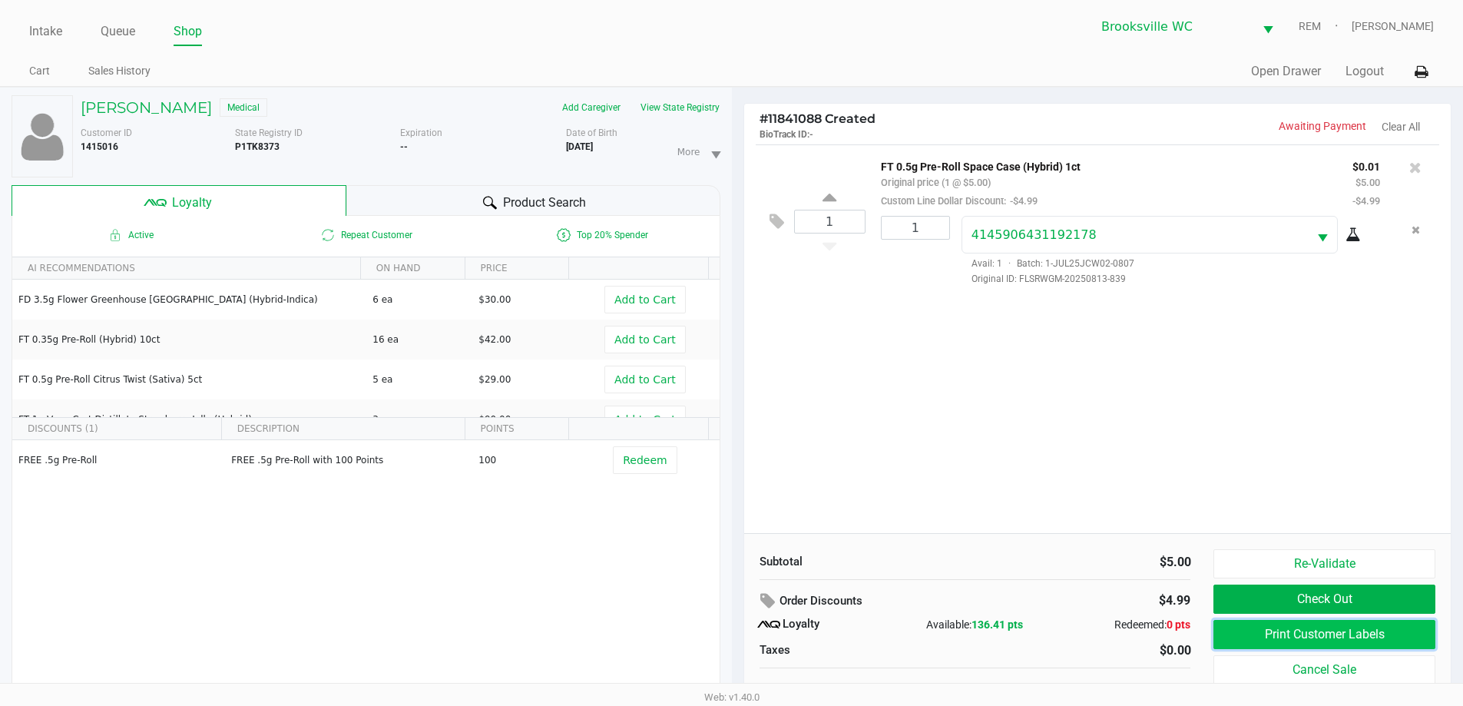
click at [1248, 638] on button "Print Customer Labels" at bounding box center [1323, 634] width 221 height 29
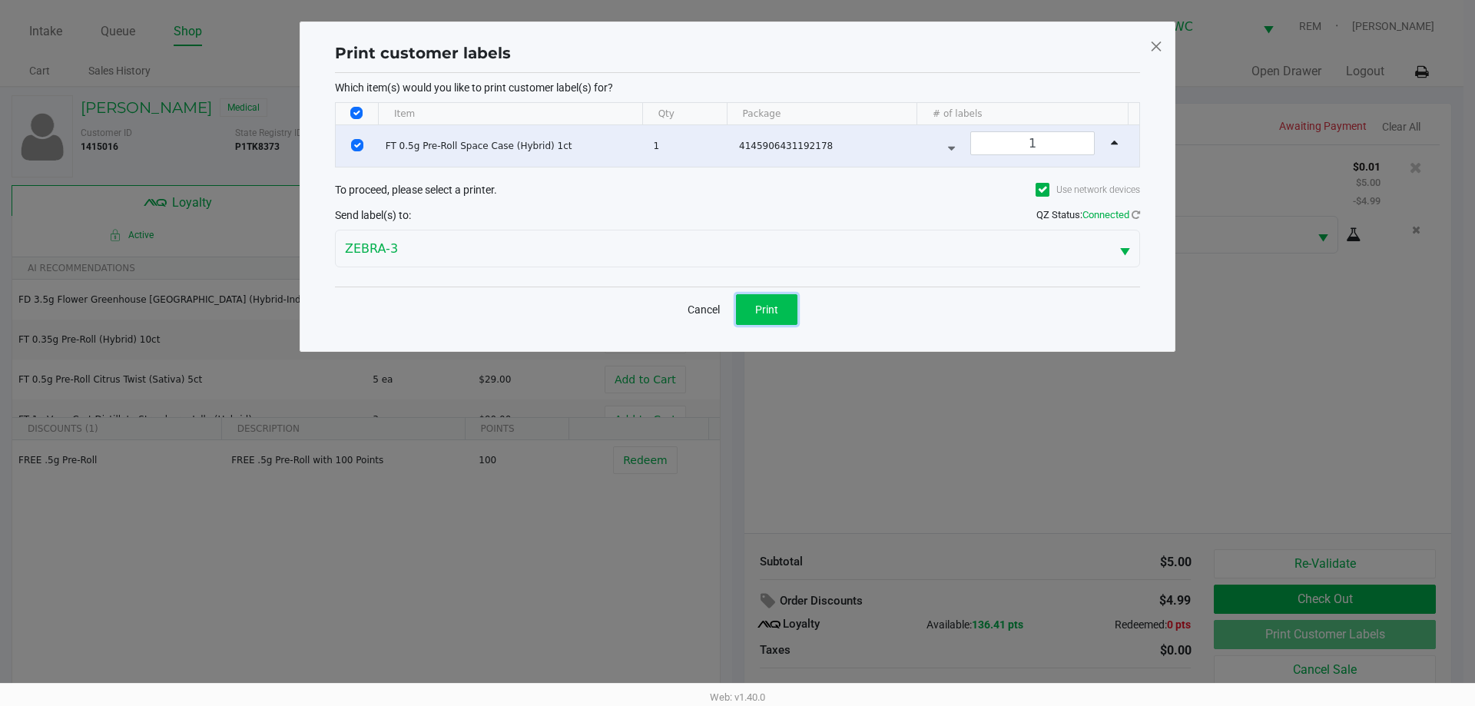
click at [757, 299] on button "Print" at bounding box center [766, 309] width 61 height 31
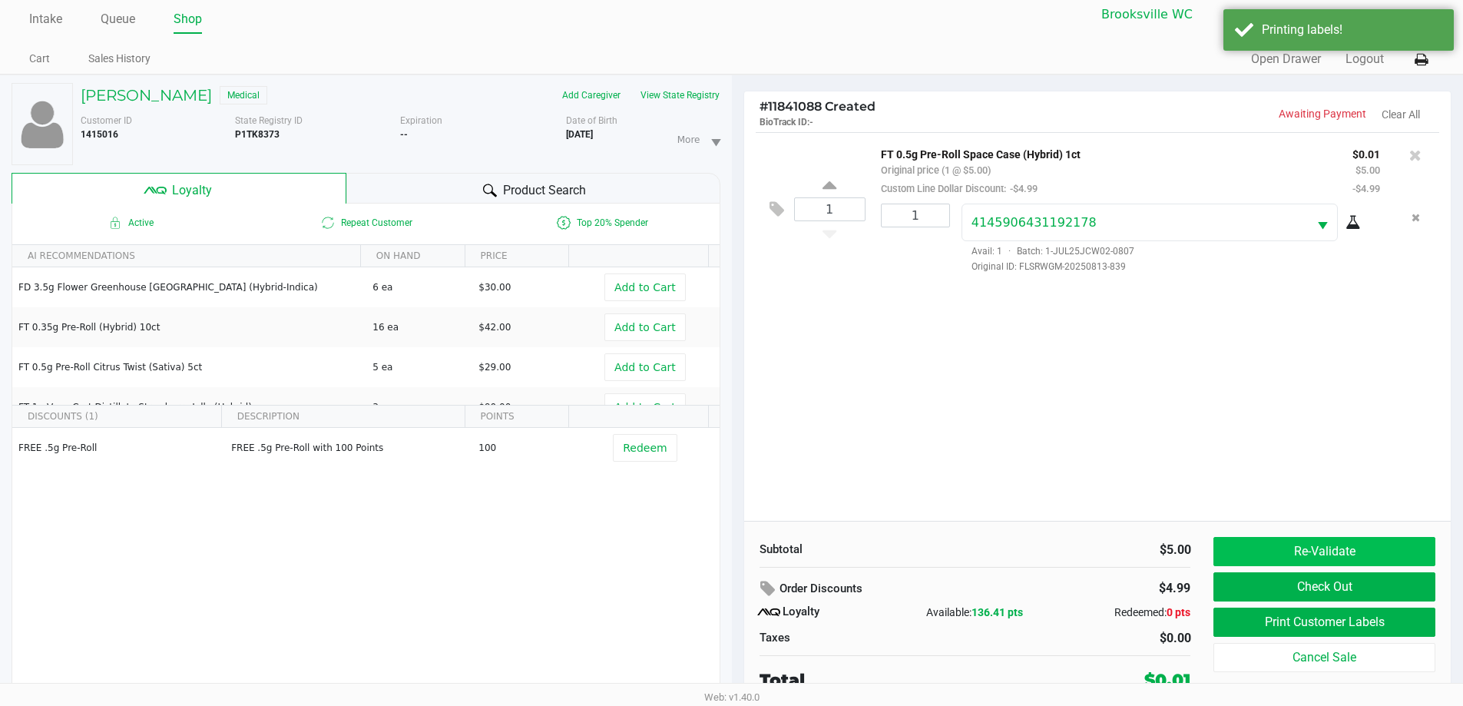
scroll to position [16, 0]
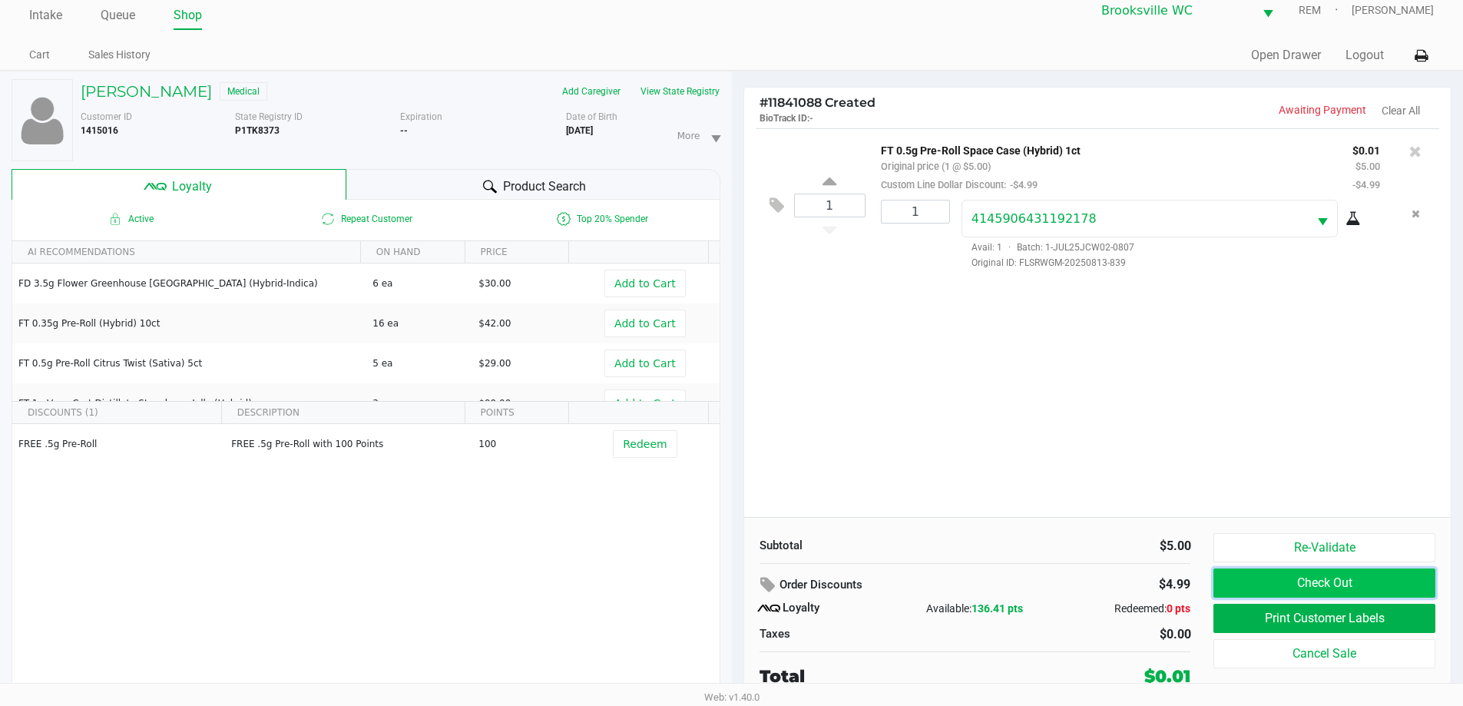
click at [1400, 581] on button "Check Out" at bounding box center [1323, 582] width 221 height 29
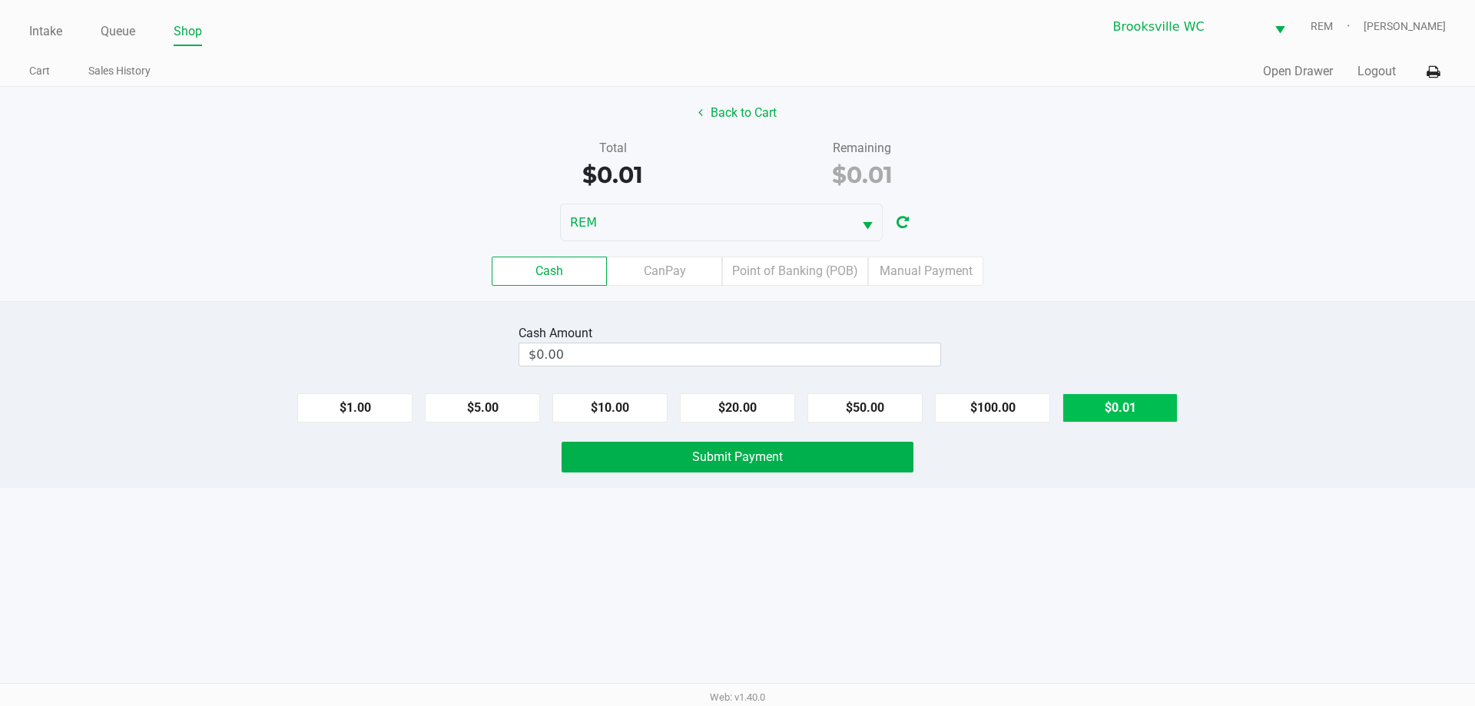
click at [1100, 409] on button "$0.01" at bounding box center [1119, 407] width 115 height 29
type input "$0.01"
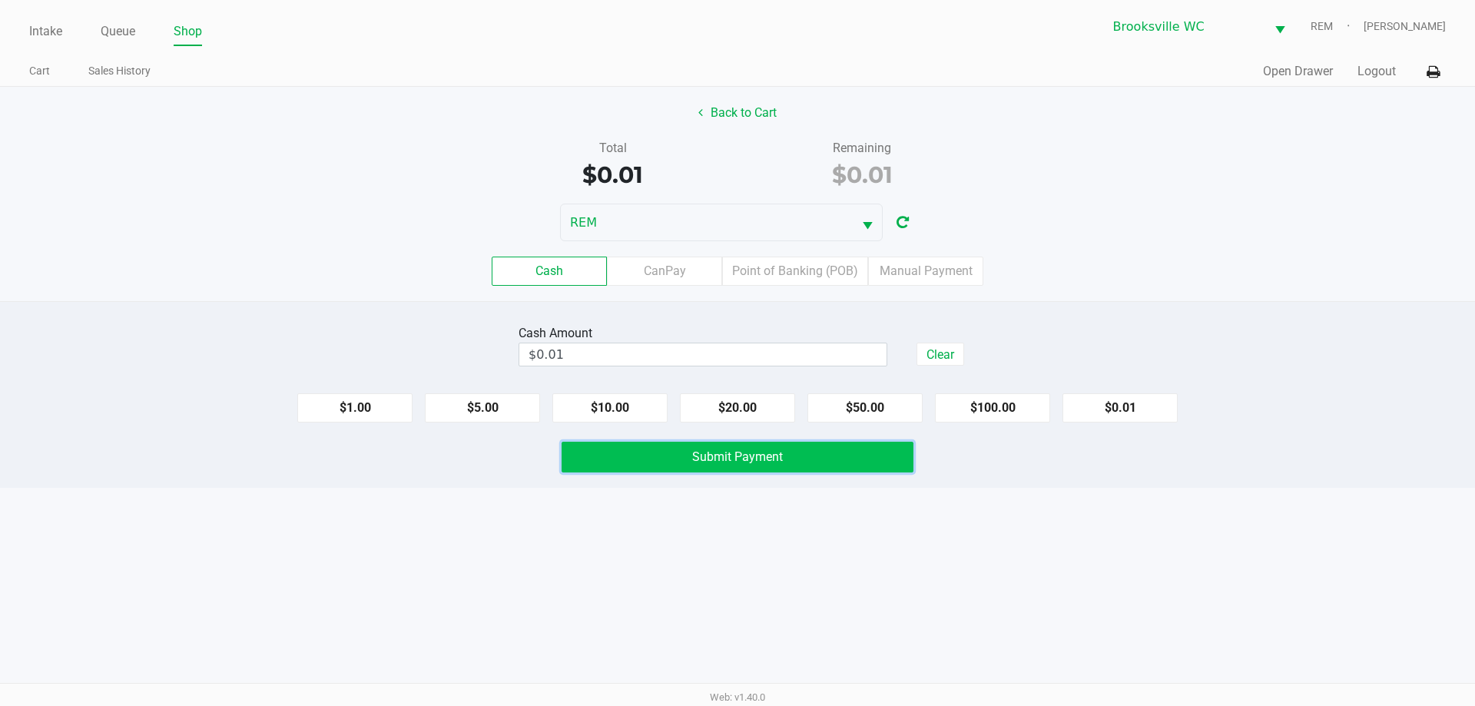
click at [869, 461] on button "Submit Payment" at bounding box center [737, 457] width 352 height 31
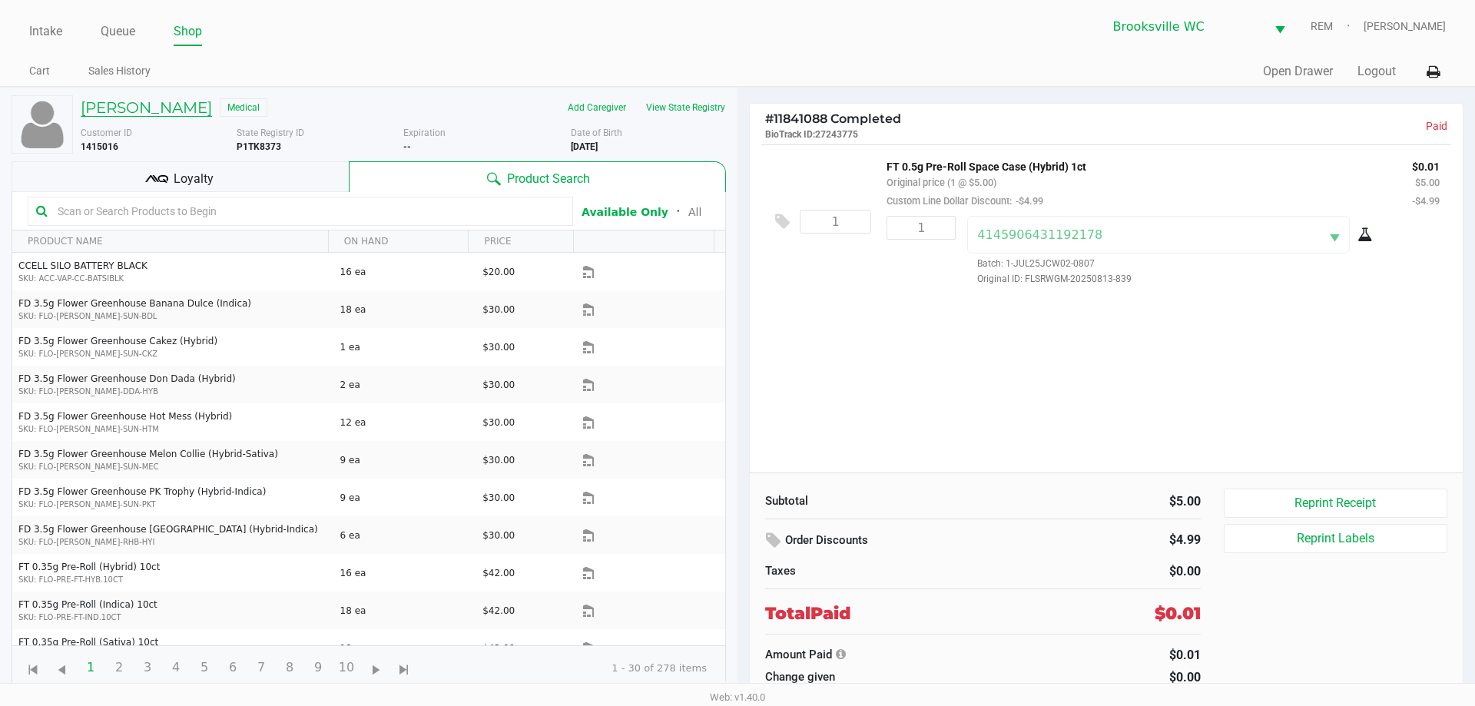
click at [141, 101] on h5 "[PERSON_NAME]" at bounding box center [146, 107] width 131 height 18
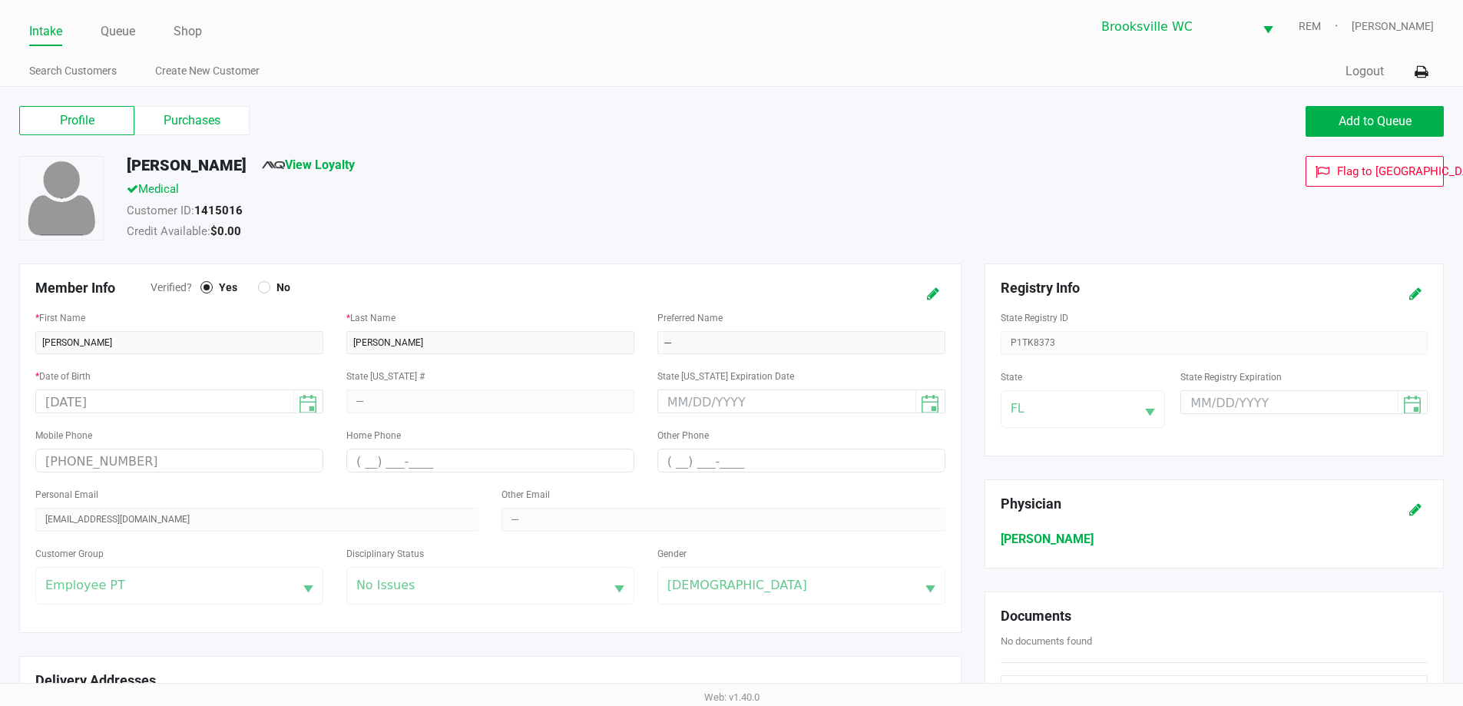
click at [230, 210] on strong "1415016" at bounding box center [218, 211] width 48 height 14
copy strong "1415016"
click at [850, 141] on div "Profile Purchases Add to Queue" at bounding box center [732, 129] width 1448 height 54
click at [657, 198] on div "Medical" at bounding box center [561, 191] width 893 height 22
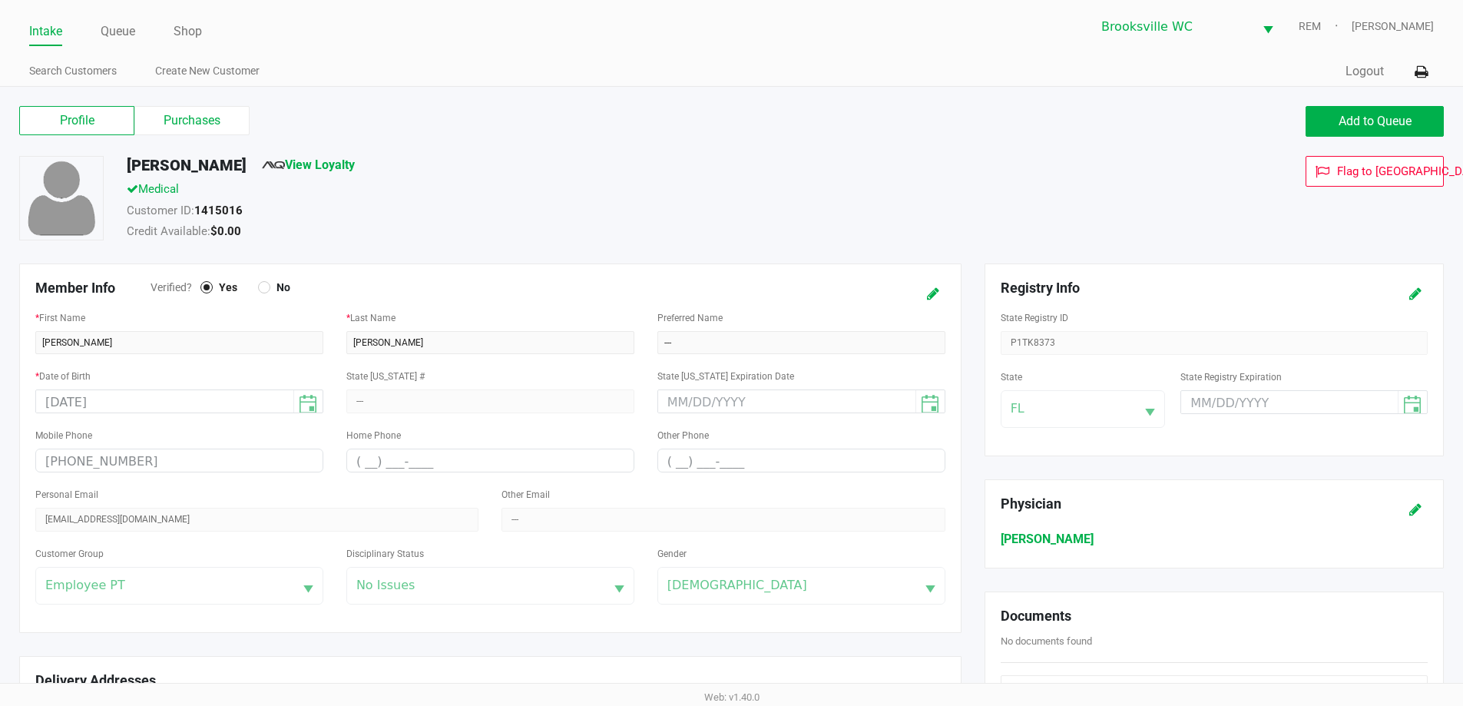
click at [56, 34] on link "Intake" at bounding box center [45, 32] width 33 height 22
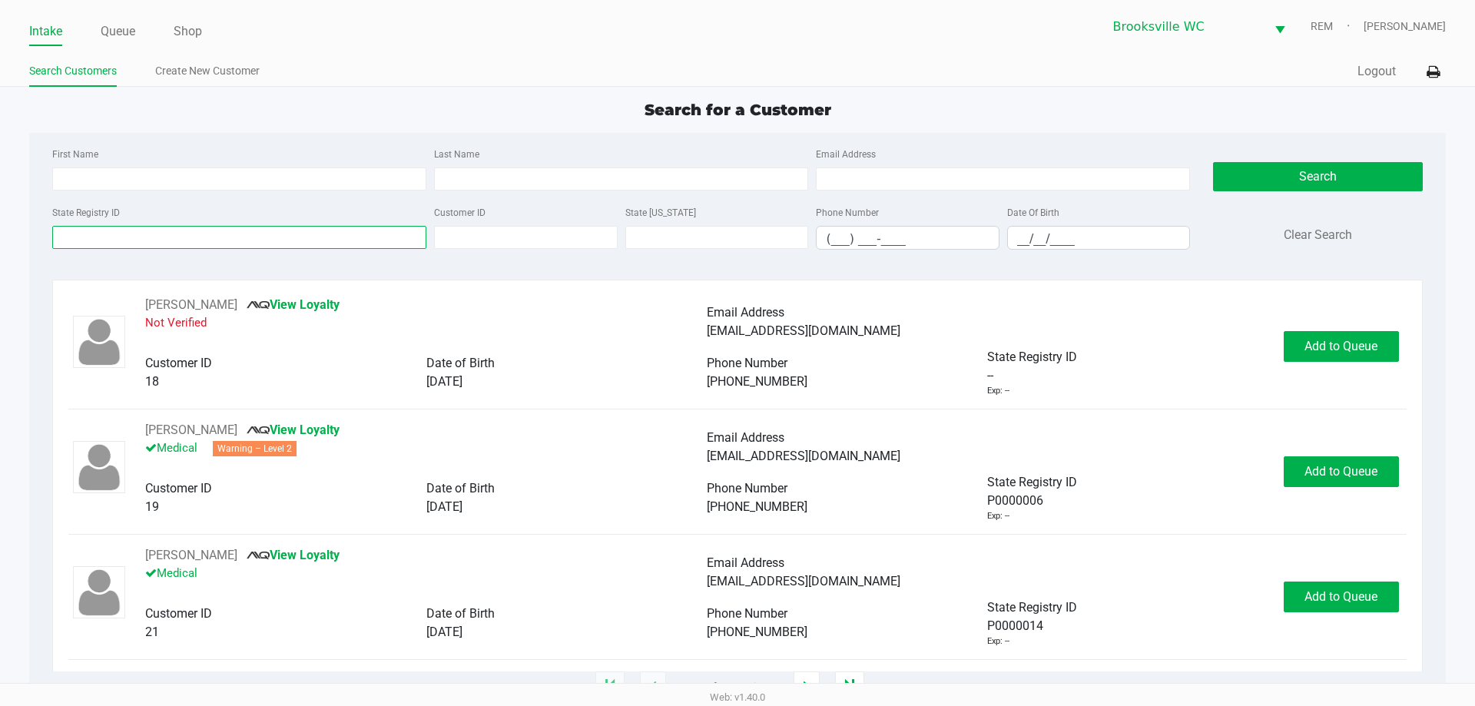
click at [180, 243] on input "State Registry ID" at bounding box center [239, 237] width 374 height 23
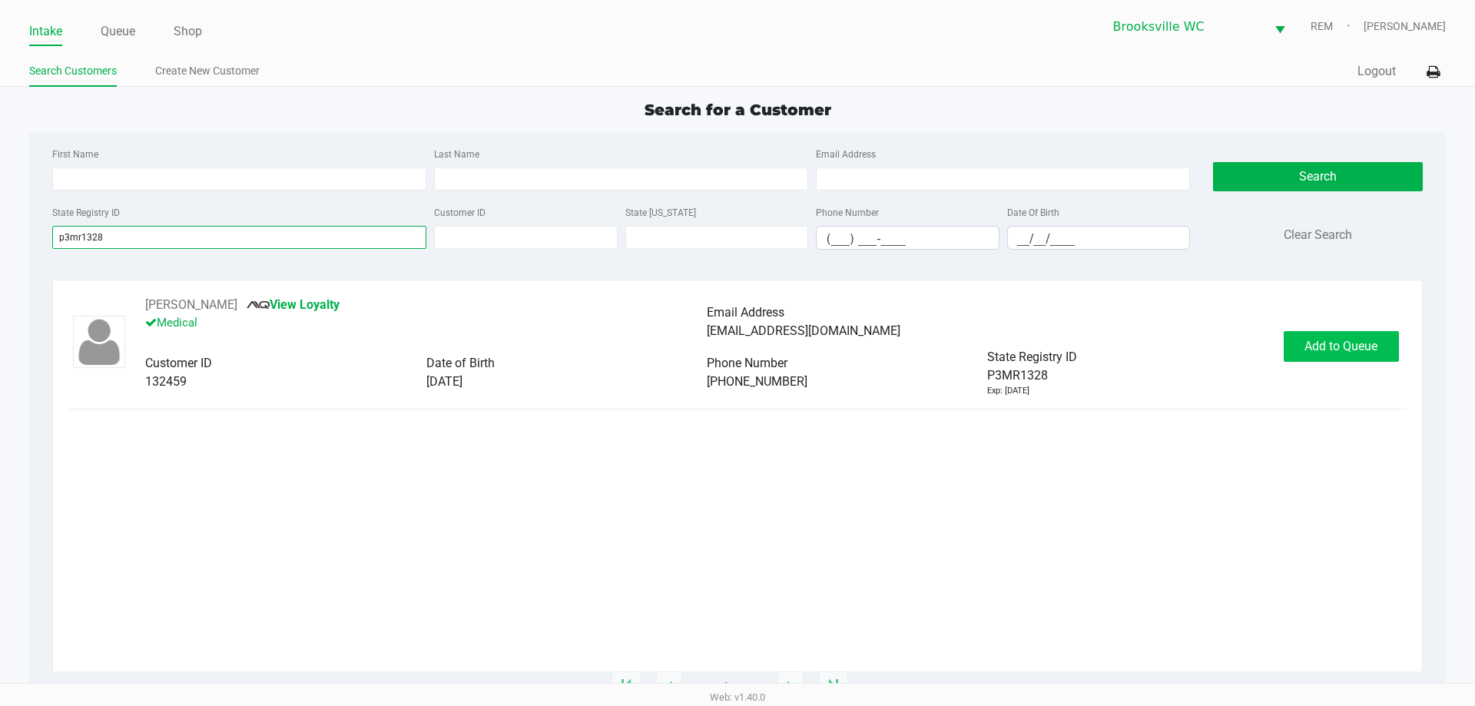
type input "p3mr1328"
click at [1354, 344] on span "Add to Queue" at bounding box center [1340, 346] width 73 height 15
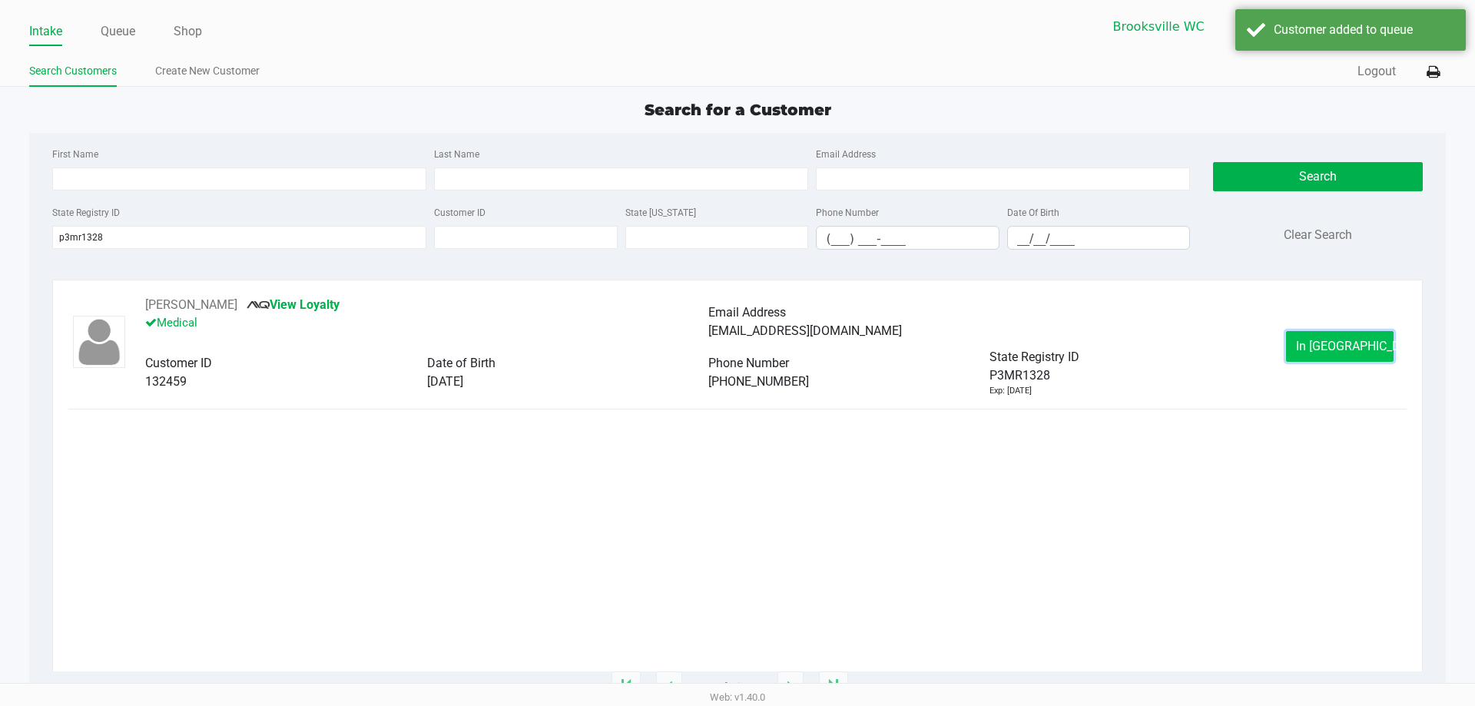
click at [1353, 349] on span "In [GEOGRAPHIC_DATA]" at bounding box center [1360, 346] width 129 height 15
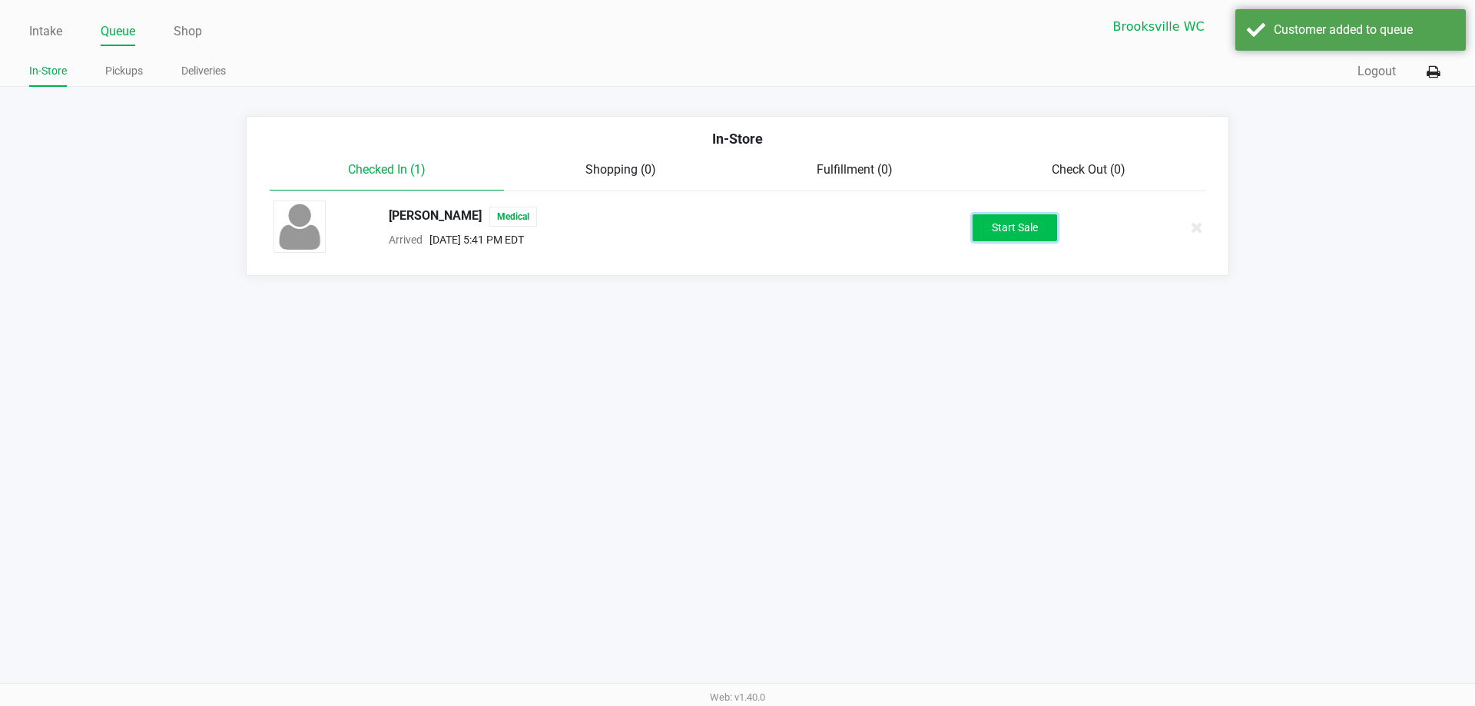
click at [1044, 227] on button "Start Sale" at bounding box center [1014, 227] width 84 height 27
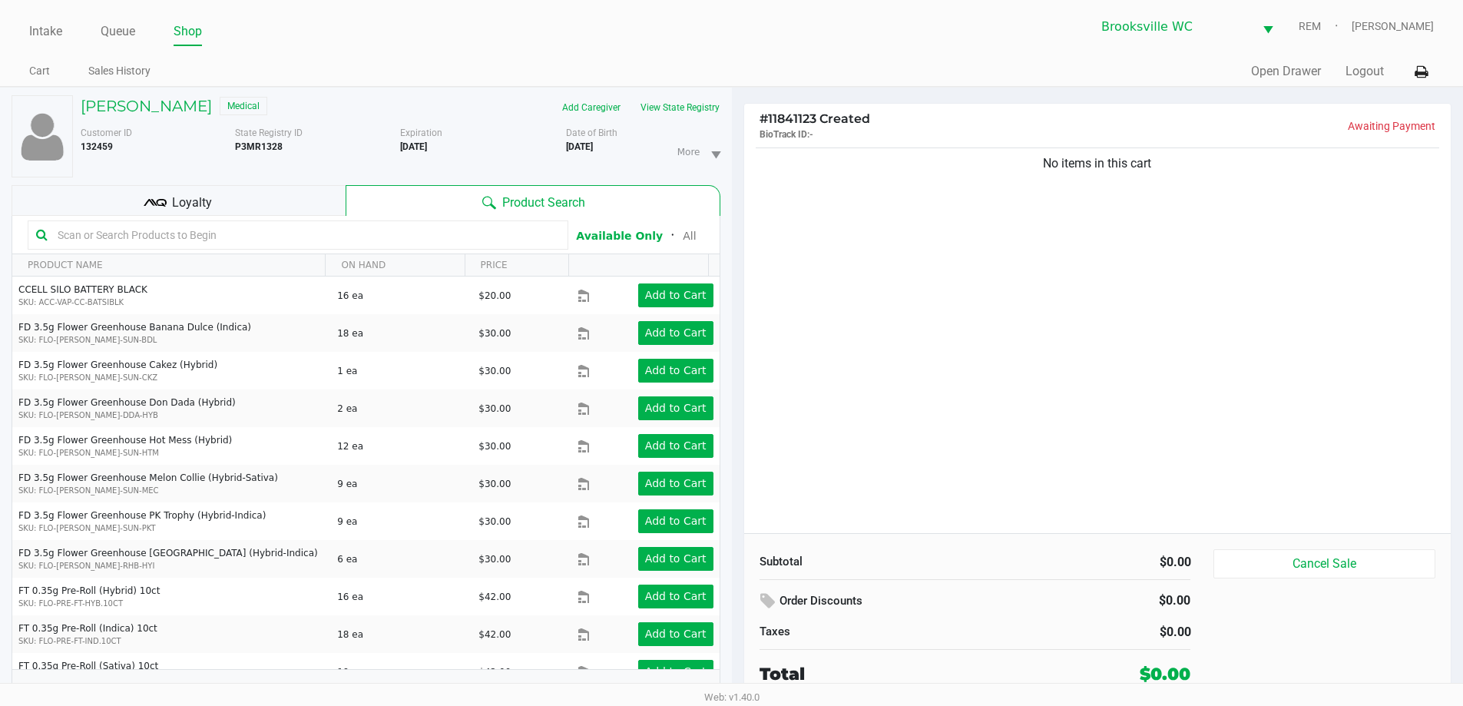
click at [440, 240] on input "text" at bounding box center [305, 234] width 508 height 23
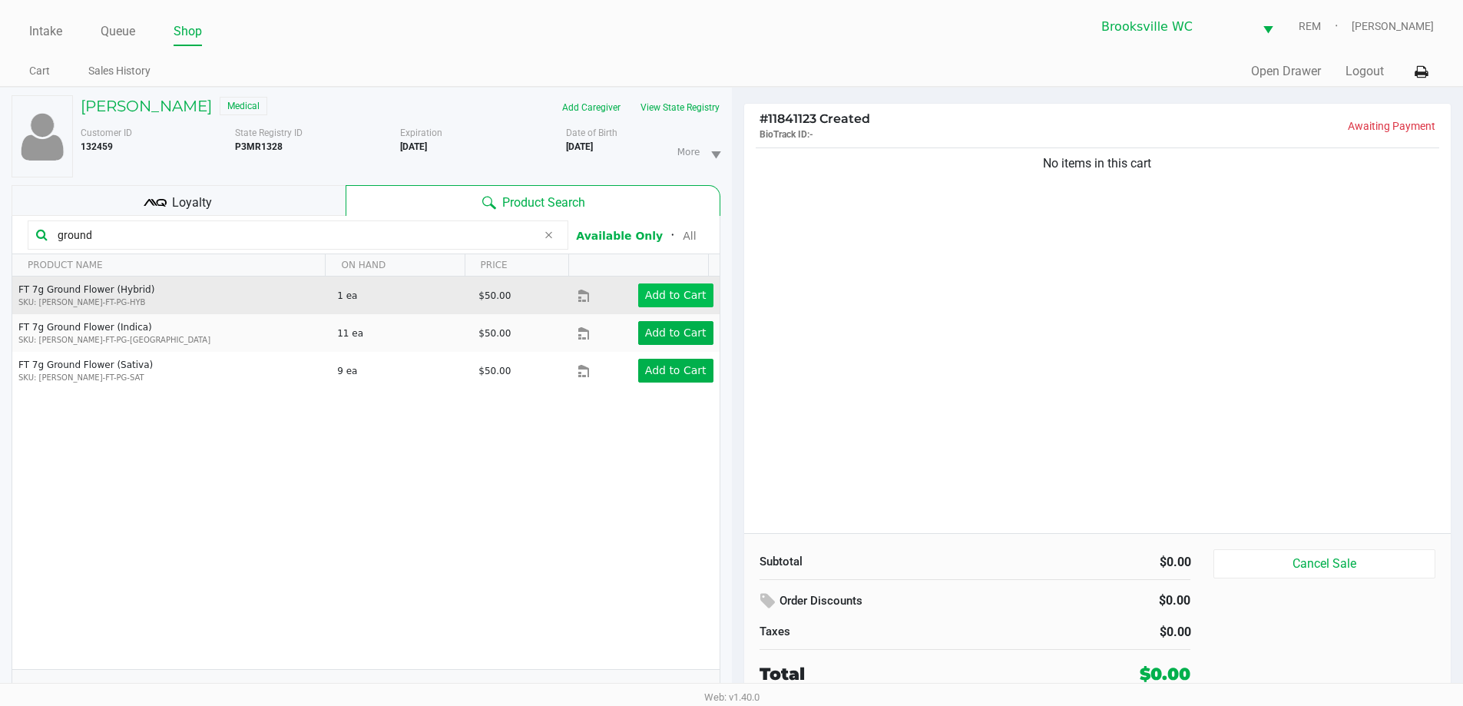
type input "ground"
click at [668, 300] on app-button-loader "Add to Cart" at bounding box center [675, 295] width 61 height 12
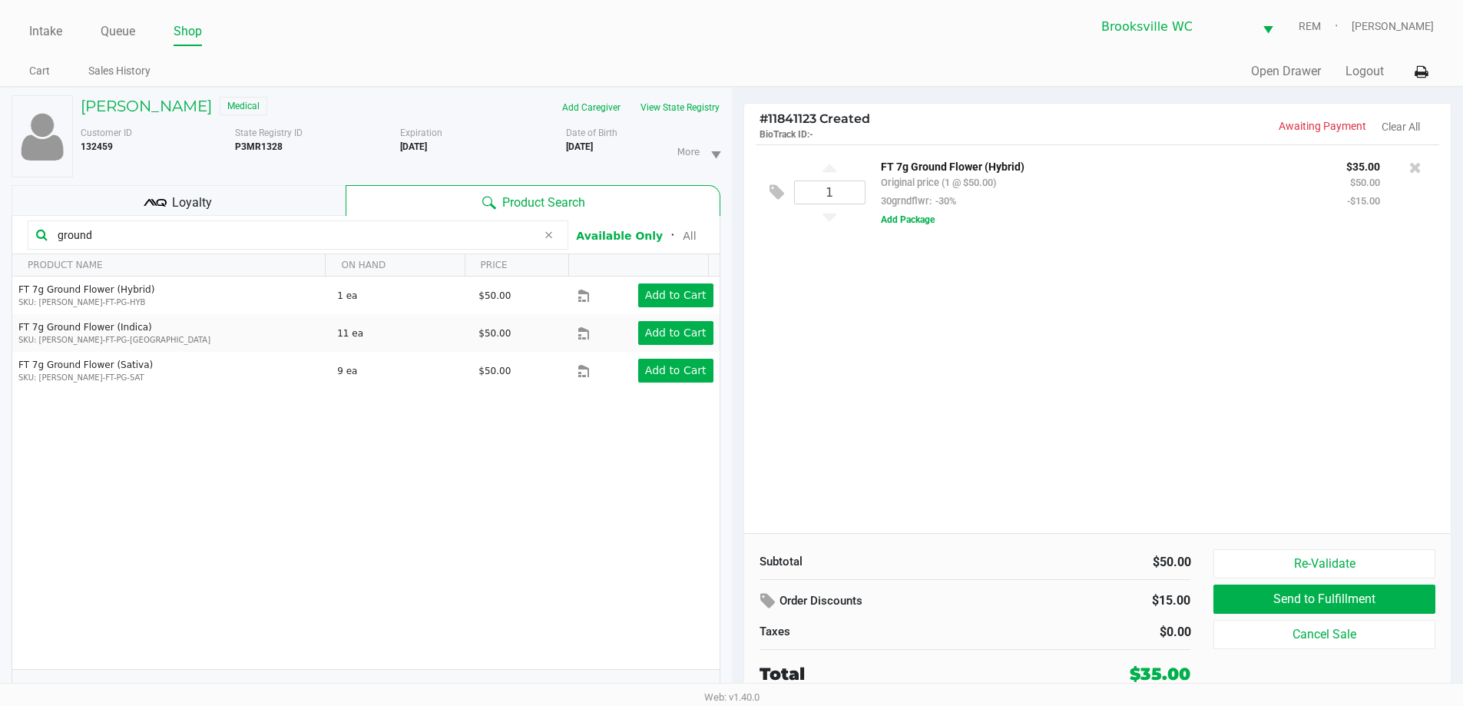
click at [200, 224] on input "ground" at bounding box center [293, 234] width 485 height 23
drag, startPoint x: 199, startPoint y: 227, endPoint x: 0, endPoint y: 221, distance: 199.0
click at [0, 232] on div "[PERSON_NAME] Medical Add Caregiver View State Registry Customer ID 132459 Stat…" at bounding box center [366, 405] width 732 height 634
click at [229, 210] on div "Loyalty" at bounding box center [179, 200] width 334 height 31
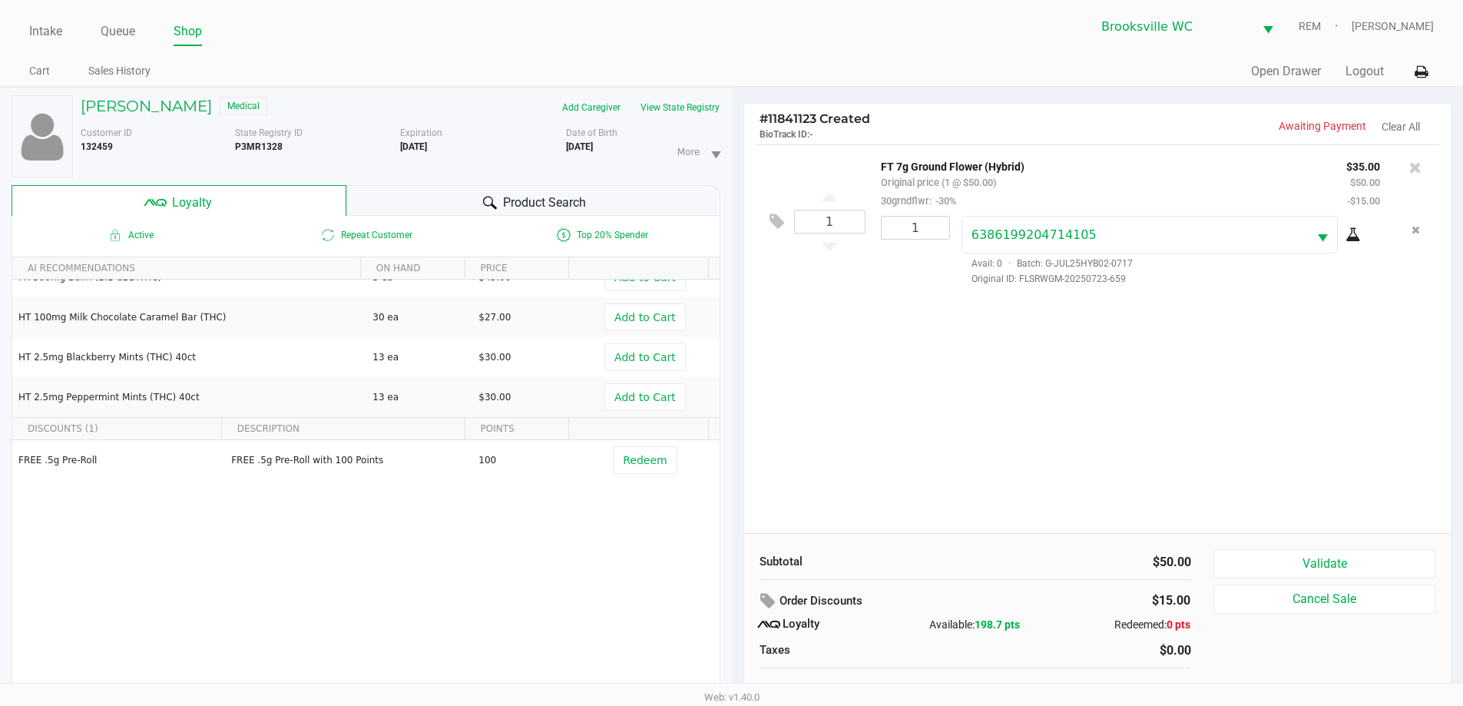
scroll to position [16, 0]
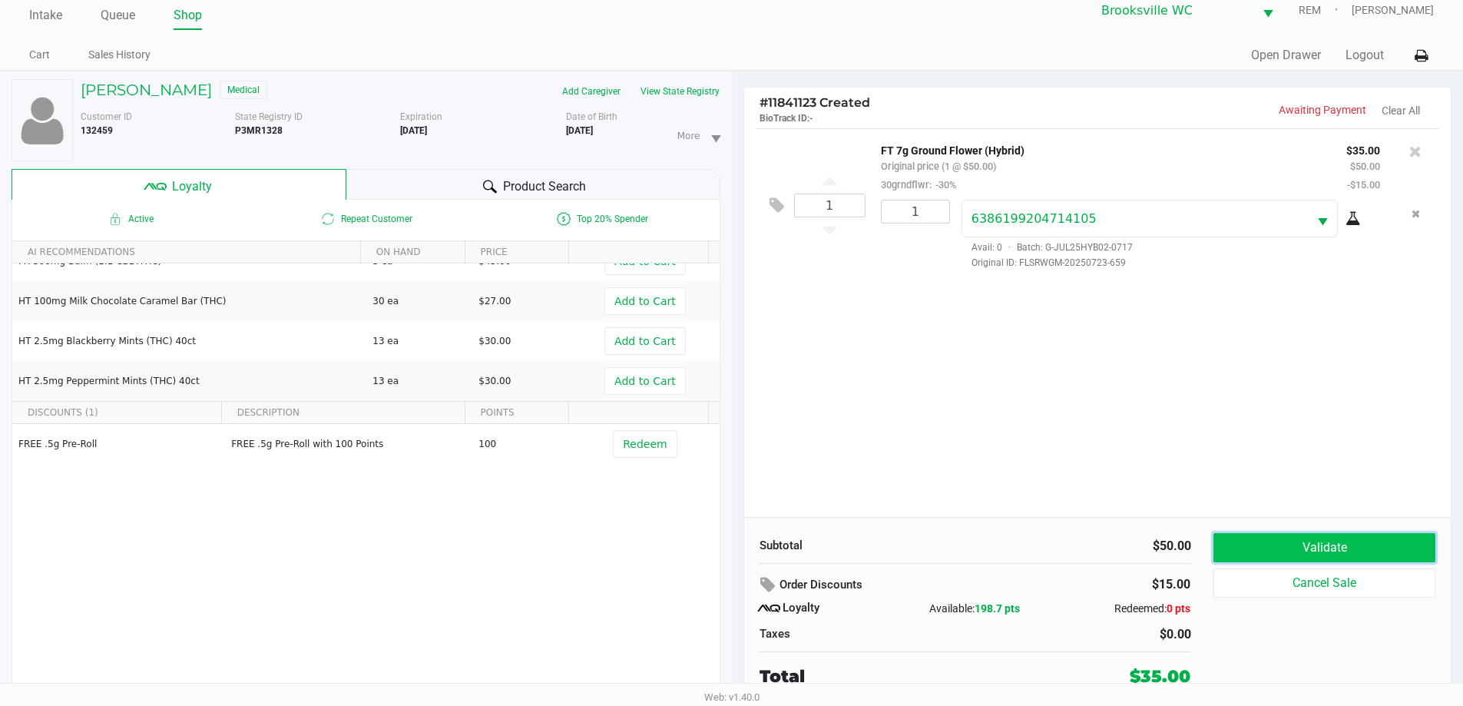
click at [1350, 548] on button "Validate" at bounding box center [1323, 547] width 221 height 29
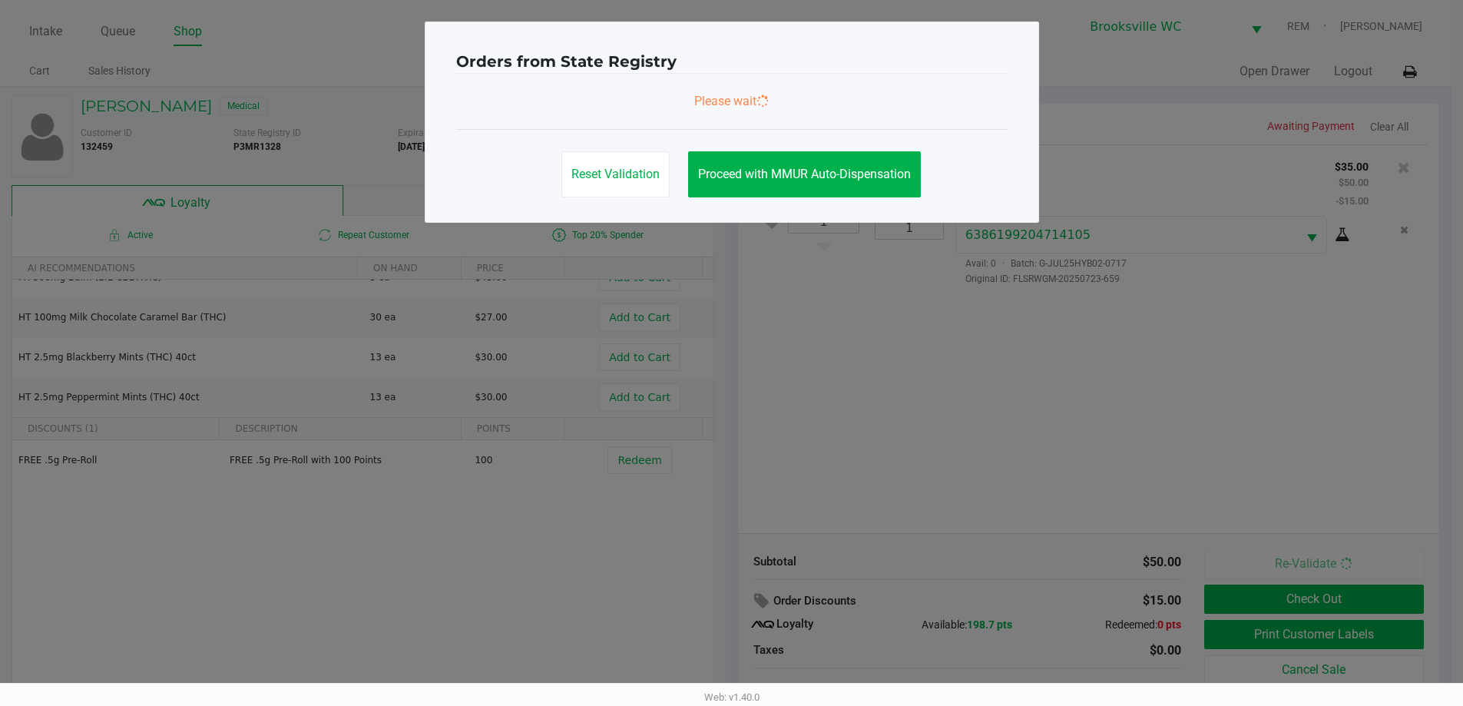
scroll to position [0, 0]
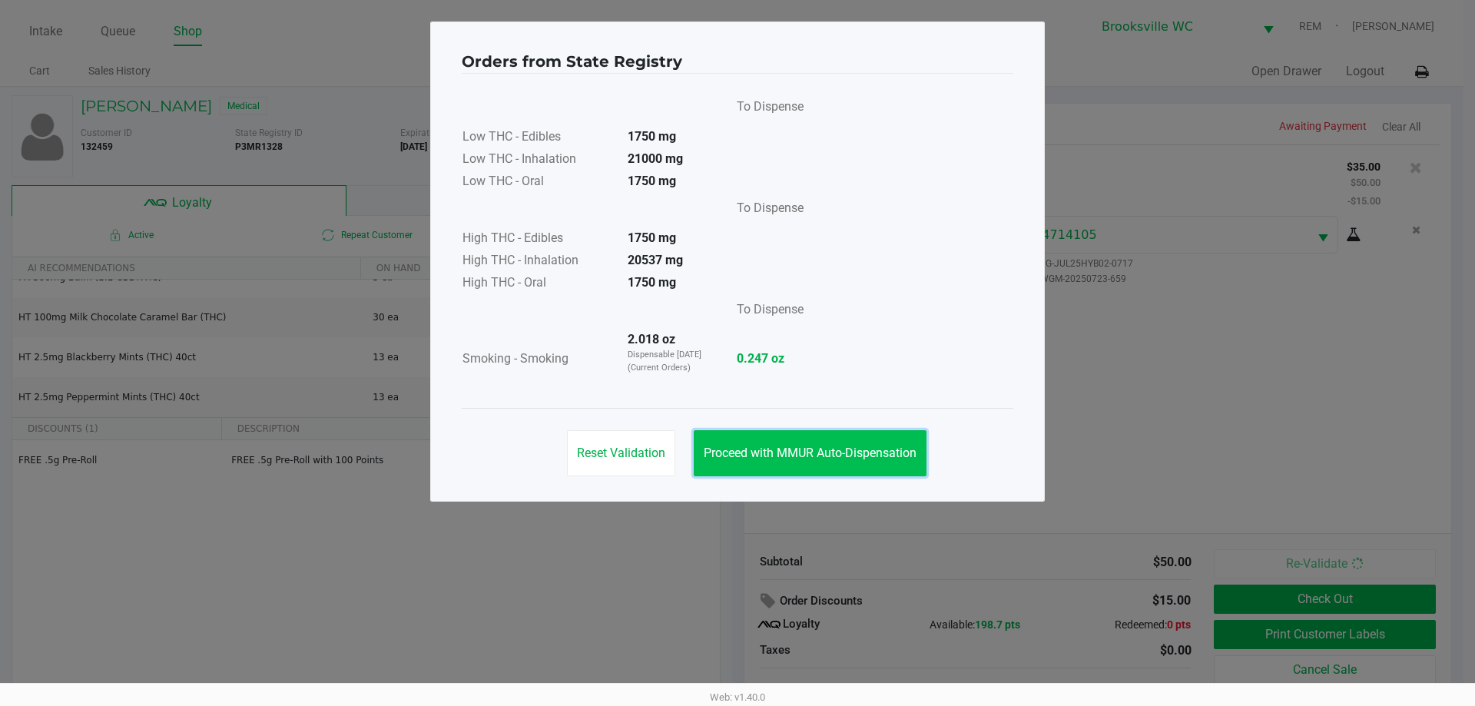
click at [856, 467] on button "Proceed with MMUR Auto-Dispensation" at bounding box center [810, 453] width 233 height 46
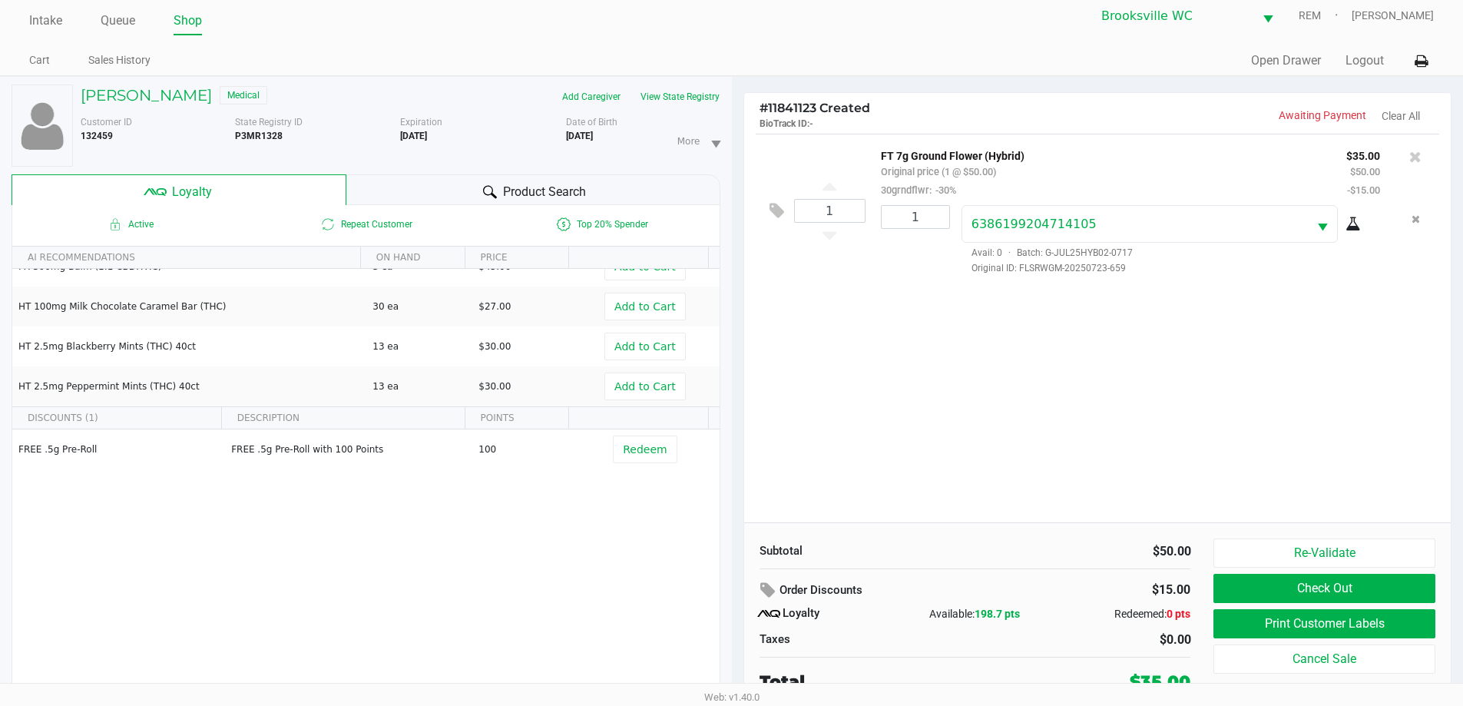
scroll to position [16, 0]
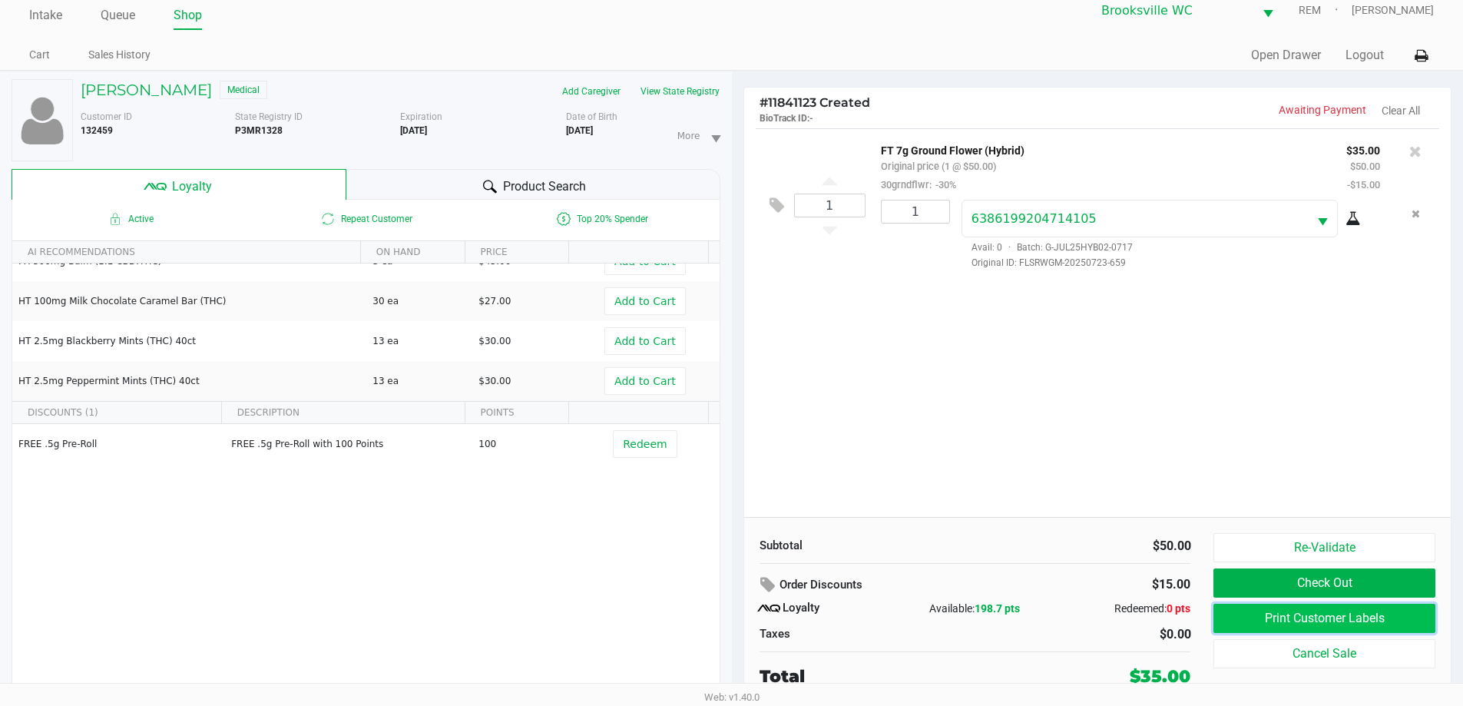
click at [1318, 614] on button "Print Customer Labels" at bounding box center [1323, 618] width 221 height 29
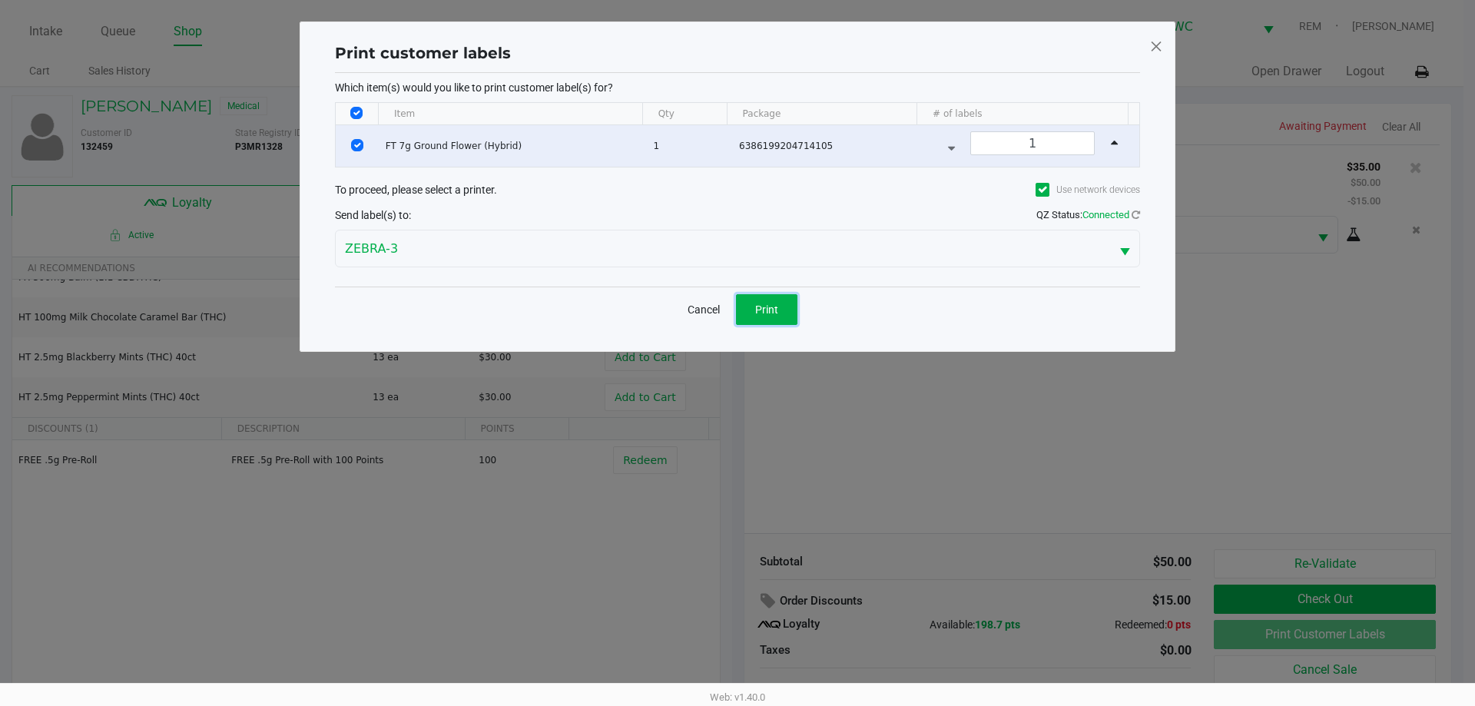
click at [759, 303] on span "Print" at bounding box center [766, 309] width 23 height 12
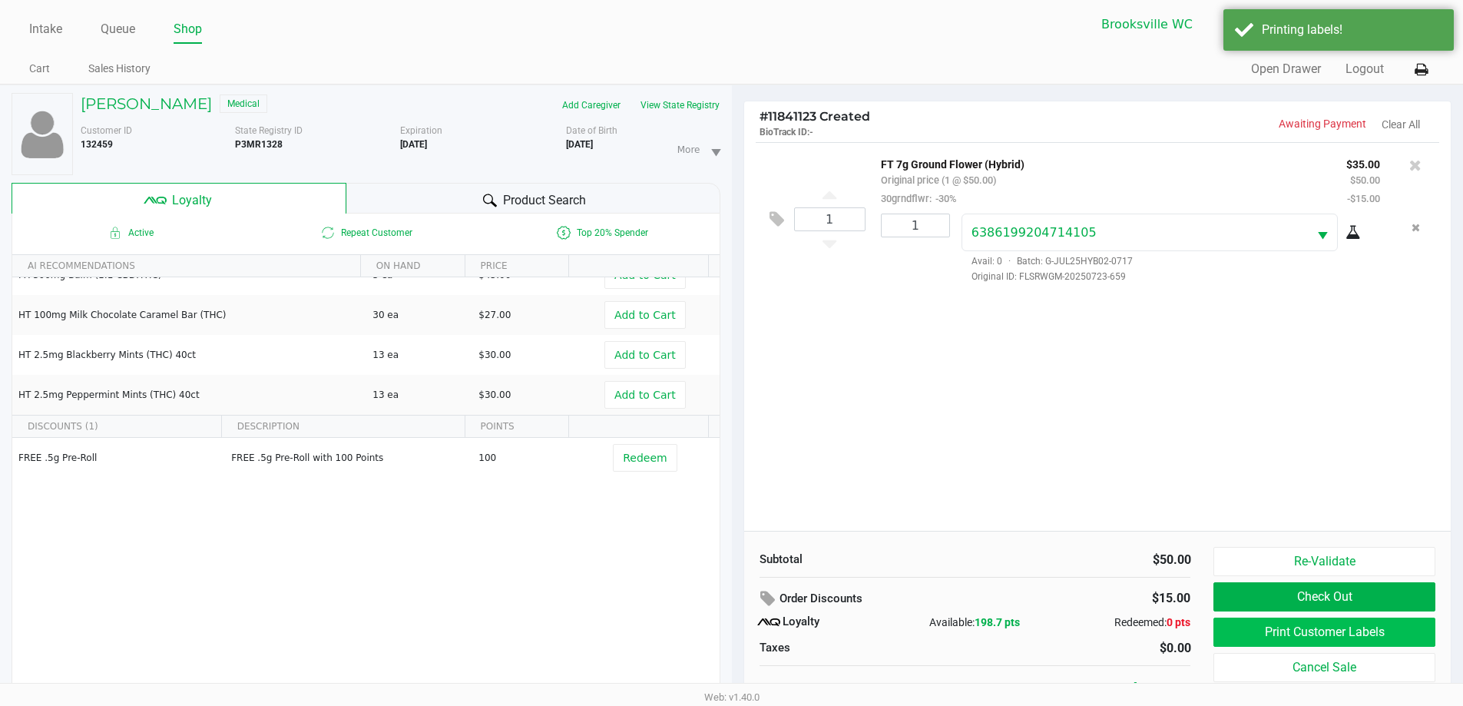
scroll to position [16, 0]
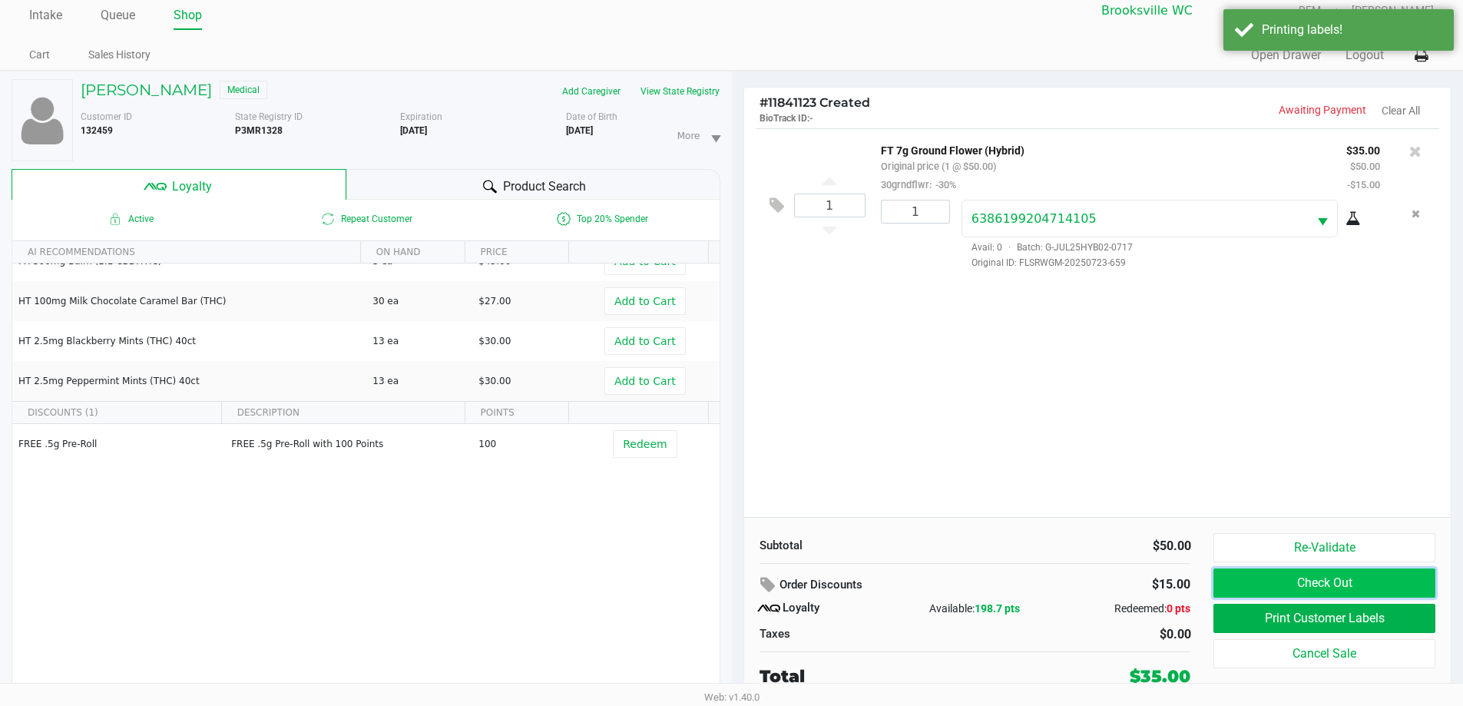
click at [1349, 574] on button "Check Out" at bounding box center [1323, 582] width 221 height 29
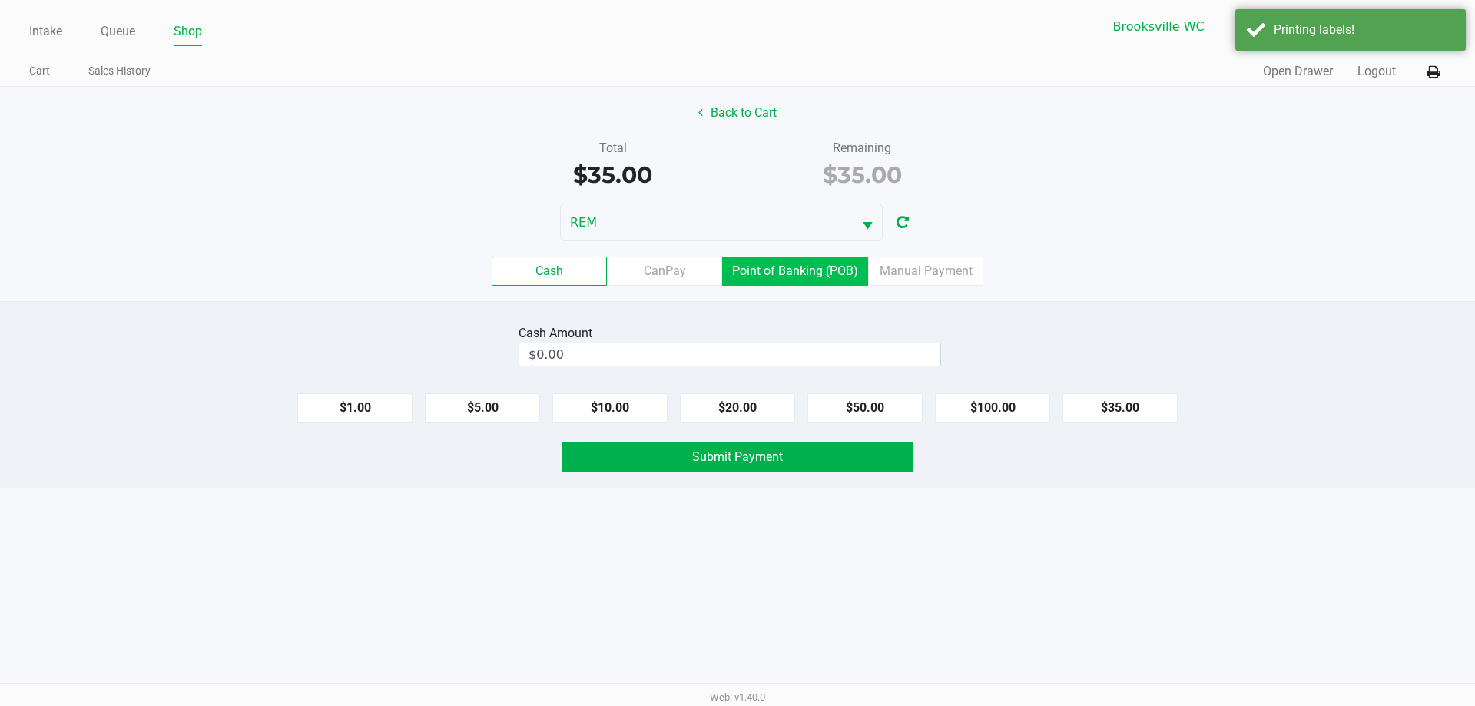
click at [783, 263] on label "Point of Banking (POB)" at bounding box center [795, 271] width 146 height 29
click at [0, 0] on 7 "Point of Banking (POB)" at bounding box center [0, 0] width 0 height 0
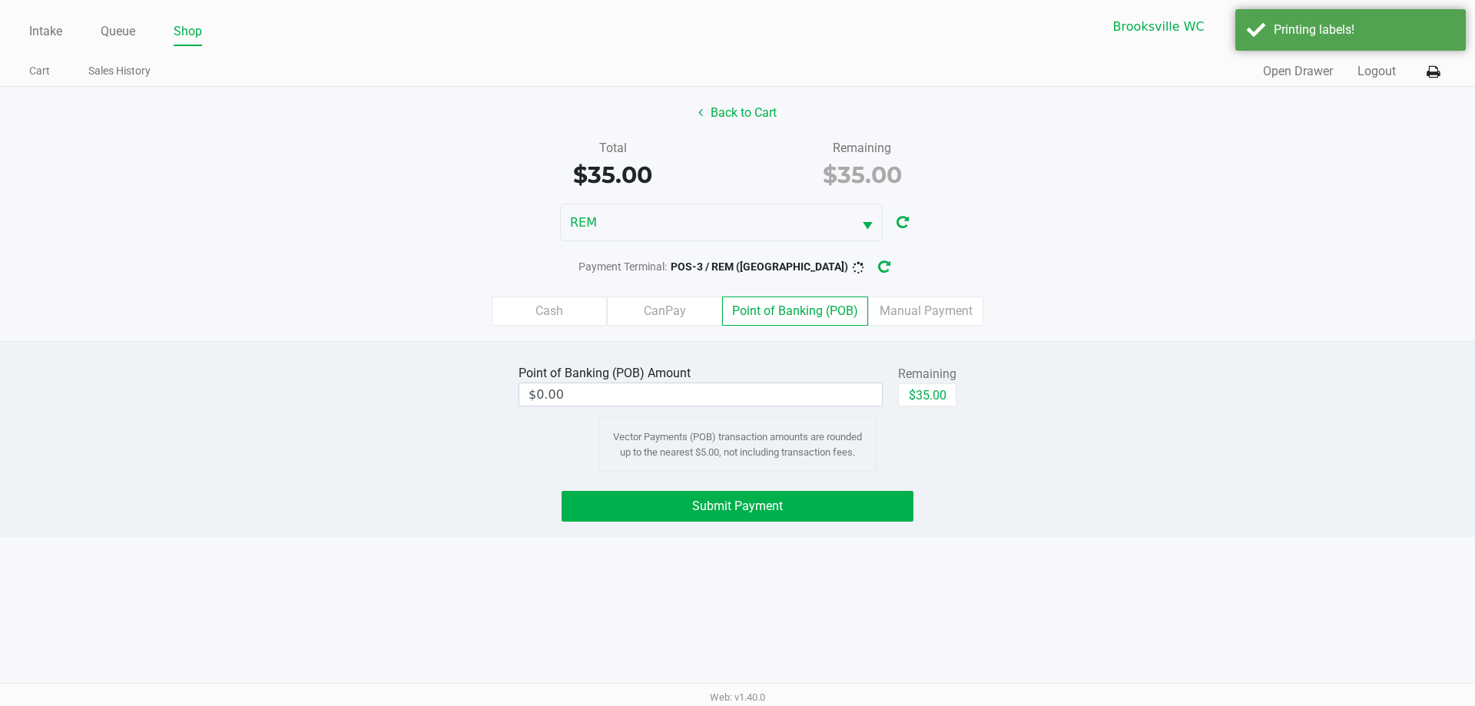
click at [949, 408] on div "$35.00" at bounding box center [927, 400] width 58 height 35
click at [942, 397] on button "$35.00" at bounding box center [927, 394] width 58 height 23
type input "$35.00"
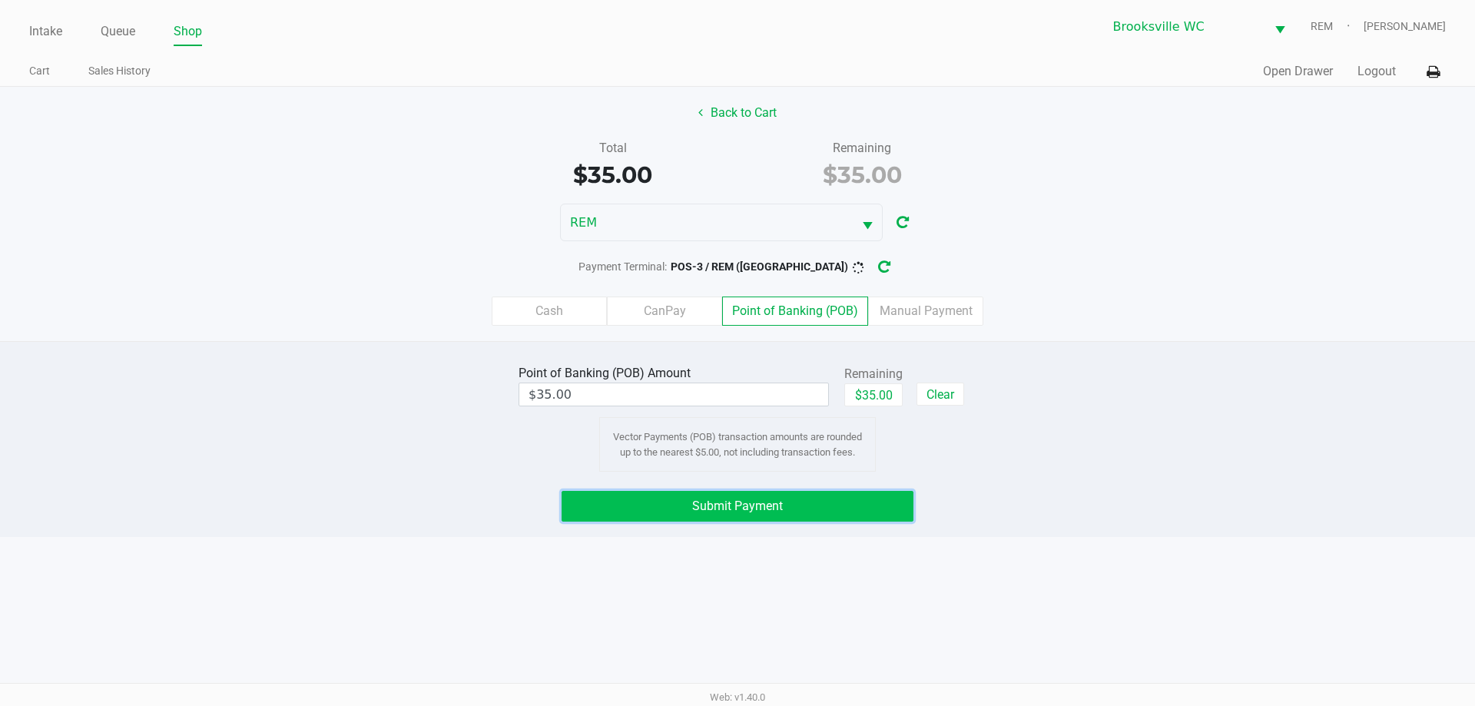
click at [758, 502] on span "Submit Payment" at bounding box center [737, 505] width 91 height 15
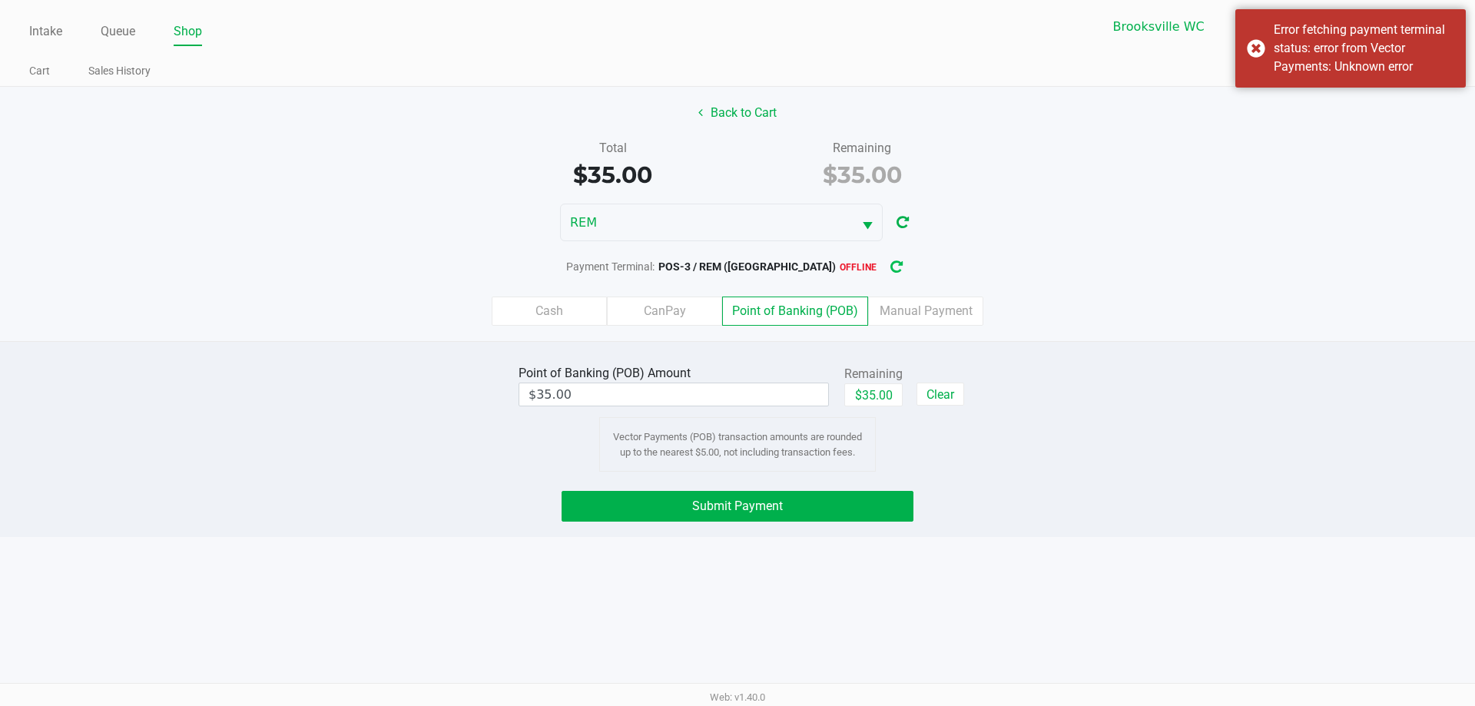
click at [888, 264] on icon "button" at bounding box center [896, 268] width 16 height 16
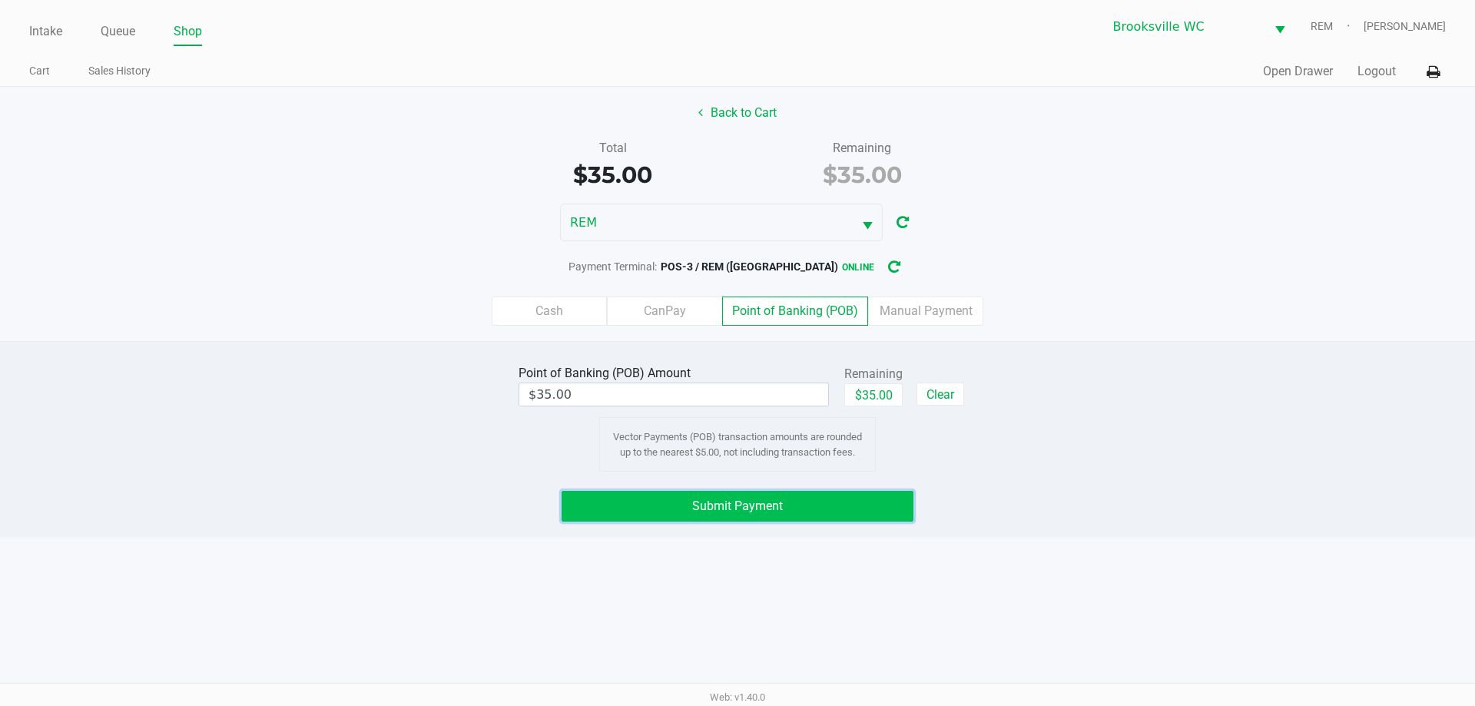
click at [829, 503] on button "Submit Payment" at bounding box center [737, 506] width 352 height 31
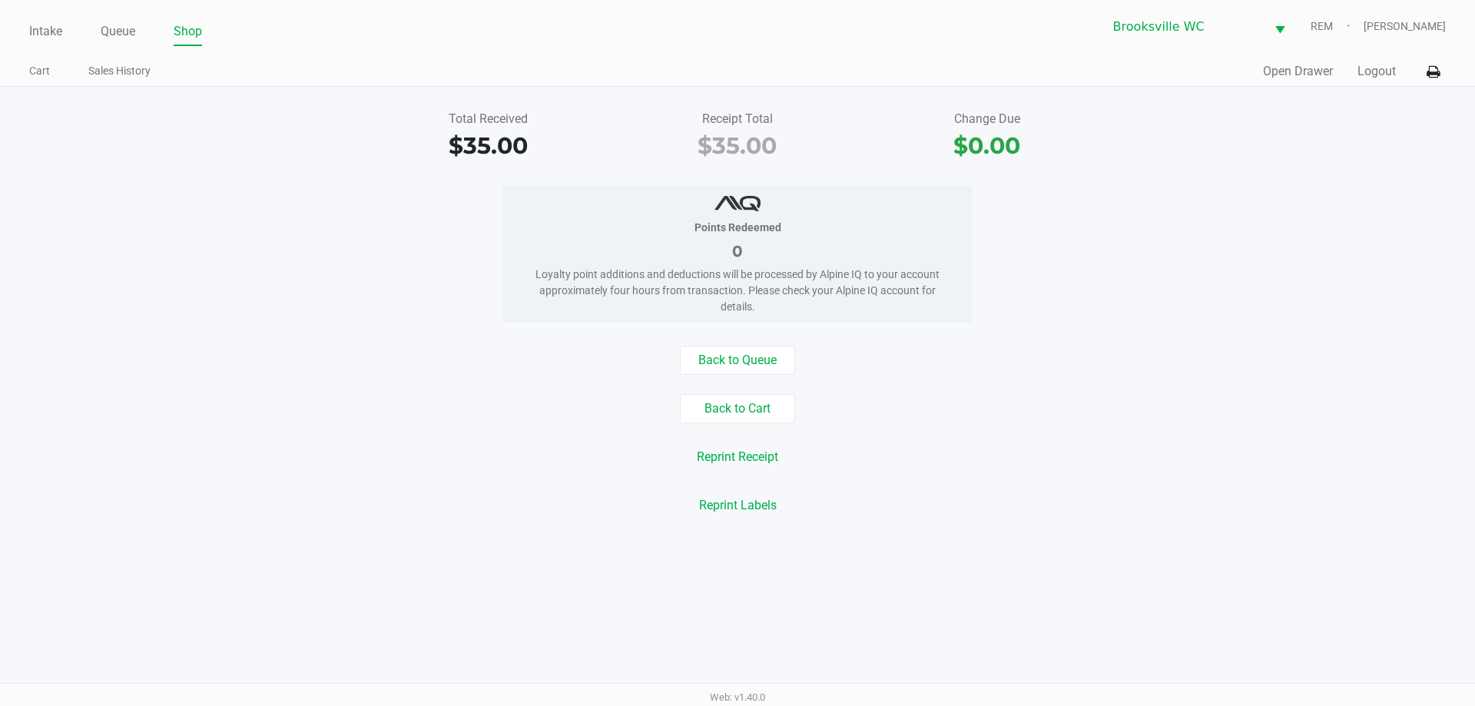
click at [1034, 242] on div "Points Redeemed 0 Loyalty point additions and deductions will be processed by A…" at bounding box center [737, 254] width 1498 height 137
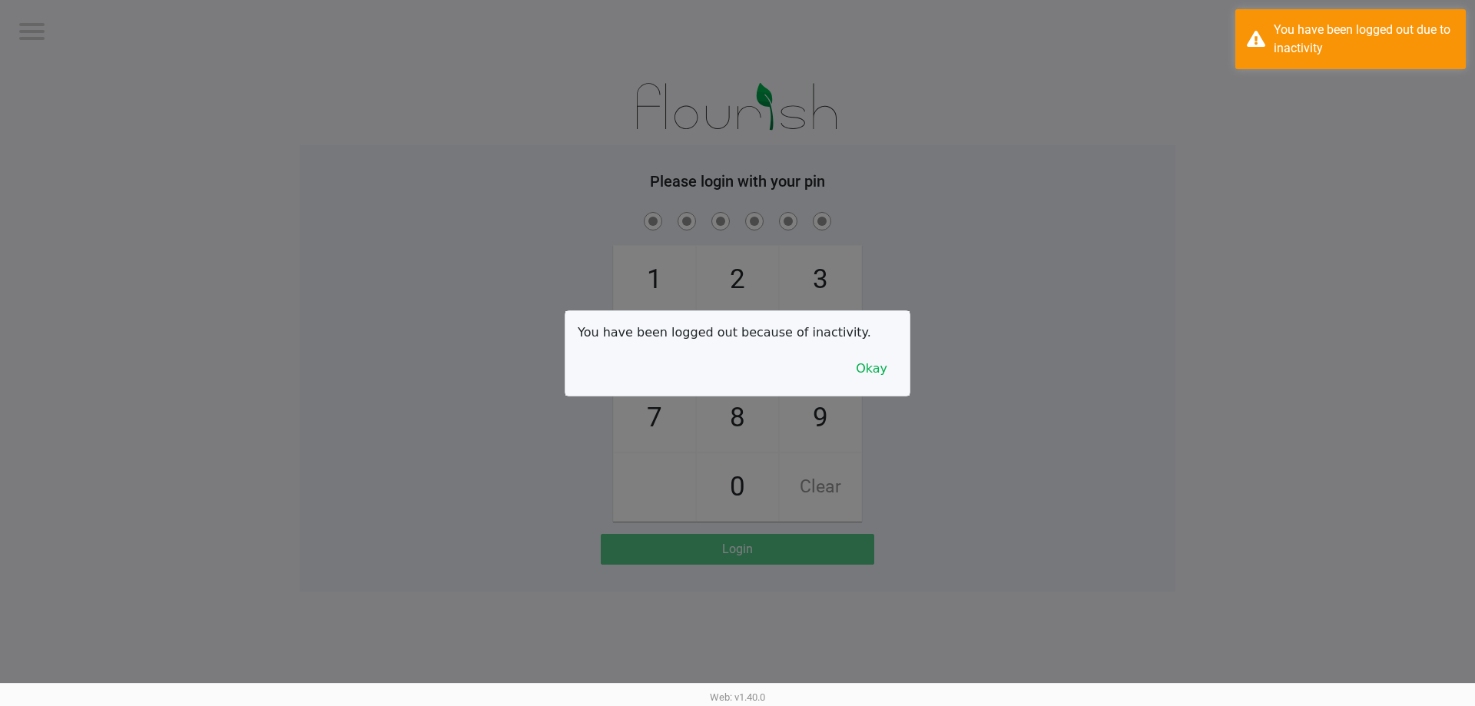
click at [44, 31] on div at bounding box center [737, 353] width 1475 height 706
click at [871, 372] on button "Okay" at bounding box center [871, 368] width 51 height 29
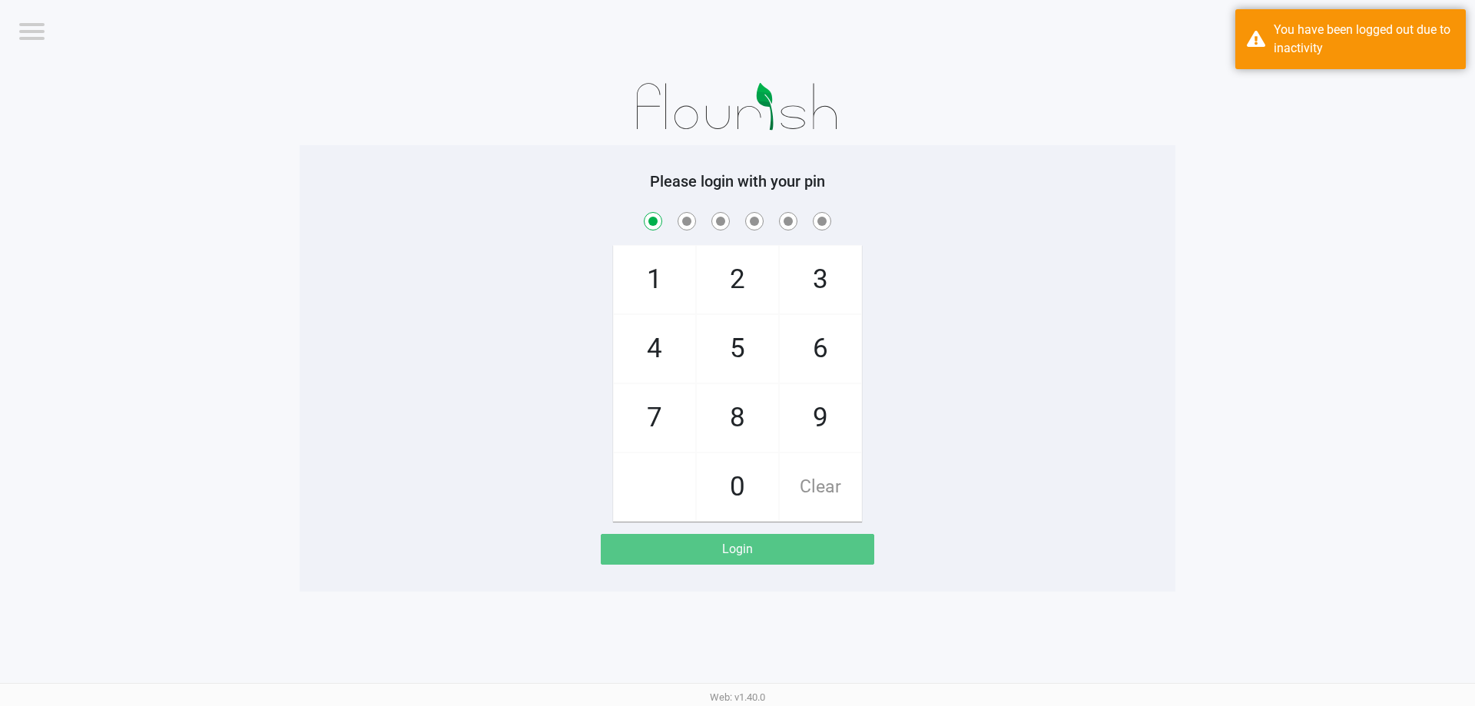
checkbox input "true"
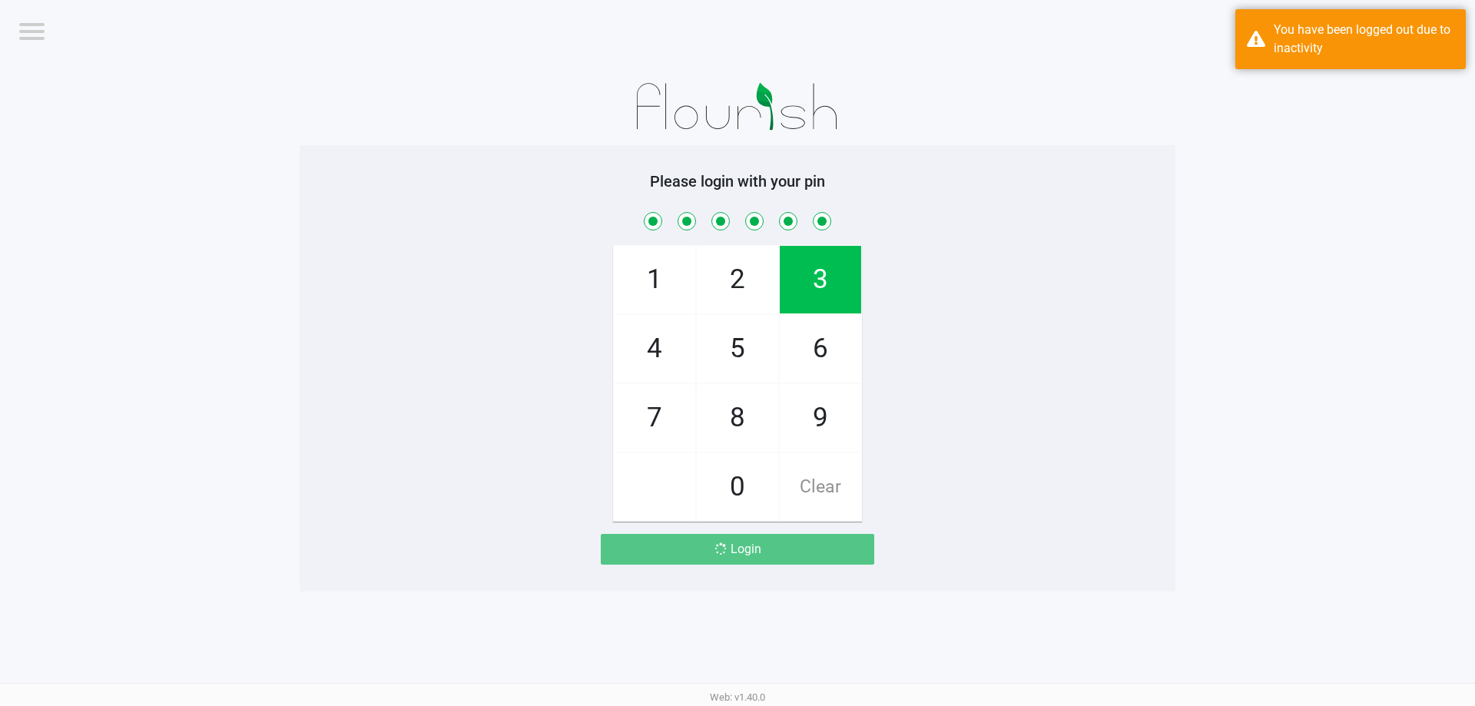
checkbox input "true"
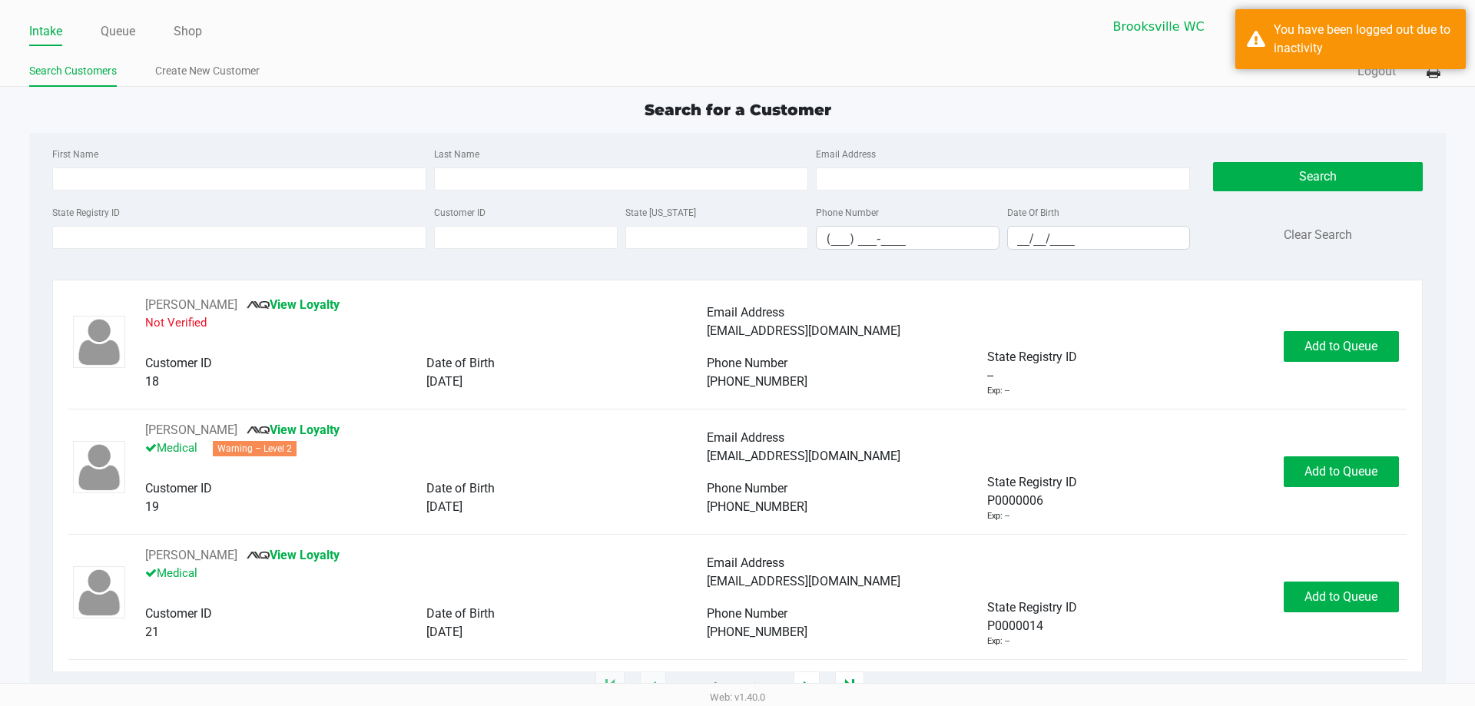
click at [119, 129] on div "Search for a Customer First Name Last Name Email Address State Registry ID Cust…" at bounding box center [736, 392] width 1415 height 589
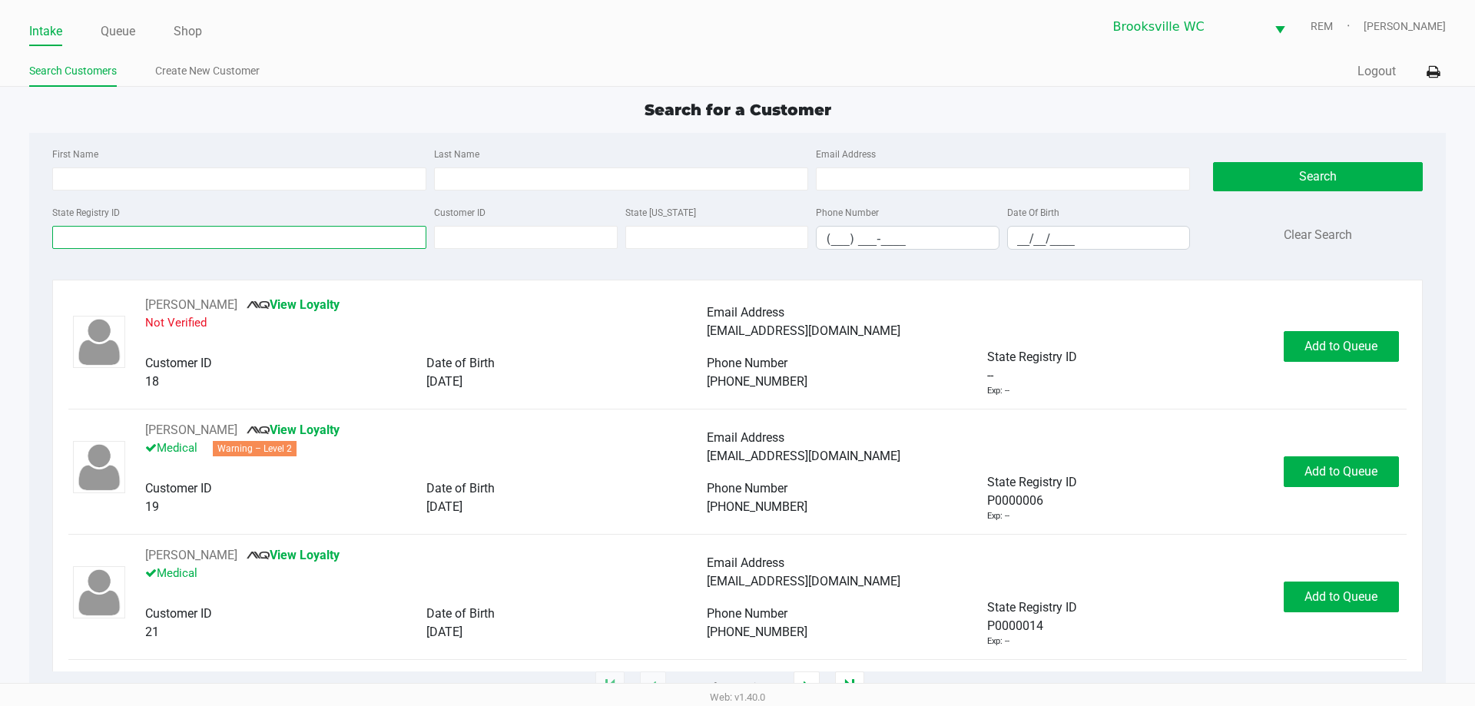
click at [128, 233] on input "State Registry ID" at bounding box center [239, 237] width 374 height 23
click at [121, 246] on input "State Registry ID" at bounding box center [239, 237] width 374 height 23
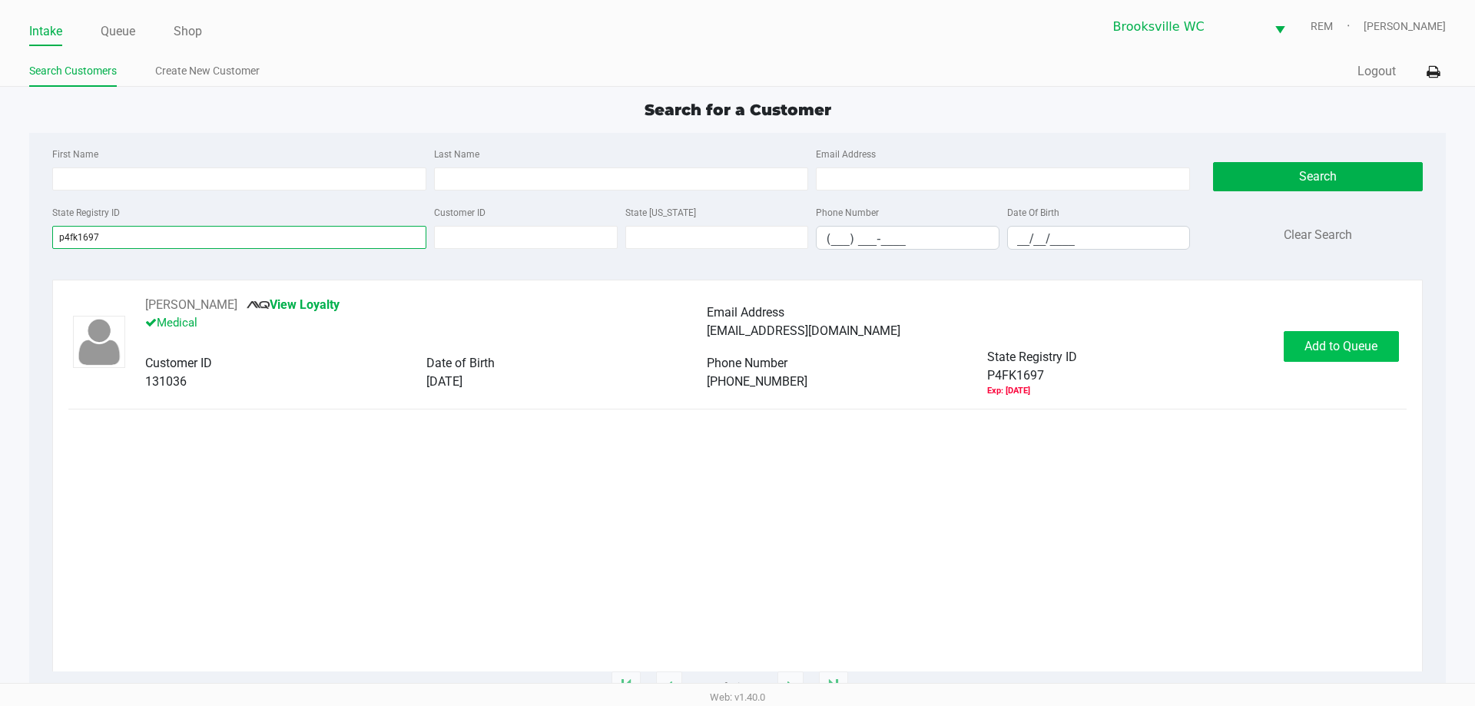
type input "p4fk1697"
click at [1335, 346] on span "Add to Queue" at bounding box center [1340, 346] width 73 height 15
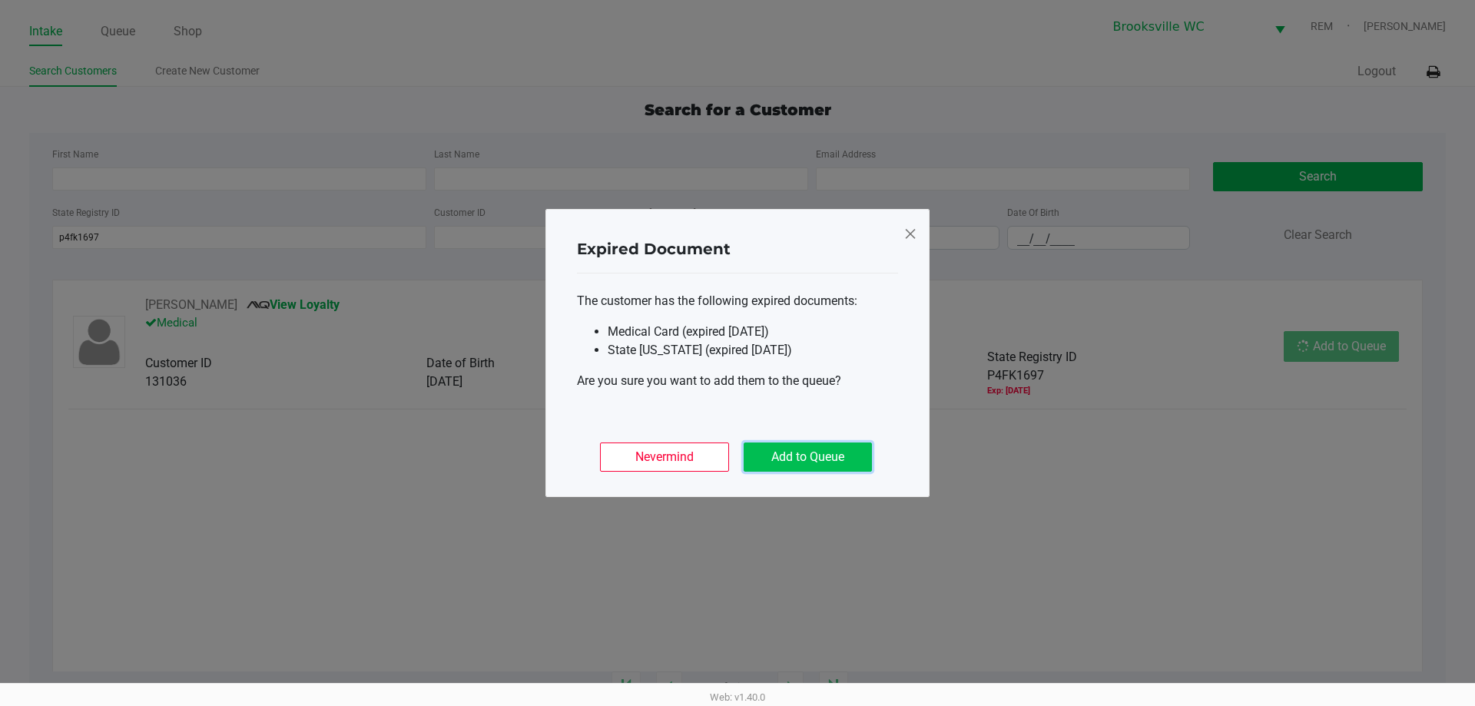
click at [822, 453] on button "Add to Queue" at bounding box center [807, 456] width 128 height 29
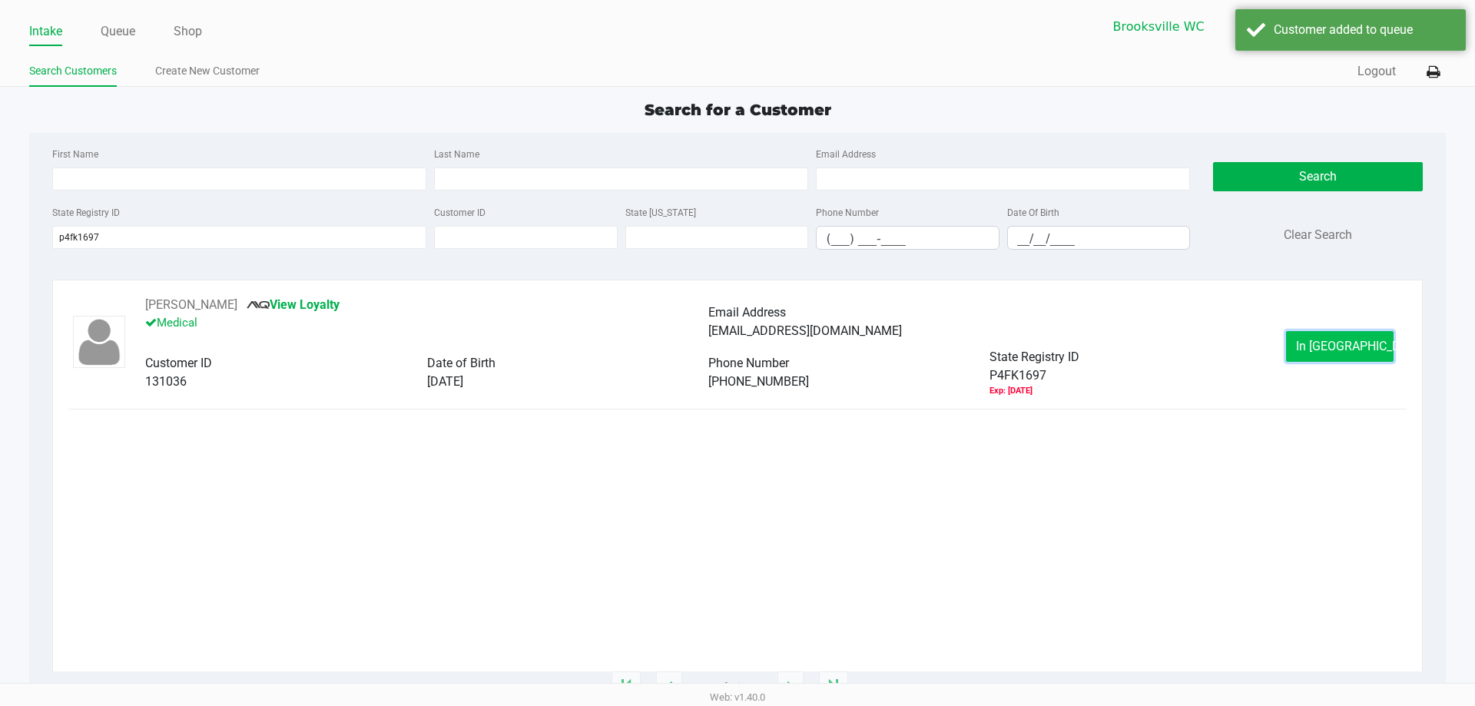
click at [1337, 333] on button "In [GEOGRAPHIC_DATA]" at bounding box center [1340, 346] width 108 height 31
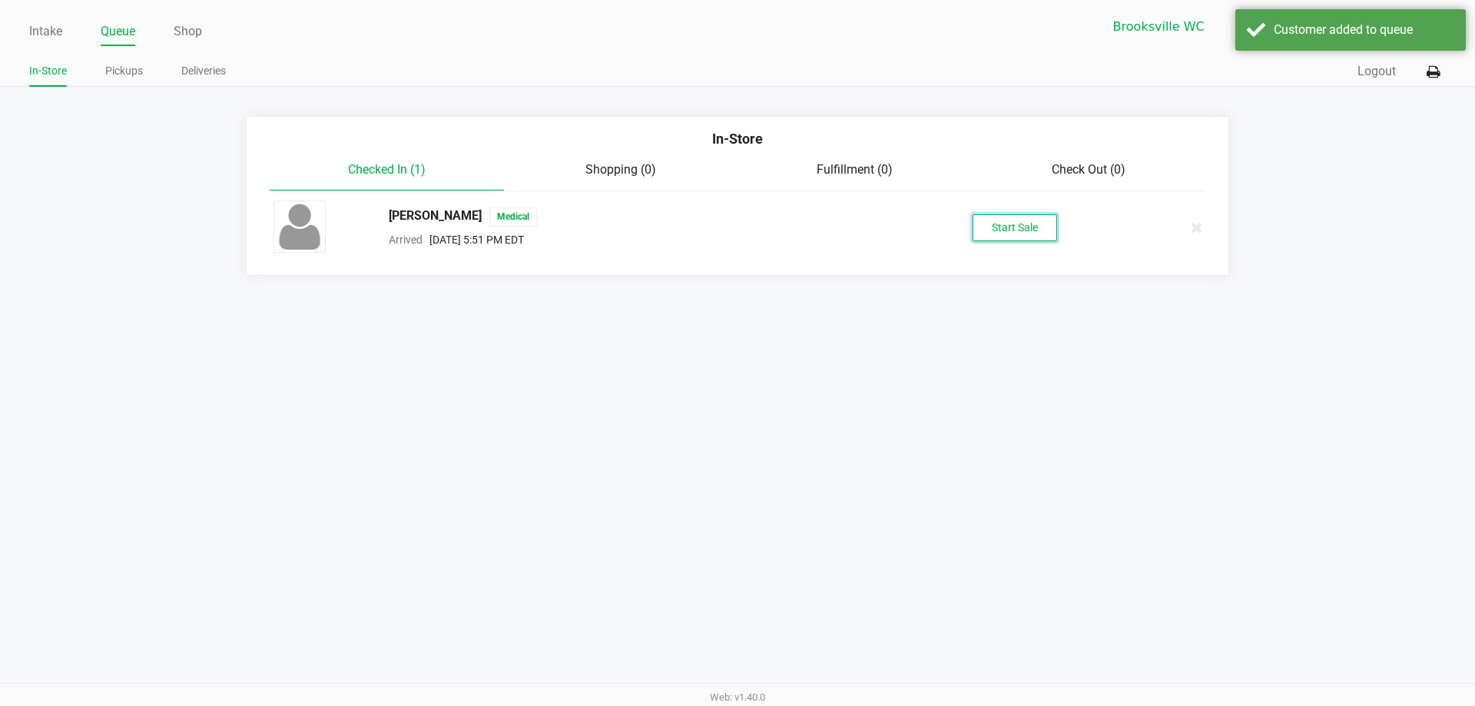
click at [999, 219] on button "Start Sale" at bounding box center [1014, 227] width 84 height 27
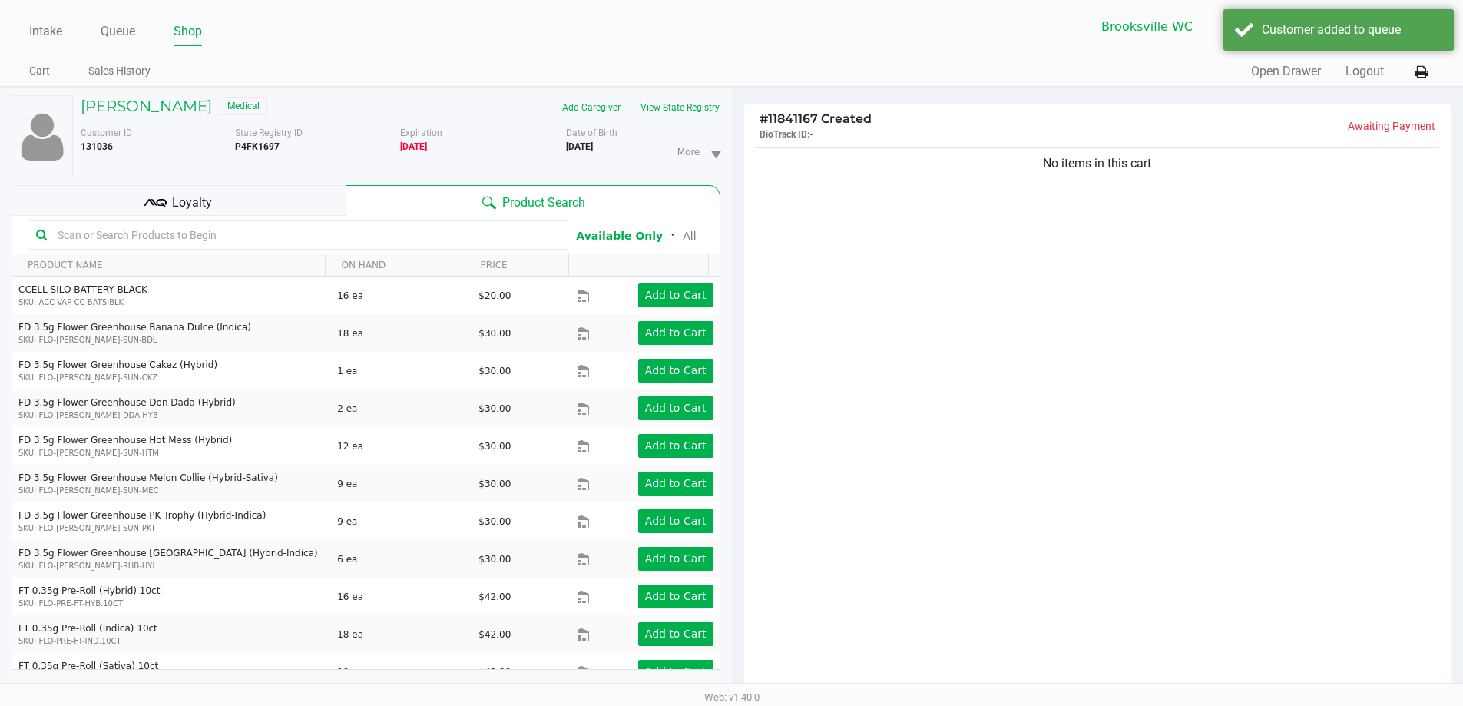
click at [217, 218] on kendo-grid-toolbar "Available Only ᛫ All" at bounding box center [365, 235] width 707 height 38
click at [219, 236] on input "text" at bounding box center [305, 234] width 508 height 23
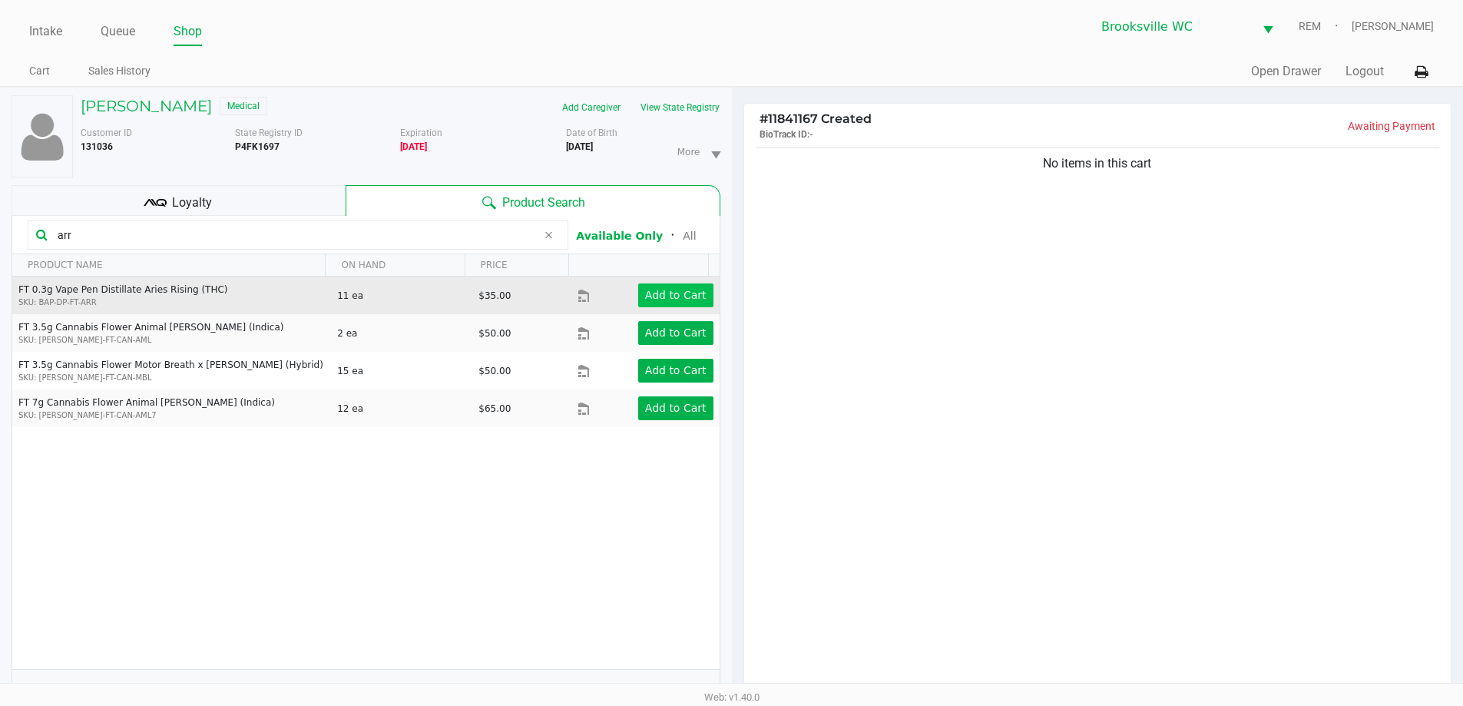
type input "arr"
click at [664, 287] on button "Add to Cart" at bounding box center [675, 295] width 75 height 24
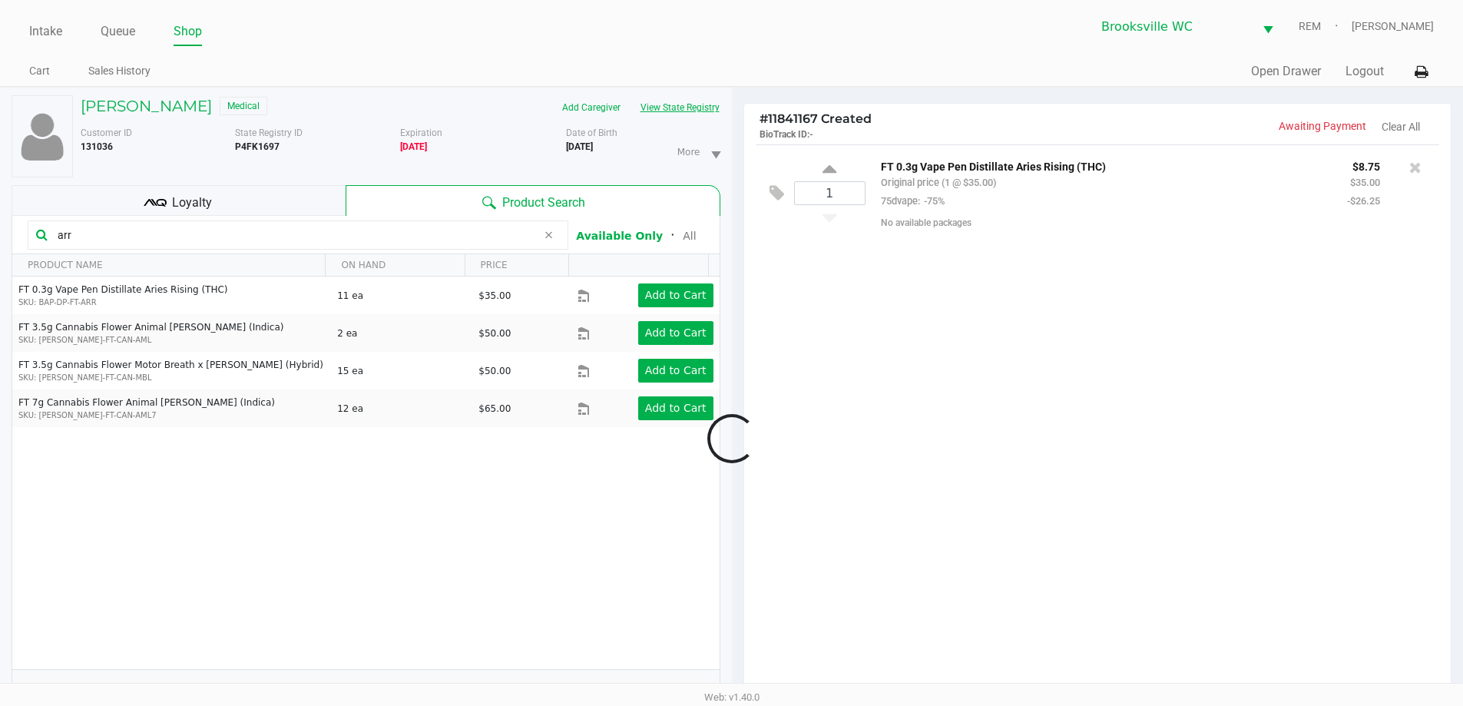
click at [706, 113] on button "View State Registry" at bounding box center [676, 107] width 90 height 25
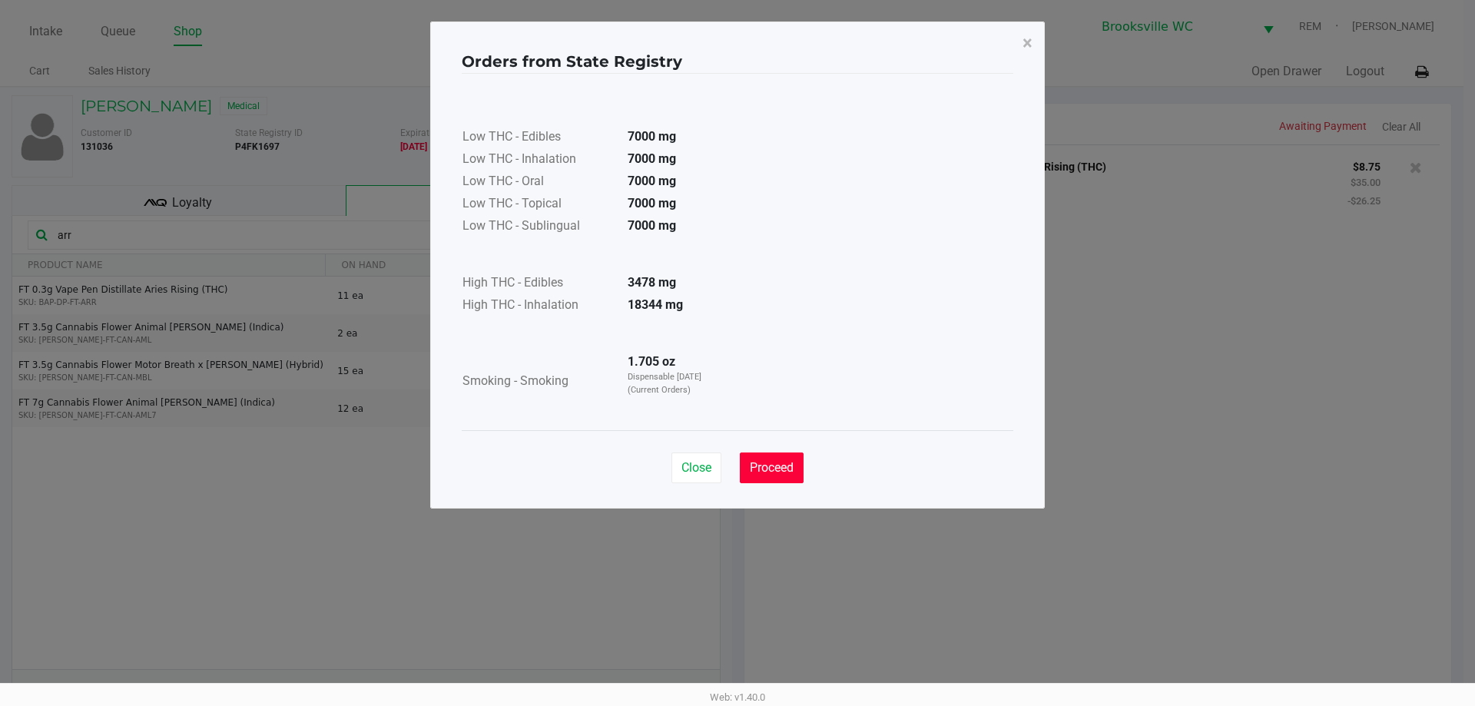
click at [789, 475] on button "Proceed" at bounding box center [772, 467] width 64 height 31
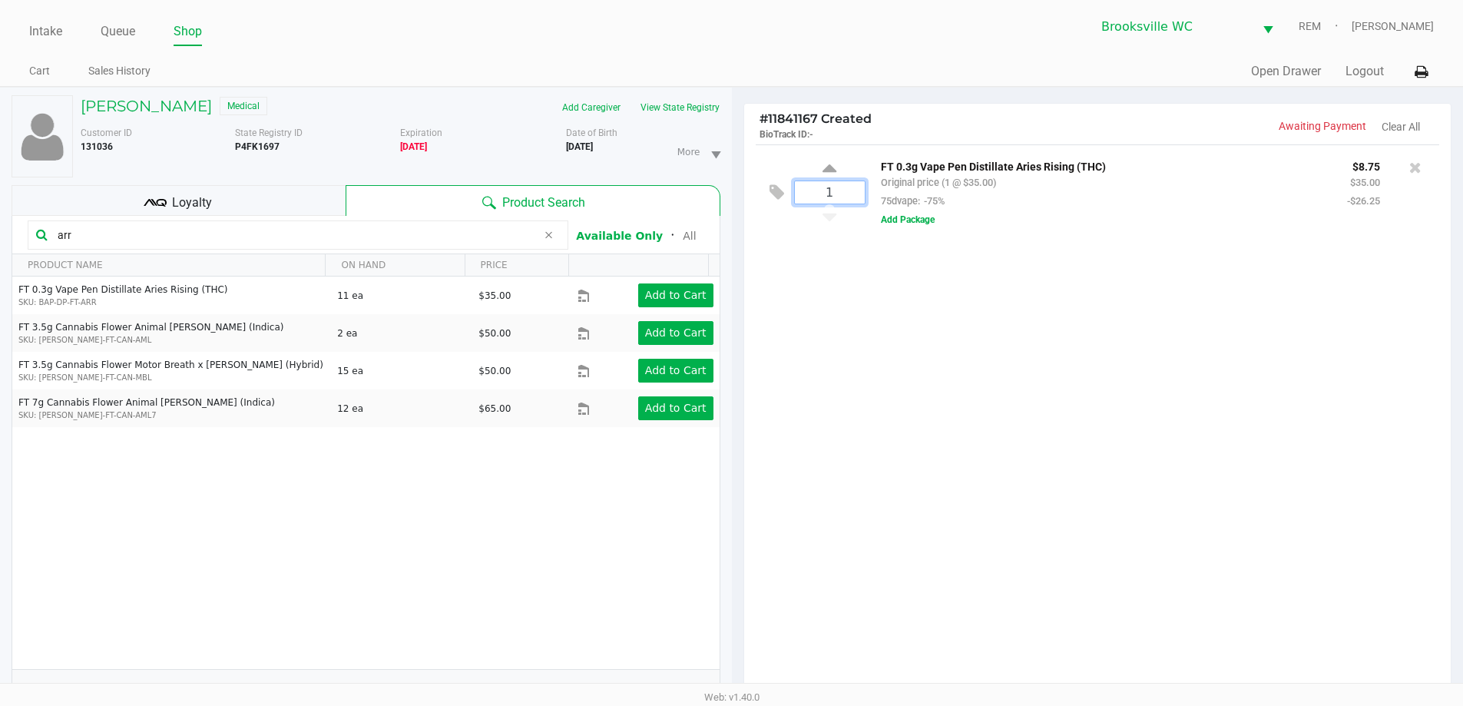
click at [846, 189] on input "1" at bounding box center [830, 192] width 70 height 22
type input "5"
click at [953, 363] on div "Loading [PERSON_NAME] Medical Add Caregiver View State Registry Customer ID 131…" at bounding box center [731, 479] width 1463 height 785
drag, startPoint x: 167, startPoint y: 232, endPoint x: 0, endPoint y: 186, distance: 172.9
click at [0, 186] on div "[PERSON_NAME] Medical Add Caregiver View State Registry Customer ID 131036 Stat…" at bounding box center [366, 480] width 732 height 784
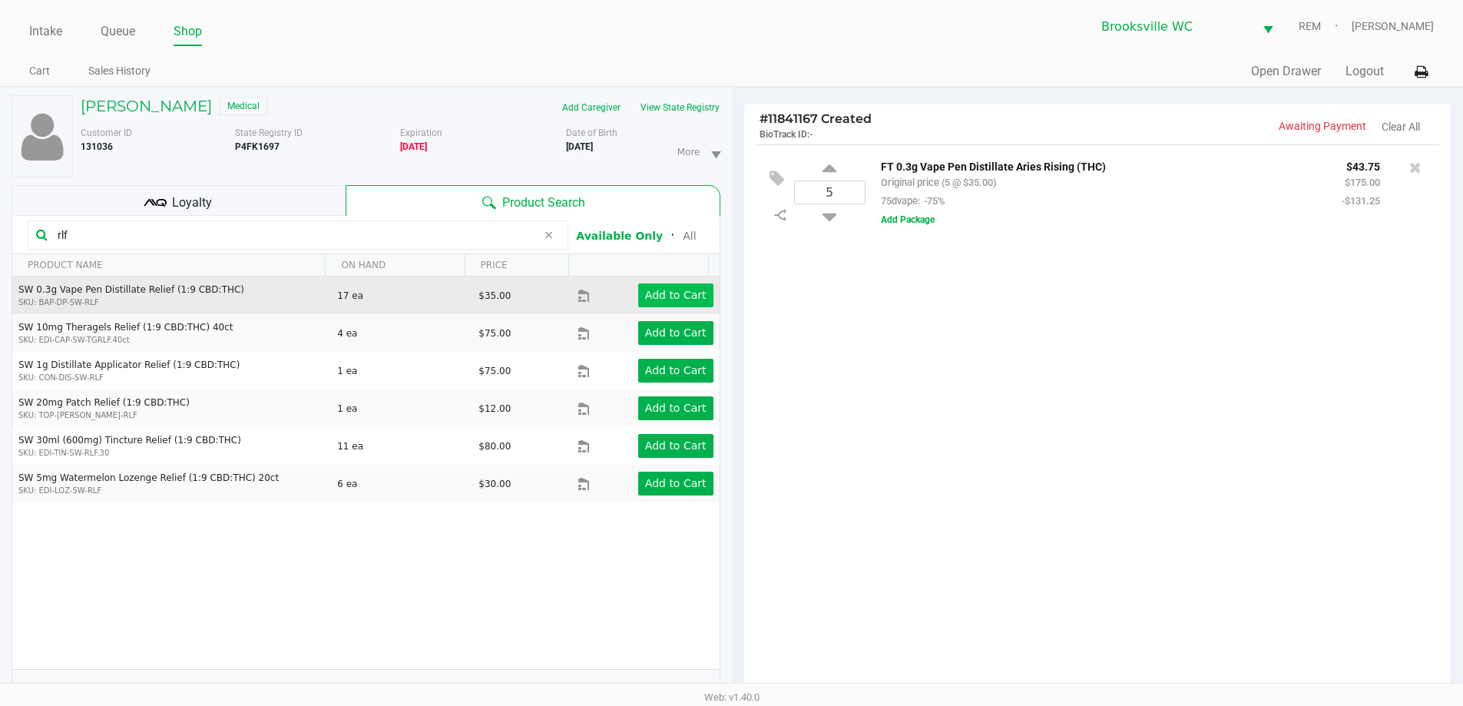
type input "rlf"
click at [678, 296] on app-button-loader "Add to Cart" at bounding box center [675, 295] width 61 height 12
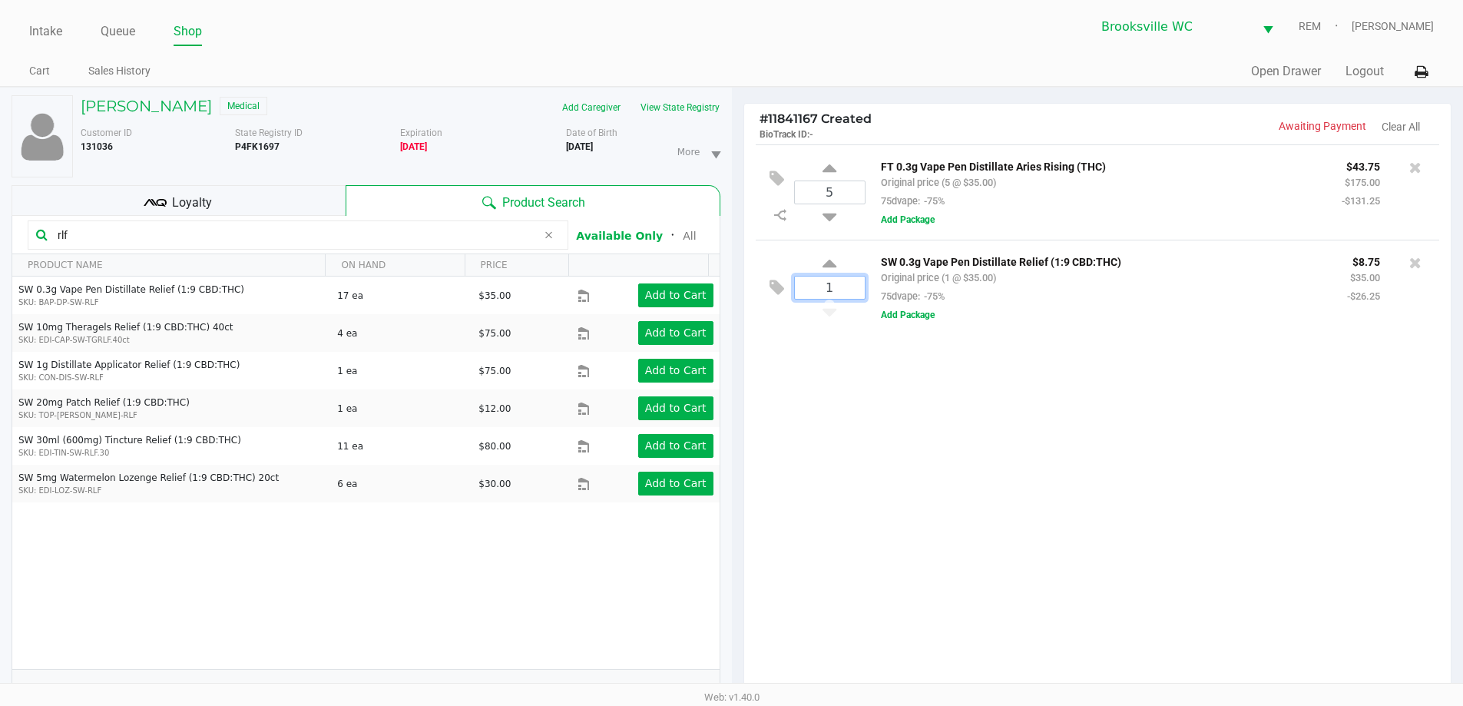
click at [828, 283] on input "1" at bounding box center [830, 287] width 70 height 22
type input "5"
click at [967, 470] on div "[PERSON_NAME] Medical Add Caregiver View State Registry Customer ID 131036 Stat…" at bounding box center [731, 479] width 1463 height 785
drag, startPoint x: 118, startPoint y: 234, endPoint x: 0, endPoint y: 207, distance: 121.3
click at [0, 207] on div "[PERSON_NAME] Medical Add Caregiver View State Registry Customer ID 131036 Stat…" at bounding box center [366, 480] width 732 height 784
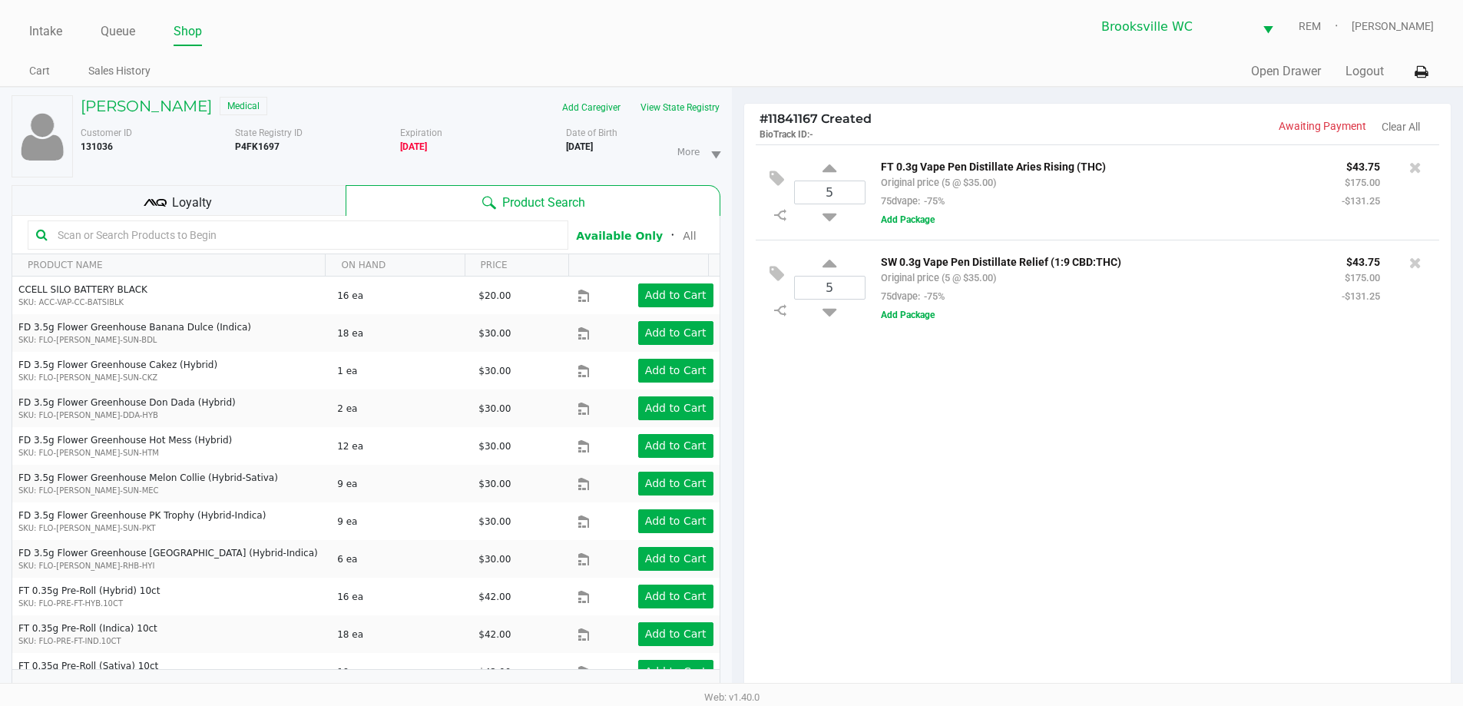
click at [235, 235] on input "text" at bounding box center [305, 234] width 508 height 23
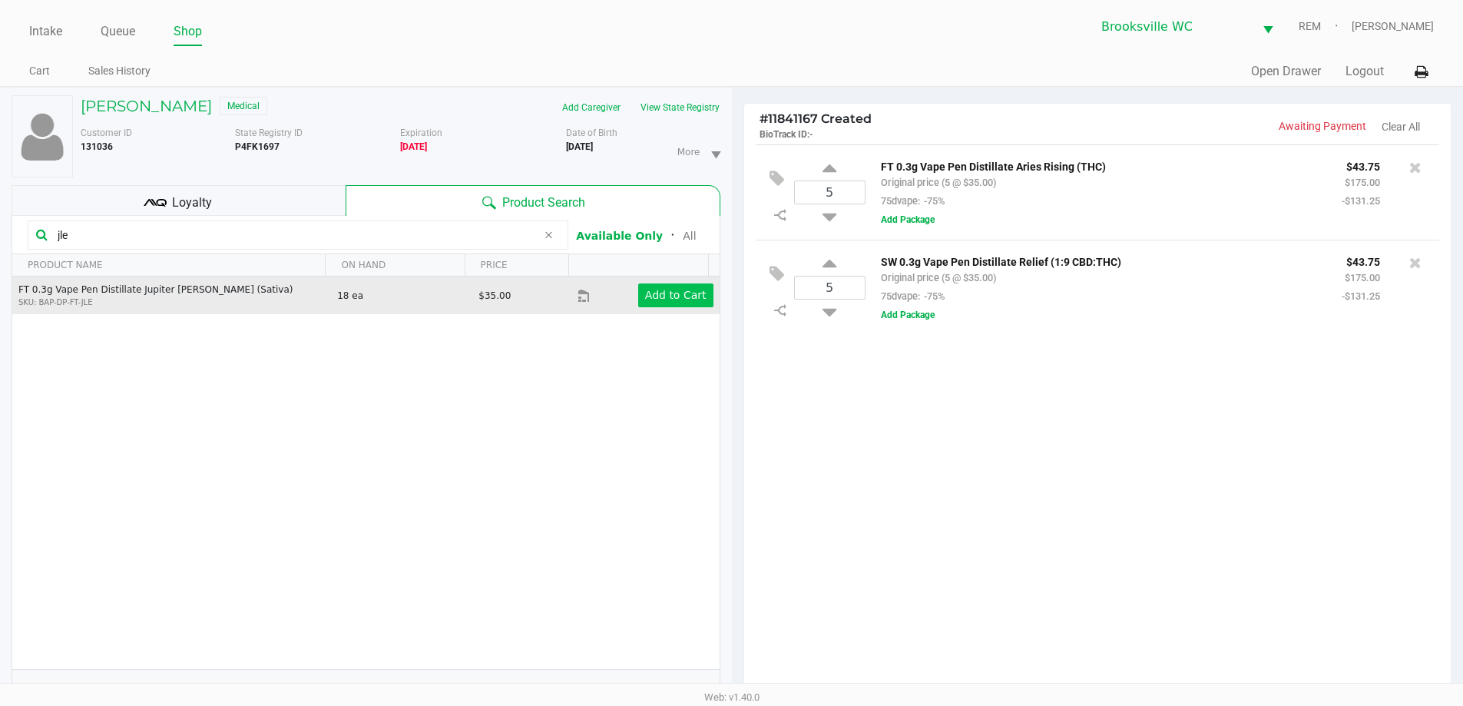
type input "jle"
click at [670, 287] on button "Add to Cart" at bounding box center [675, 295] width 75 height 24
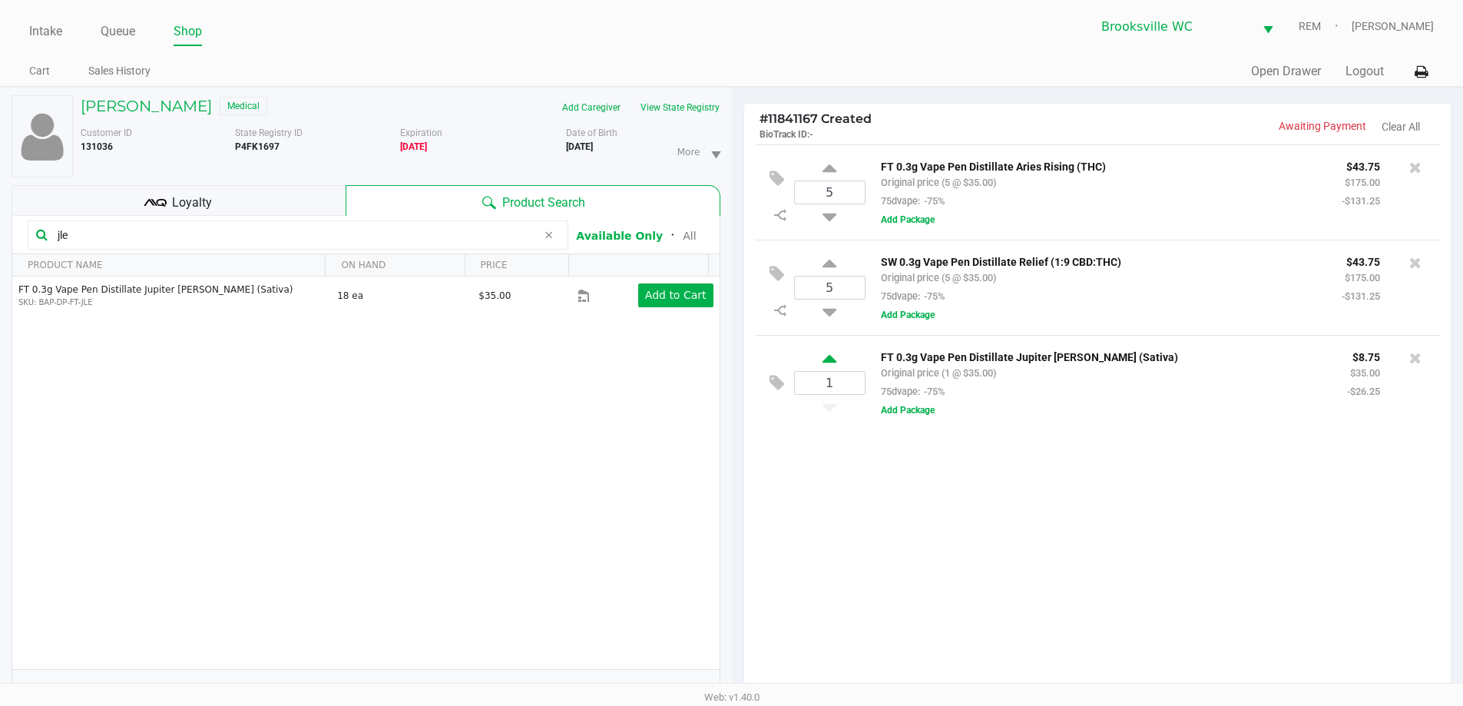
click at [833, 366] on icon at bounding box center [830, 361] width 14 height 19
type input "2"
click at [173, 206] on span "Loyalty" at bounding box center [192, 203] width 40 height 18
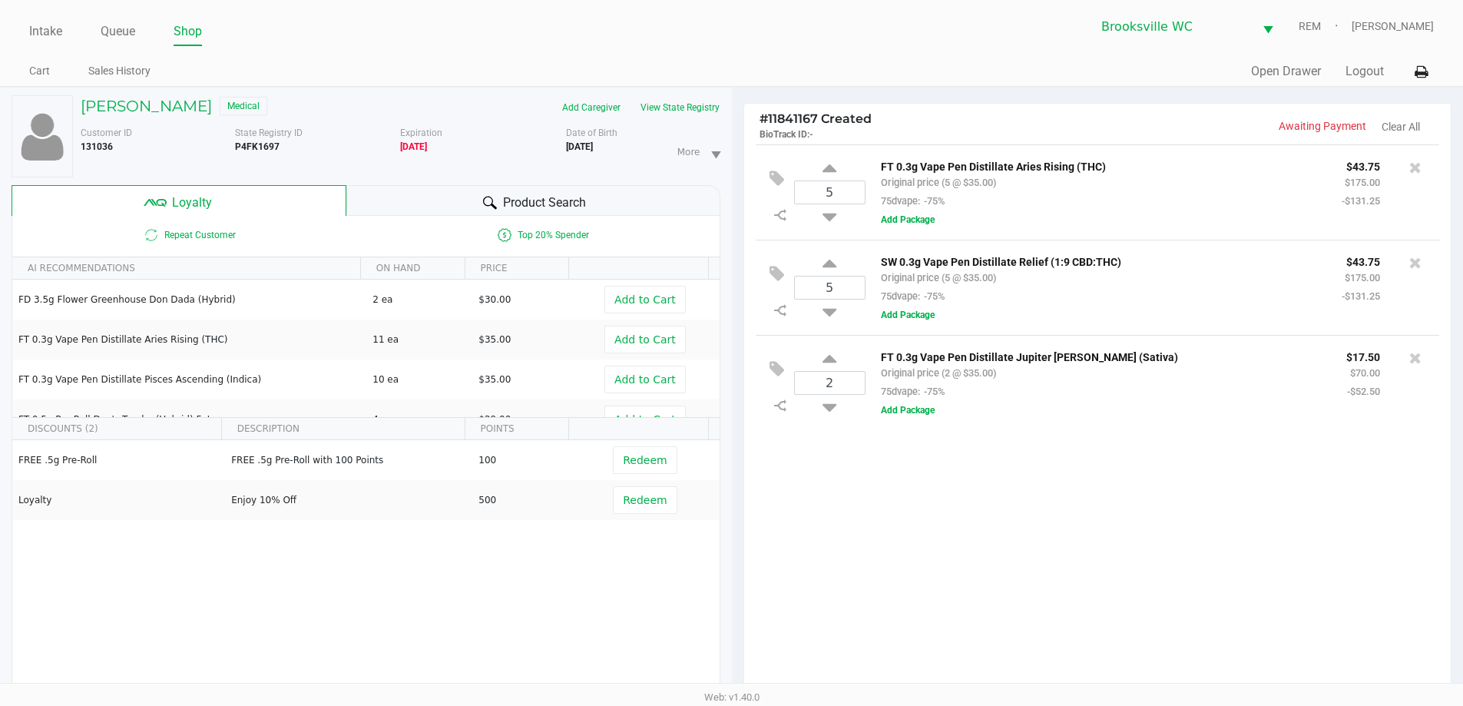
click at [541, 206] on span "Product Search" at bounding box center [544, 203] width 83 height 18
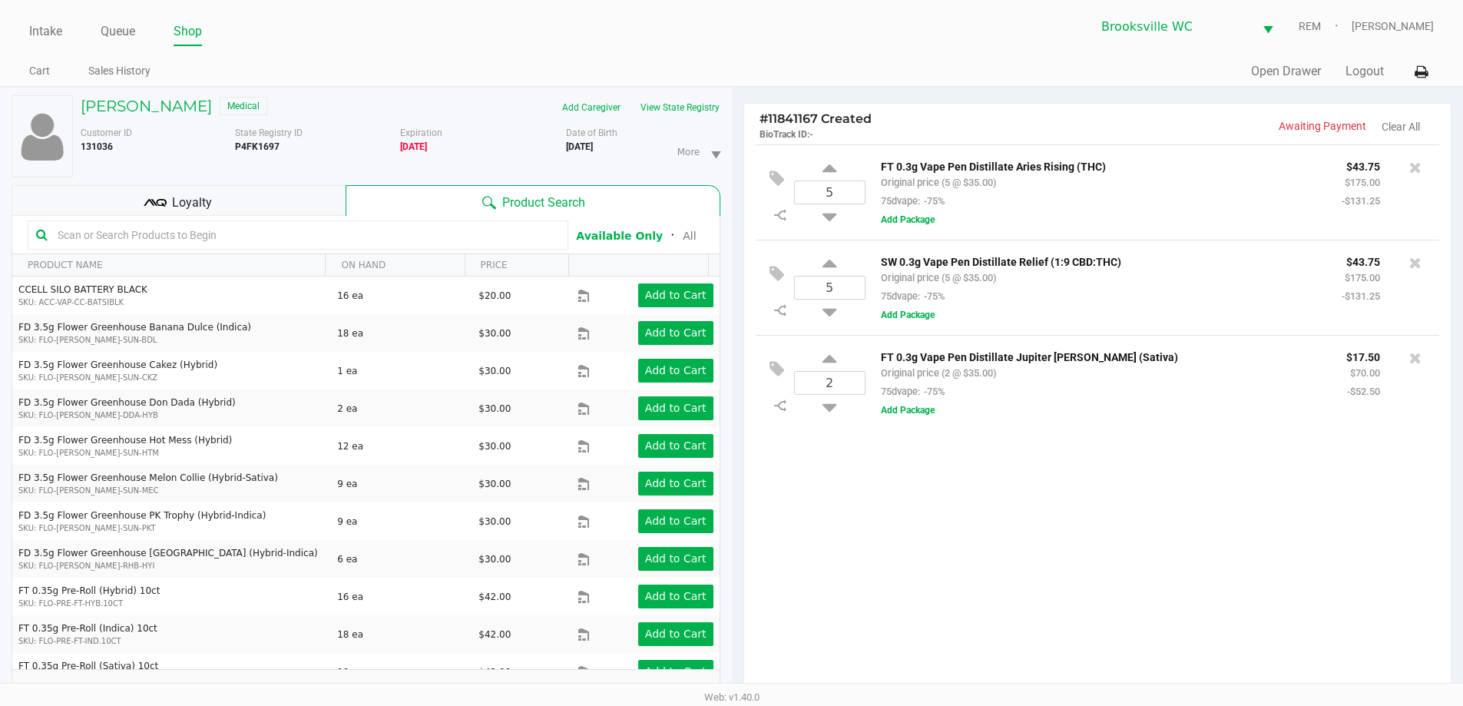
click at [238, 240] on input "text" at bounding box center [305, 234] width 508 height 23
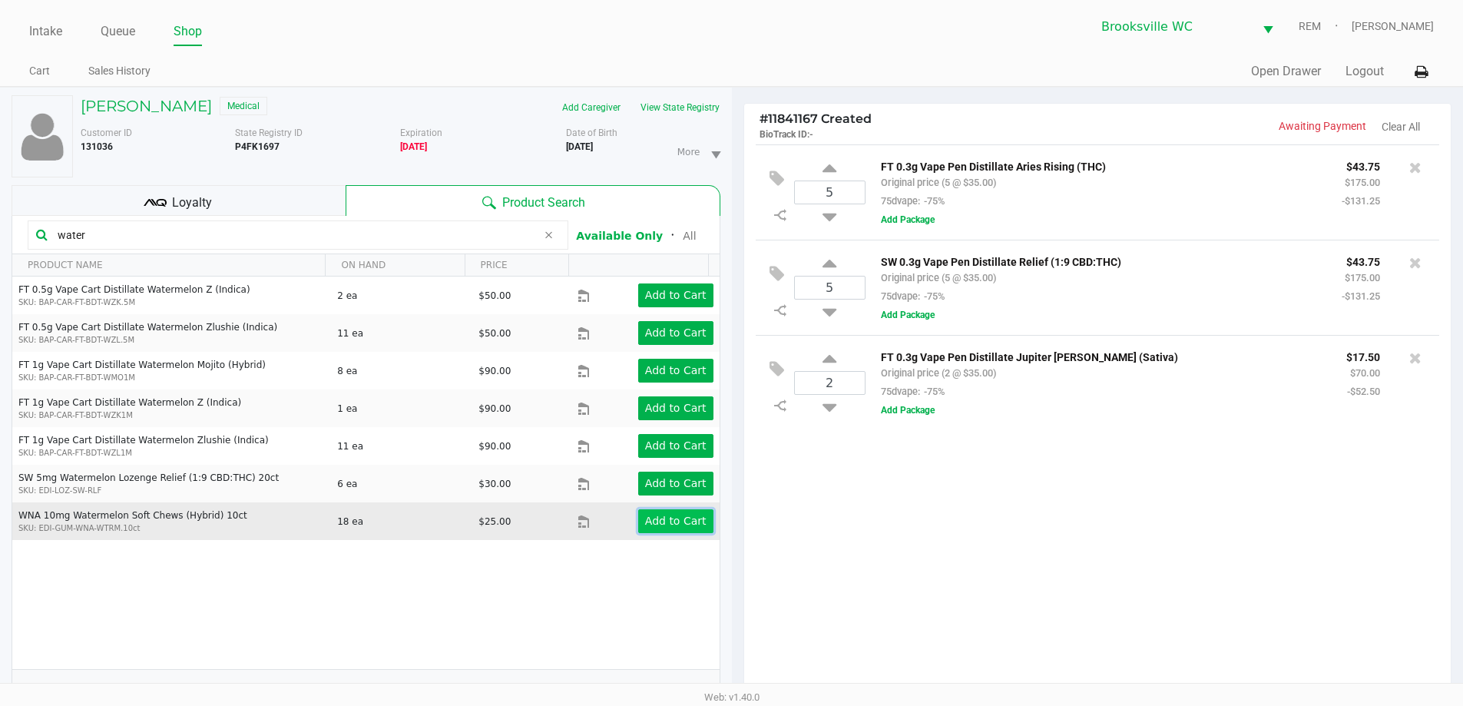
click at [664, 525] on app-button-loader "Add to Cart" at bounding box center [675, 521] width 61 height 12
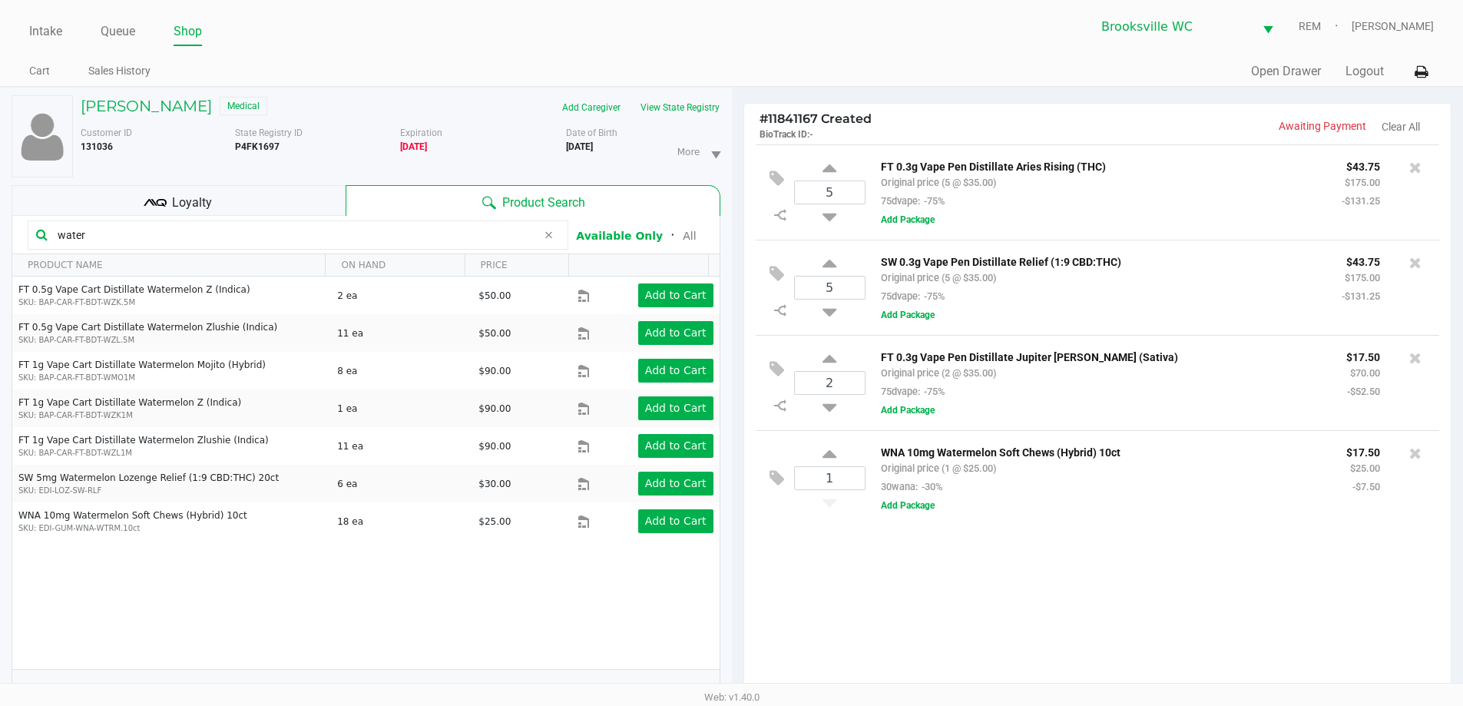
drag, startPoint x: 184, startPoint y: 235, endPoint x: 0, endPoint y: 139, distance: 207.8
click at [0, 146] on div "[PERSON_NAME] Medical Add Caregiver View State Registry Customer ID 131036 Stat…" at bounding box center [366, 489] width 732 height 803
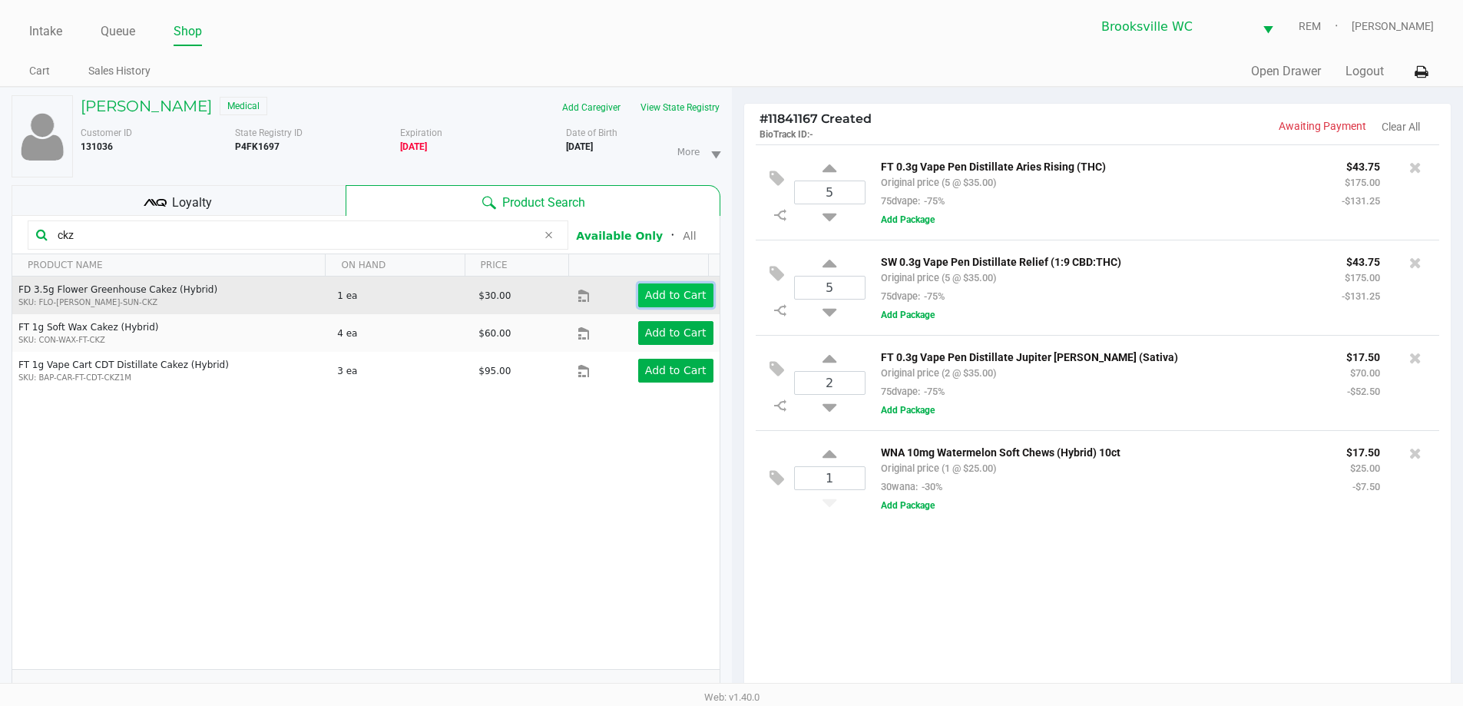
click at [648, 293] on app-button-loader "Add to Cart" at bounding box center [675, 295] width 61 height 12
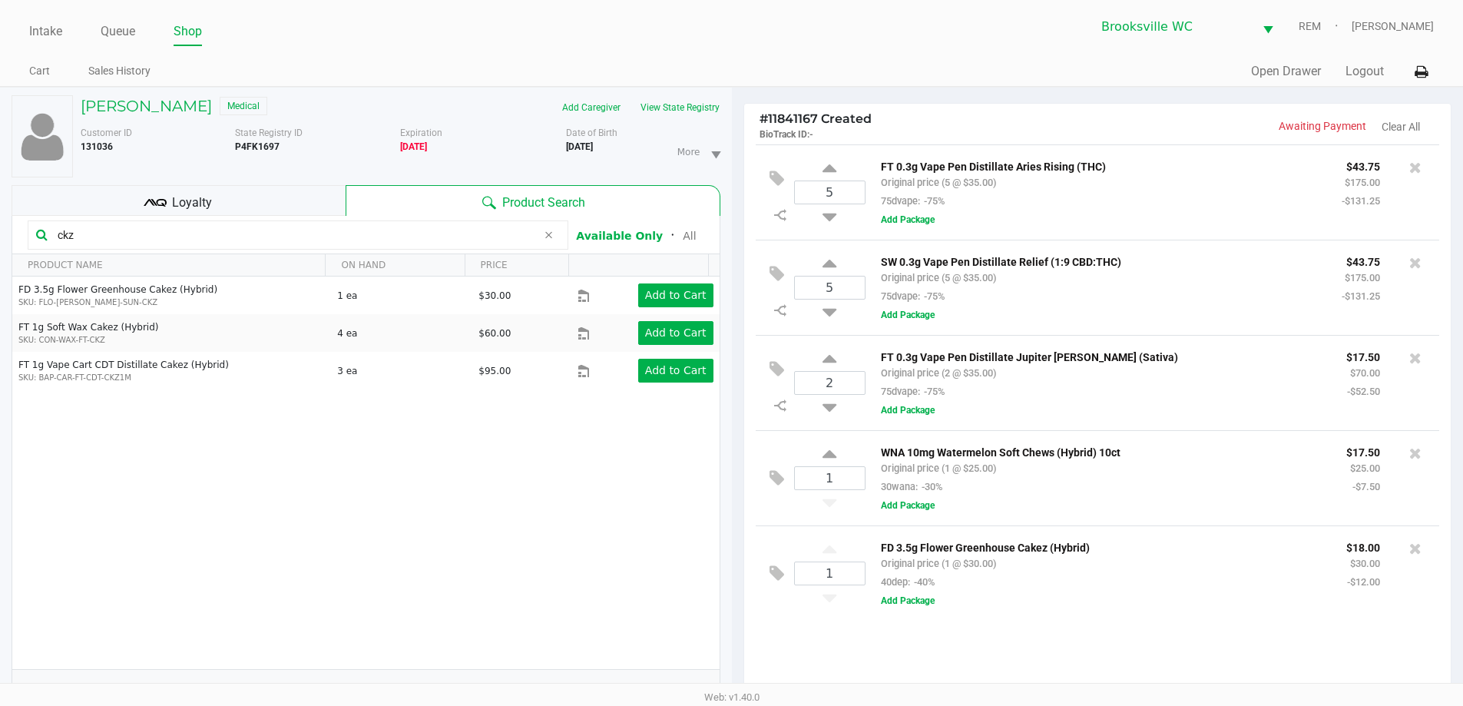
drag, startPoint x: 92, startPoint y: 235, endPoint x: 0, endPoint y: 228, distance: 92.4
click at [0, 233] on div "[PERSON_NAME] Medical Add Caregiver View State Registry Customer ID 131036 Stat…" at bounding box center [366, 489] width 732 height 803
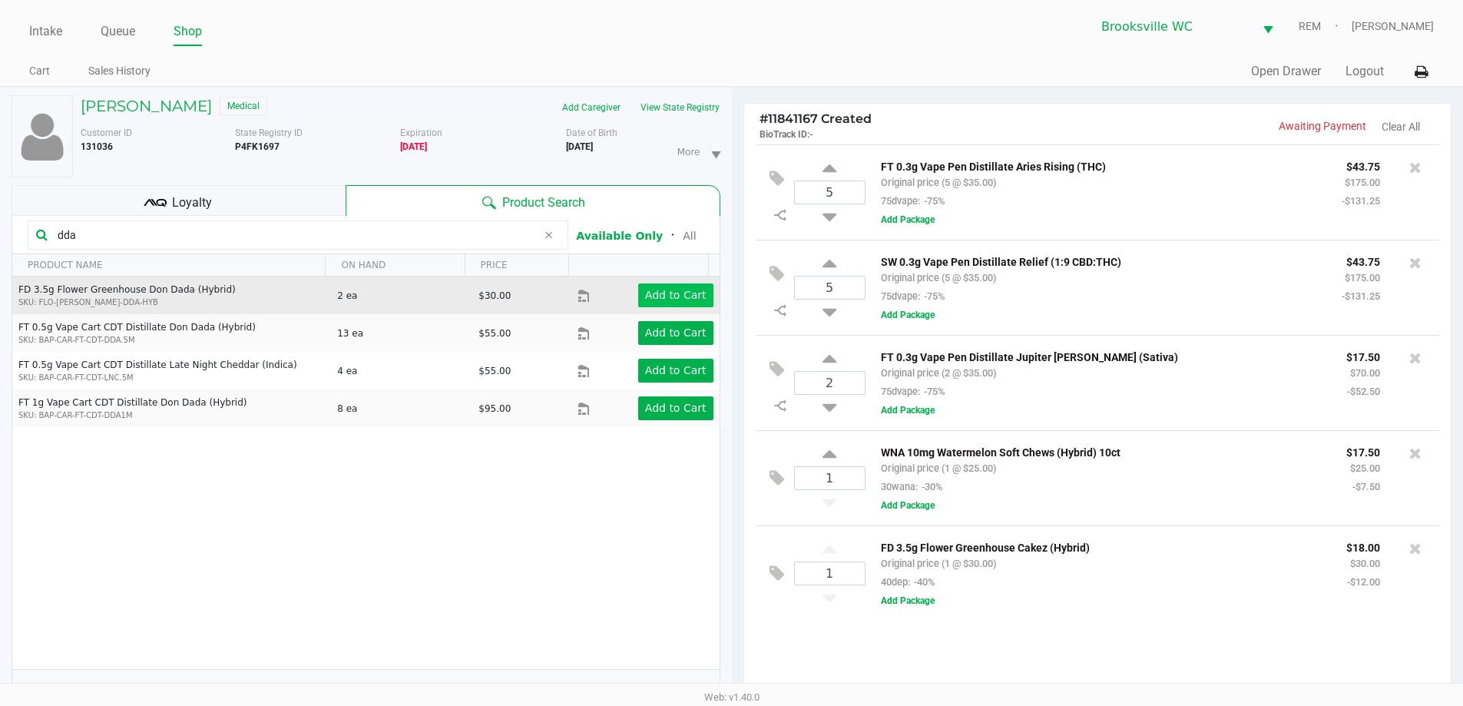
type input "dda"
click at [676, 292] on app-button-loader "Add to Cart" at bounding box center [675, 295] width 61 height 12
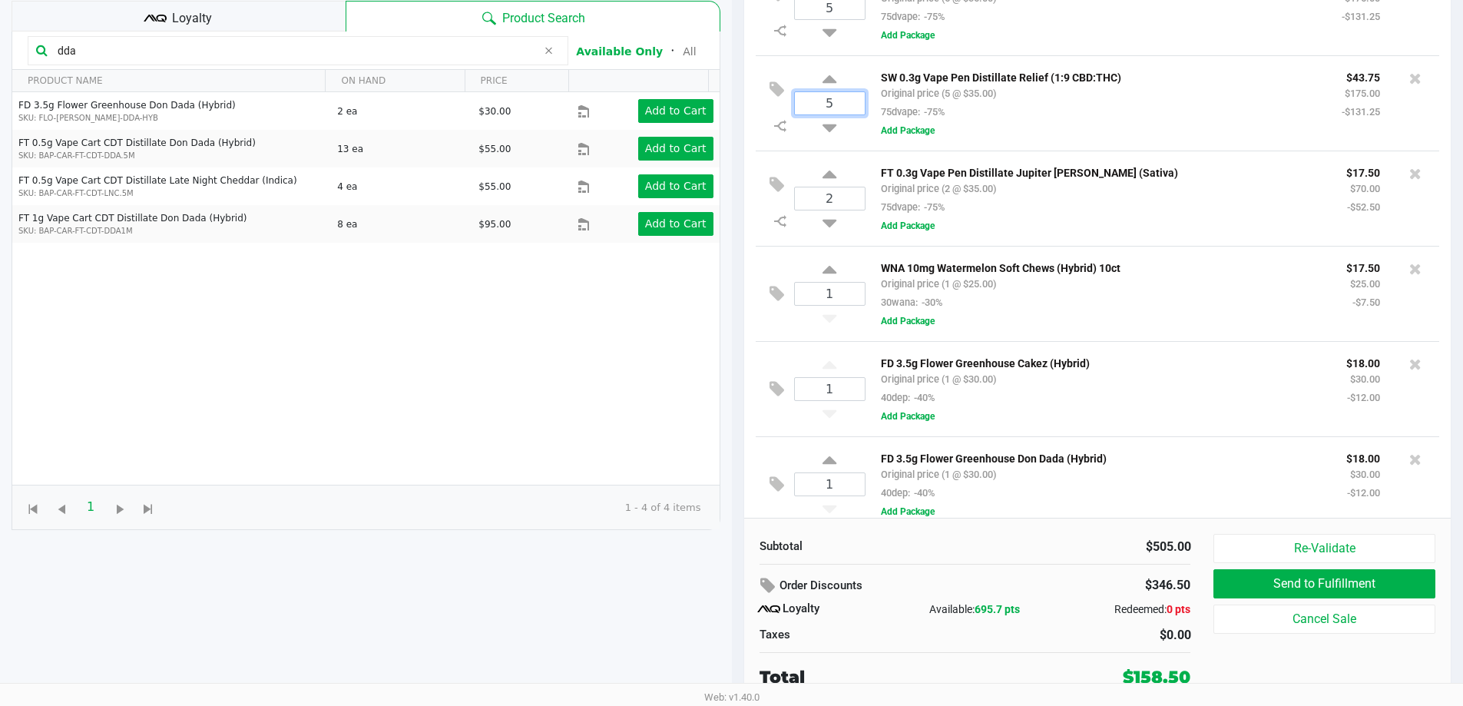
click at [829, 107] on input "5" at bounding box center [830, 103] width 70 height 22
type input "8"
click at [856, 534] on div "[PERSON_NAME] Medical Add Caregiver View State Registry Customer ID 131036 Stat…" at bounding box center [731, 303] width 1463 height 803
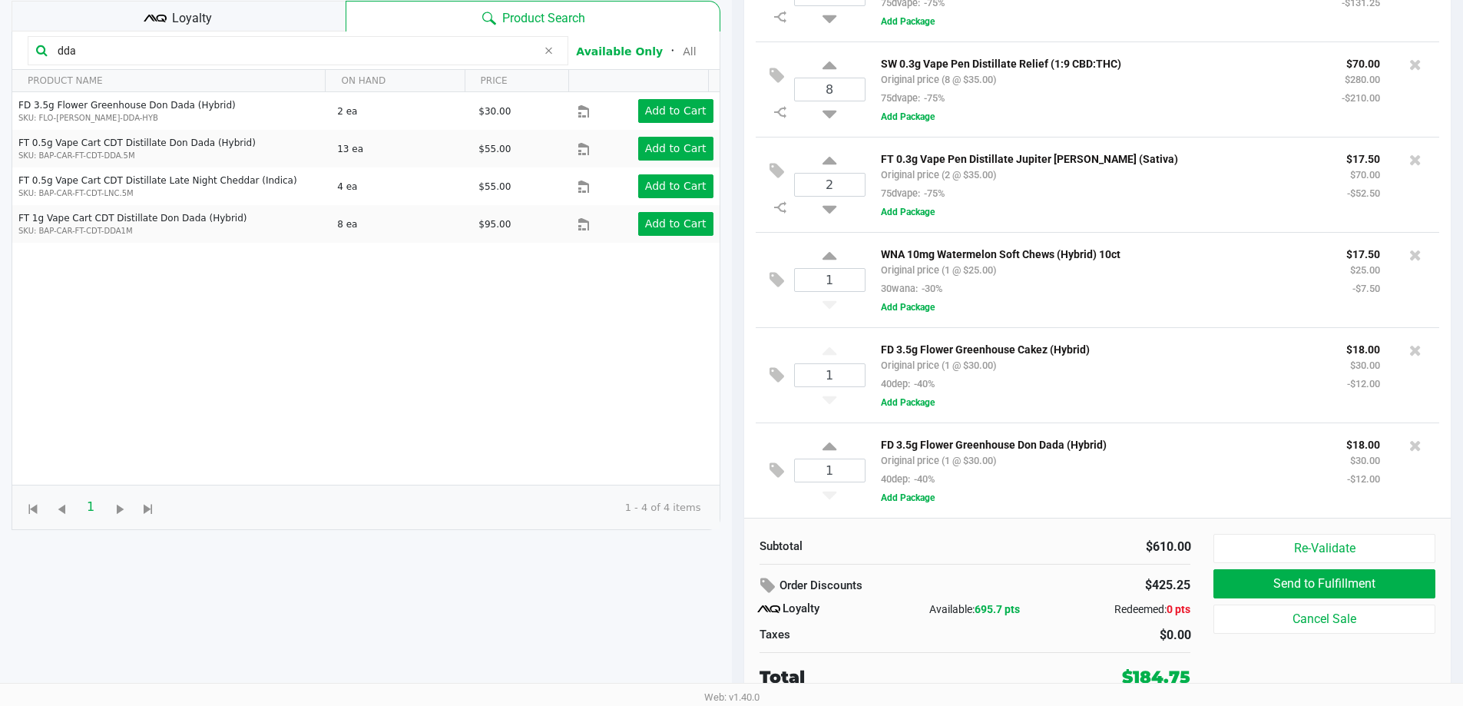
scroll to position [18, 0]
click at [83, 19] on div "Loyalty" at bounding box center [179, 16] width 334 height 31
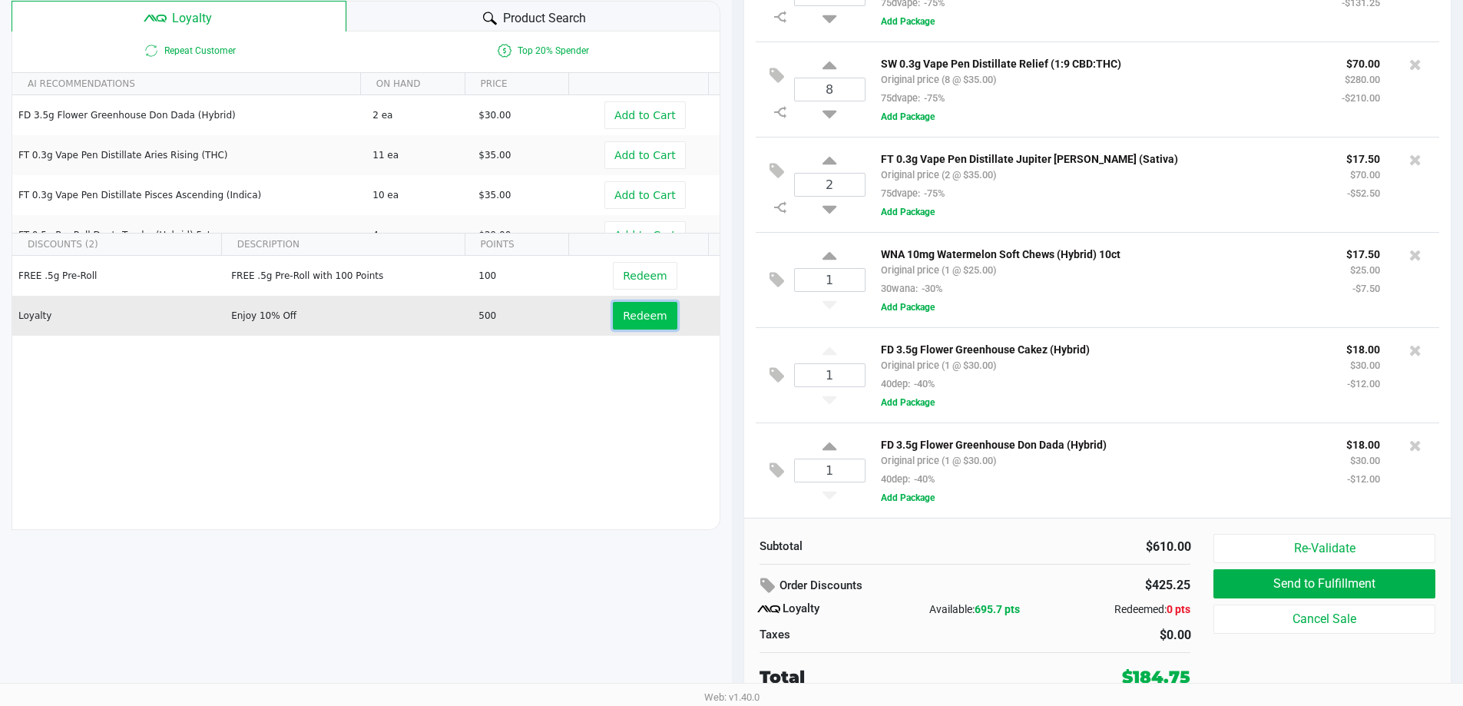
click at [623, 321] on span "Redeem" at bounding box center [645, 316] width 44 height 12
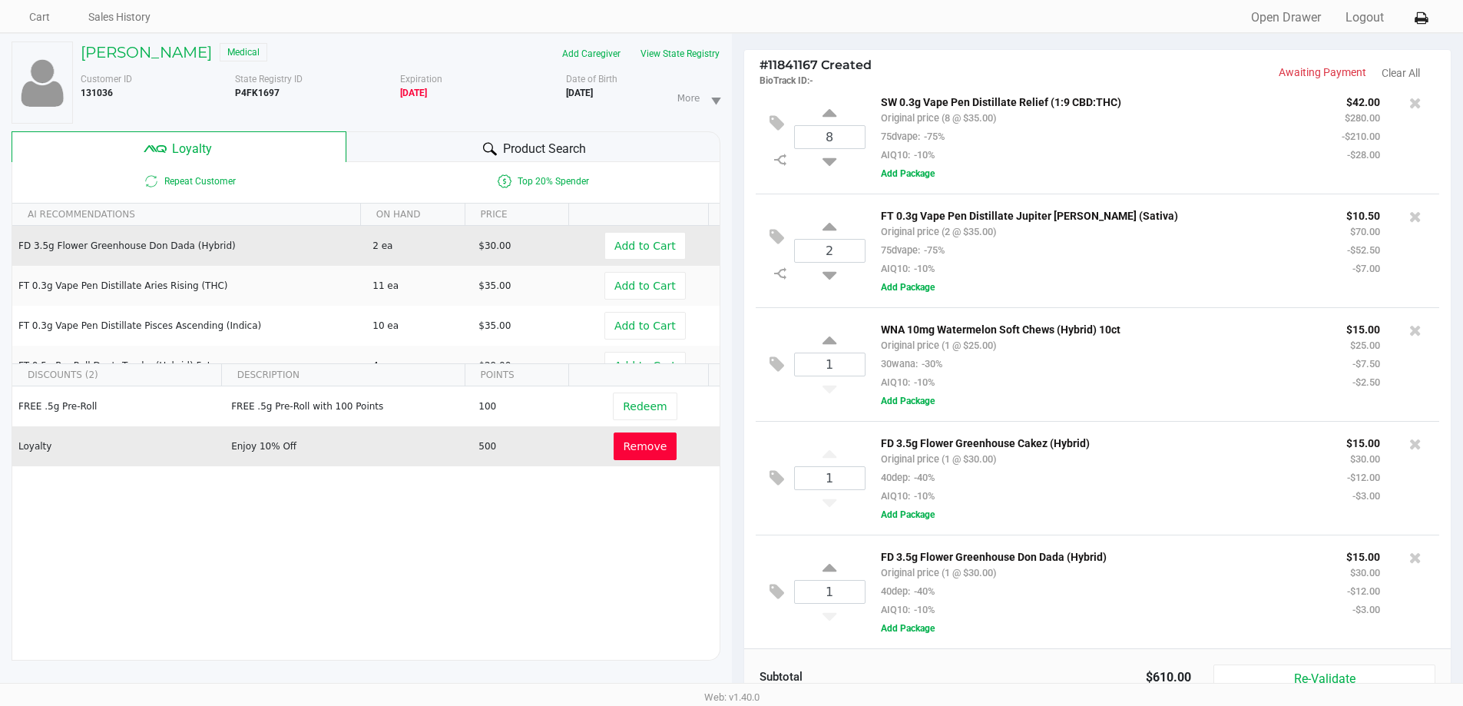
scroll to position [0, 0]
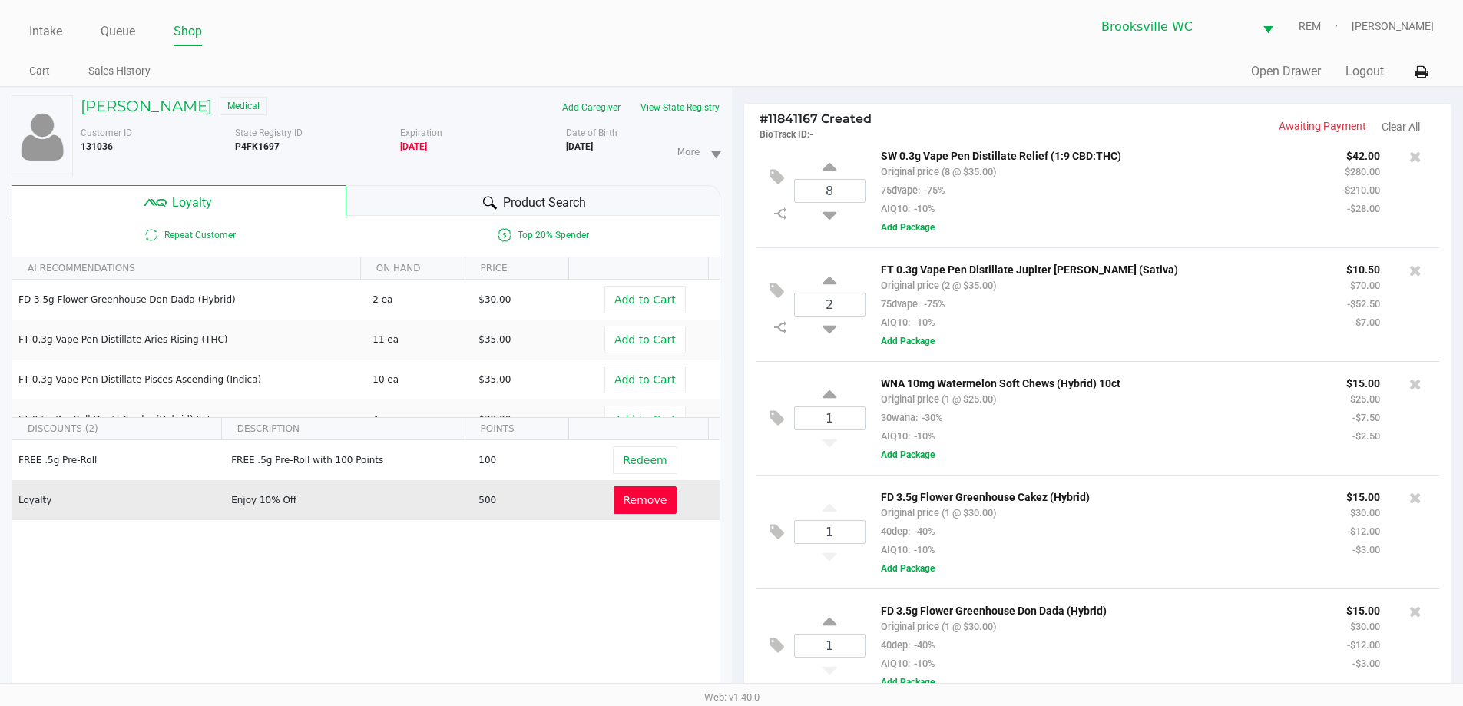
click at [534, 197] on span "Product Search" at bounding box center [544, 203] width 83 height 18
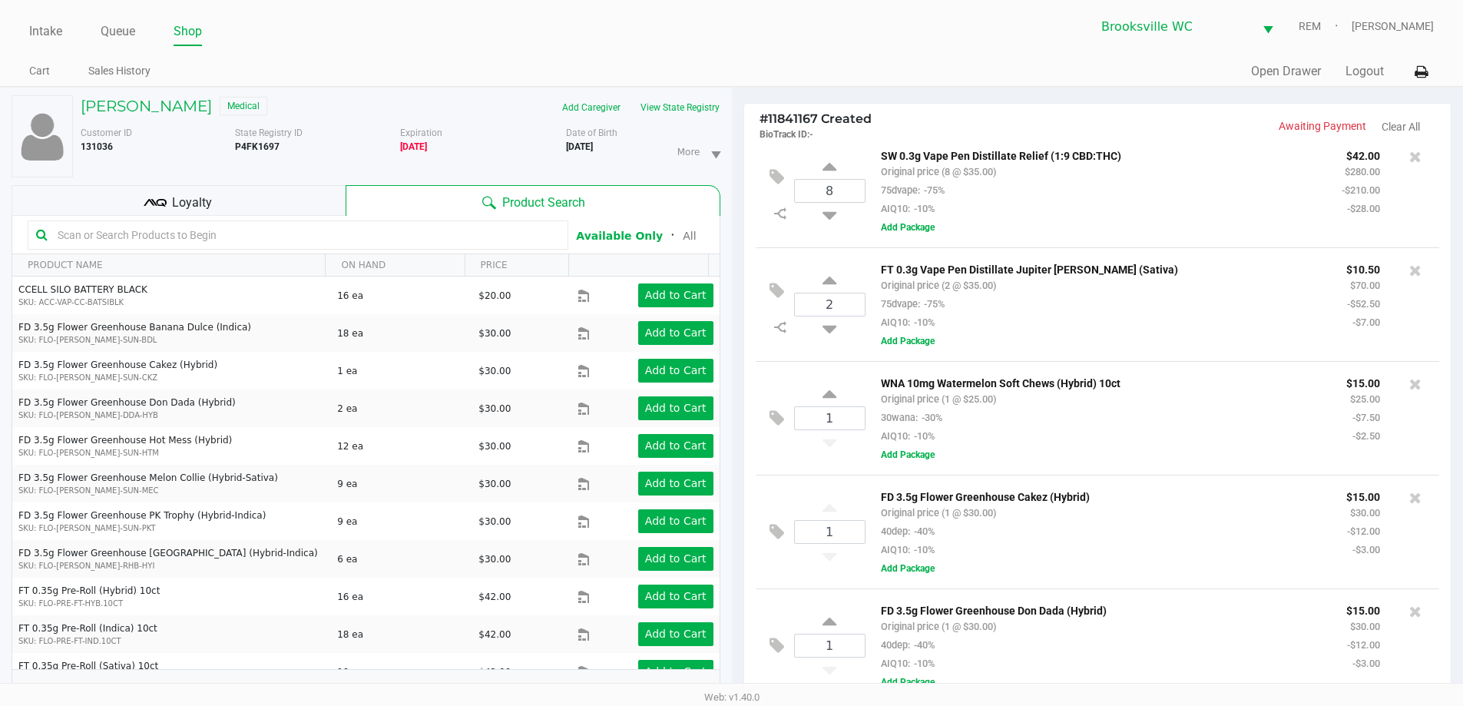
click at [310, 231] on input "text" at bounding box center [305, 234] width 508 height 23
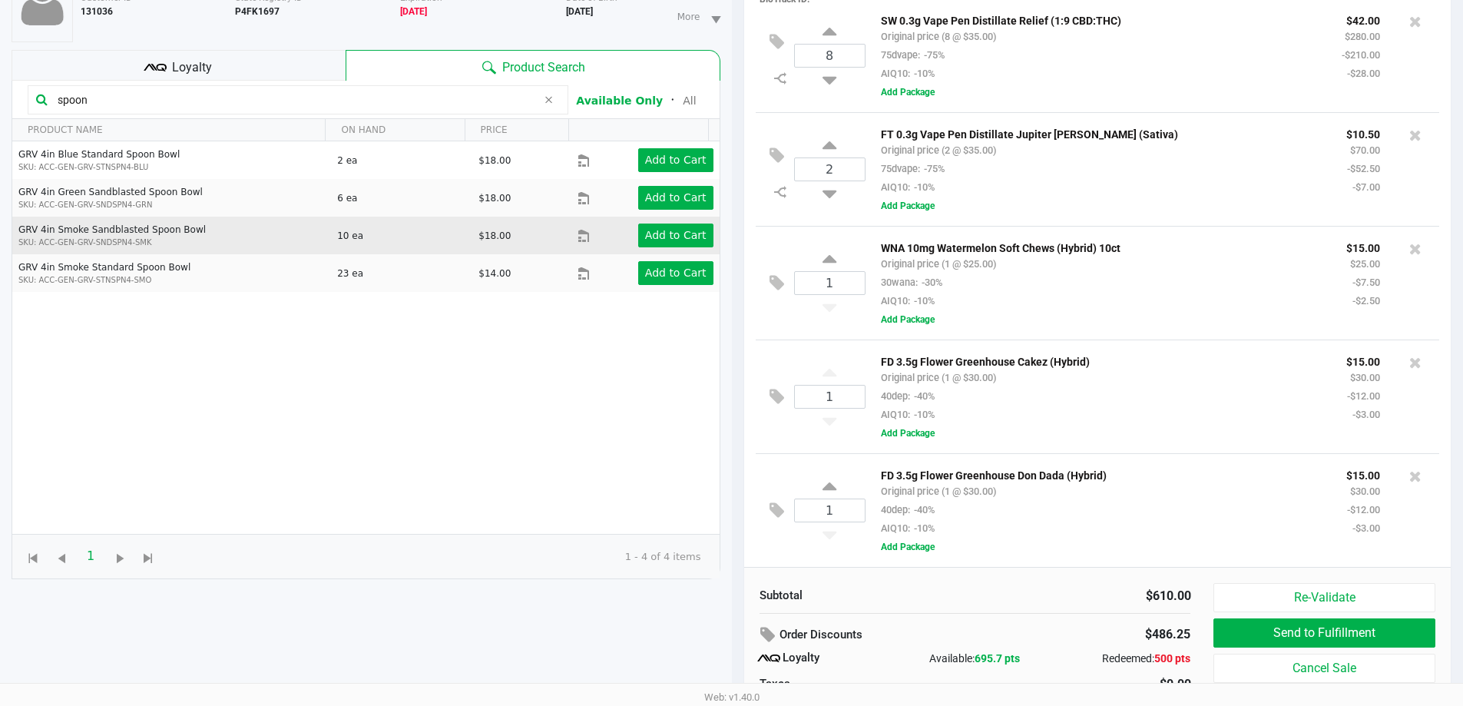
scroll to position [108, 0]
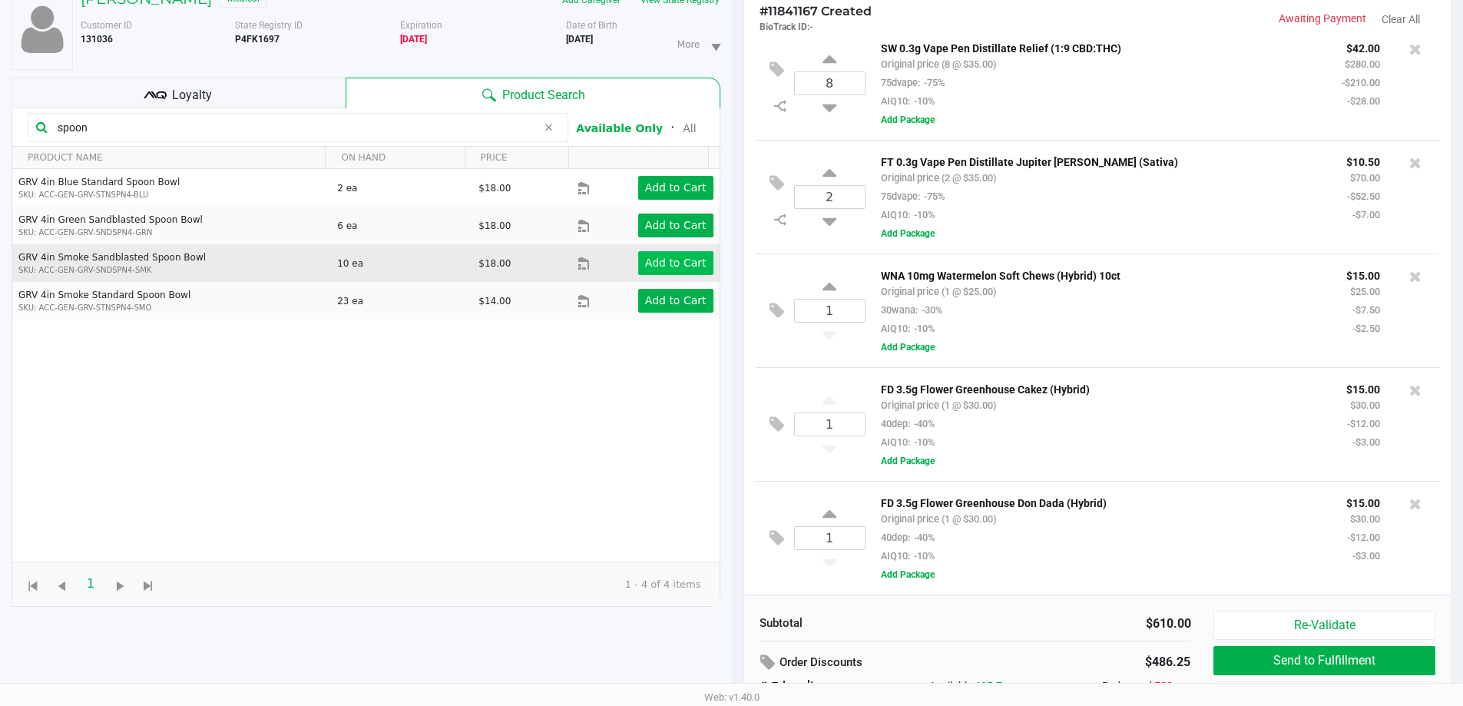
type input "spoon"
click at [680, 260] on app-button-loader "Add to Cart" at bounding box center [675, 263] width 61 height 12
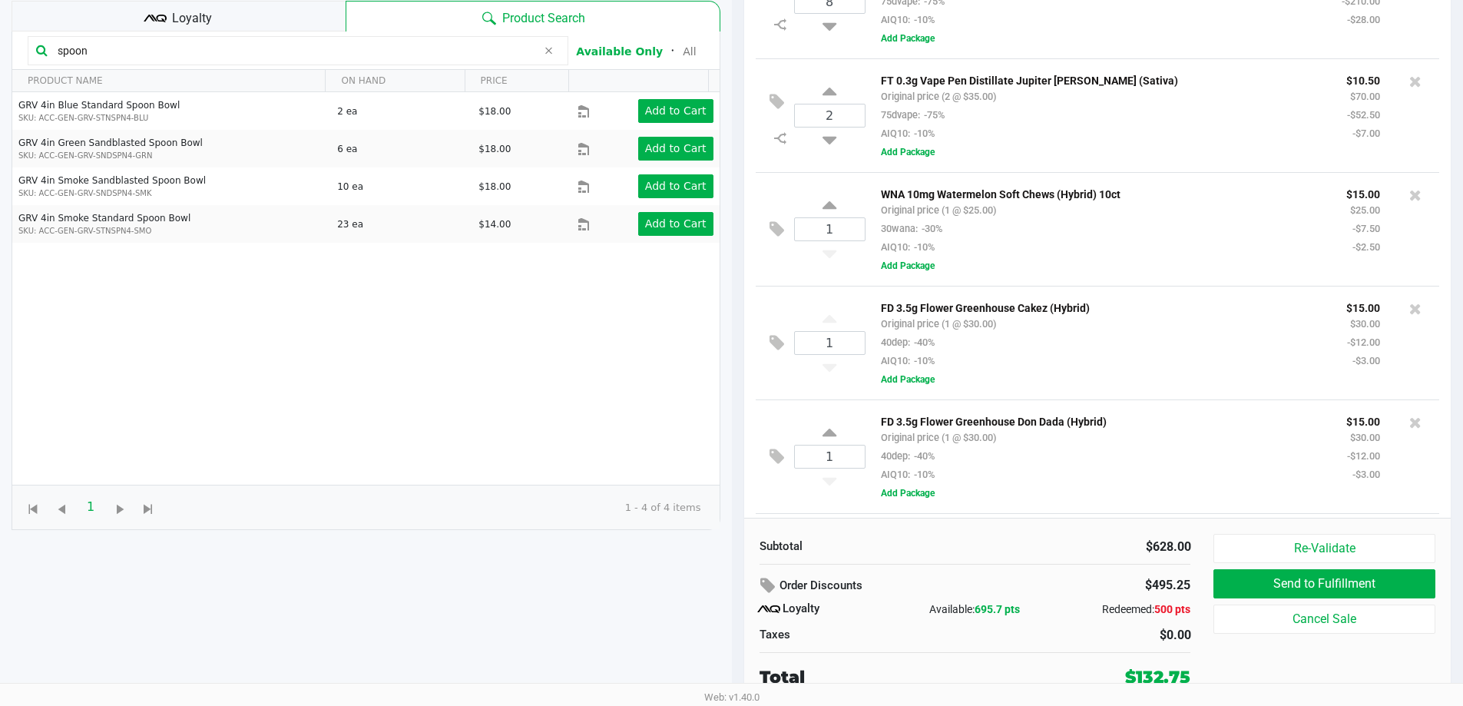
scroll to position [243, 0]
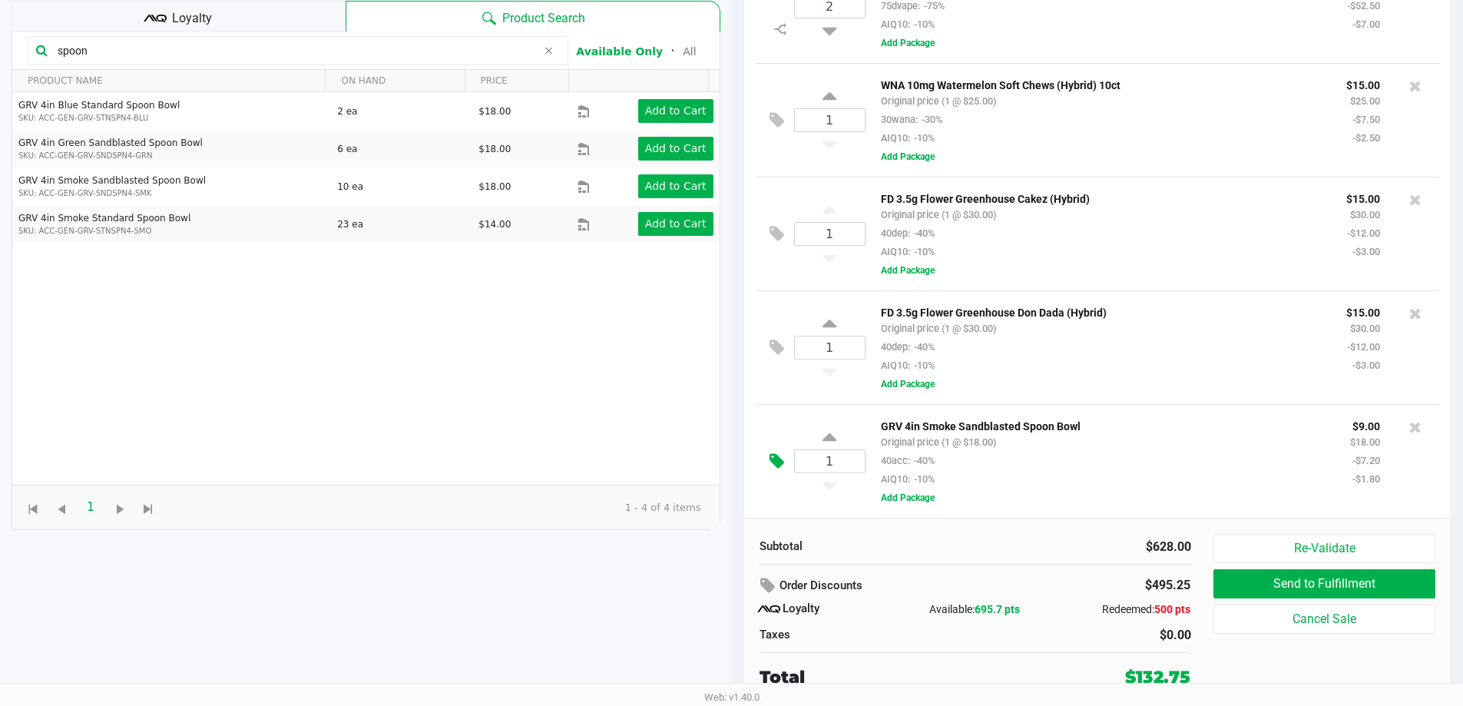
click at [775, 453] on icon at bounding box center [777, 461] width 15 height 18
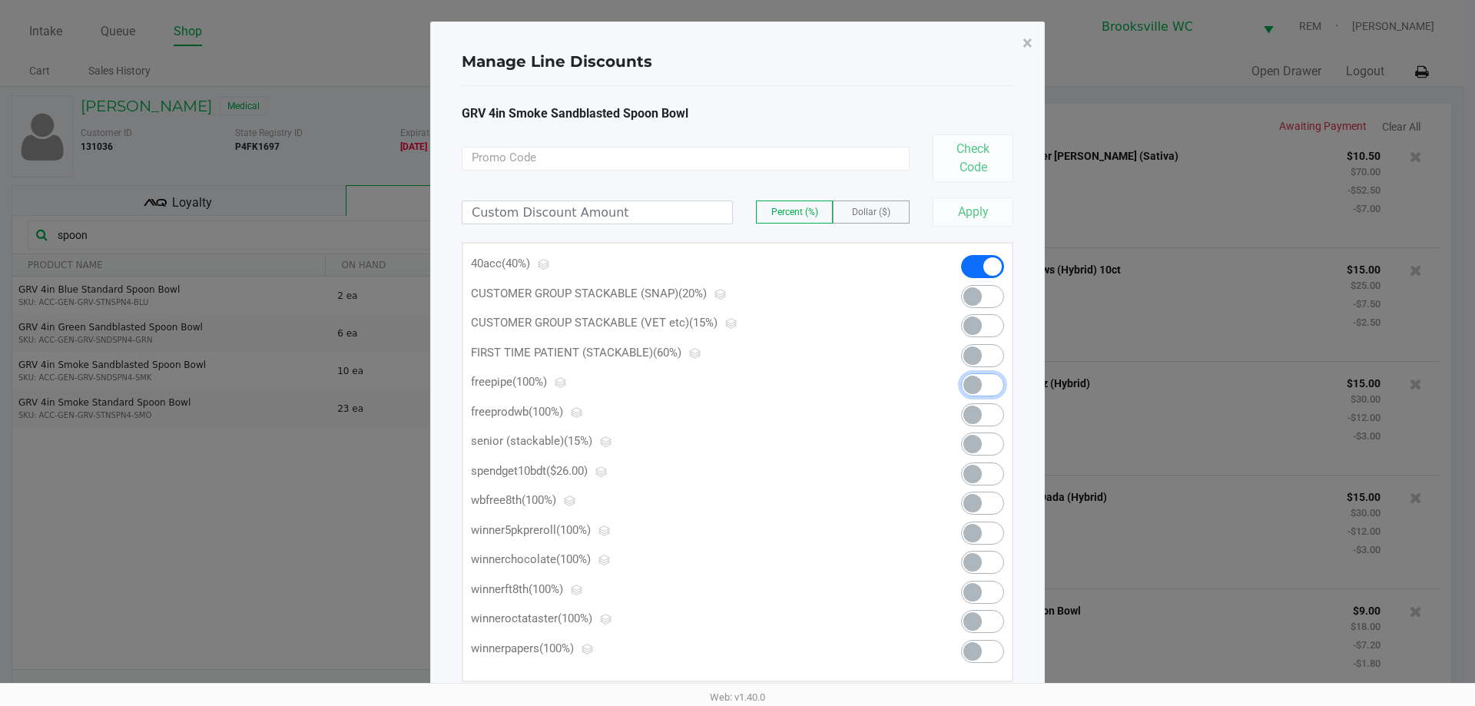
click at [985, 380] on span at bounding box center [982, 384] width 43 height 23
click at [1027, 42] on span "×" at bounding box center [1027, 43] width 10 height 22
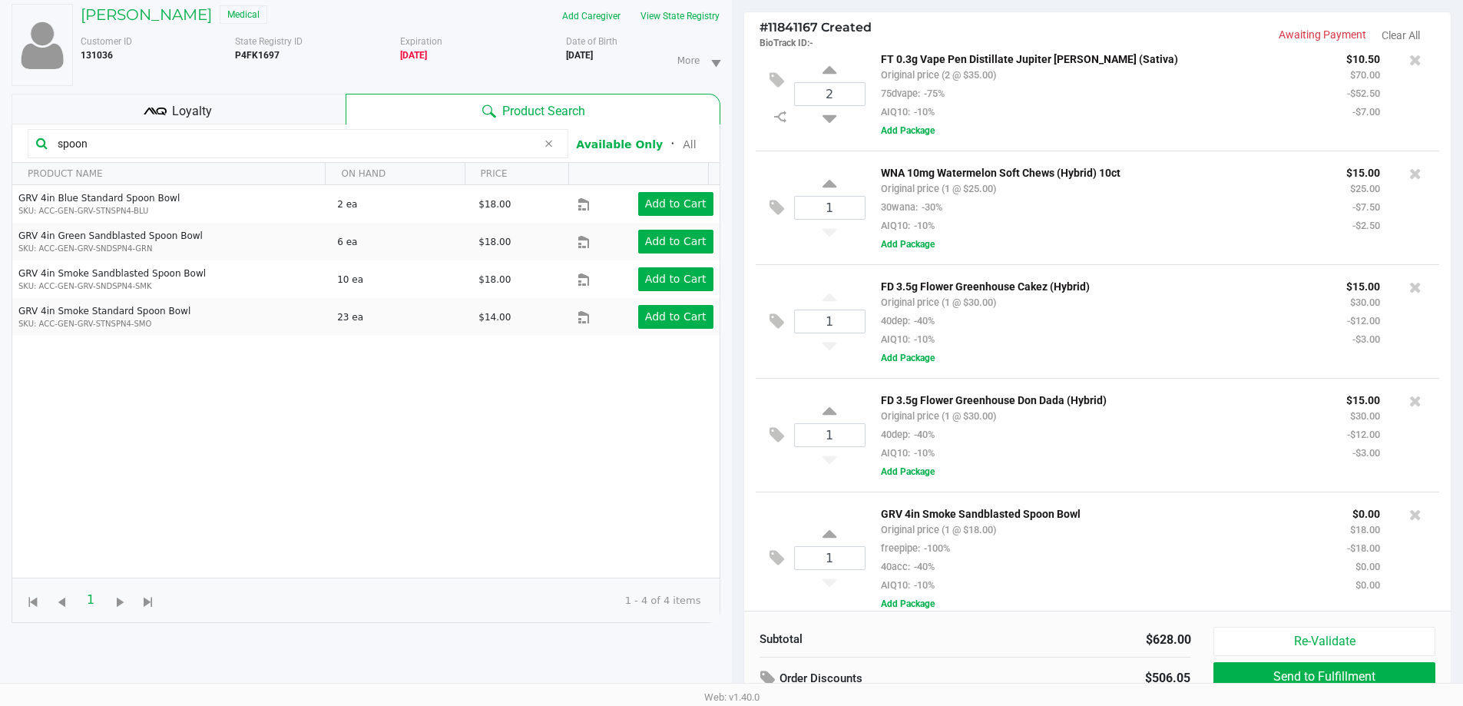
scroll to position [184, 0]
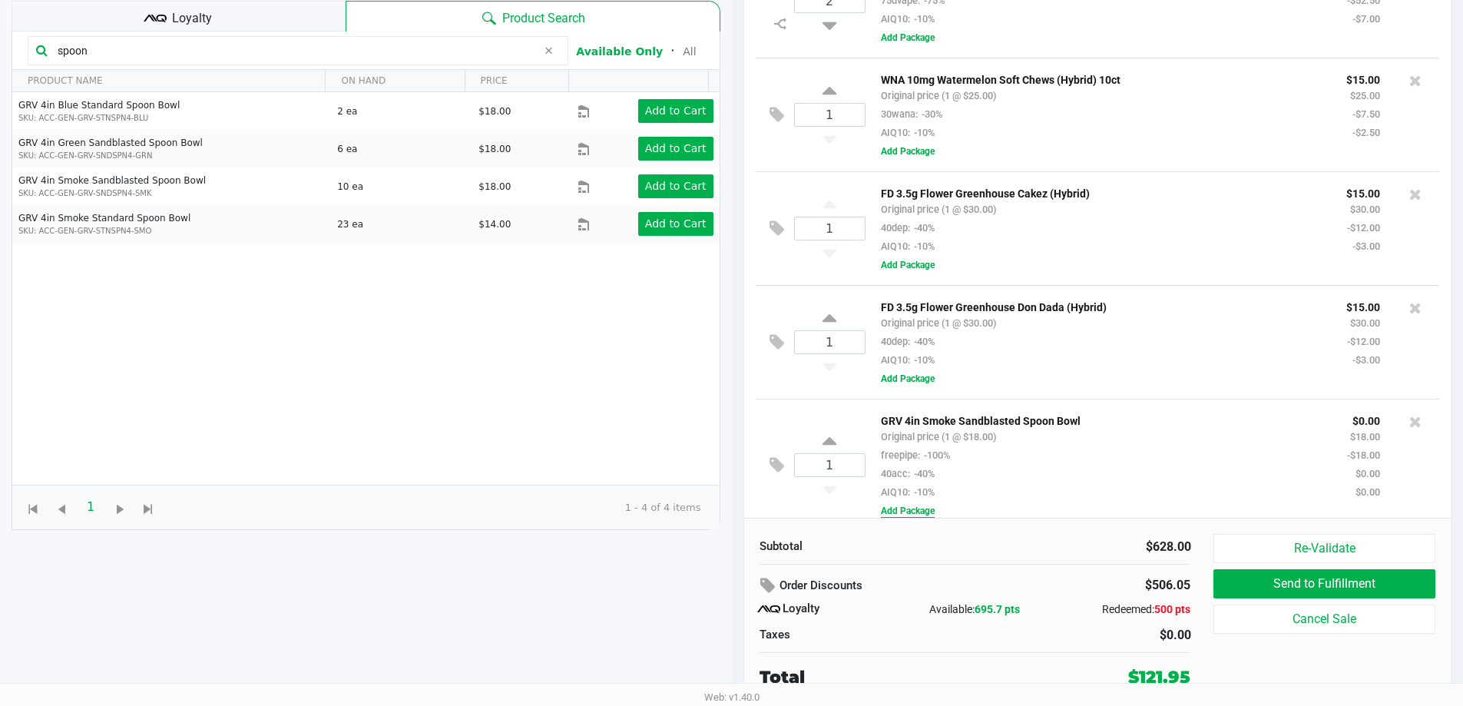
click at [906, 513] on button "Add Package" at bounding box center [908, 511] width 54 height 14
click at [1005, 517] on span "Select Package ID" at bounding box center [1135, 526] width 346 height 36
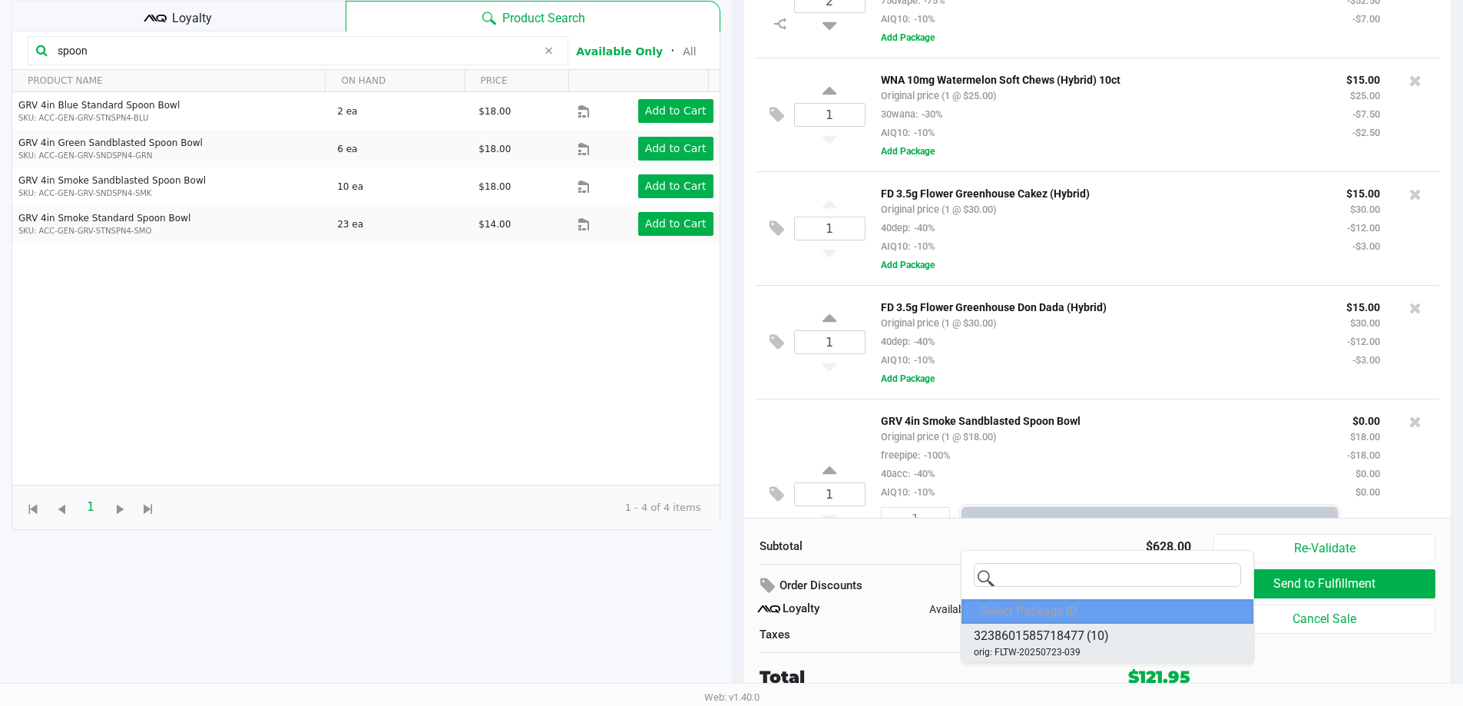
click at [1066, 643] on span "3238601585718477" at bounding box center [1029, 636] width 111 height 18
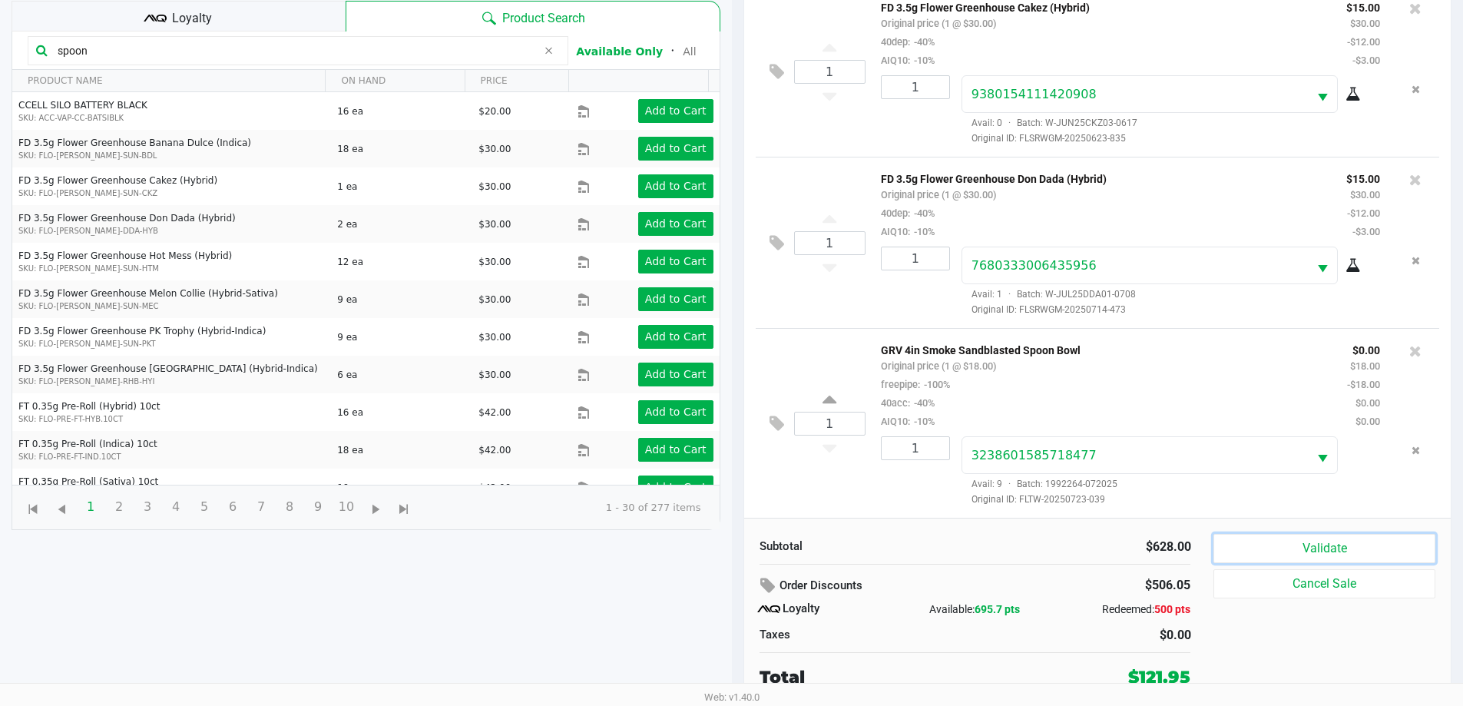
click at [1361, 546] on button "Validate" at bounding box center [1323, 548] width 221 height 29
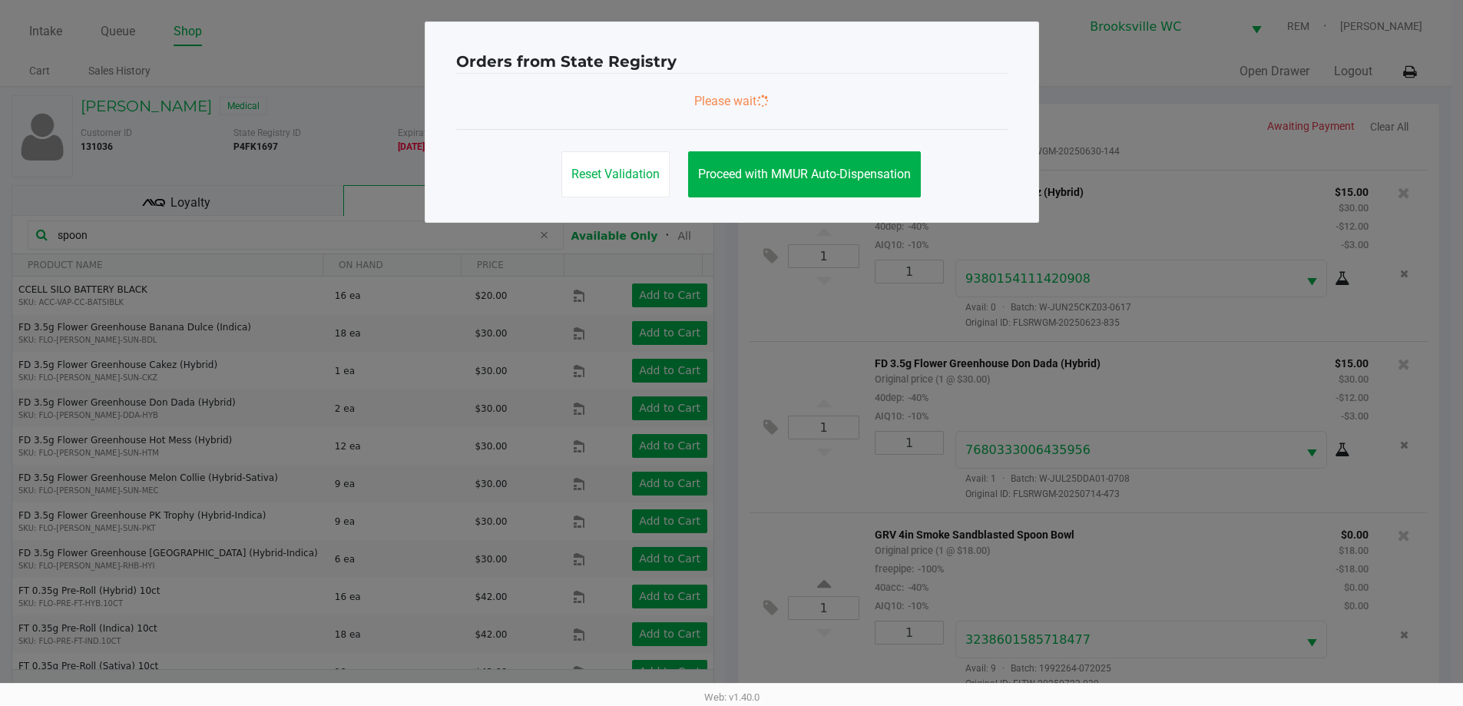
scroll to position [0, 0]
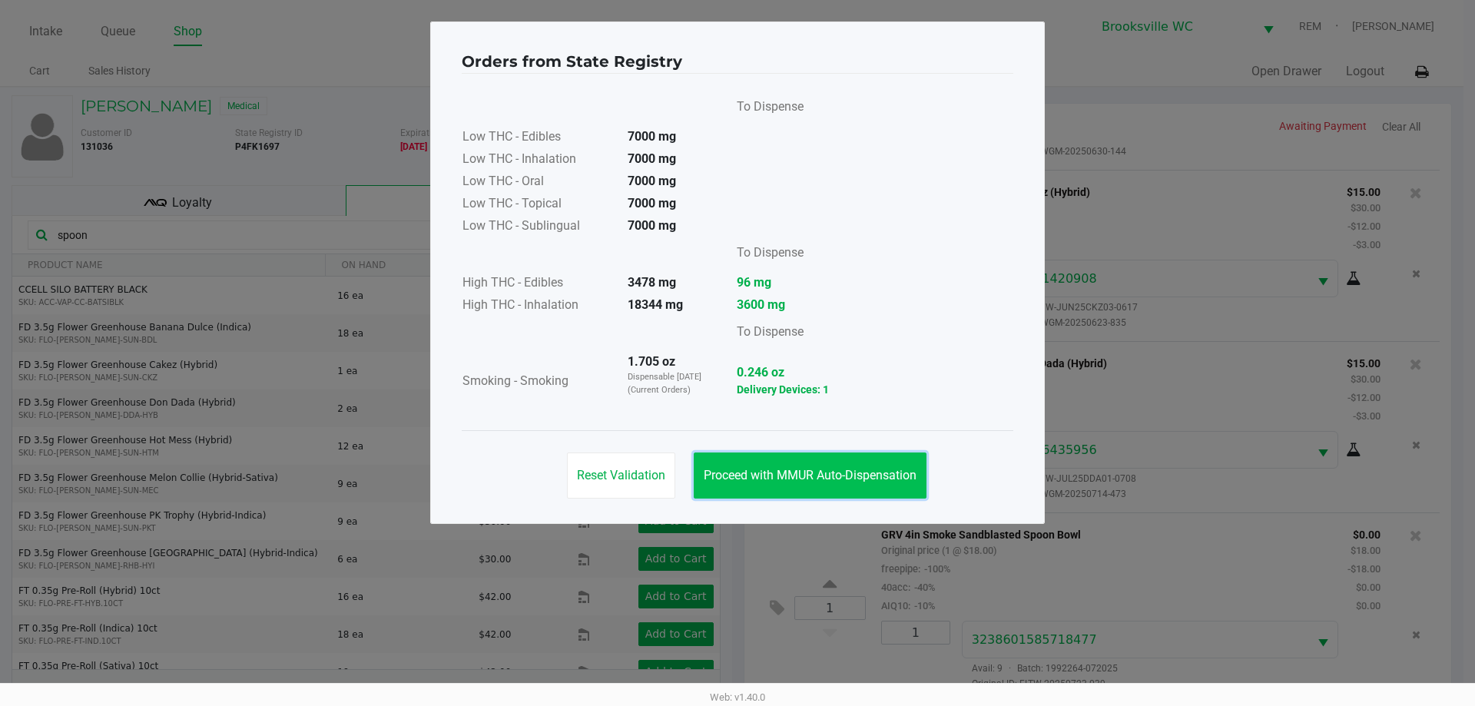
click at [843, 482] on button "Proceed with MMUR Auto-Dispensation" at bounding box center [810, 475] width 233 height 46
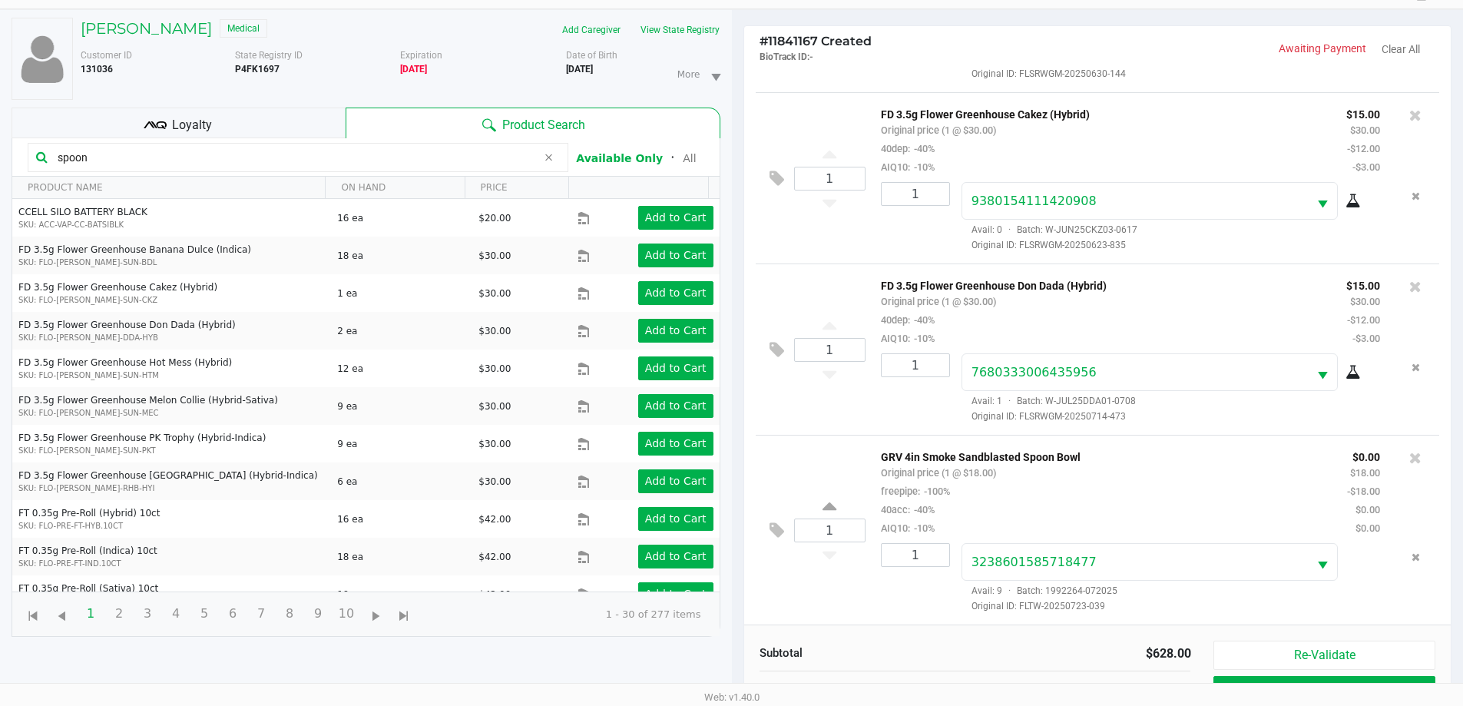
scroll to position [184, 0]
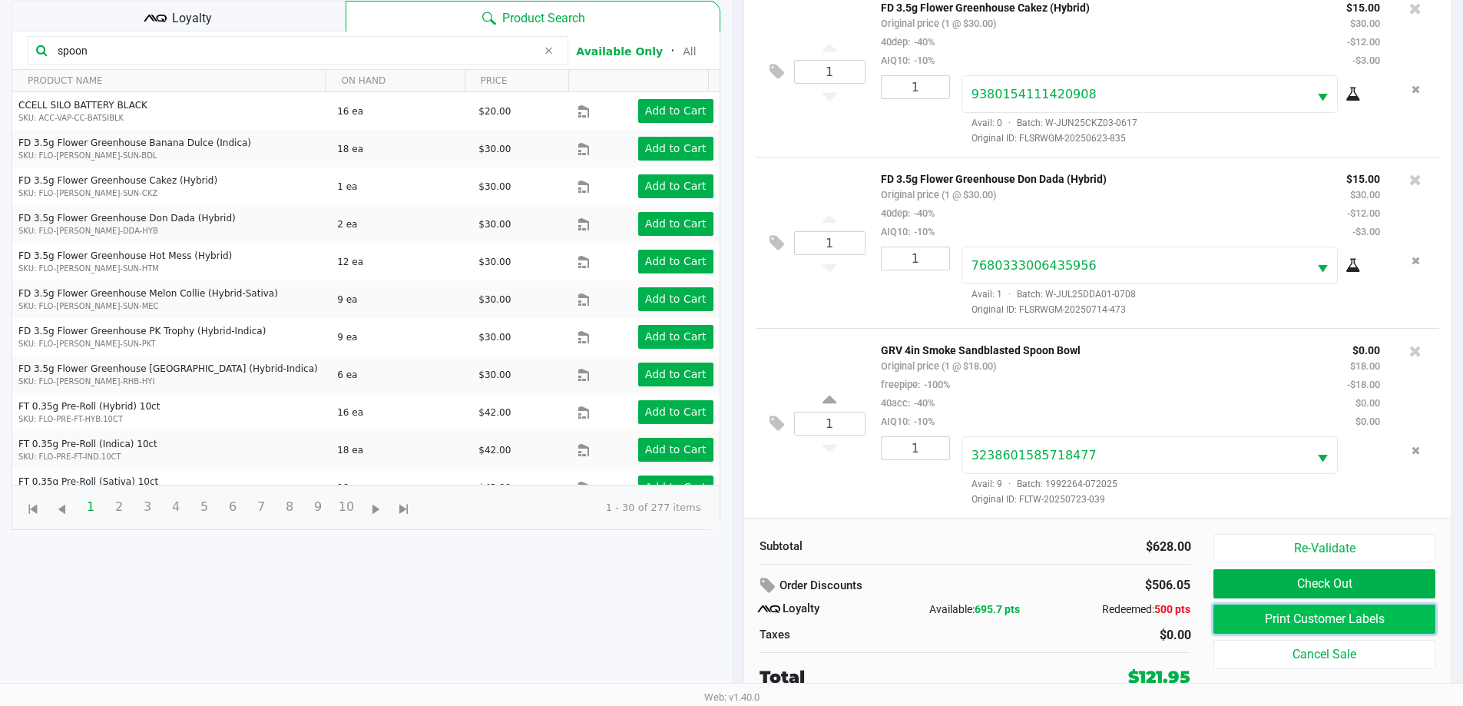
click at [1343, 607] on button "Print Customer Labels" at bounding box center [1323, 618] width 221 height 29
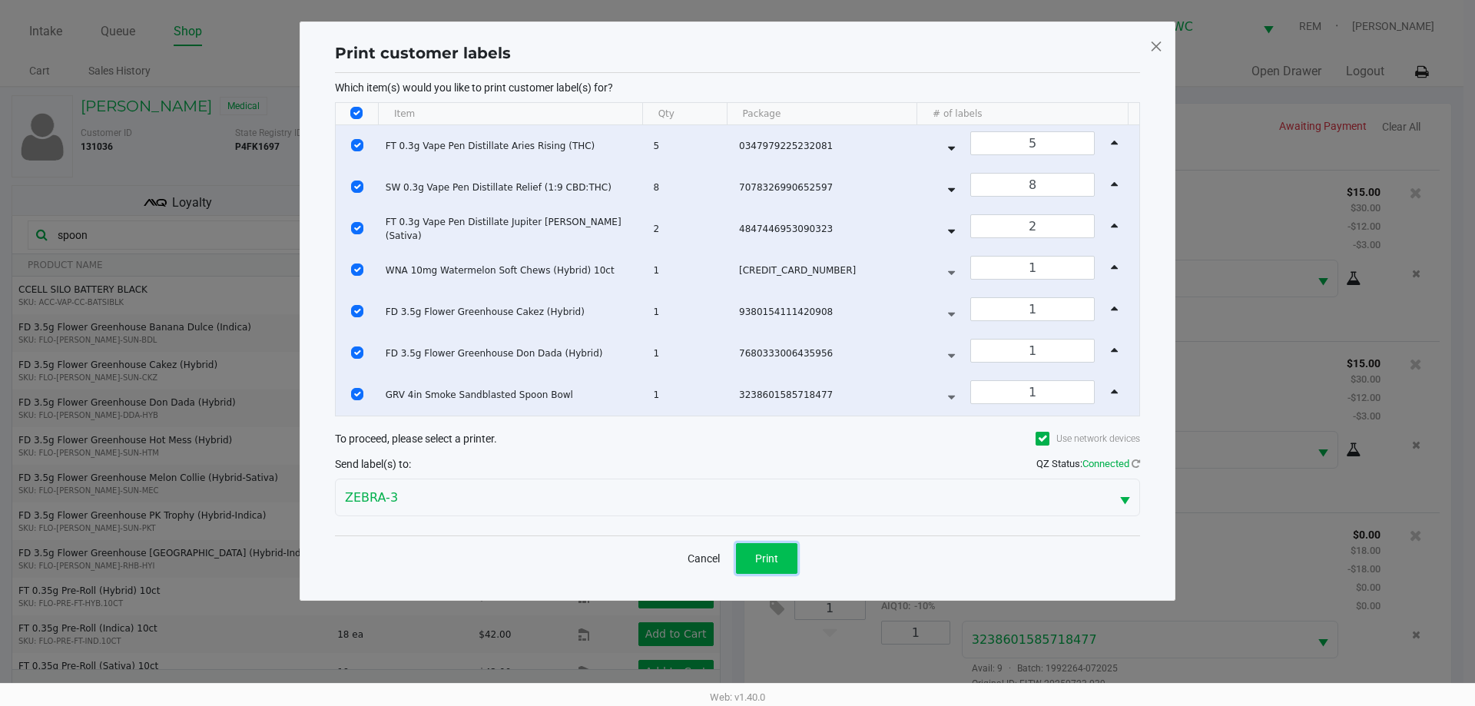
click at [785, 566] on button "Print" at bounding box center [766, 558] width 61 height 31
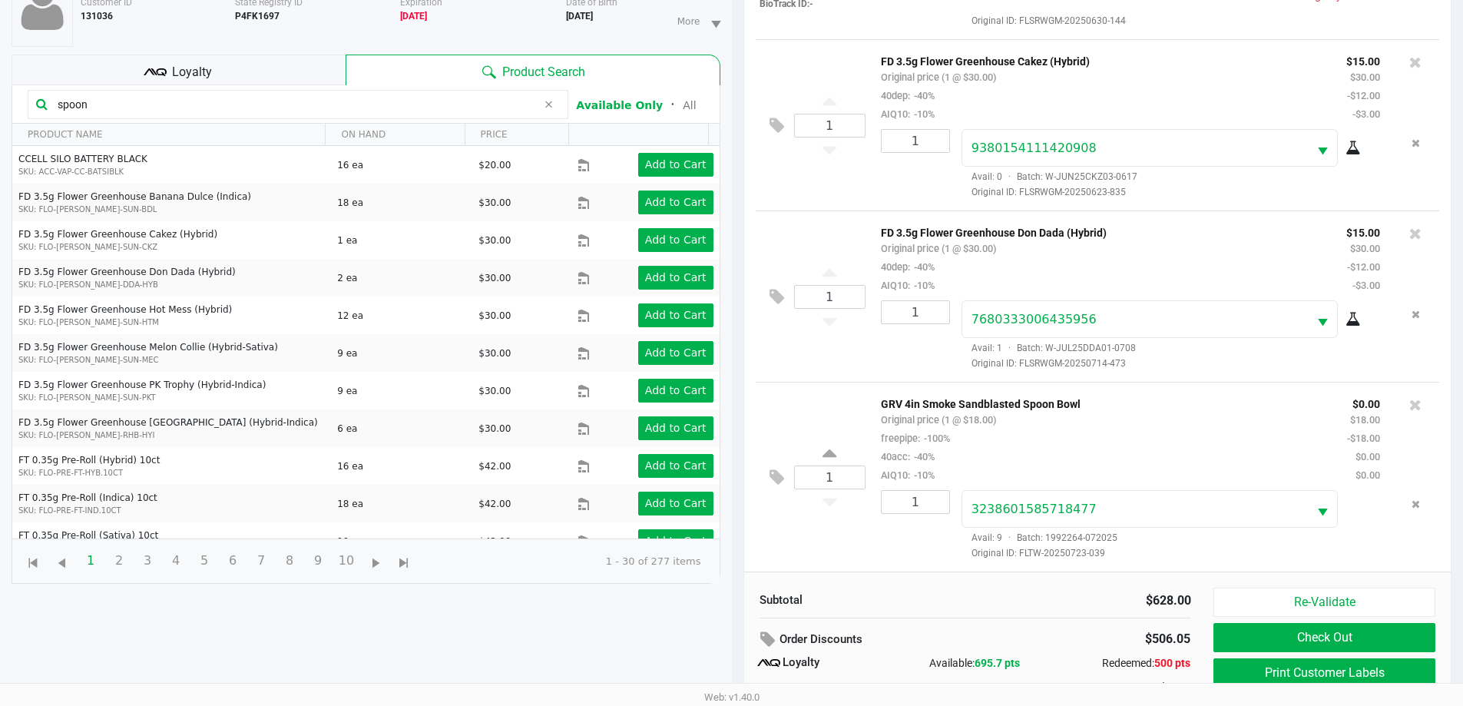
scroll to position [184, 0]
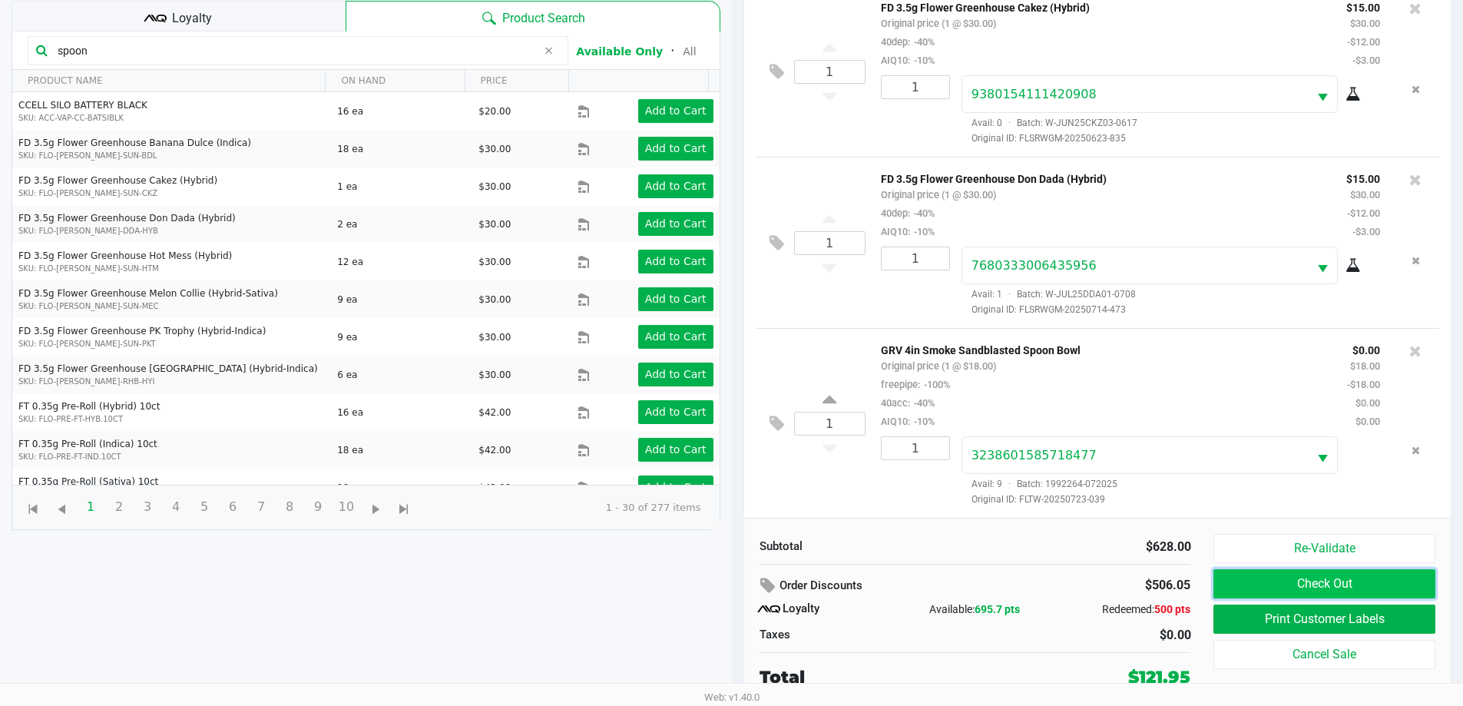
click at [1340, 582] on button "Check Out" at bounding box center [1323, 583] width 221 height 29
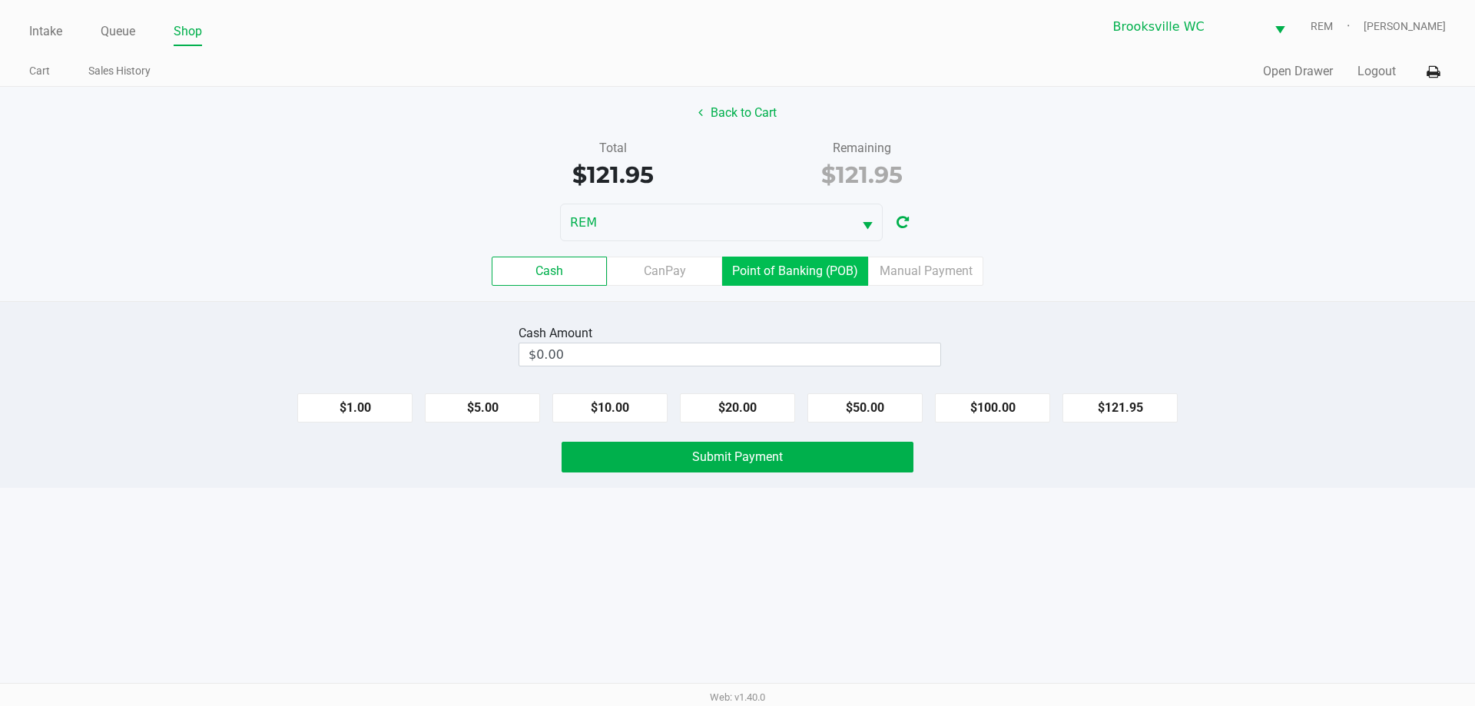
click at [781, 279] on label "Point of Banking (POB)" at bounding box center [795, 271] width 146 height 29
click at [0, 0] on 7 "Point of Banking (POB)" at bounding box center [0, 0] width 0 height 0
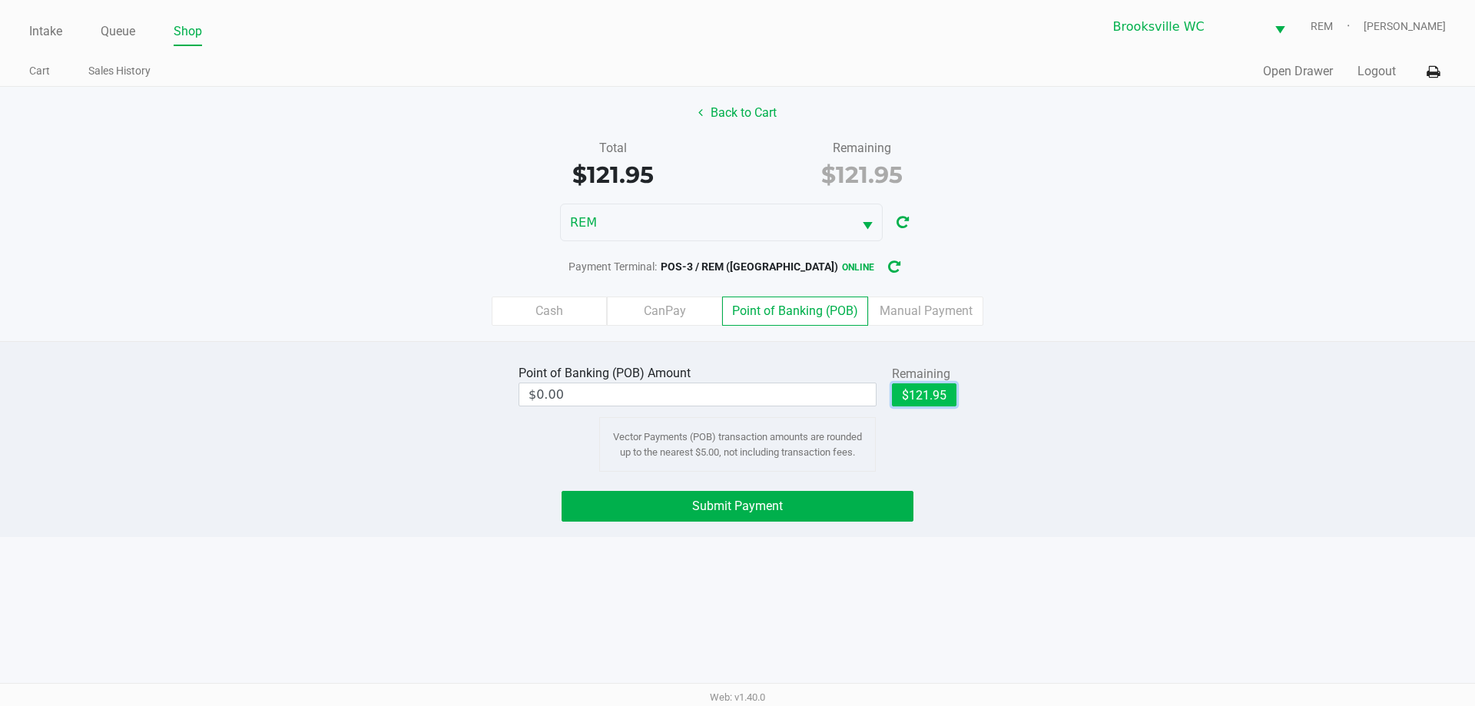
click at [954, 389] on button "$121.95" at bounding box center [924, 394] width 65 height 23
type input "$121.95"
click at [830, 506] on button "Submit Payment" at bounding box center [737, 506] width 352 height 31
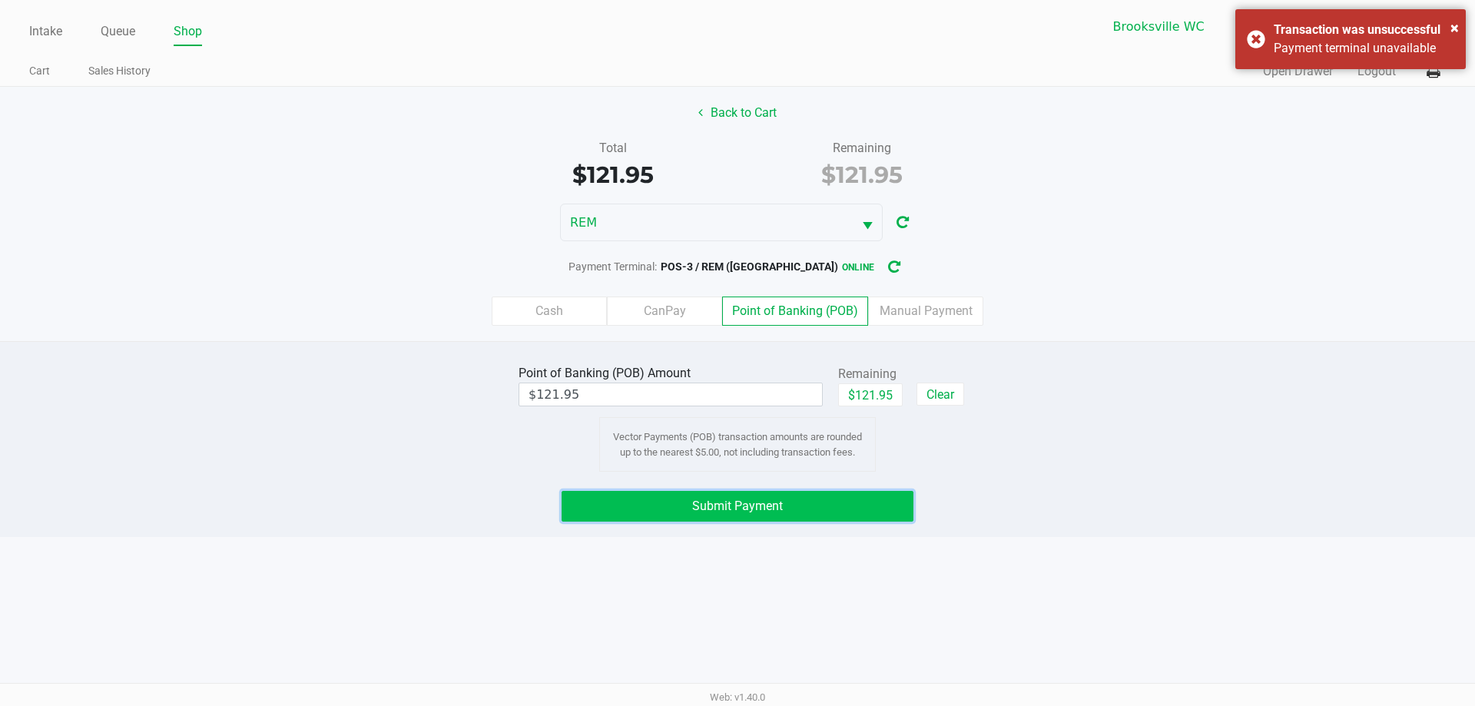
click at [782, 515] on button "Submit Payment" at bounding box center [737, 506] width 352 height 31
click at [794, 511] on button "Submit Payment" at bounding box center [737, 506] width 352 height 31
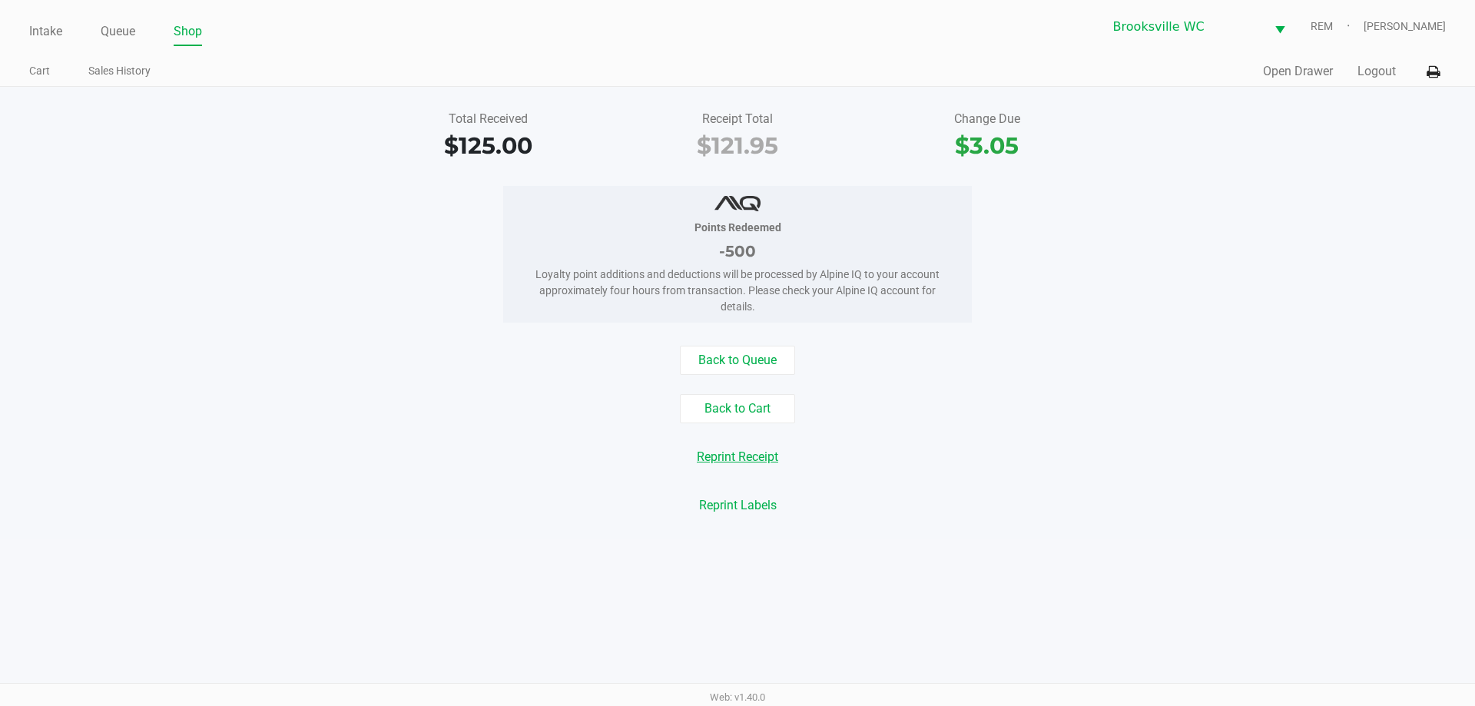
click at [753, 456] on button "Reprint Receipt" at bounding box center [737, 456] width 101 height 29
click at [1292, 72] on button "Open Drawer" at bounding box center [1298, 71] width 70 height 18
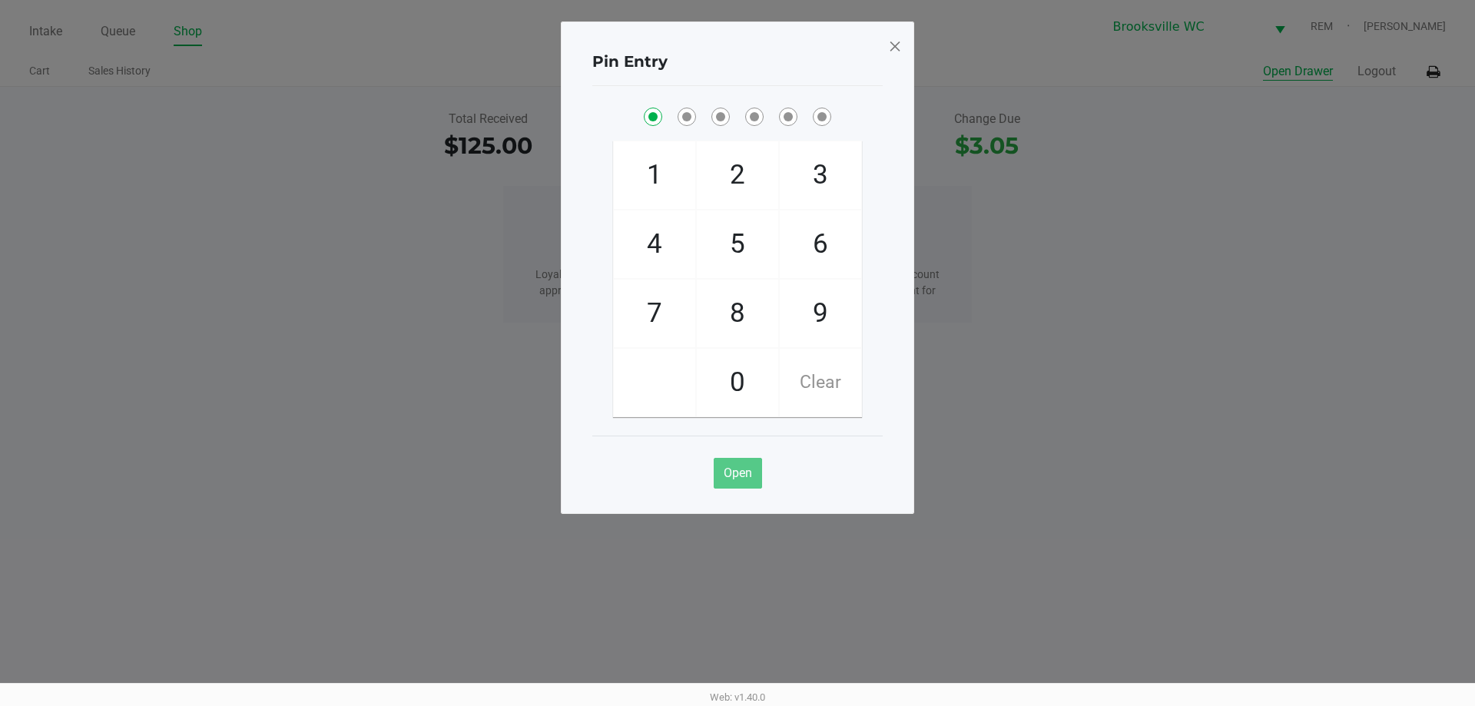
checkbox input "true"
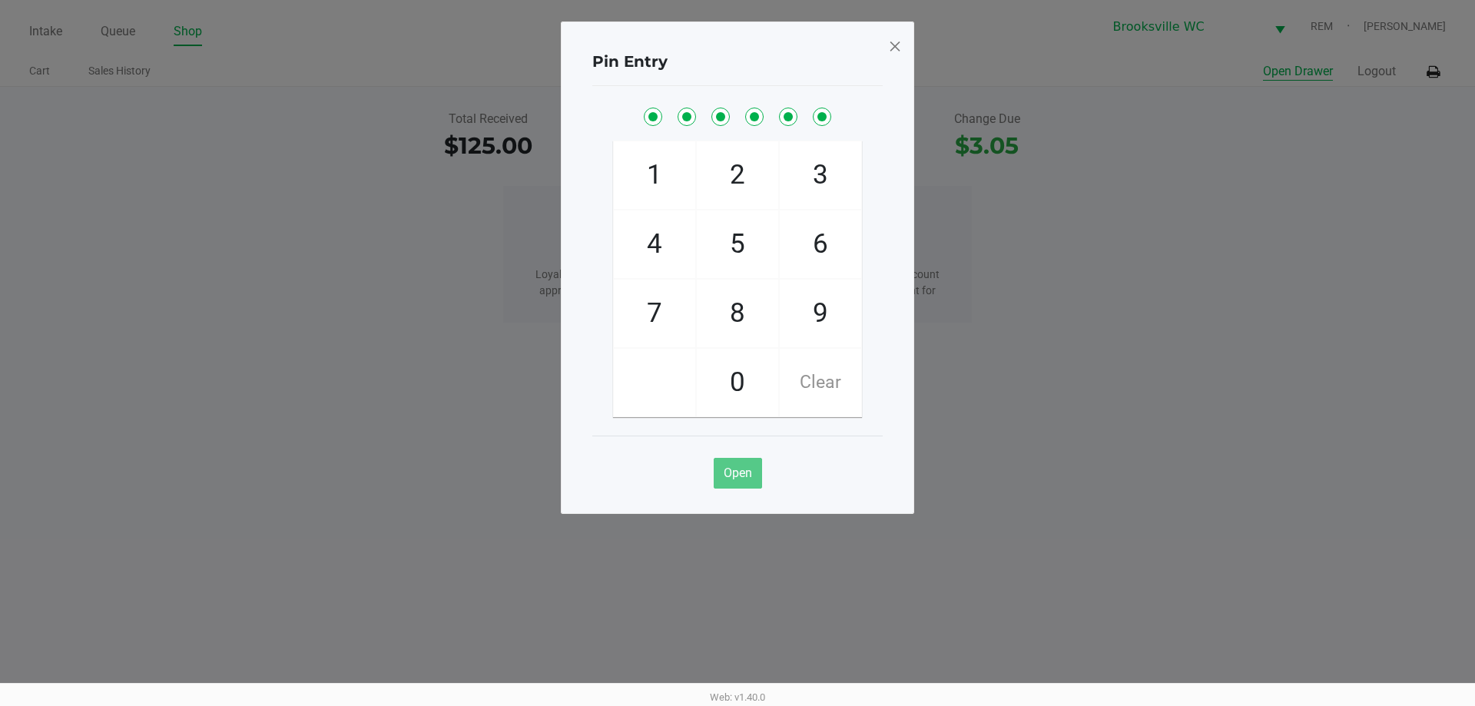
checkbox input "true"
click at [898, 44] on span at bounding box center [895, 46] width 14 height 25
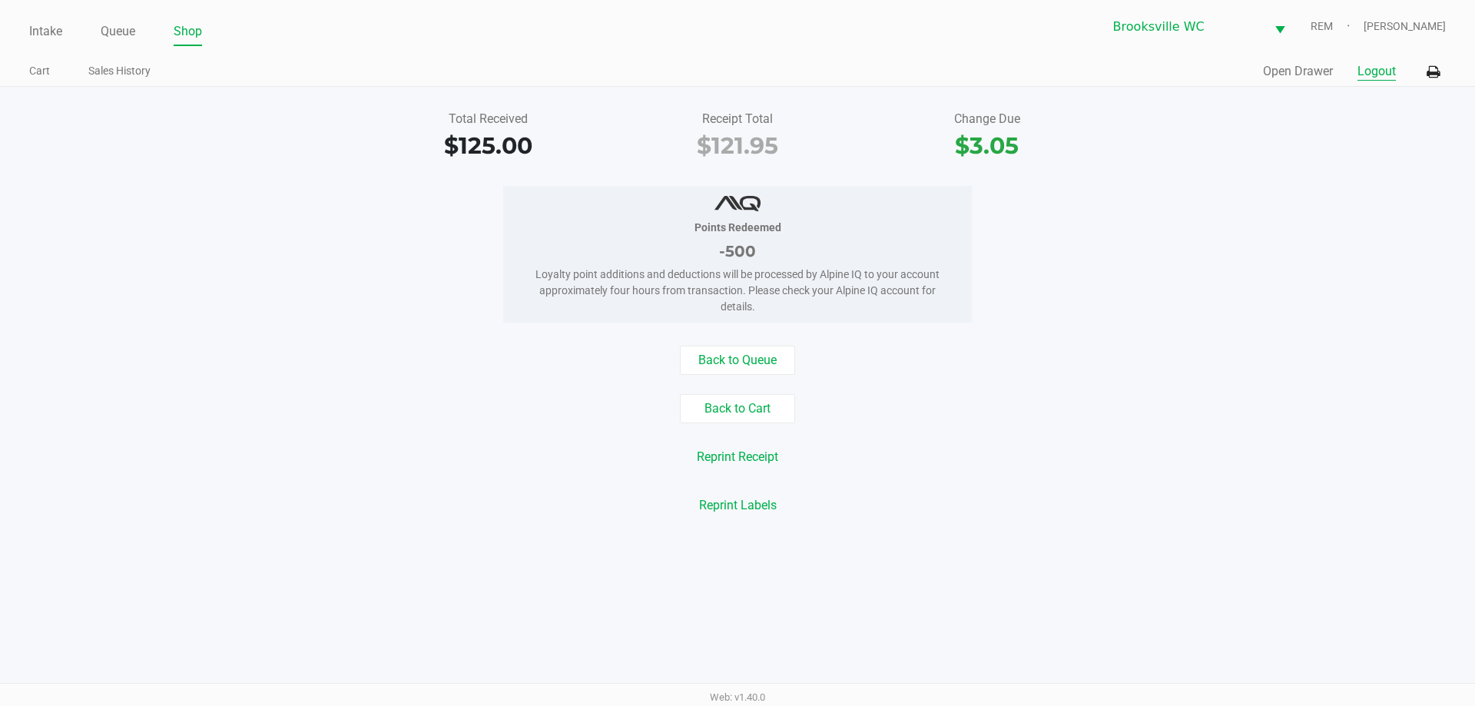
click at [1366, 74] on button "Logout" at bounding box center [1376, 71] width 38 height 18
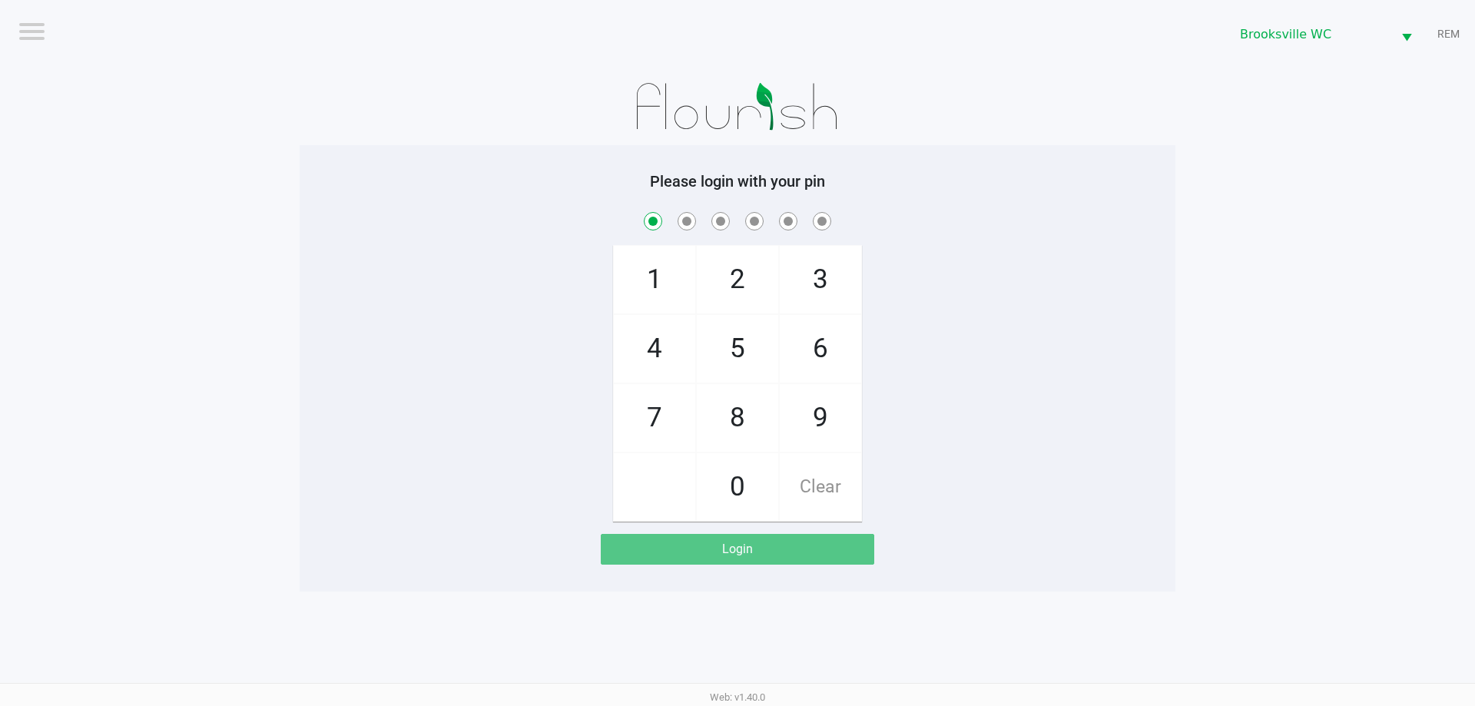
checkbox input "true"
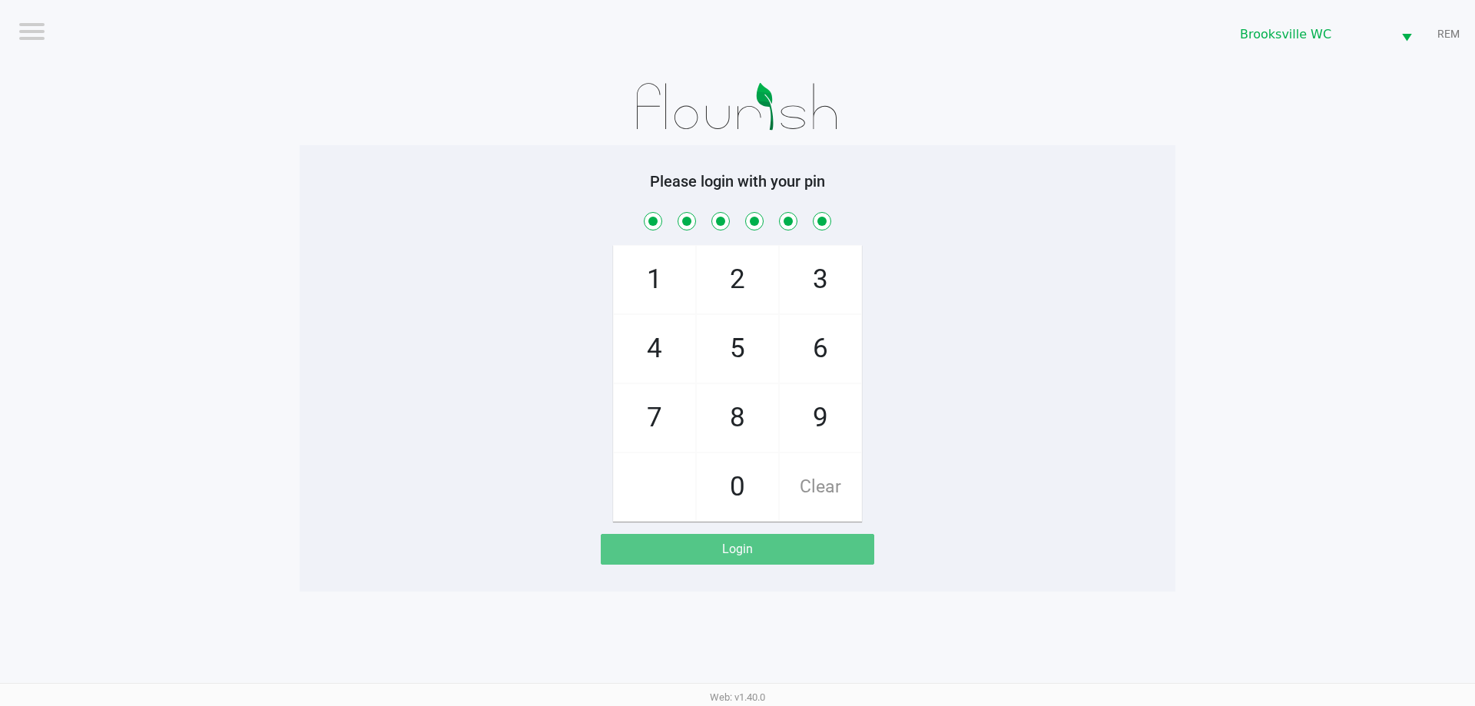
checkbox input "true"
